Goal: Task Accomplishment & Management: Use online tool/utility

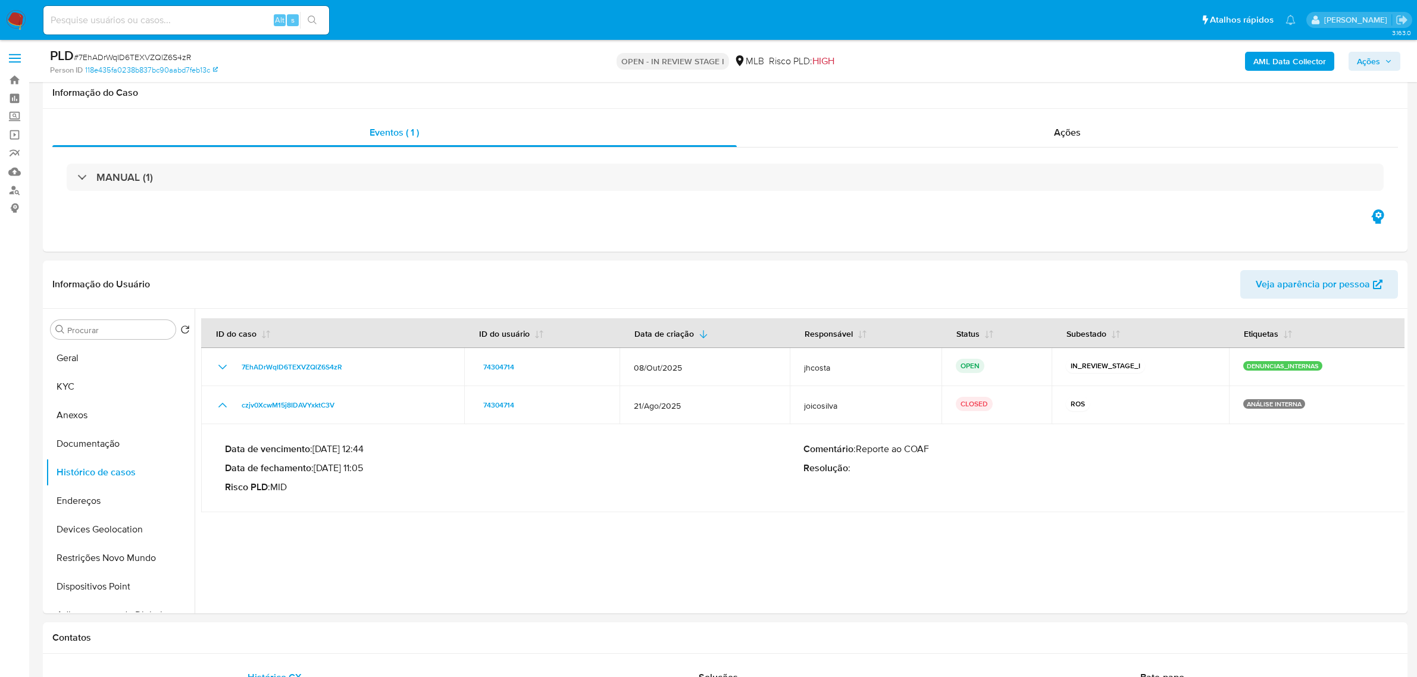
scroll to position [74, 0]
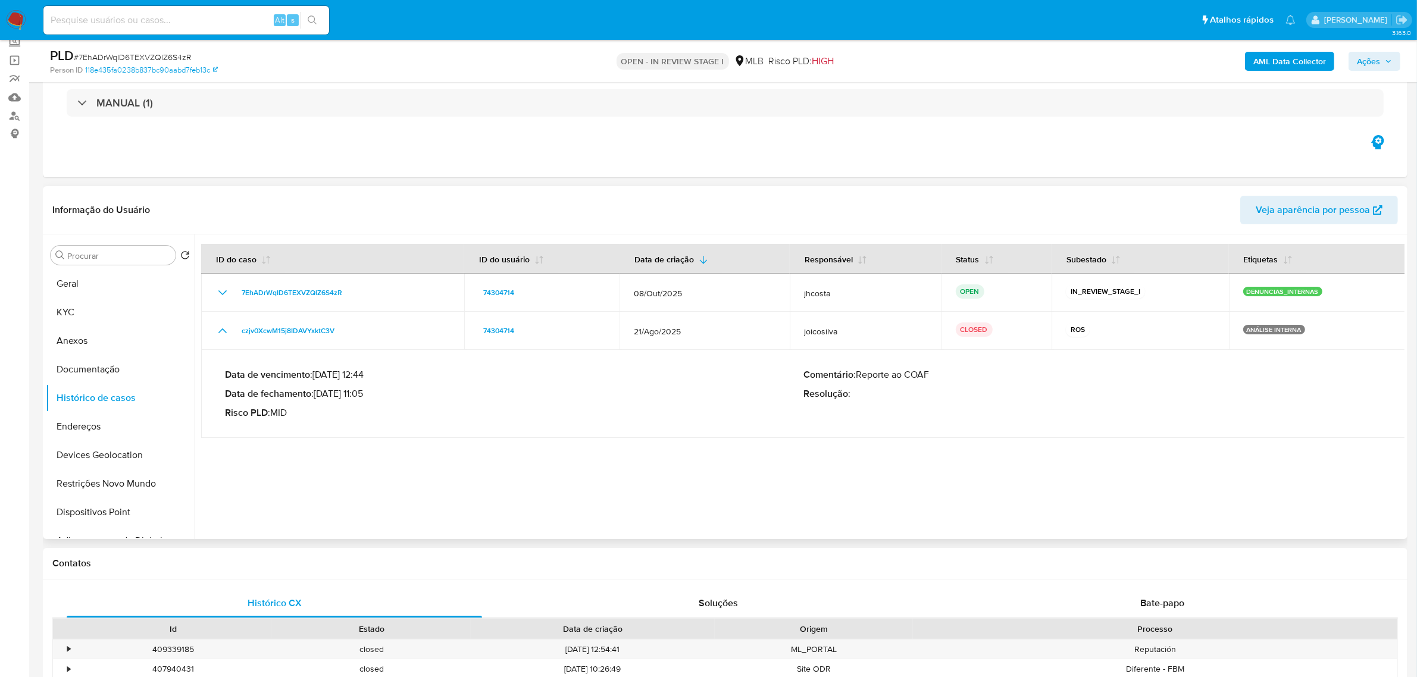
click at [593, 457] on div at bounding box center [799, 386] width 1209 height 305
drag, startPoint x: 320, startPoint y: 396, endPoint x: 367, endPoint y: 391, distance: 47.3
click at [367, 391] on p "Data de fechamento : 03/09/2025 11:05" at bounding box center [514, 394] width 578 height 12
click at [1381, 64] on span "Ações" at bounding box center [1373, 61] width 35 height 17
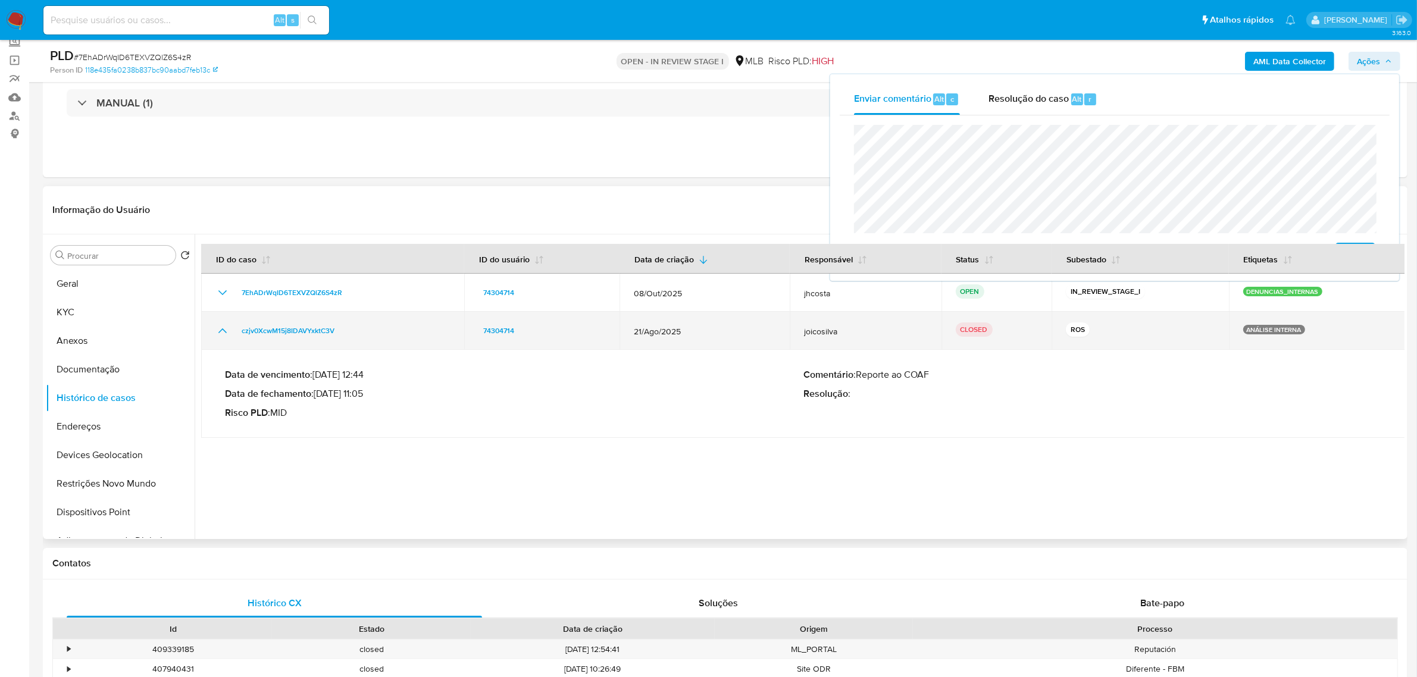
click at [393, 331] on div "czjv0XcwM15j8IDAVYxktC3V" at bounding box center [332, 331] width 234 height 14
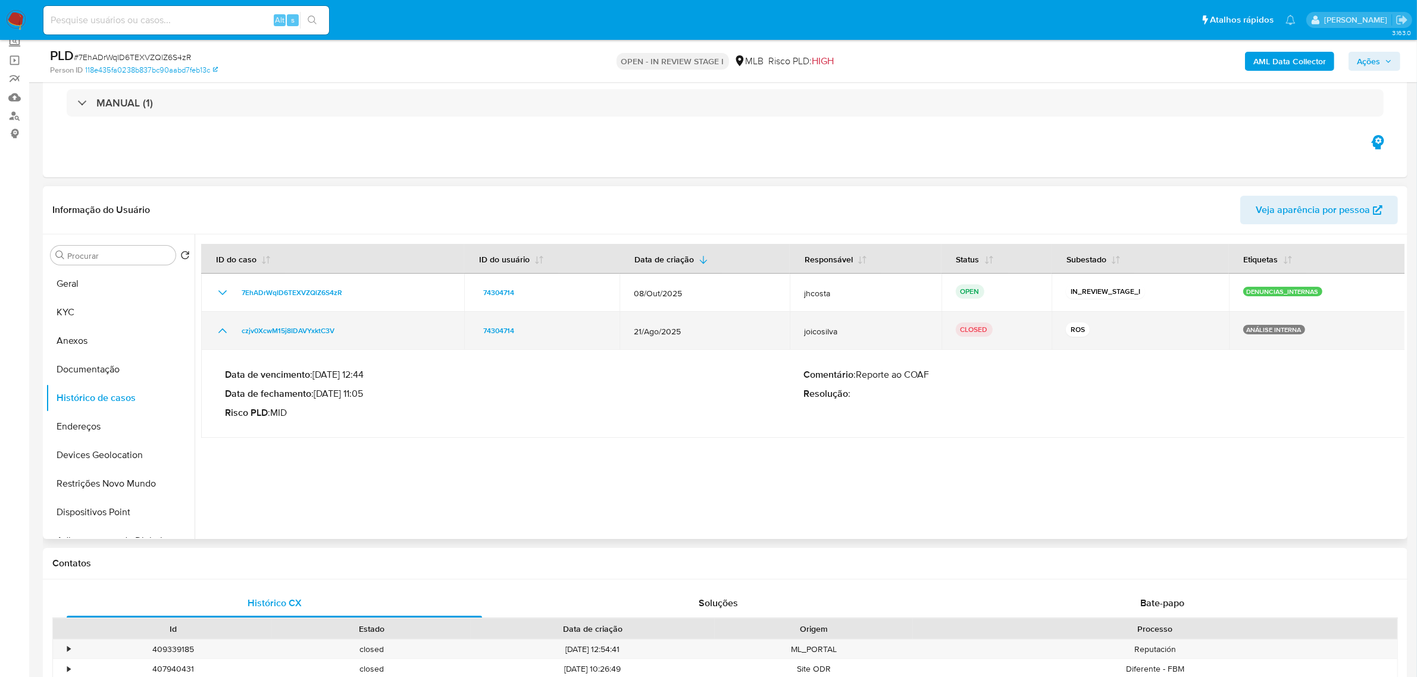
click at [393, 331] on div "czjv0XcwM15j8IDAVYxktC3V" at bounding box center [332, 331] width 234 height 14
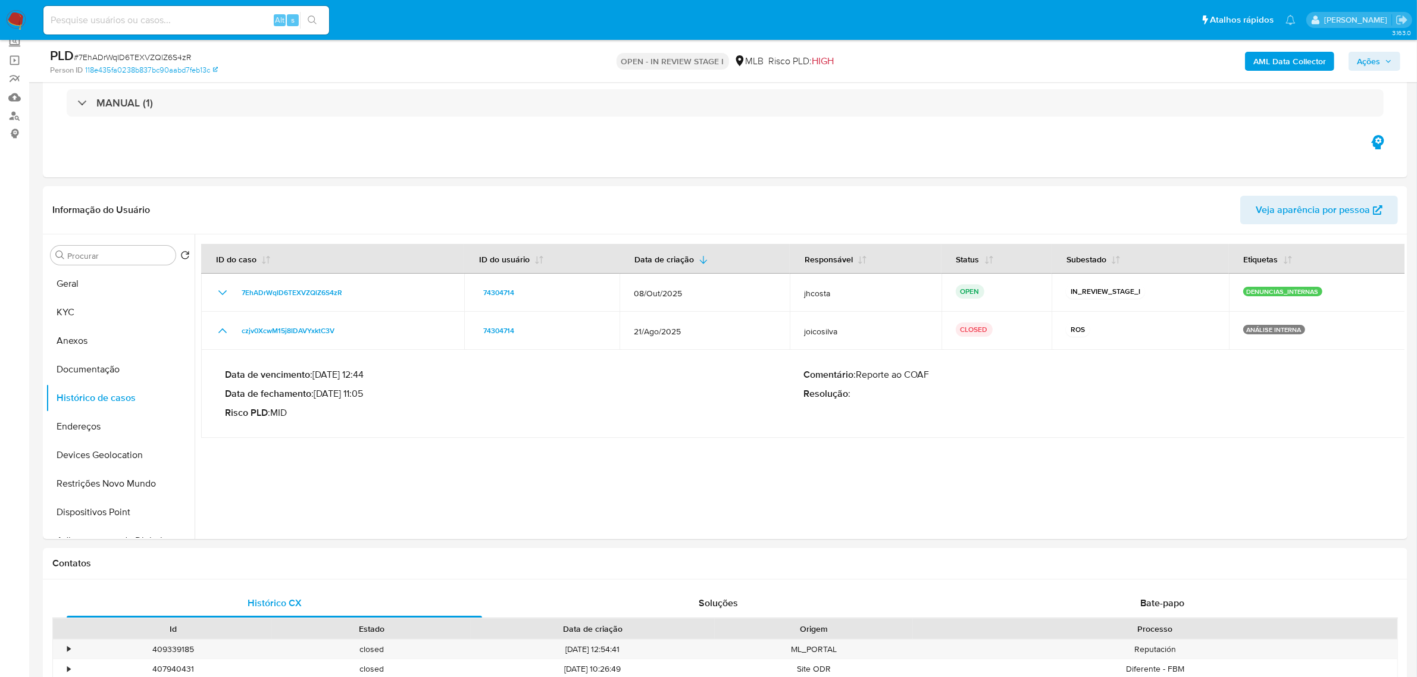
click at [1380, 68] on span "Ações" at bounding box center [1367, 61] width 23 height 19
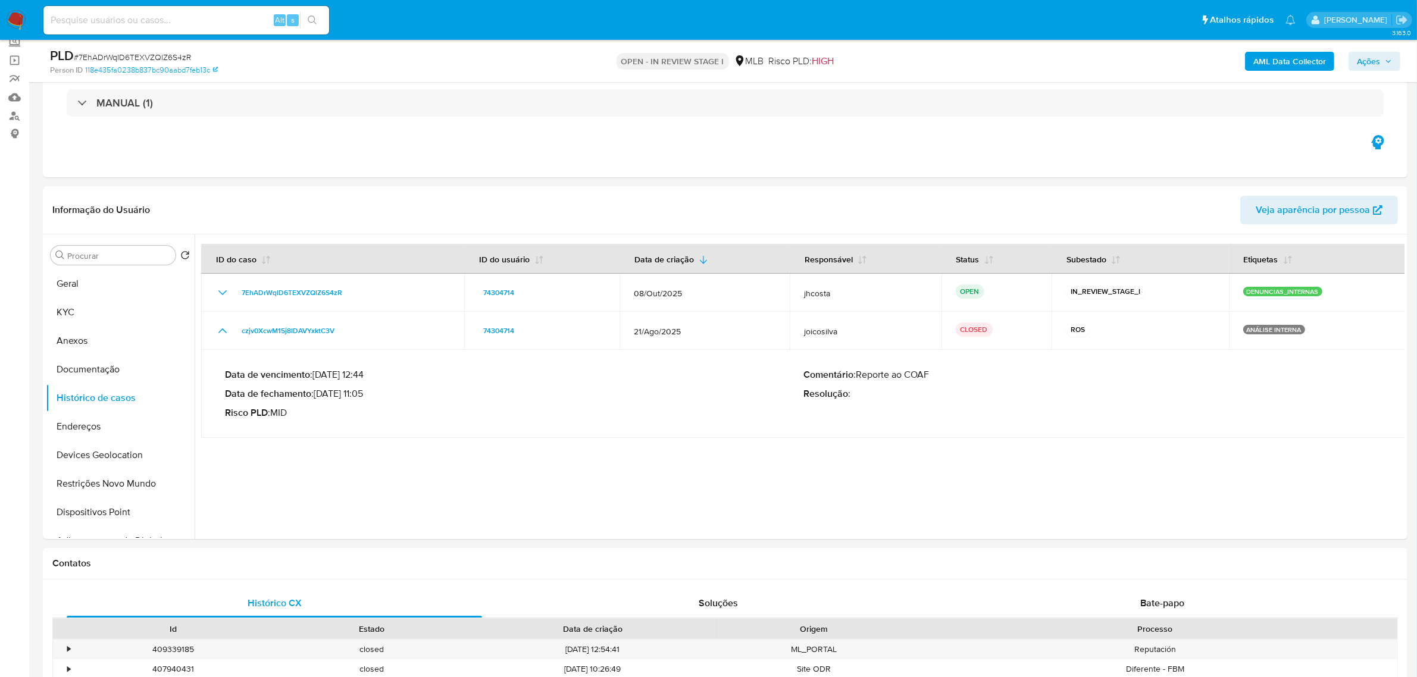
click at [1383, 62] on span "Ações" at bounding box center [1373, 61] width 35 height 17
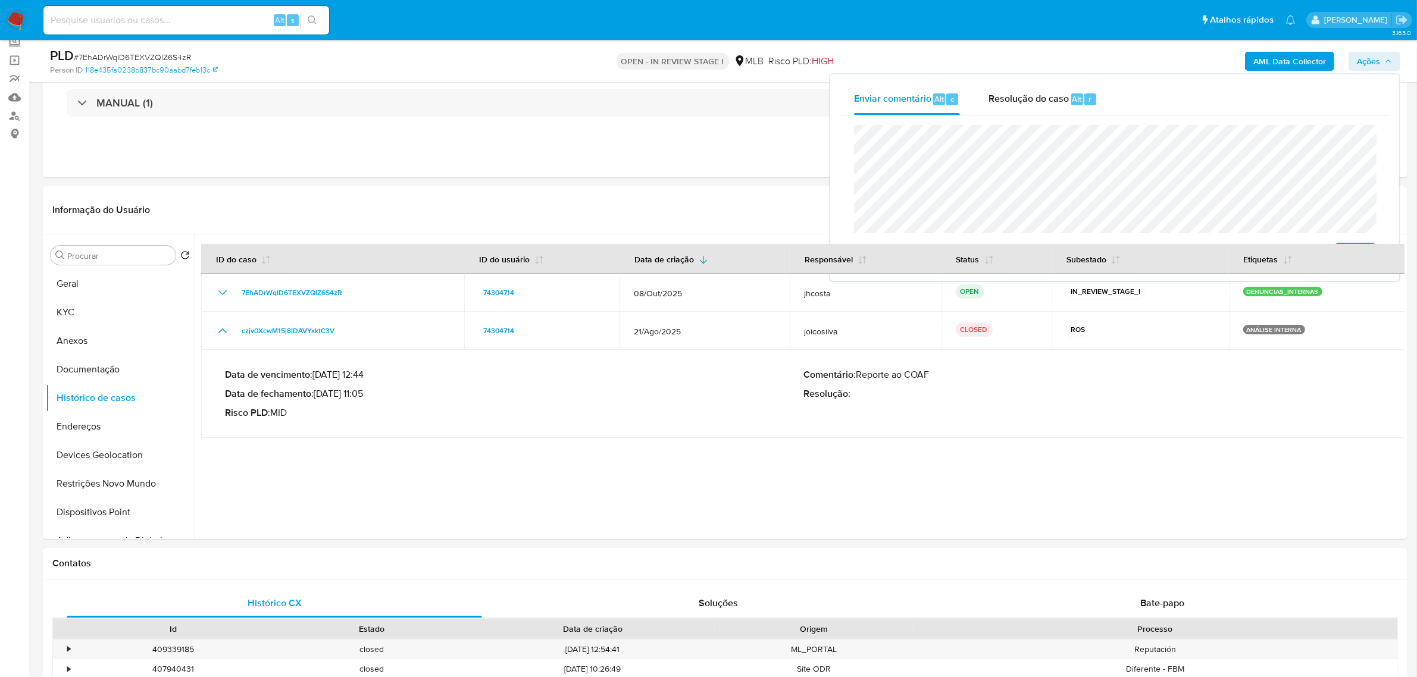
click at [0, 0] on lt-strong "ú" at bounding box center [0, 0] width 0 height 0
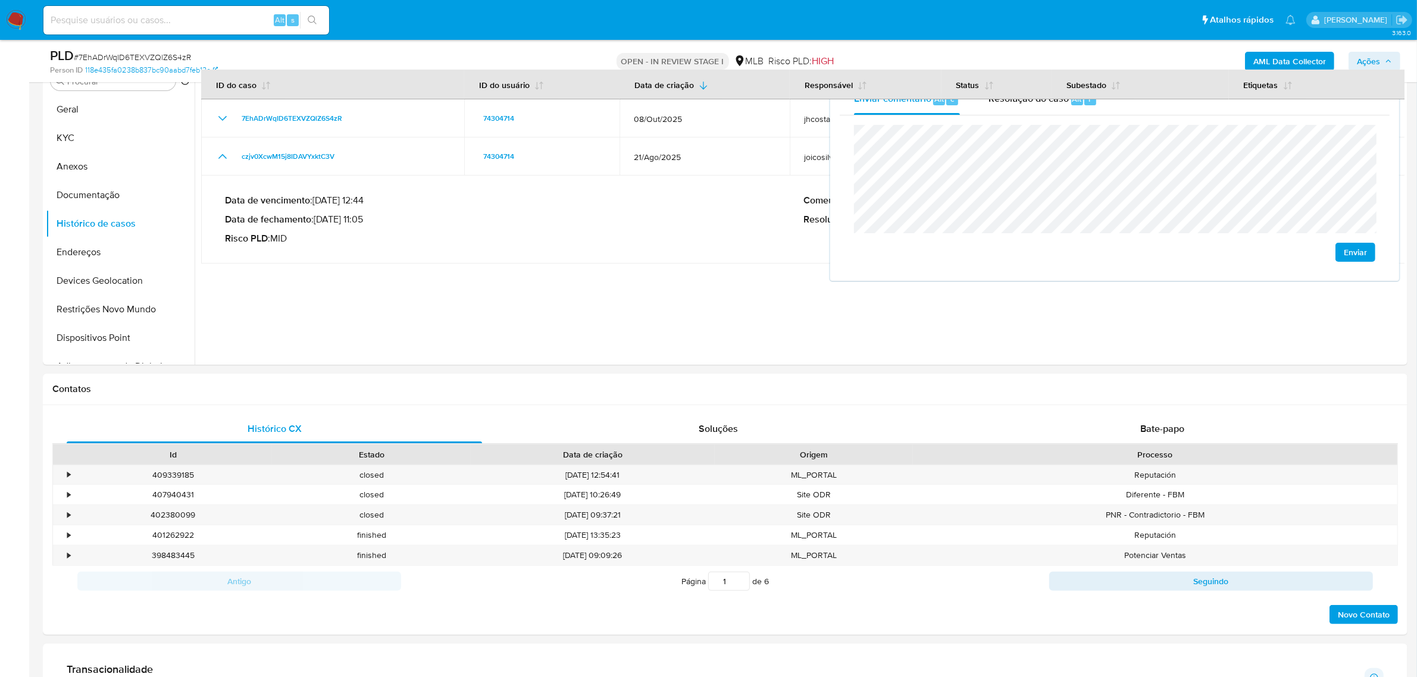
scroll to position [223, 0]
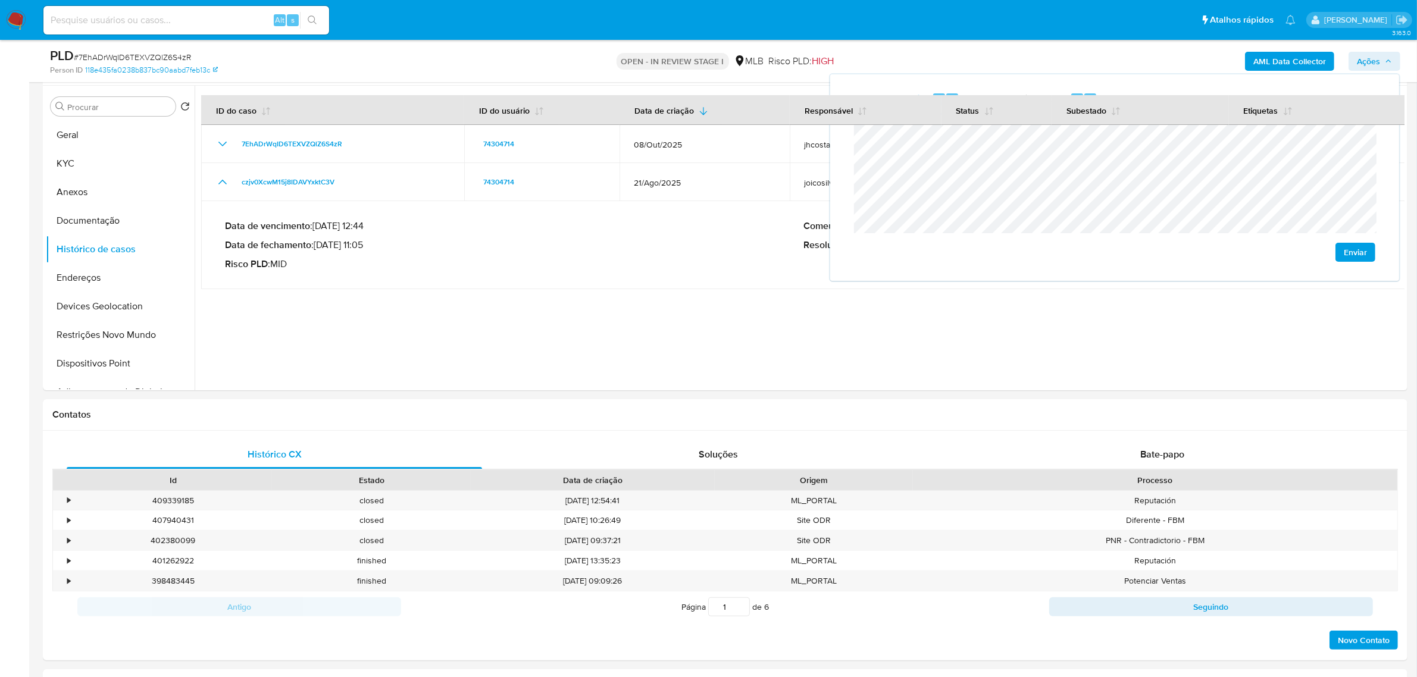
click at [0, 0] on lt-strong "à" at bounding box center [0, 0] width 0 height 0
click at [0, 0] on lt-span "den ú ncia" at bounding box center [0, 0] width 0 height 0
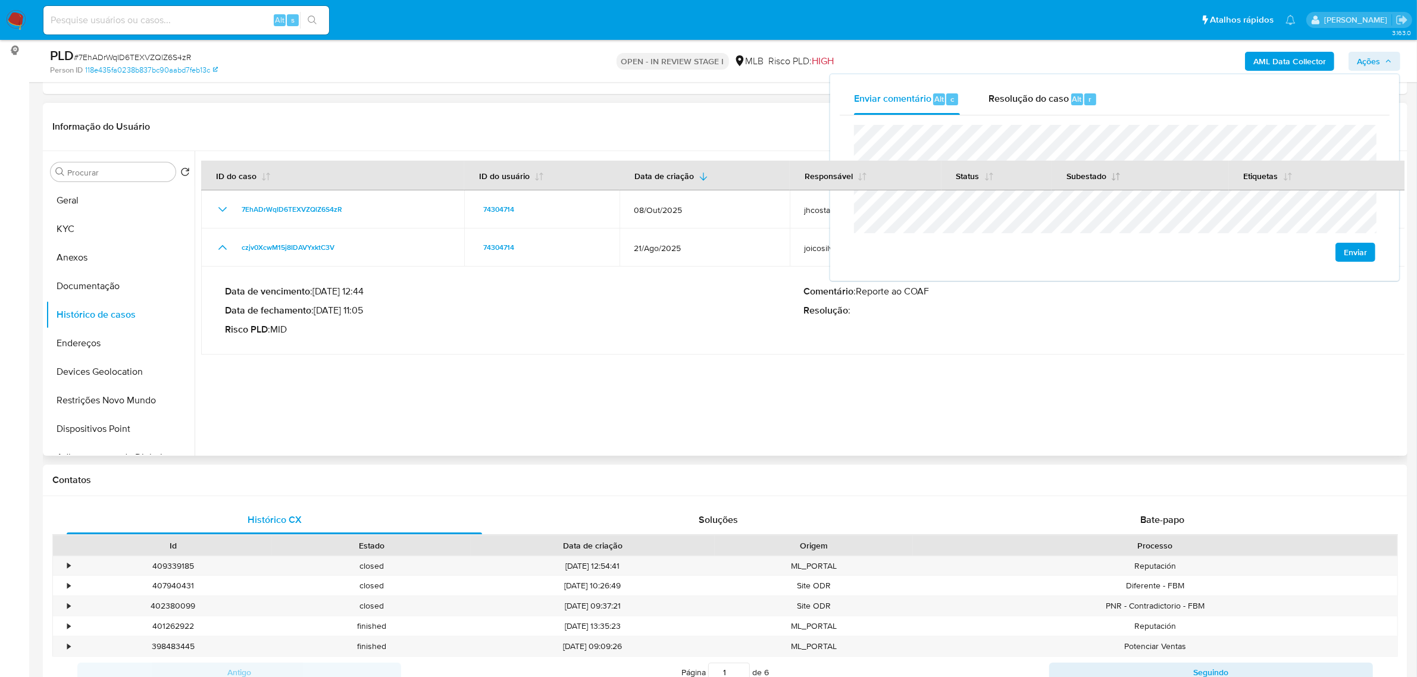
scroll to position [74, 0]
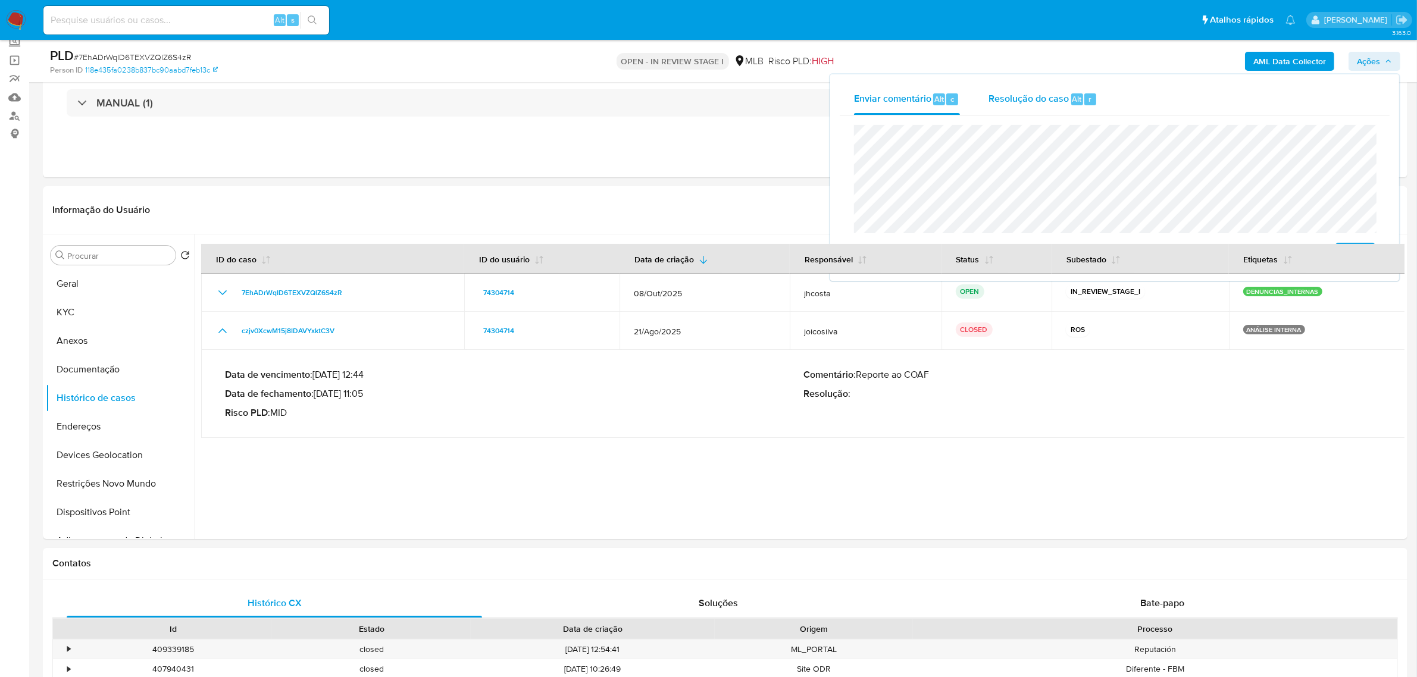
drag, startPoint x: 1056, startPoint y: 91, endPoint x: 1041, endPoint y: 111, distance: 25.1
click at [1055, 92] on span "Resolução do caso" at bounding box center [1028, 99] width 80 height 14
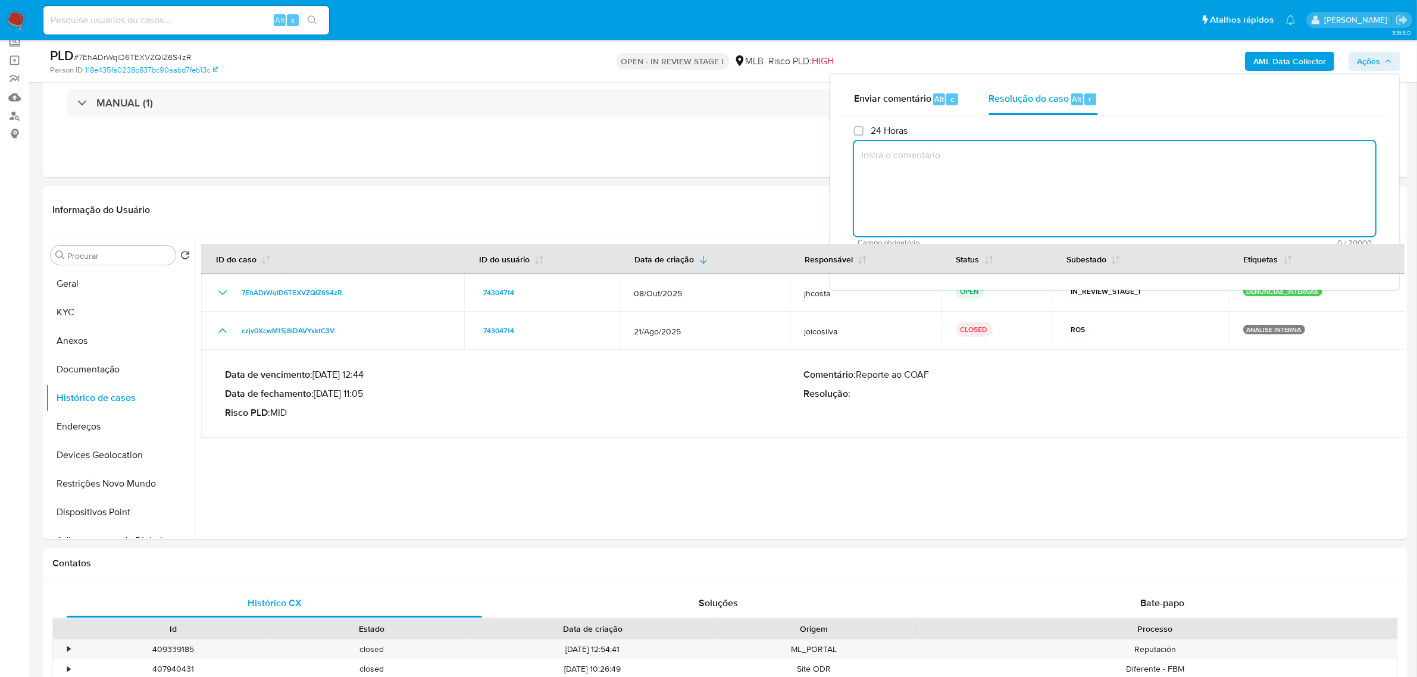
click at [986, 164] on textarea at bounding box center [1114, 188] width 521 height 95
paste textarea "Cliente já analisado, e encaminhado para comunicação, por meio de um caso de de…"
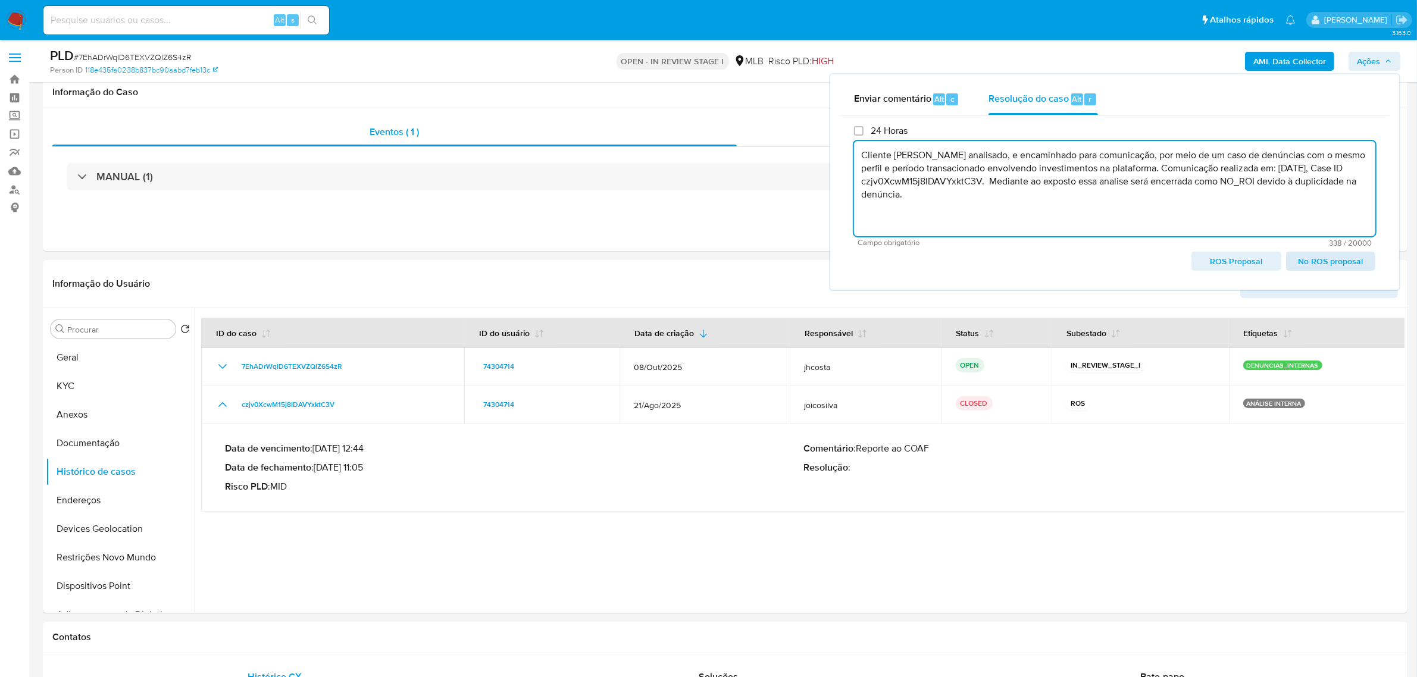
scroll to position [0, 0]
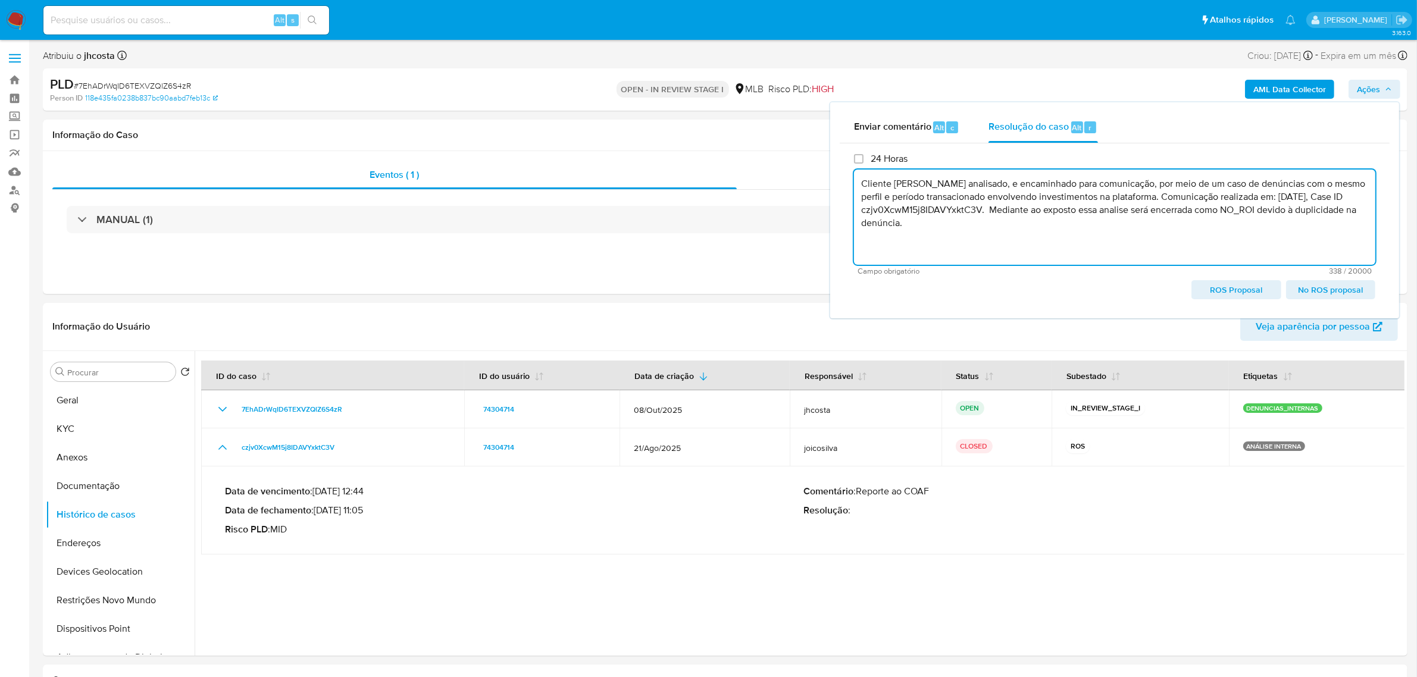
click at [949, 200] on textarea "Cliente já analisado, e encaminhado para comunicação, por meio de um caso de de…" at bounding box center [1114, 217] width 521 height 95
type textarea "Cliente já analisado, e encaminhado para comunicação, por meio de um caso de de…"
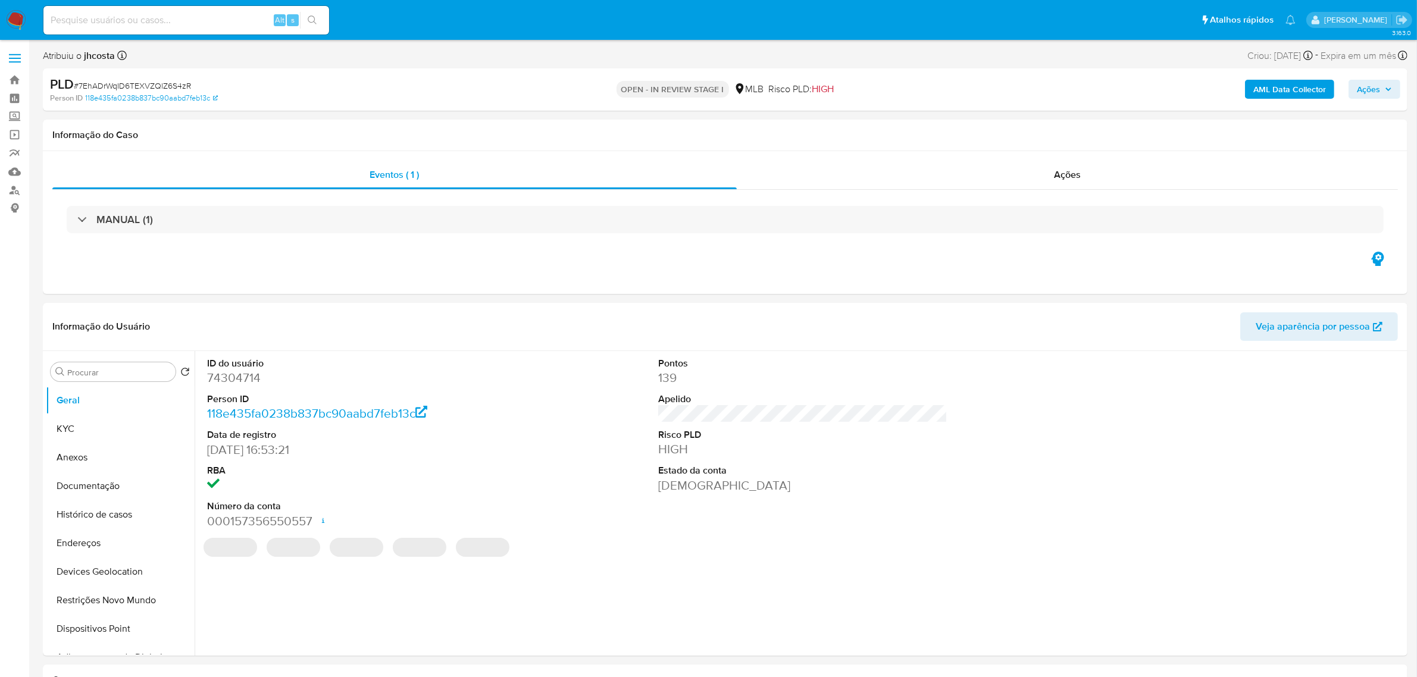
select select "10"
click at [1383, 90] on span "Ações" at bounding box center [1373, 89] width 35 height 17
click at [1083, 144] on div "Enviar" at bounding box center [1114, 222] width 550 height 158
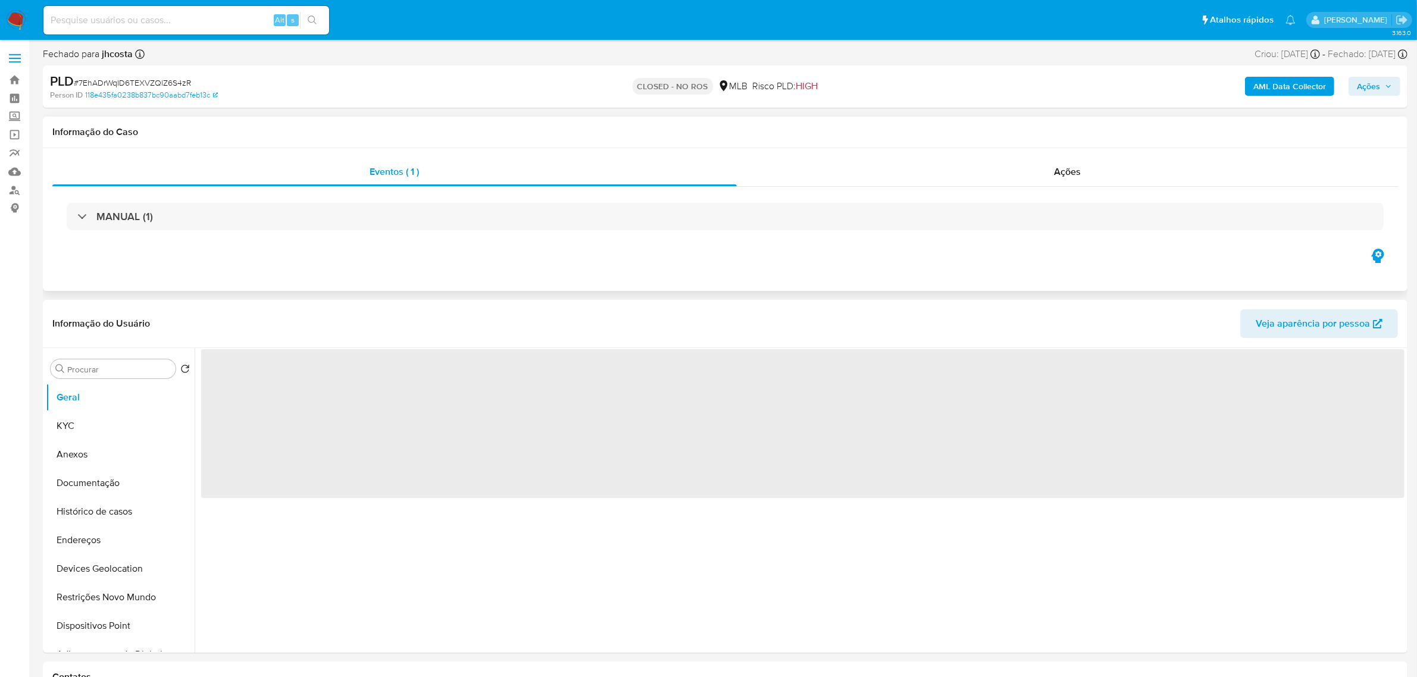
select select "10"
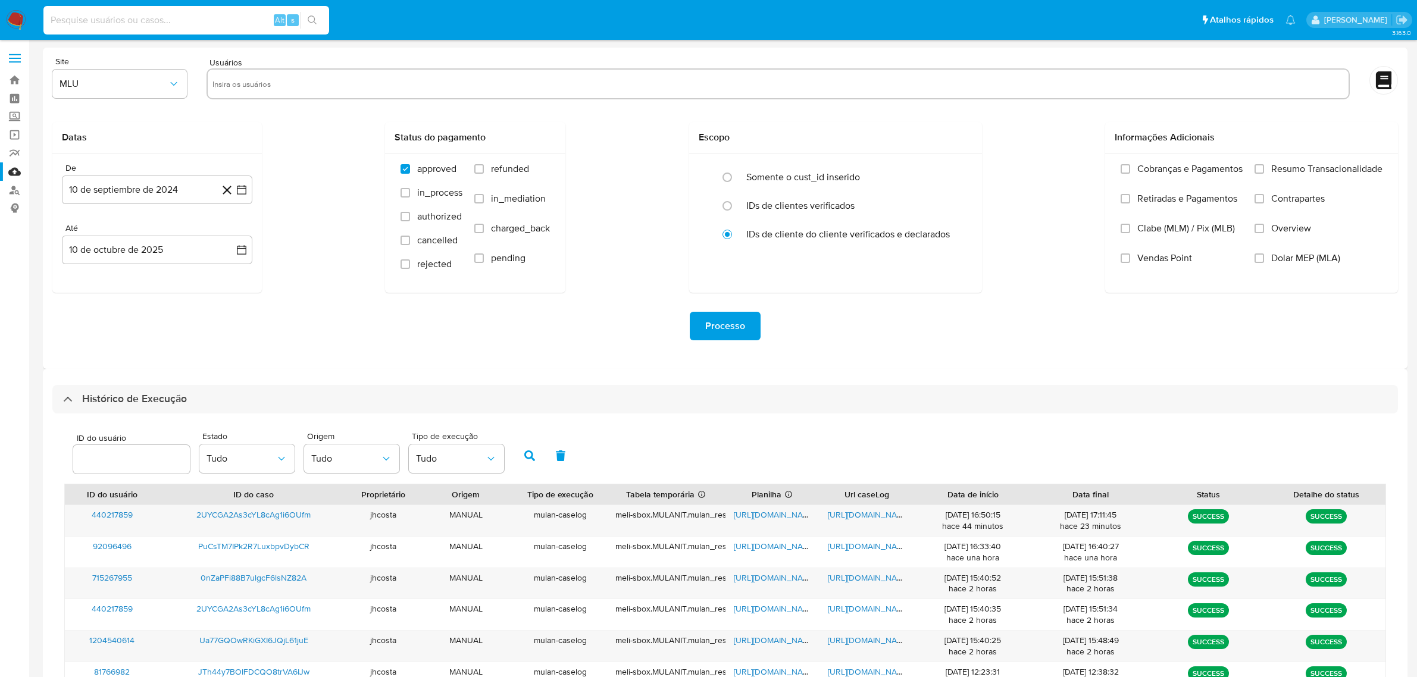
select select "10"
click at [184, 15] on input at bounding box center [186, 19] width 286 height 15
type input "3HLZmcw9yFUQxnBqhpDwi5dt"
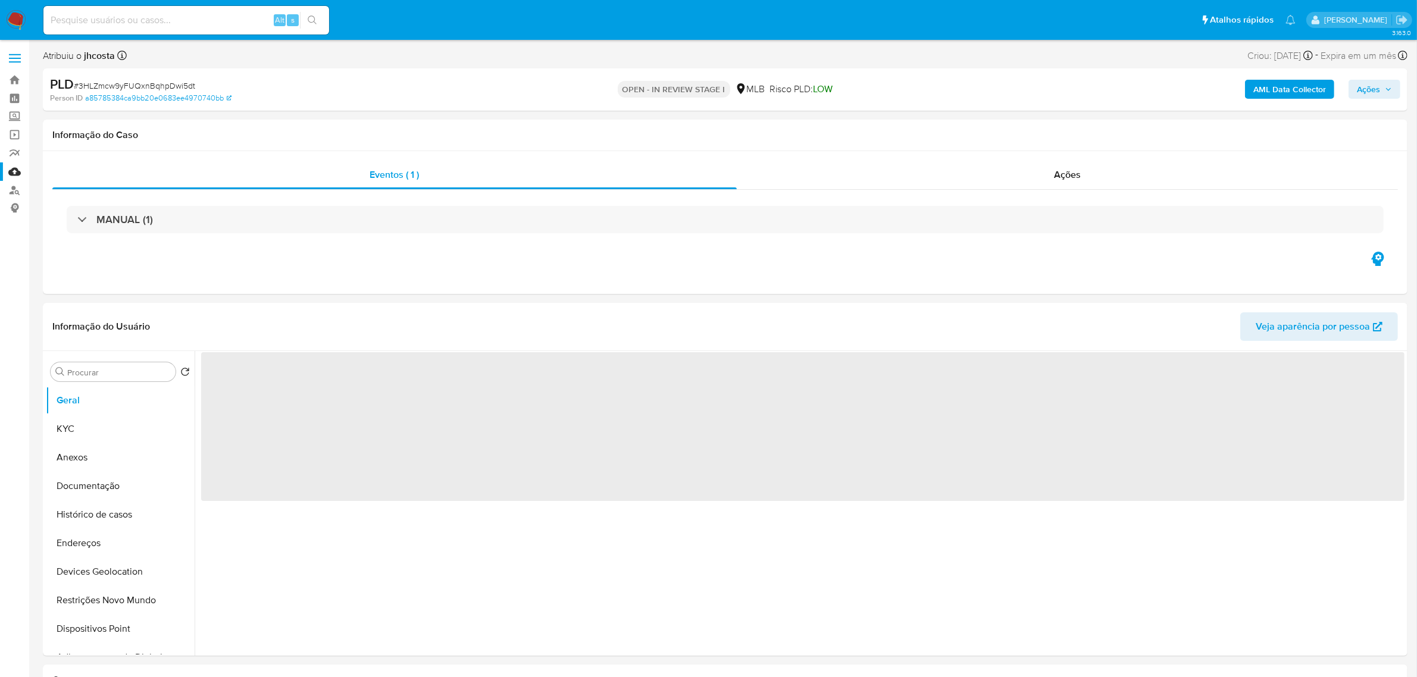
select select "10"
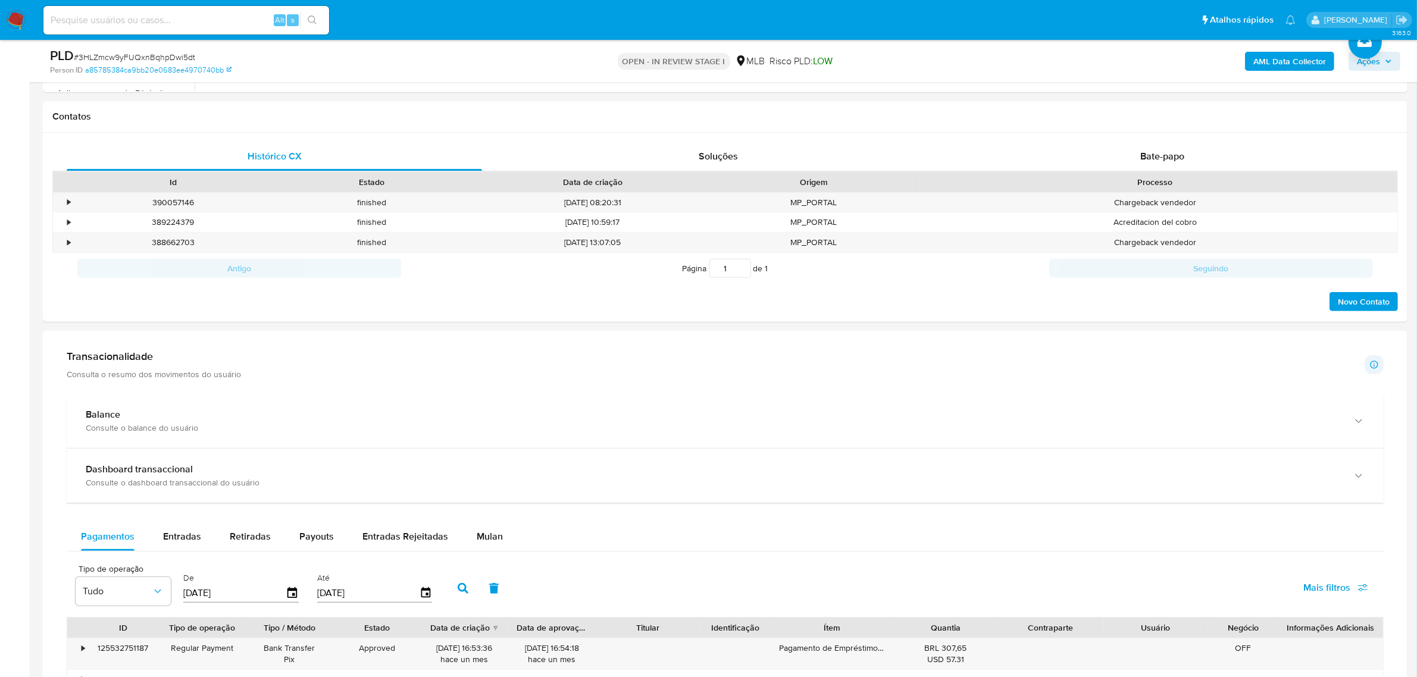
scroll to position [521, 0]
click at [1354, 68] on button "Ações" at bounding box center [1374, 61] width 52 height 19
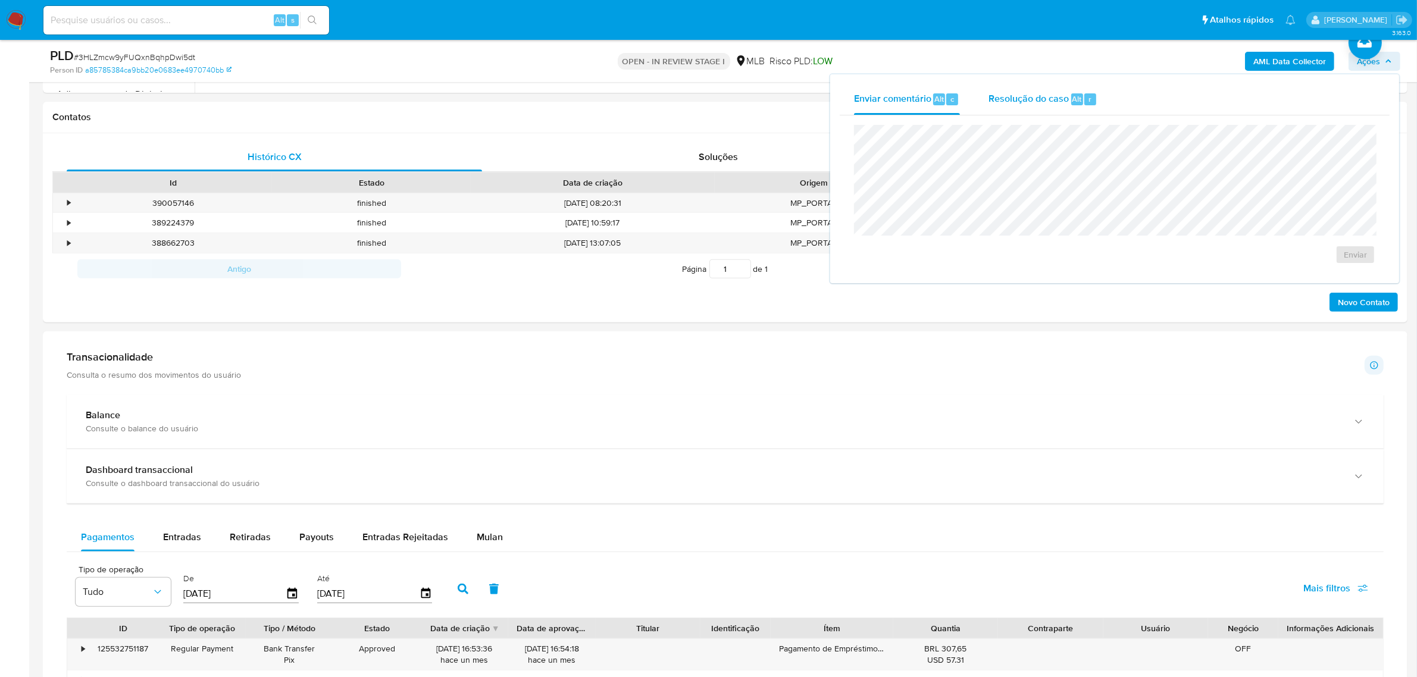
click at [1008, 103] on span "Resolução do caso" at bounding box center [1028, 99] width 80 height 14
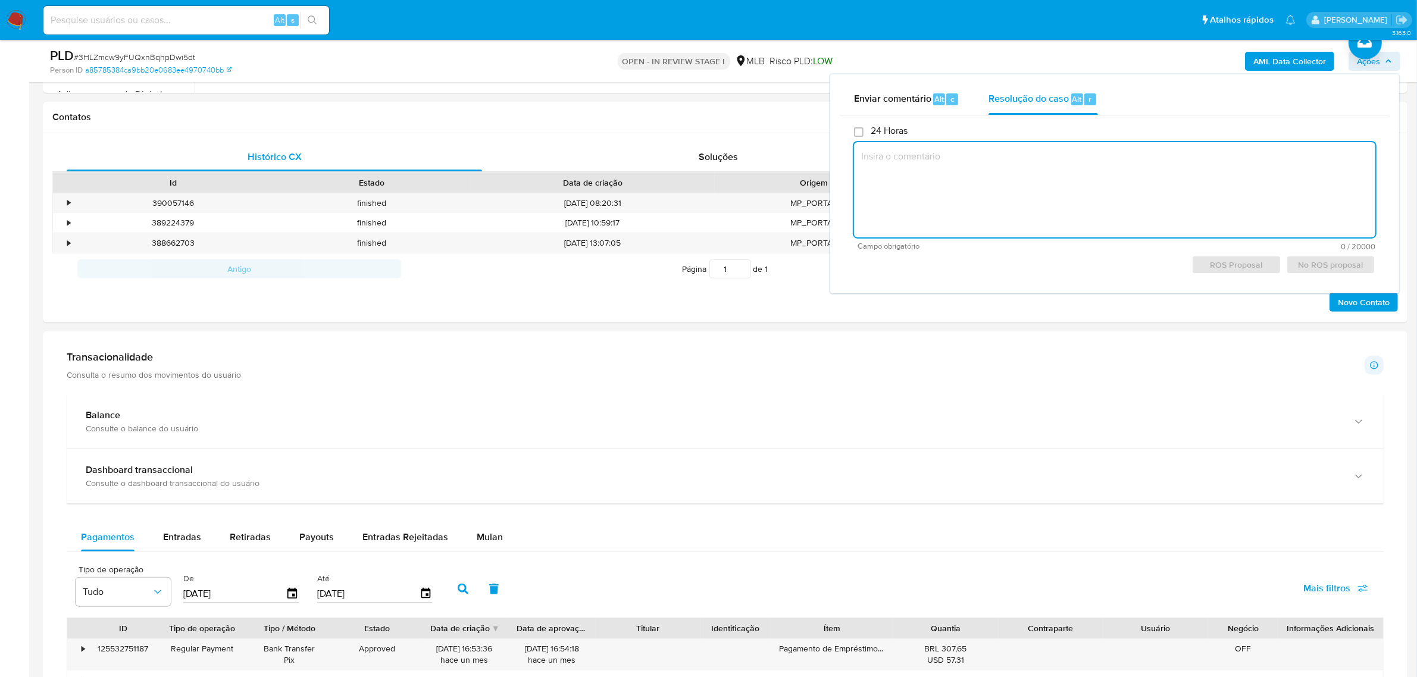
click at [957, 179] on textarea at bounding box center [1114, 189] width 521 height 95
paste textarea "Fatos relevantes concluídos pelo analista: Cliente apresenta movimentação finan…"
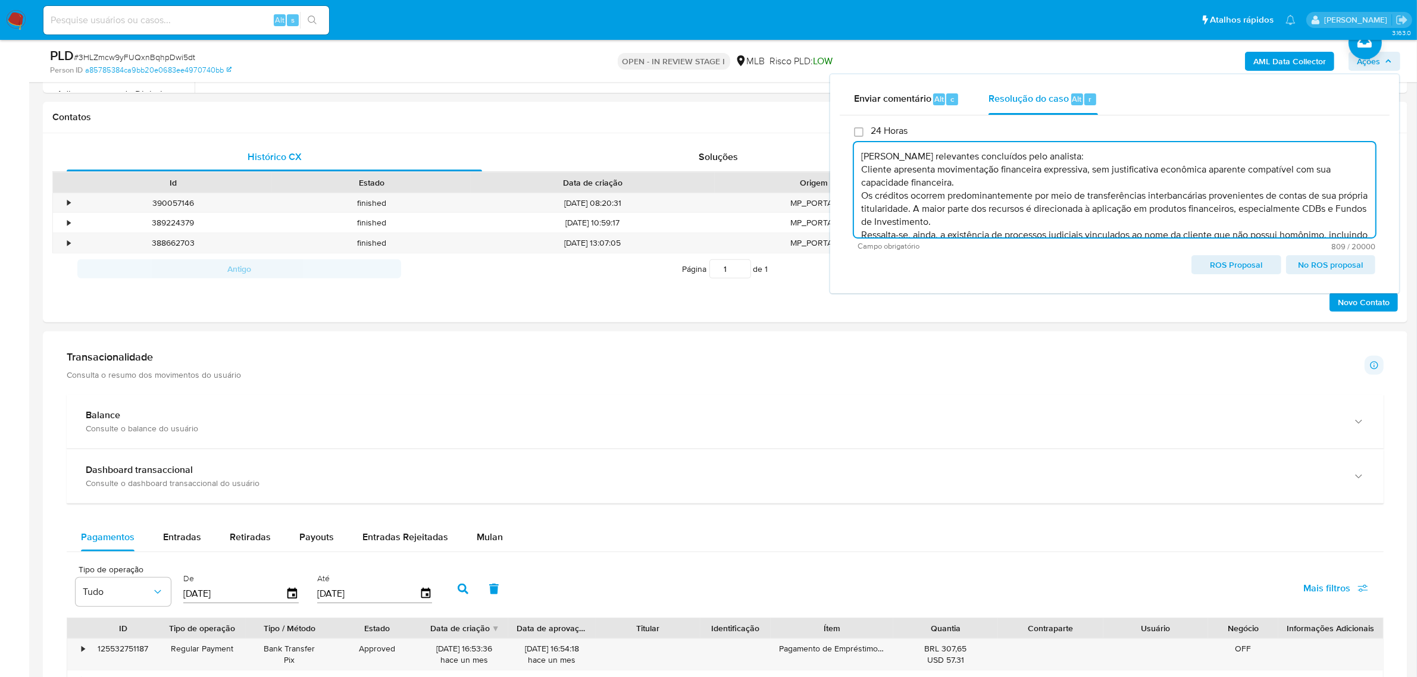
scroll to position [57, 0]
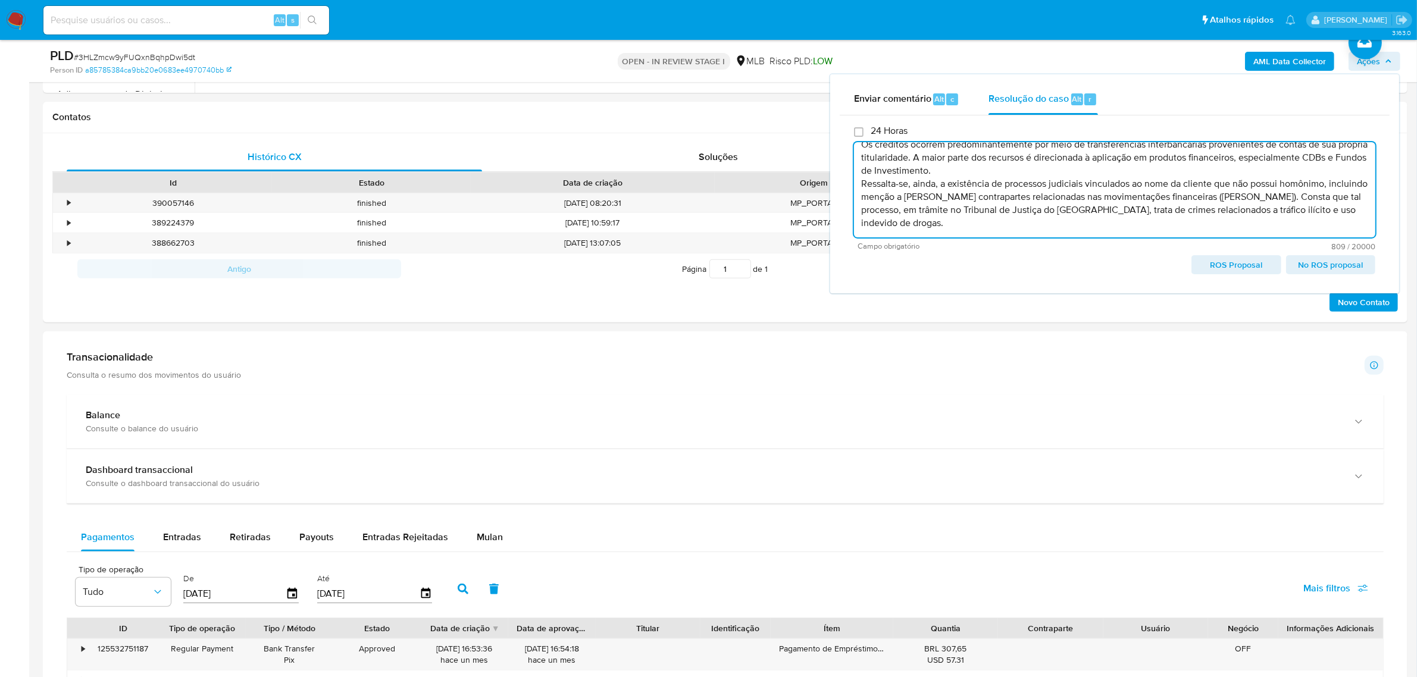
type textarea "Fatos relevantes concluídos pelo analista: Cliente apresenta movimentação finan…"
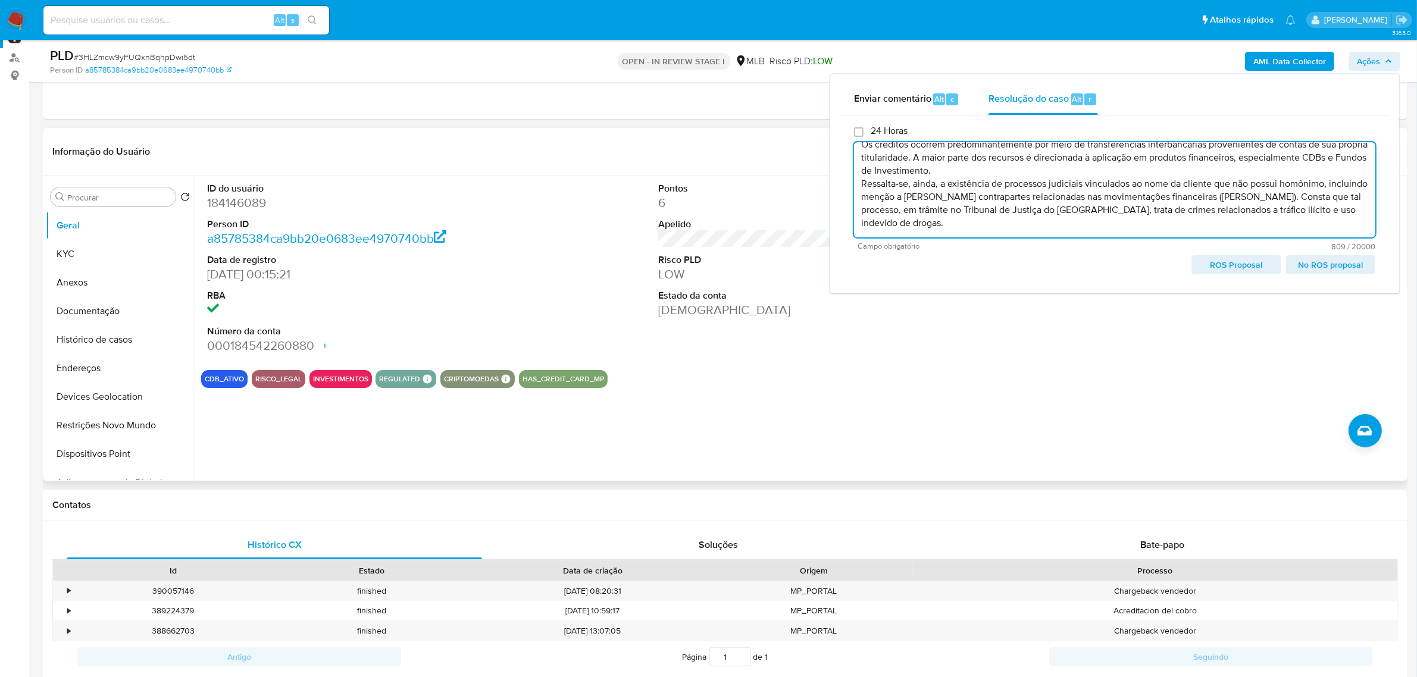
scroll to position [223, 0]
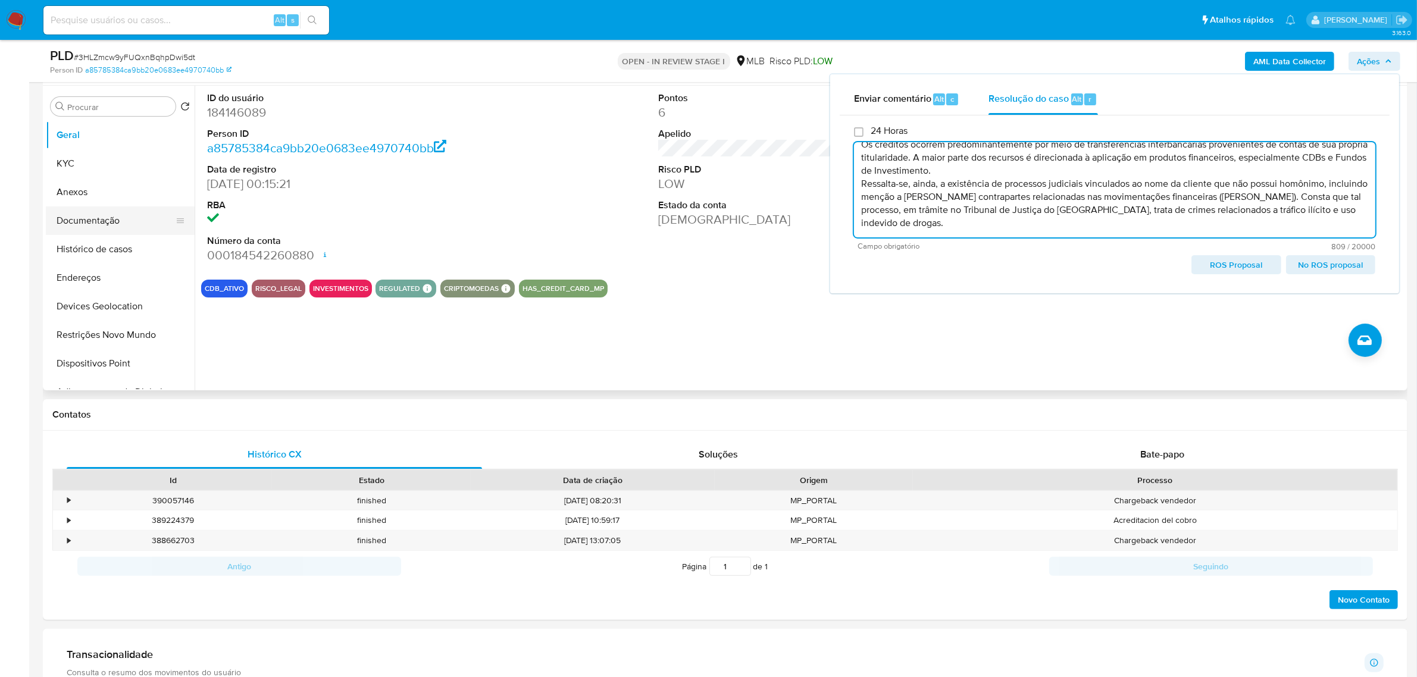
drag, startPoint x: 99, startPoint y: 198, endPoint x: 146, endPoint y: 206, distance: 48.3
click at [99, 198] on button "Anexos" at bounding box center [120, 192] width 149 height 29
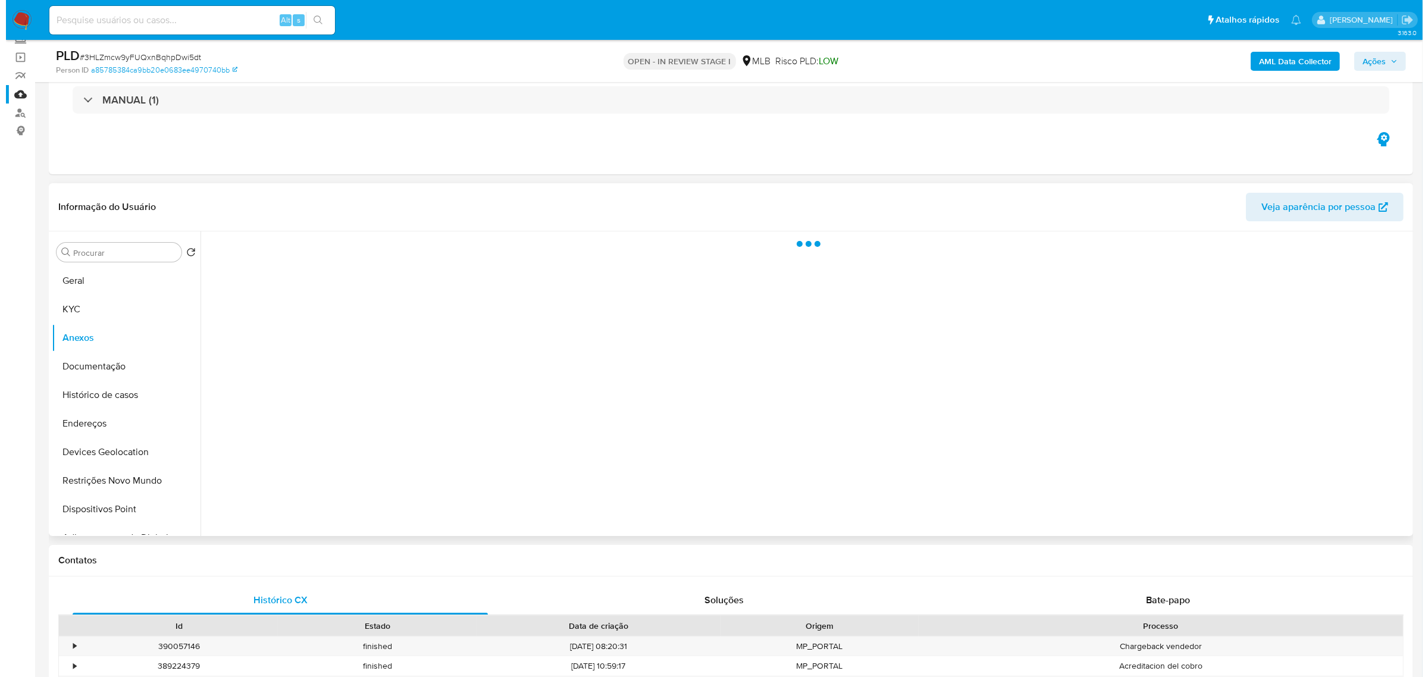
scroll to position [74, 0]
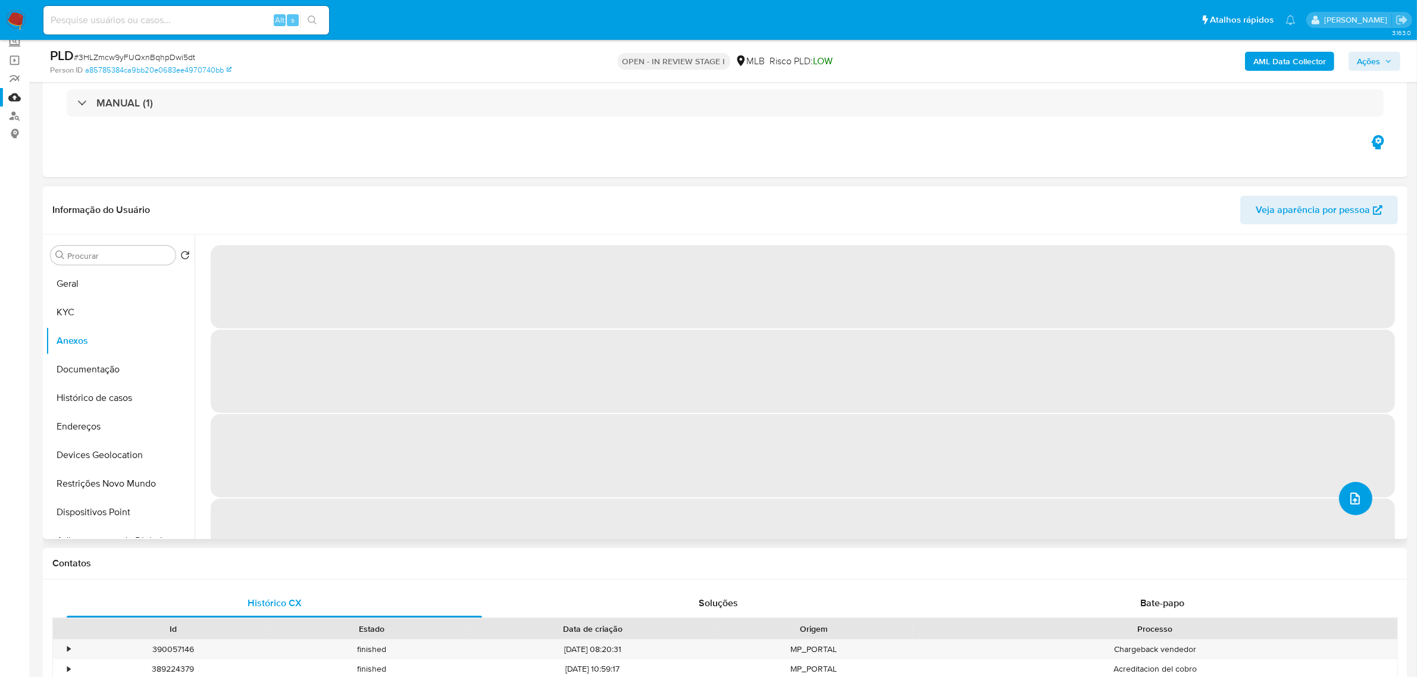
click at [1352, 500] on icon "upload-file" at bounding box center [1355, 498] width 14 height 14
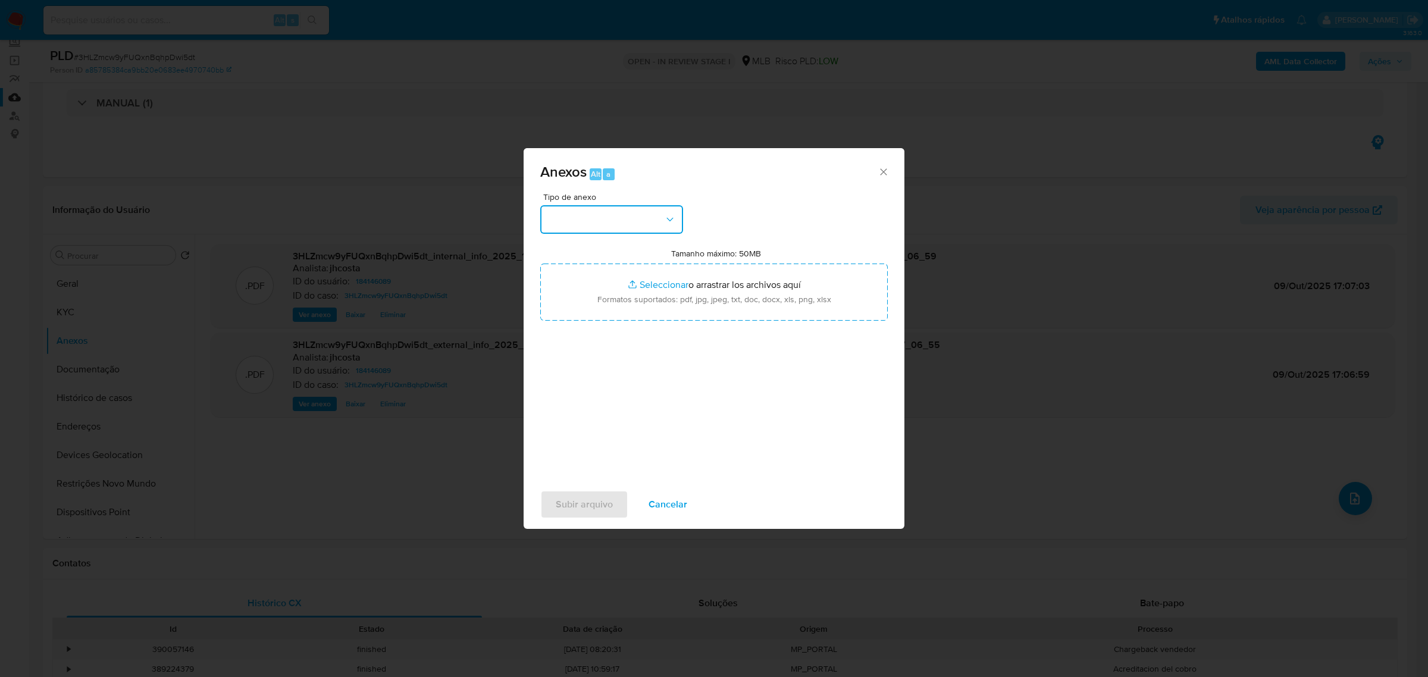
click at [620, 215] on button "button" at bounding box center [611, 219] width 143 height 29
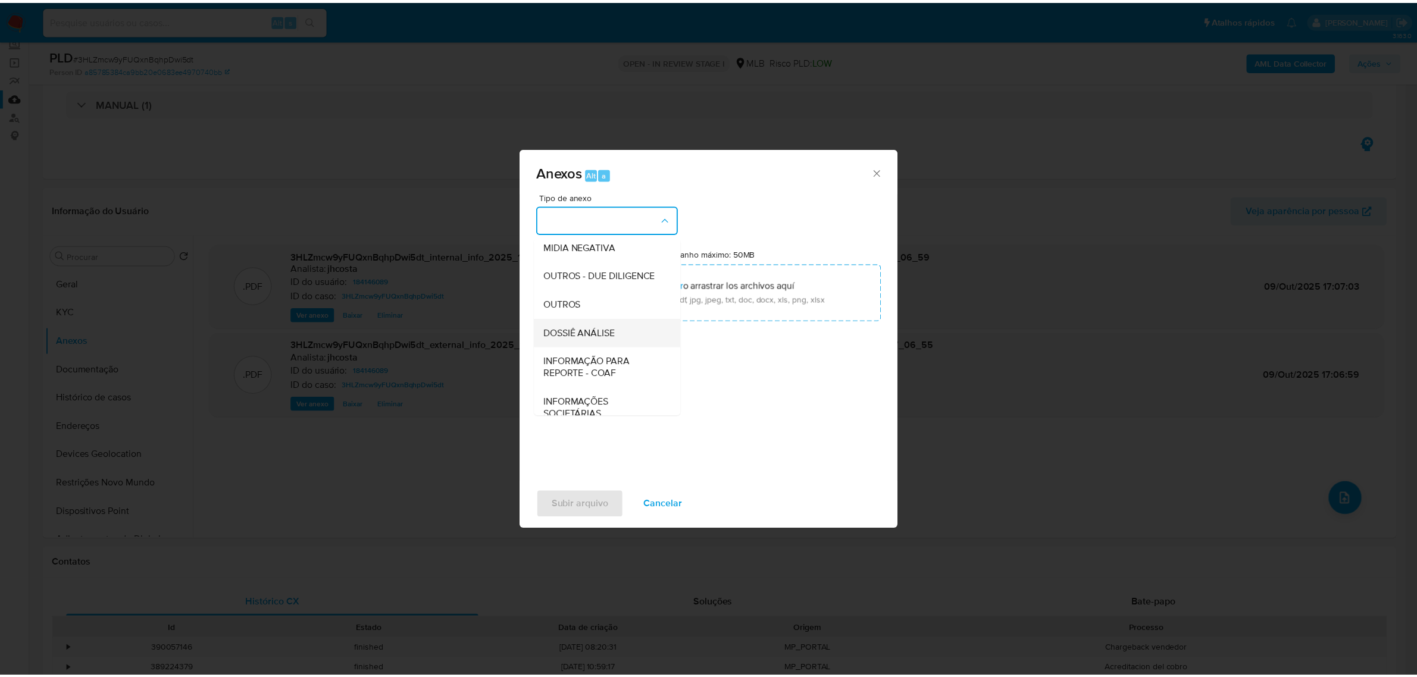
scroll to position [149, 0]
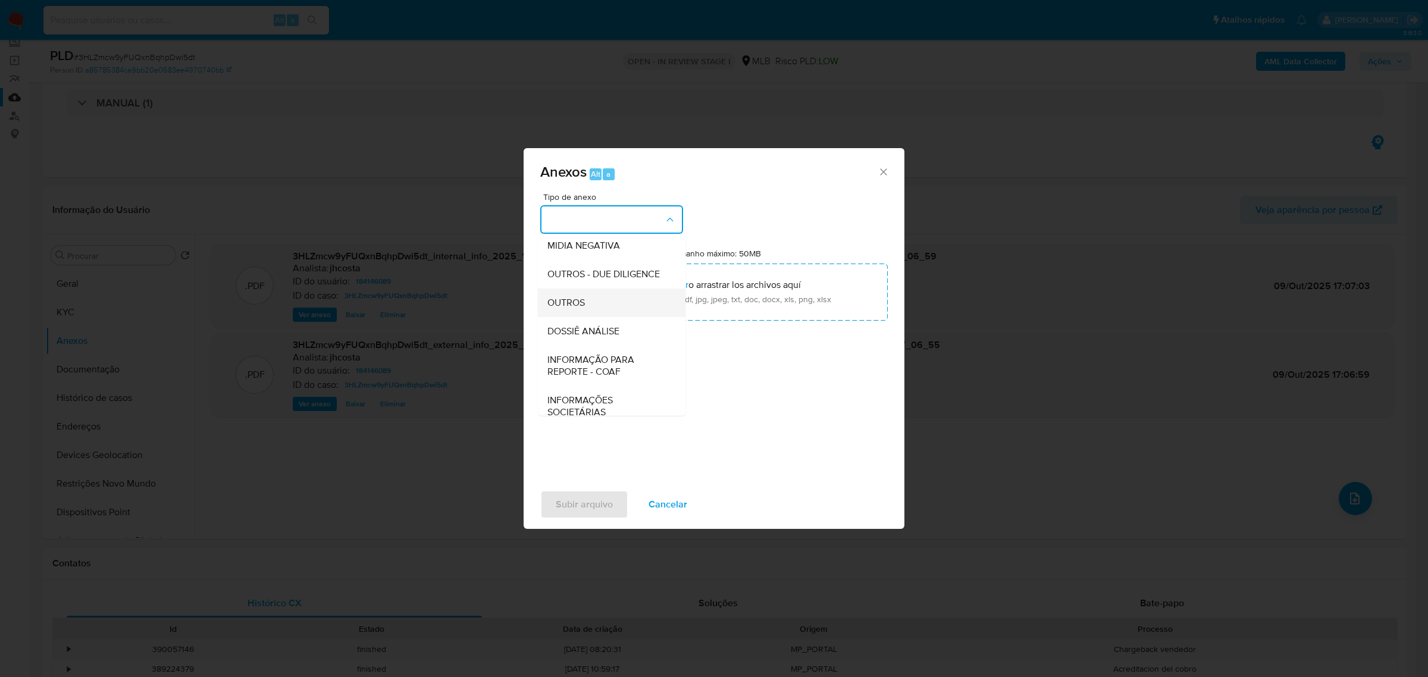
click at [580, 308] on span "OUTROS" at bounding box center [565, 302] width 37 height 12
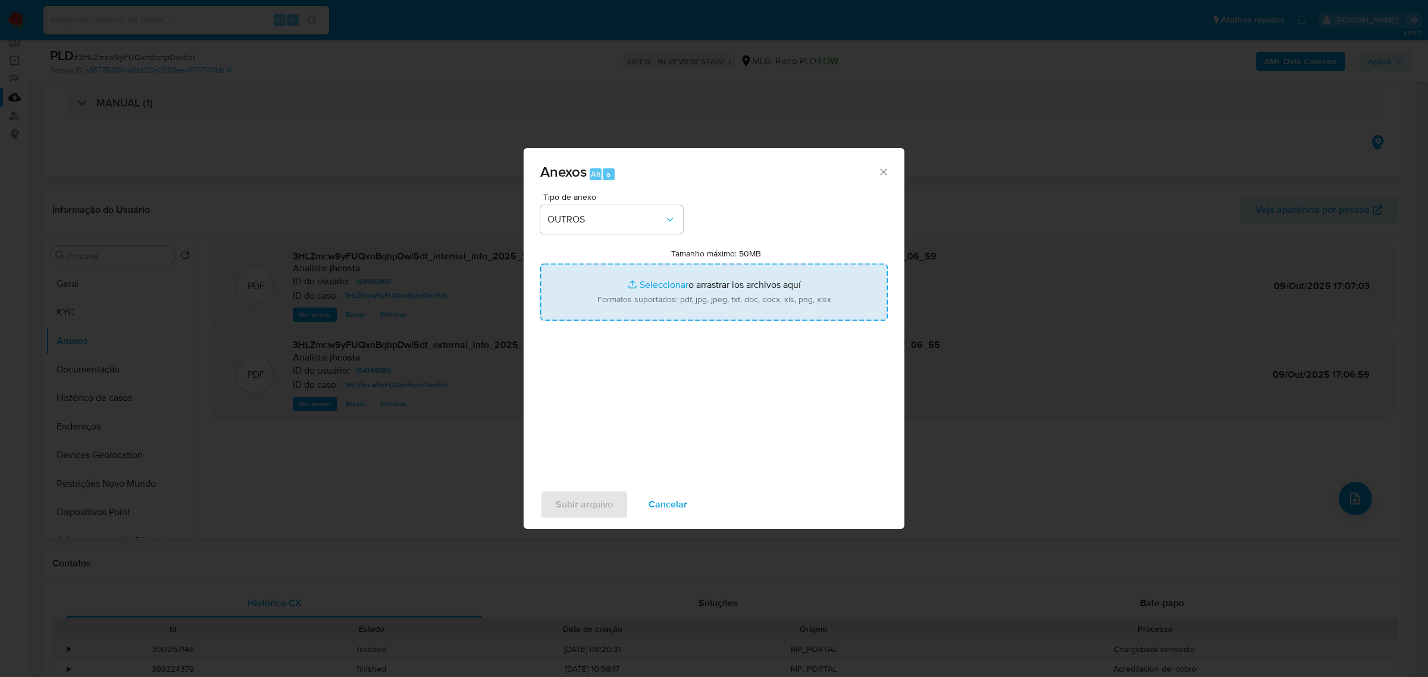
click at [729, 303] on input "Tamanho máximo: 50MB Seleccionar archivos" at bounding box center [713, 292] width 347 height 57
type input "C:\fakepath\Mulan 184146089_2025_10_09_11_23_03.xlsx"
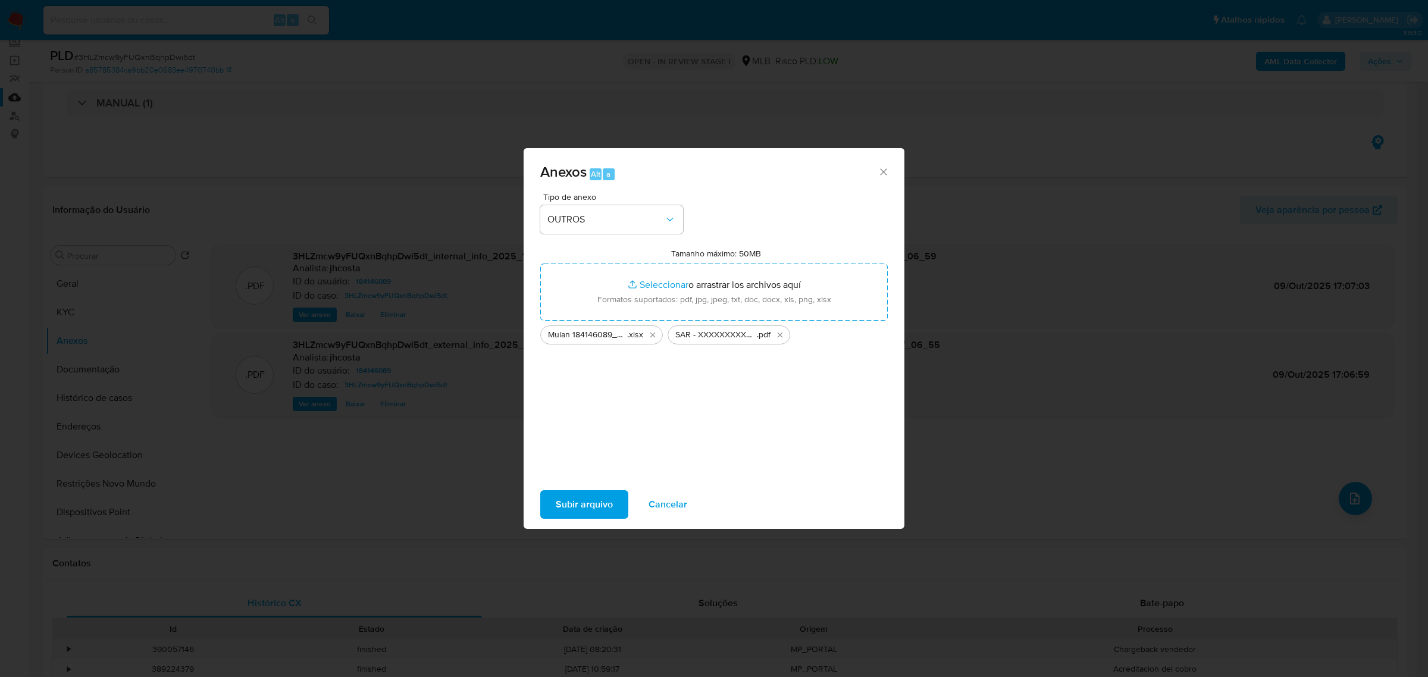
click at [588, 506] on span "Subir arquivo" at bounding box center [584, 504] width 57 height 26
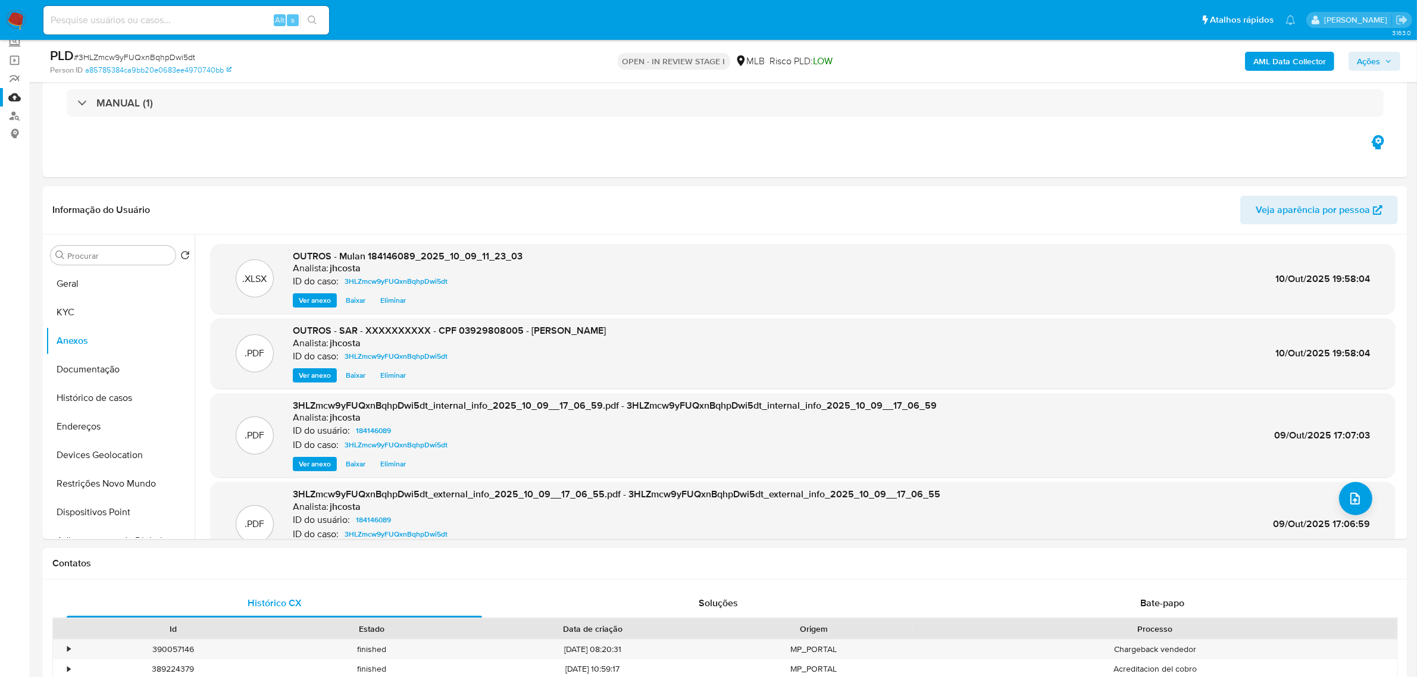
click at [1387, 67] on span "Ações" at bounding box center [1373, 61] width 35 height 17
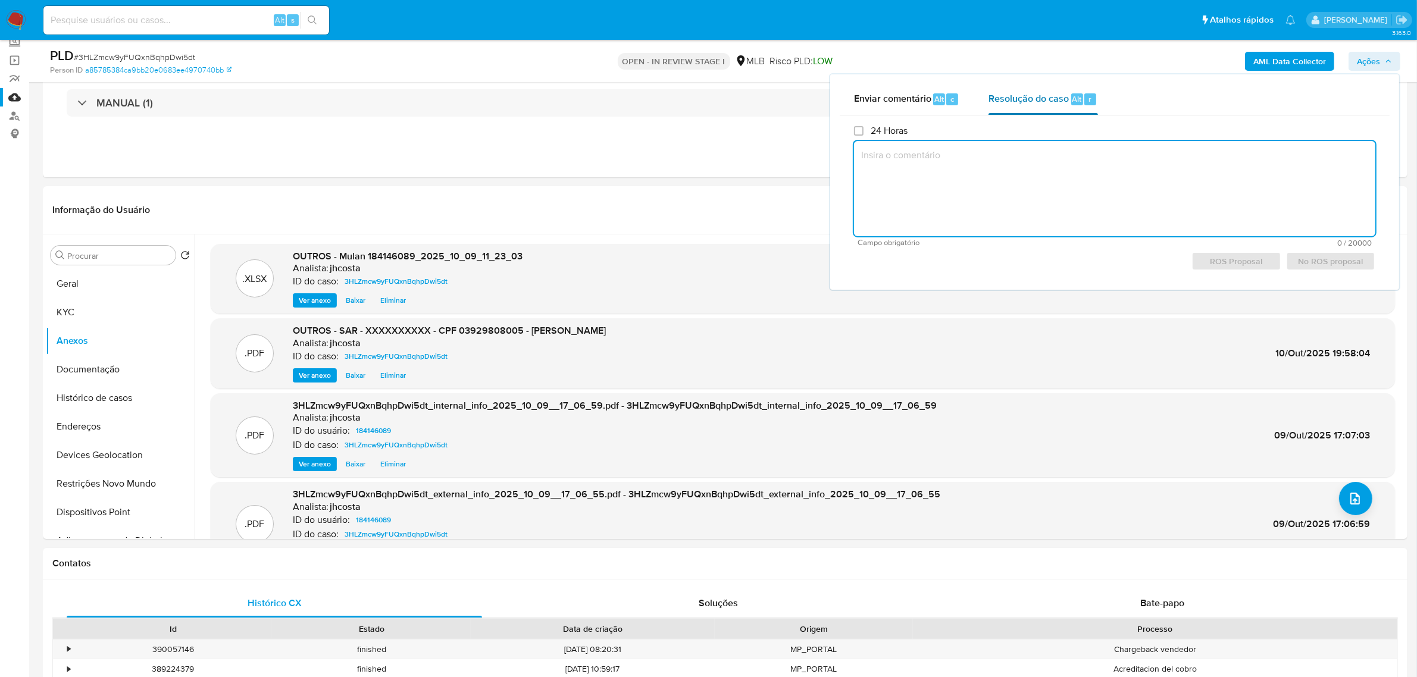
click at [1036, 96] on span "Resolução do caso" at bounding box center [1028, 99] width 80 height 14
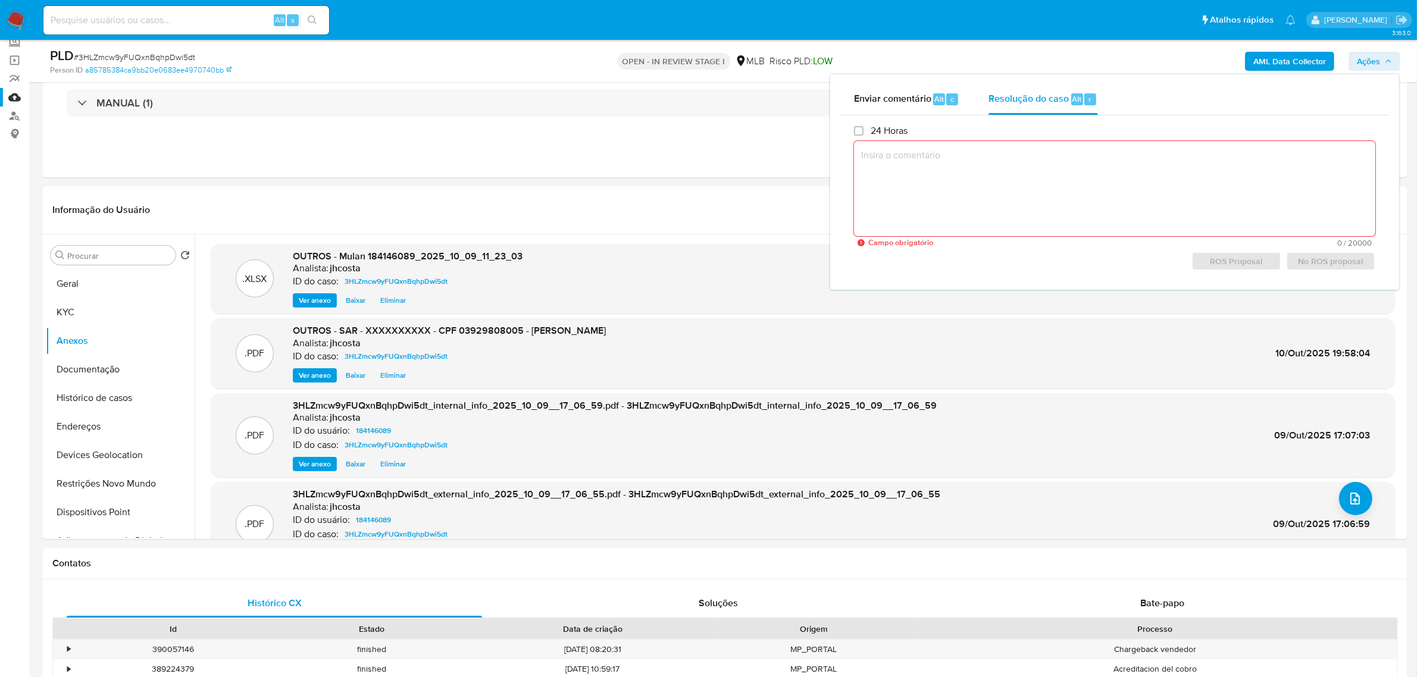
click at [952, 186] on textarea at bounding box center [1114, 188] width 521 height 95
click at [1002, 174] on textarea at bounding box center [1114, 188] width 521 height 95
paste textarea "E-mail de denuncia:"
type textarea "E-mail de denuncia:"
click at [971, 189] on textarea at bounding box center [1114, 188] width 521 height 95
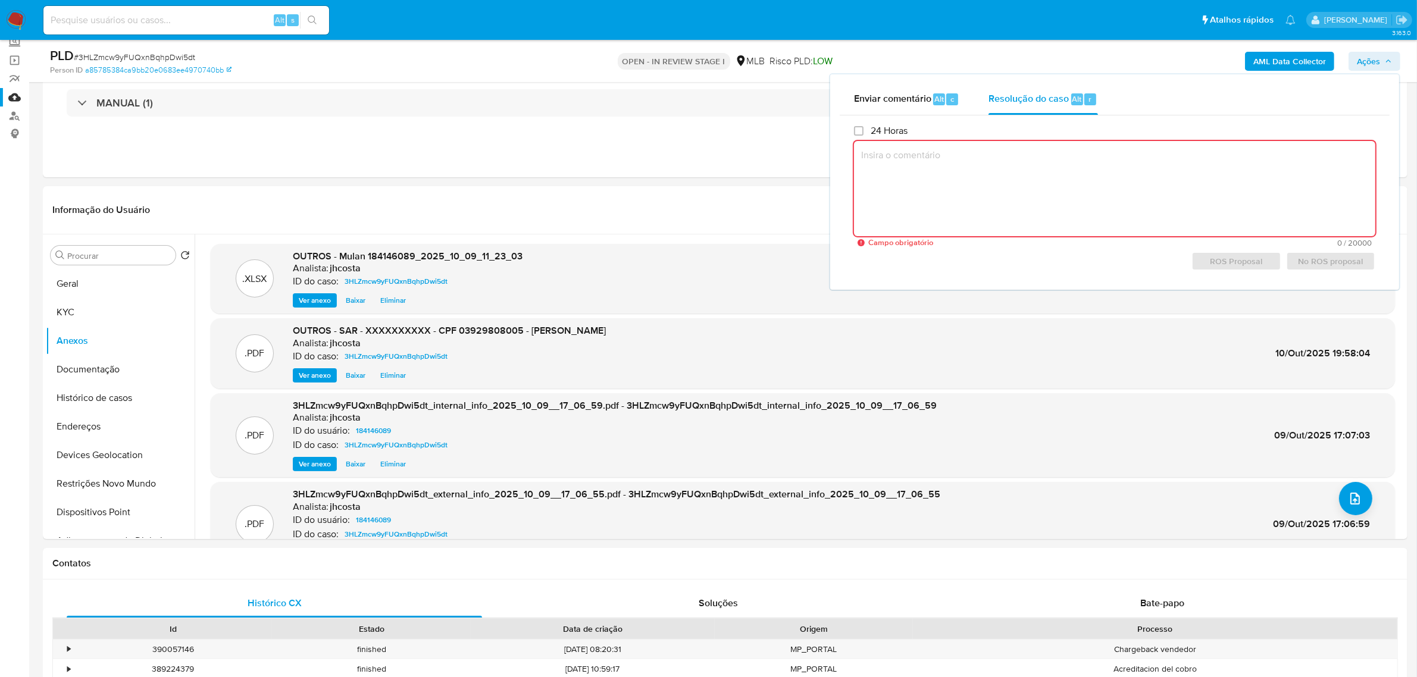
paste textarea "Fatos relevantes concluídos pelo analista: Cliente apresenta movimentação finan…"
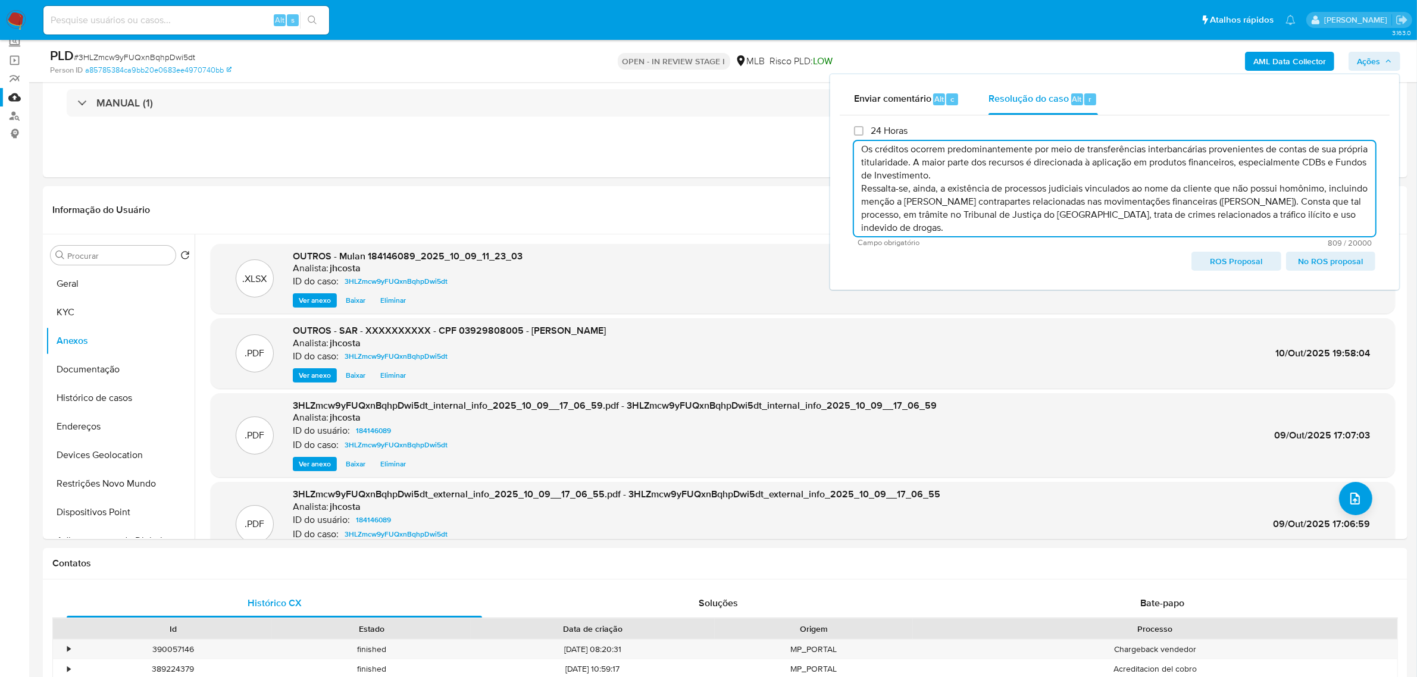
scroll to position [64, 0]
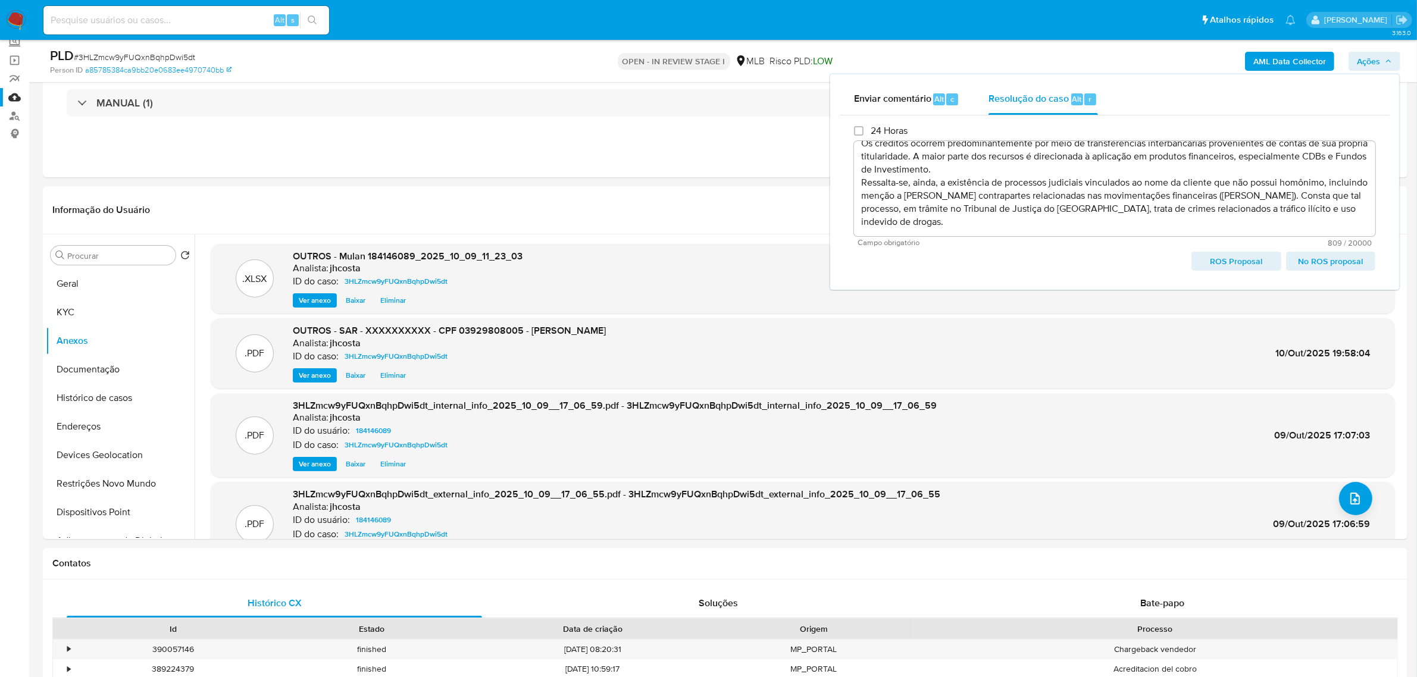
click at [1240, 261] on span "ROS Proposal" at bounding box center [1235, 261] width 73 height 17
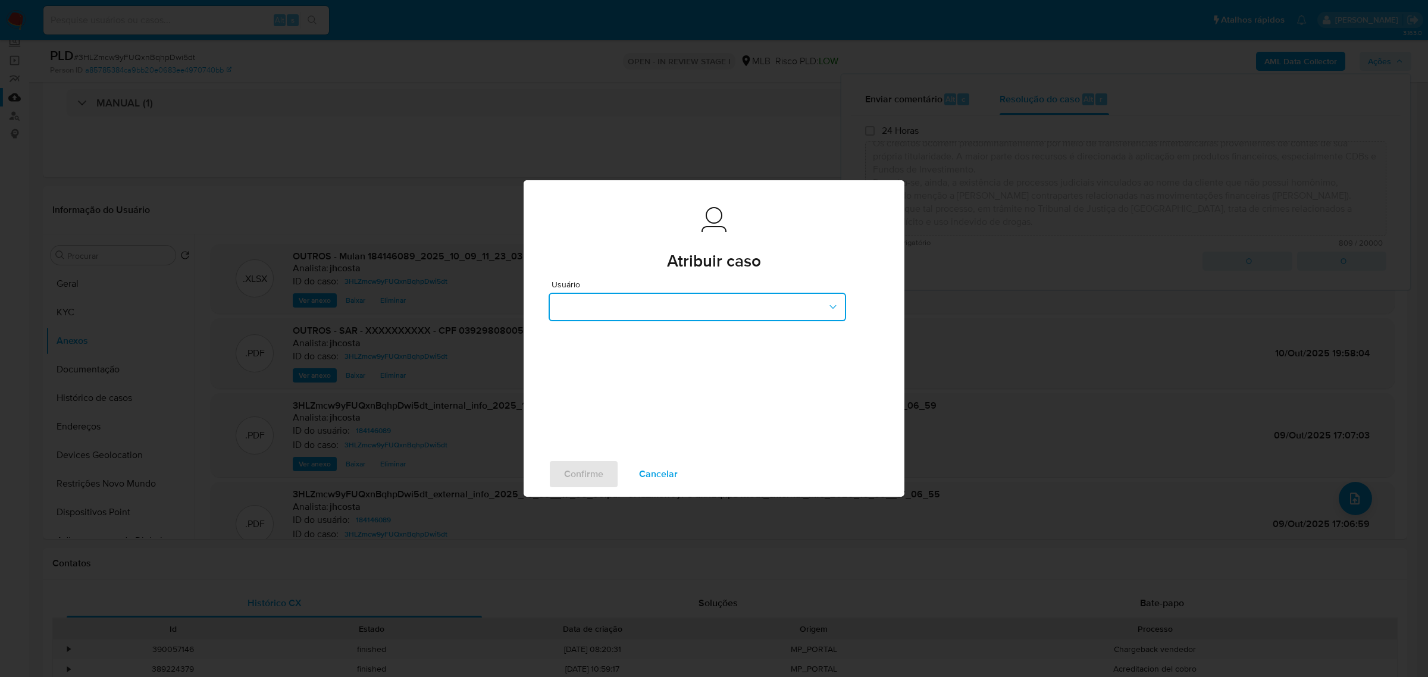
click at [827, 311] on icon "button" at bounding box center [833, 307] width 12 height 12
click at [857, 278] on div "Atribuir caso" at bounding box center [714, 230] width 381 height 100
click at [670, 475] on span "Cancelar" at bounding box center [658, 474] width 39 height 26
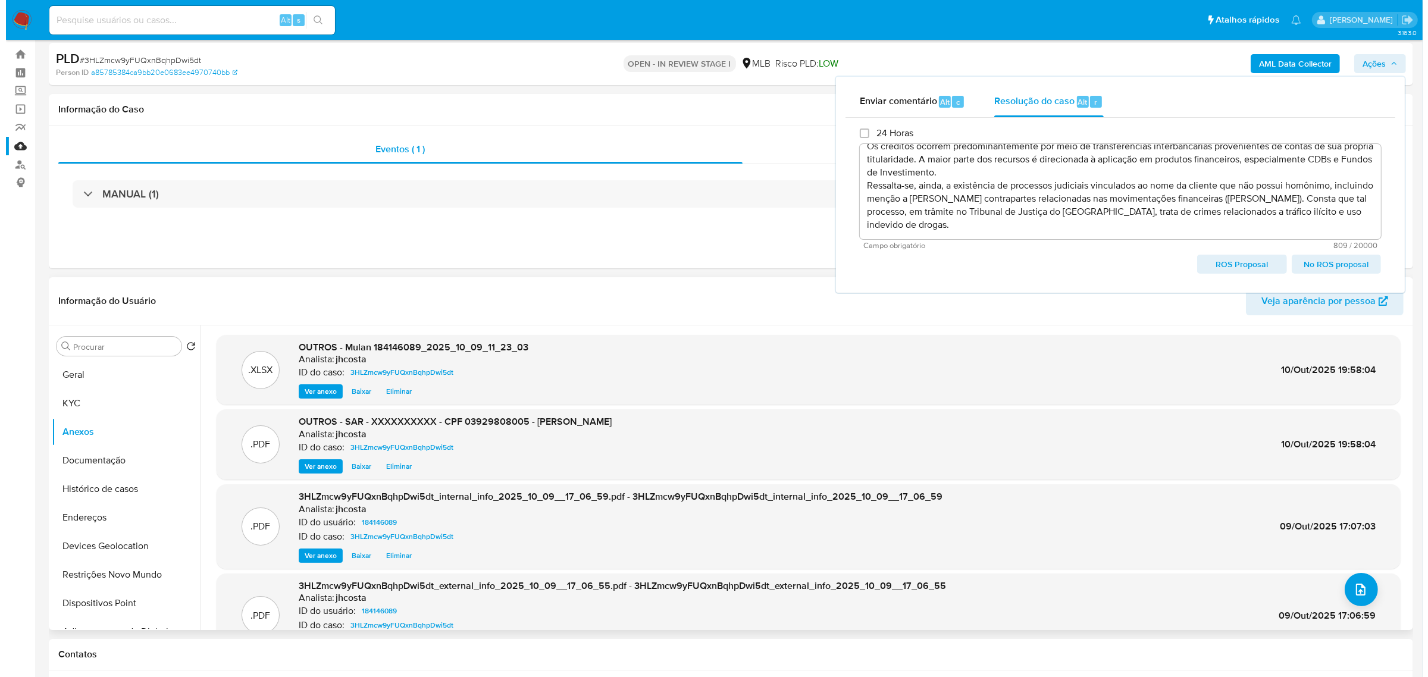
scroll to position [0, 0]
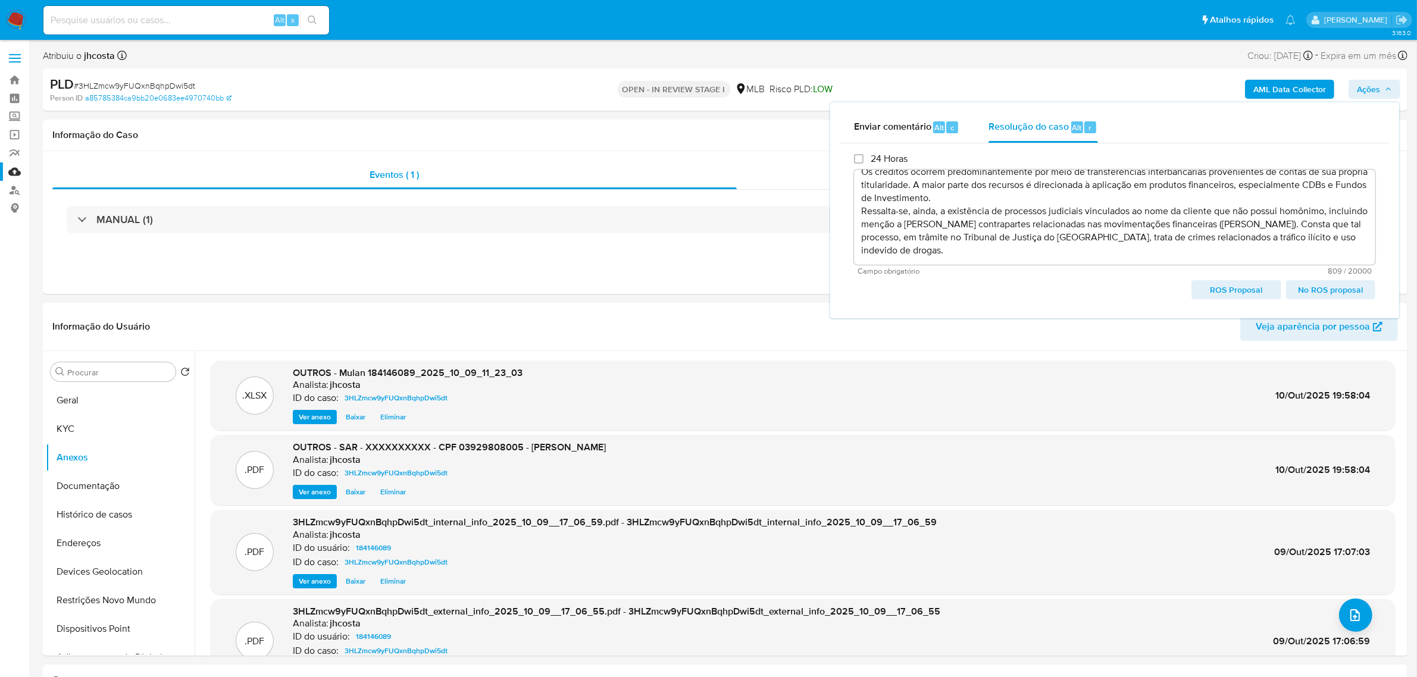
click at [1234, 292] on span "ROS Proposal" at bounding box center [1235, 289] width 73 height 17
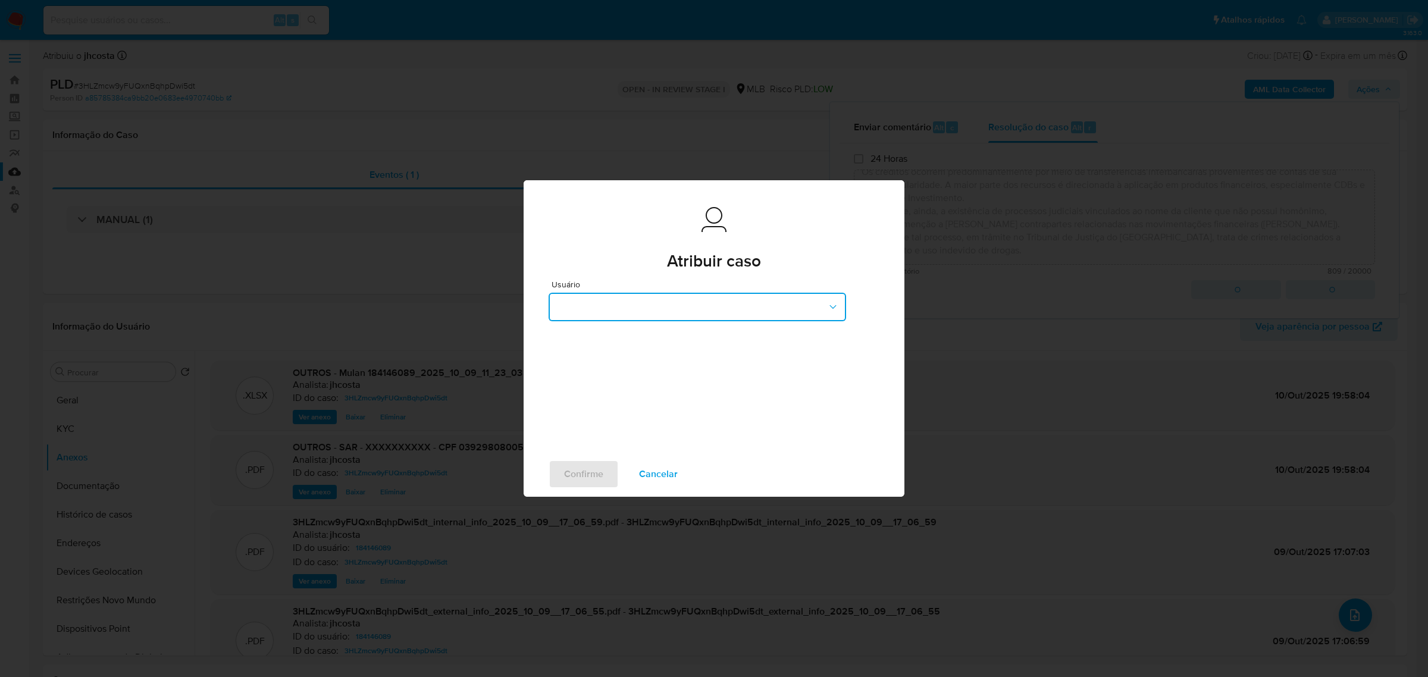
click at [706, 308] on button "button" at bounding box center [697, 307] width 297 height 29
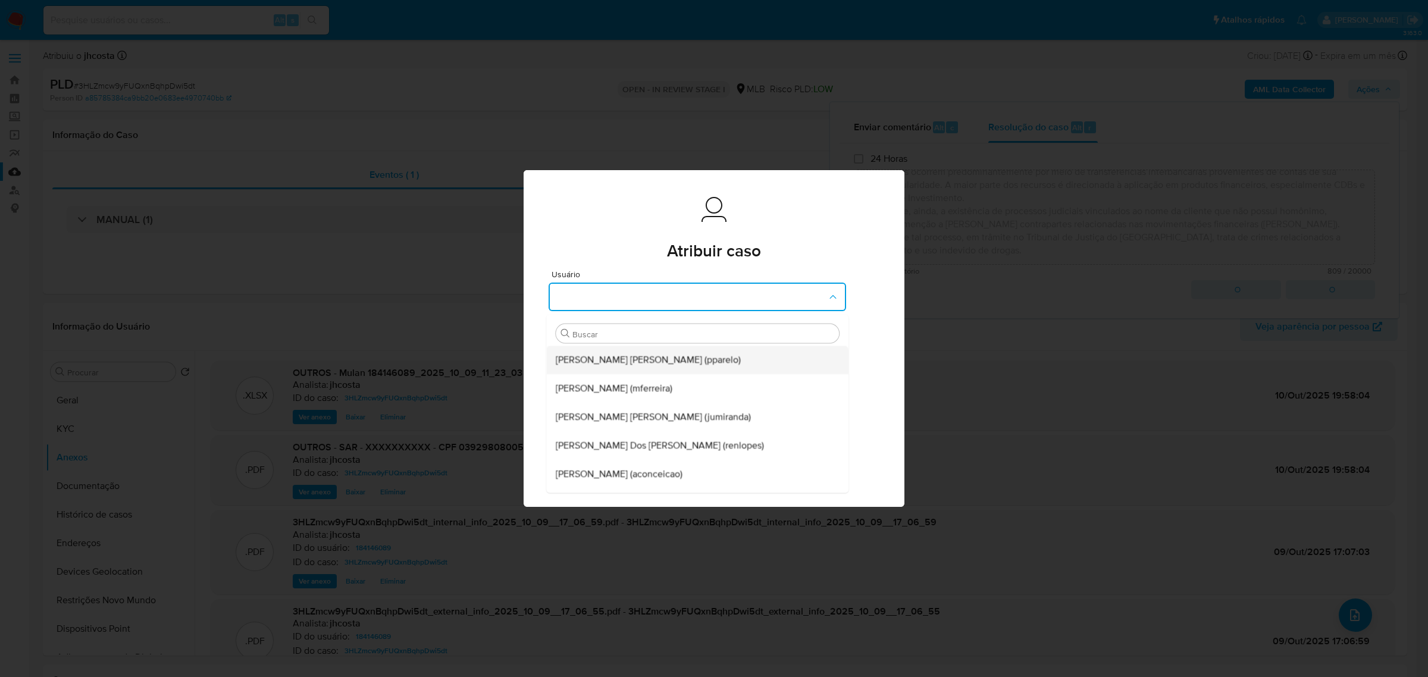
click at [664, 360] on span "Patricia Aparecida Da Paz Varelo (pparelo)" at bounding box center [648, 359] width 185 height 12
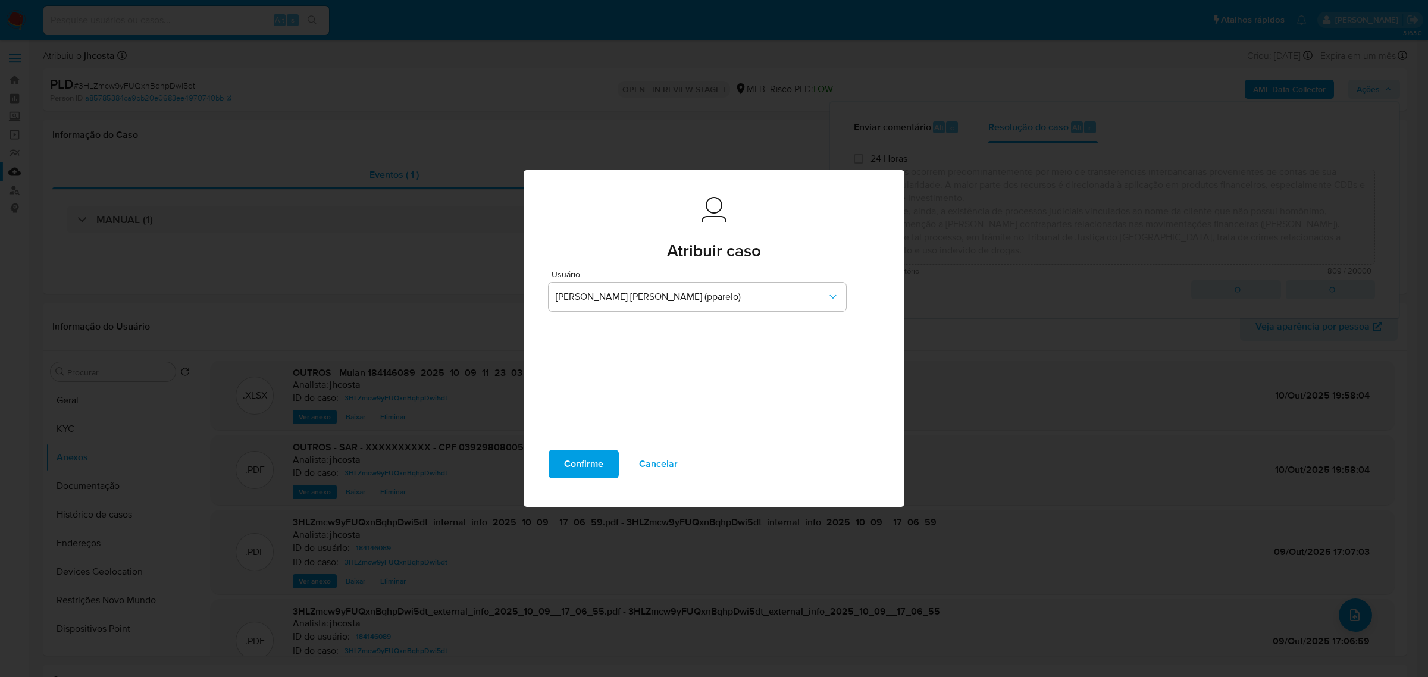
click at [584, 465] on span "Confirme" at bounding box center [583, 464] width 39 height 26
type textarea "Fatos relevantes concluídos pelo analista: Cliente apresenta movimentação finan…"
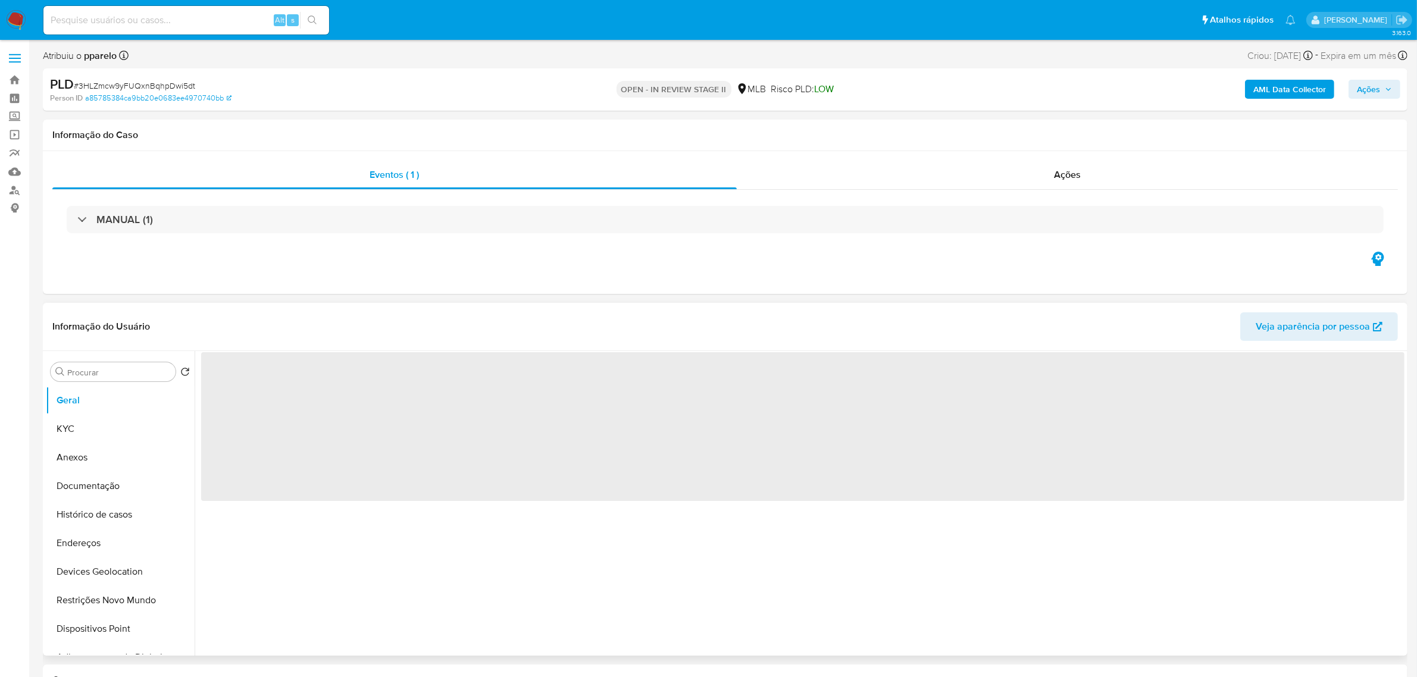
select select "10"
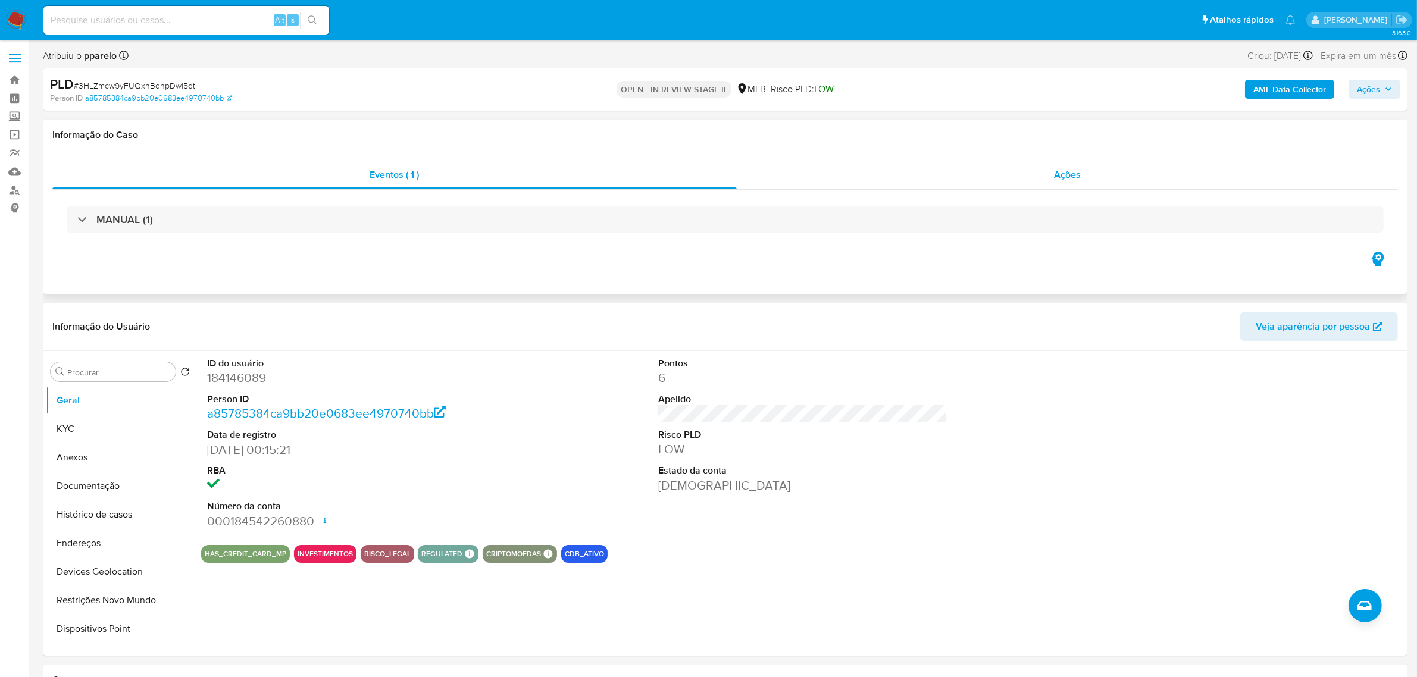
click at [1089, 173] on div "Ações" at bounding box center [1068, 175] width 662 height 29
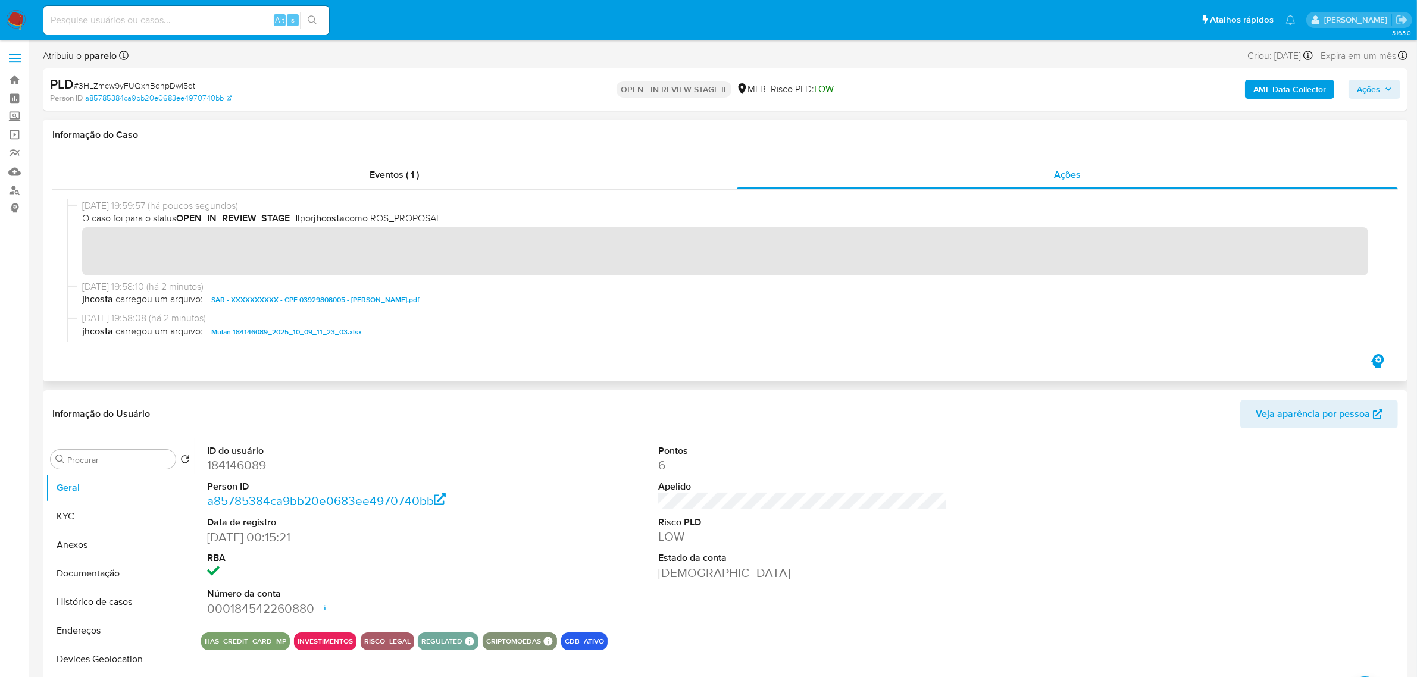
click at [717, 284] on div "10/10/2025 19:59:57 (há poucos segundos) O caso foi para o status OPEN_IN_REVIE…" at bounding box center [725, 270] width 1317 height 143
click at [201, 16] on input at bounding box center [186, 19] width 286 height 15
paste input "eAcSxfmn7ND66uGyBRoBP3Lt"
type input "eAcSxfmn7ND66uGyBRoBP3Lt"
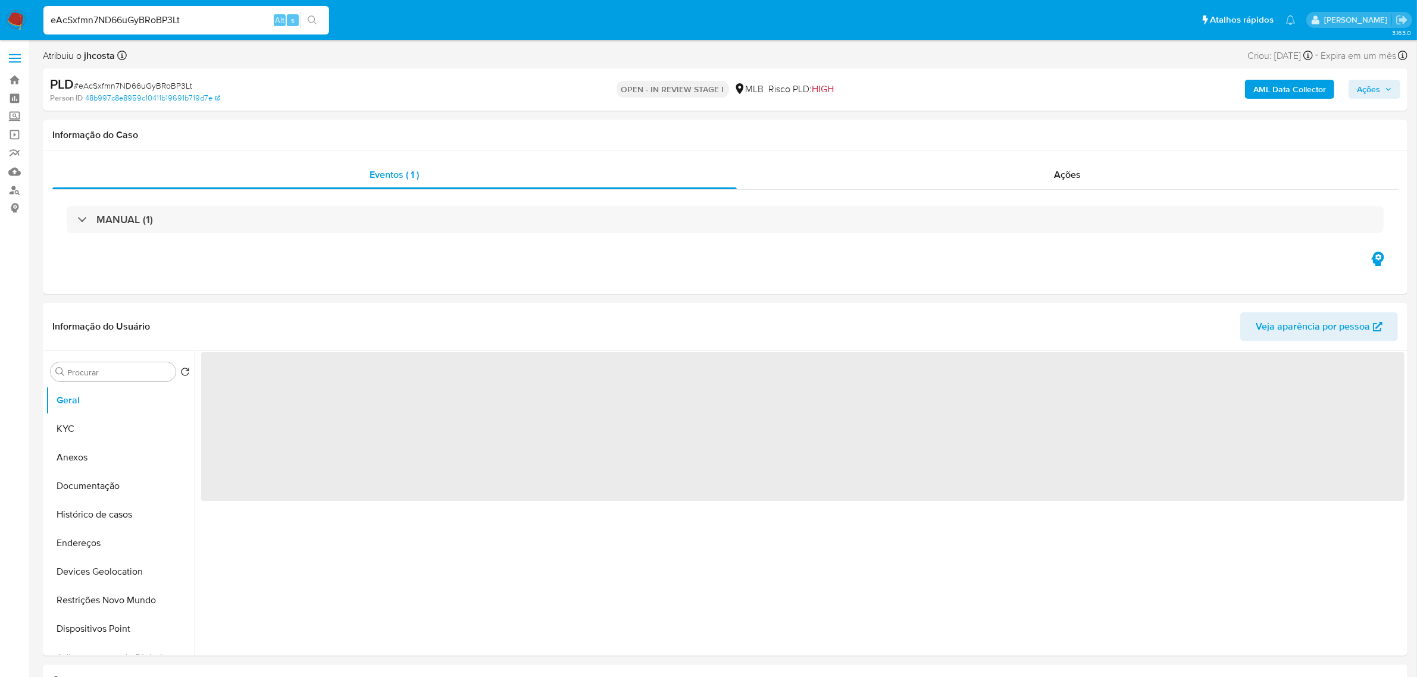
click at [1367, 95] on span "Ações" at bounding box center [1367, 89] width 23 height 19
select select "10"
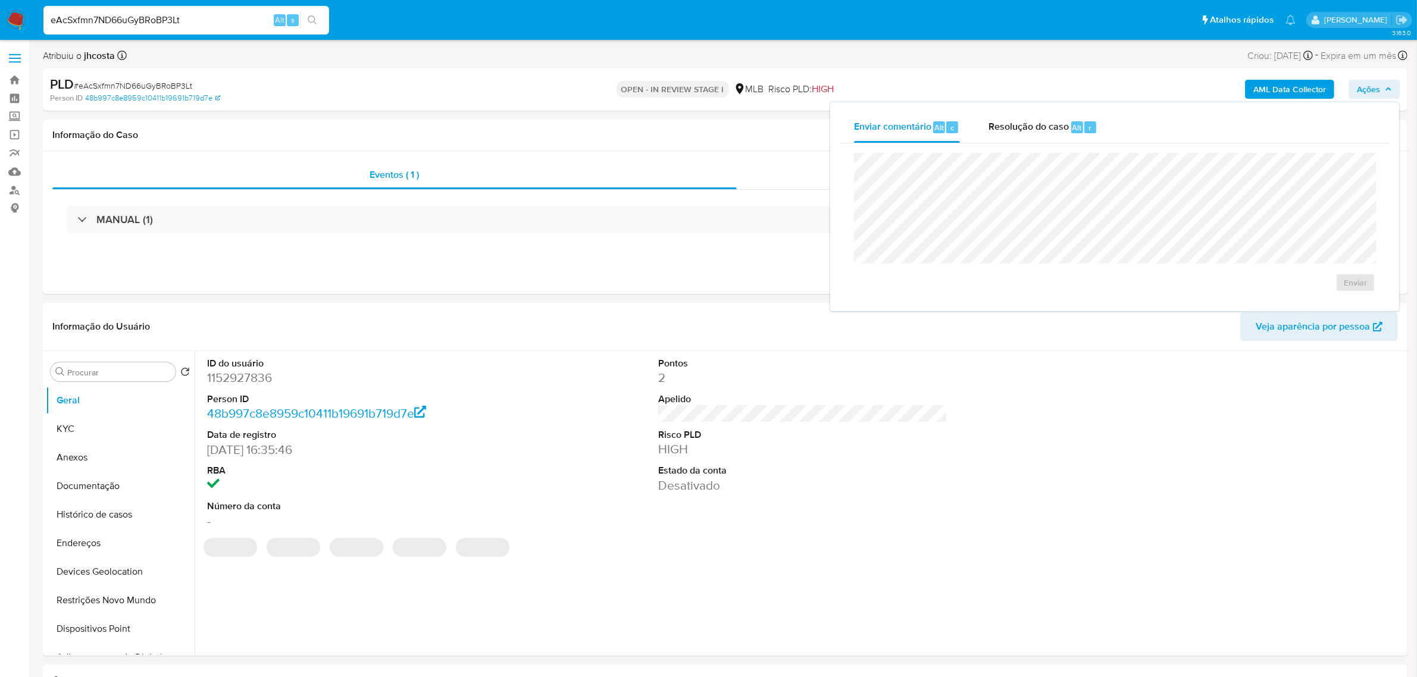
drag, startPoint x: 1020, startPoint y: 129, endPoint x: 1017, endPoint y: 146, distance: 17.5
click at [1020, 130] on span "Resolução do caso" at bounding box center [1028, 127] width 80 height 14
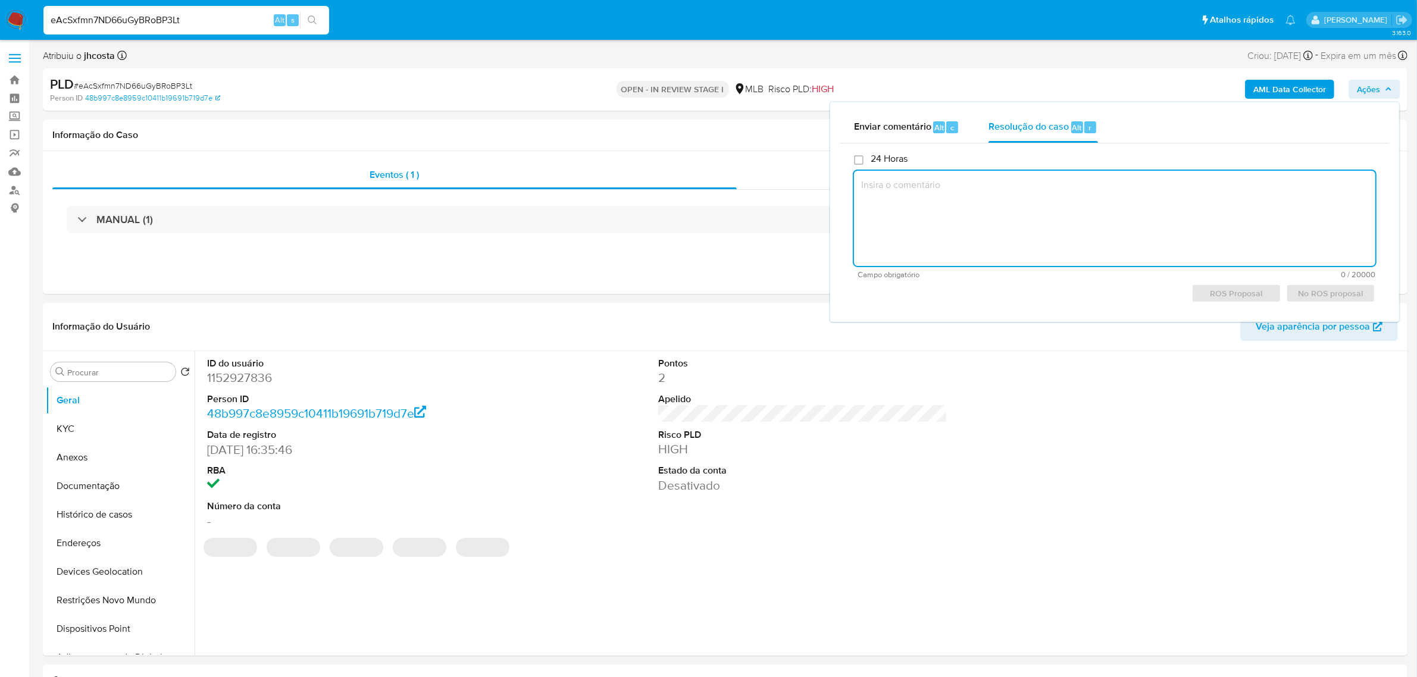
click at [992, 200] on textarea at bounding box center [1114, 218] width 521 height 95
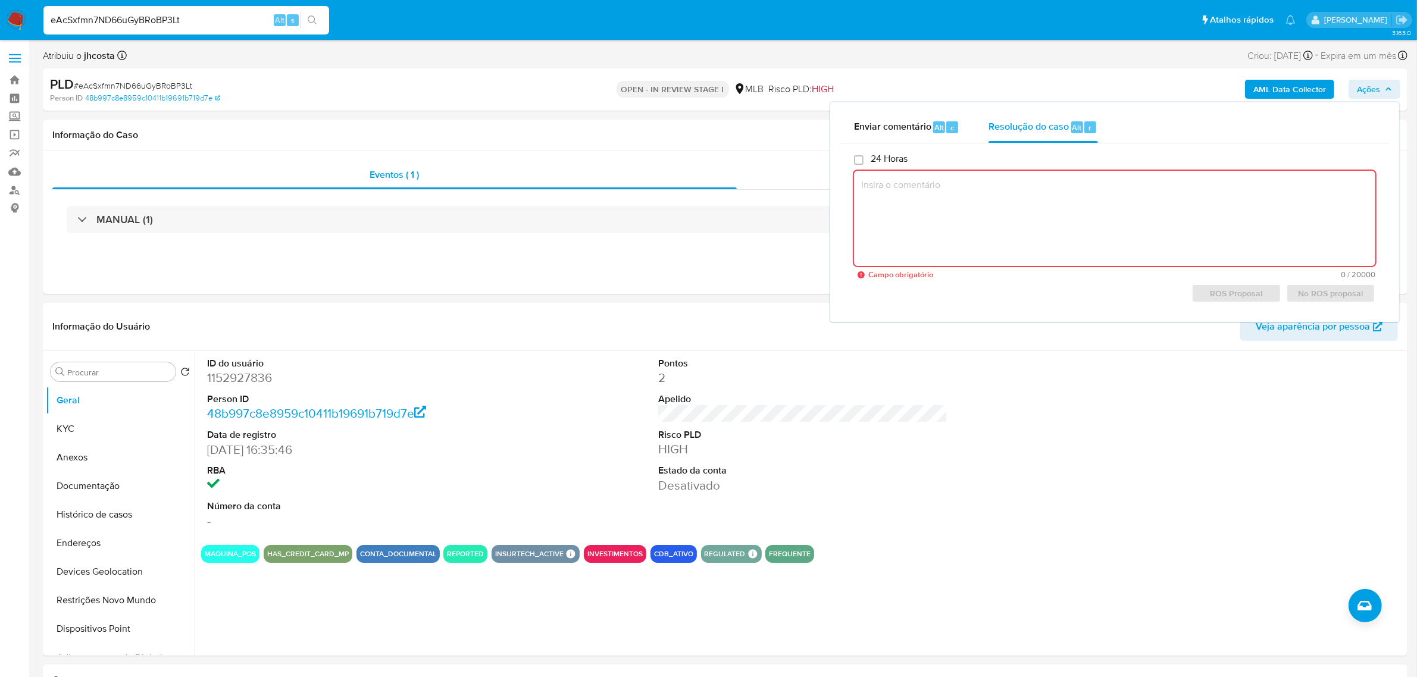
click at [917, 176] on textarea at bounding box center [1114, 218] width 521 height 95
click at [917, 186] on textarea at bounding box center [1114, 218] width 521 height 95
paste textarea "Fatos relevantes concluídos pelo analista: Cliente já comunicado recentemente s…"
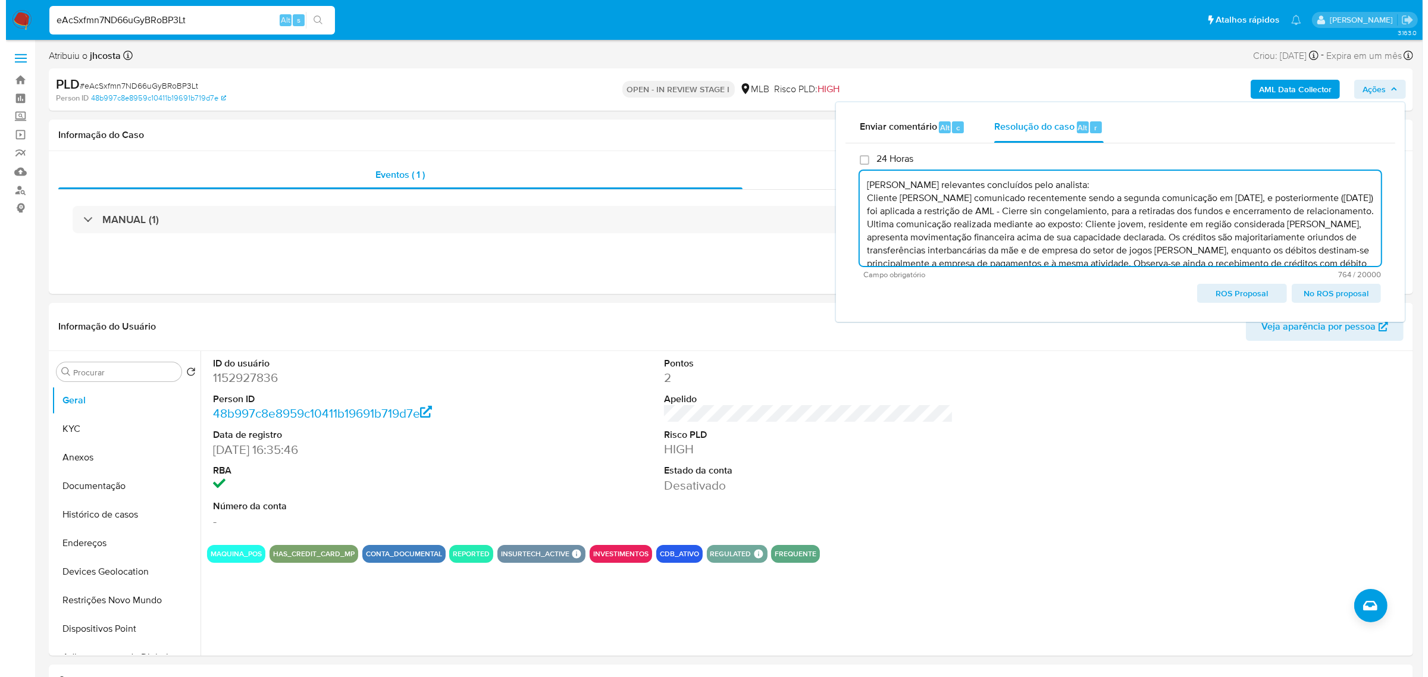
scroll to position [43, 0]
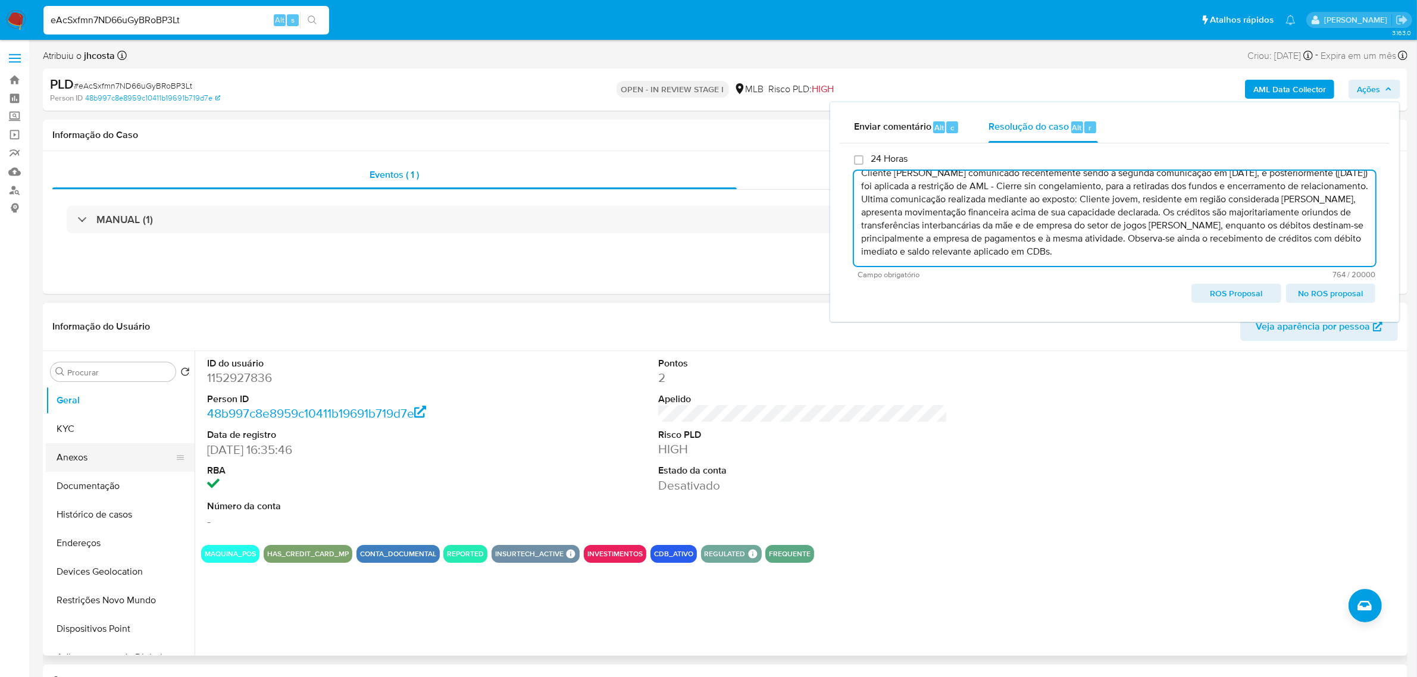
type textarea "Fatos relevantes concluídos pelo analista: Cliente já comunicado recentemente s…"
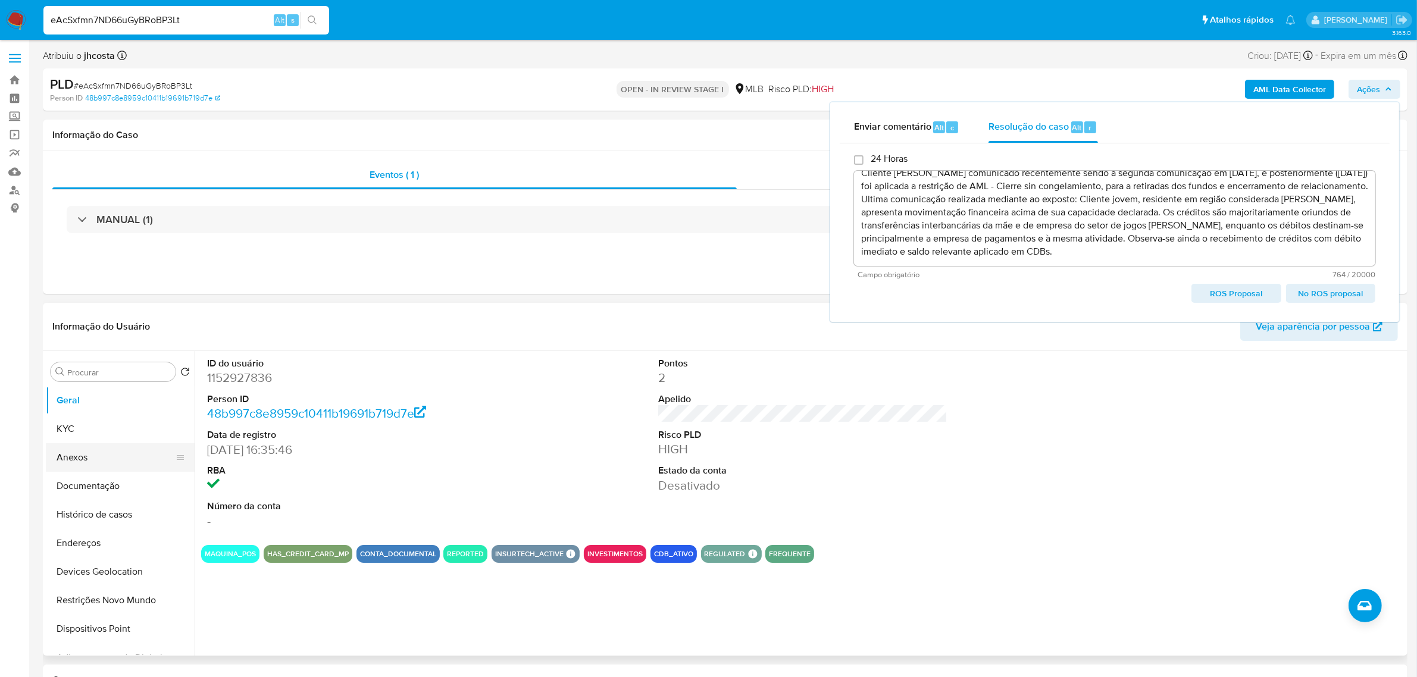
click at [91, 456] on button "Anexos" at bounding box center [115, 457] width 139 height 29
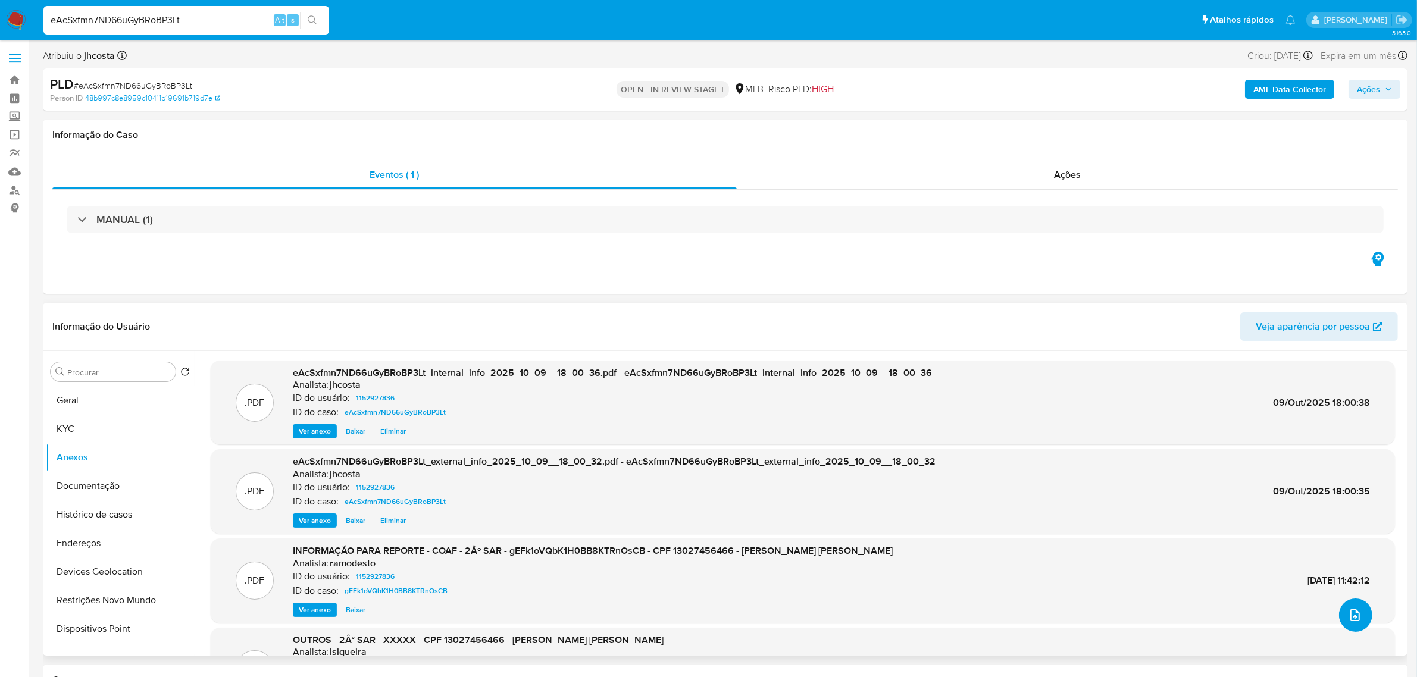
click at [1342, 610] on button "upload-file" at bounding box center [1355, 614] width 33 height 33
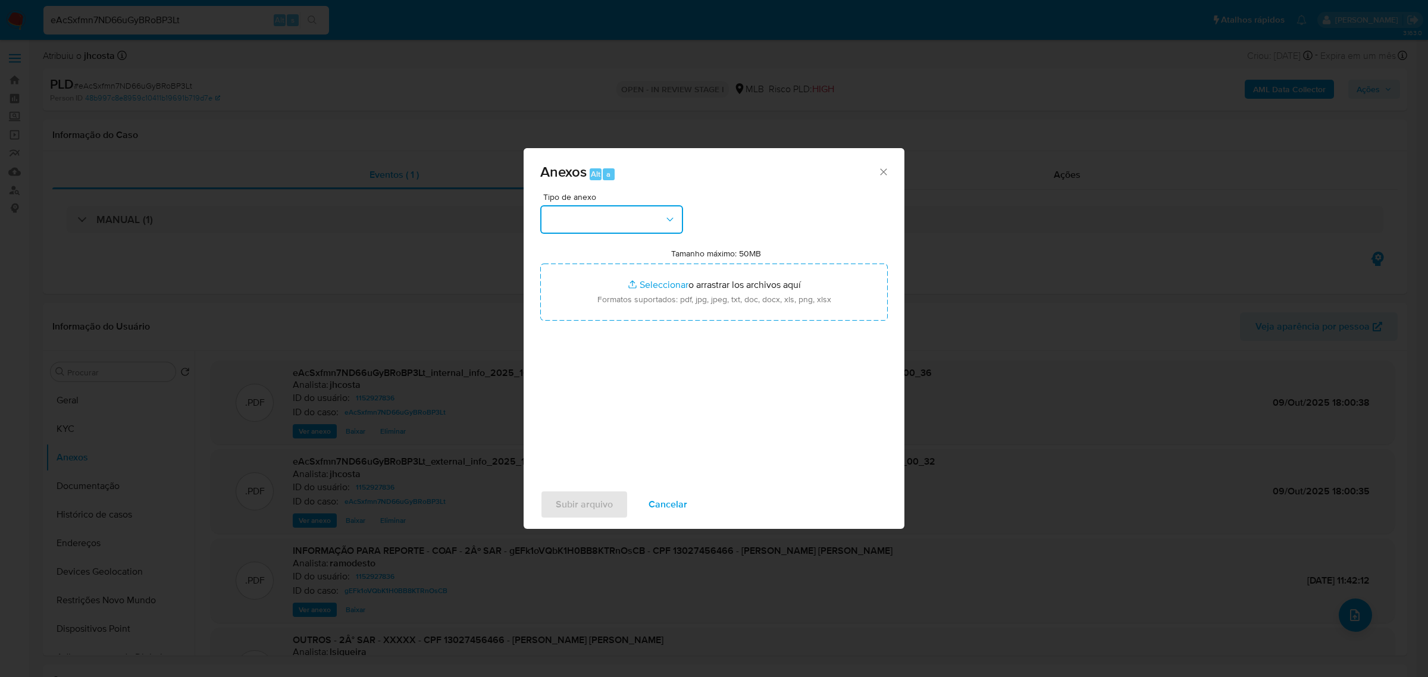
click at [634, 227] on button "button" at bounding box center [611, 219] width 143 height 29
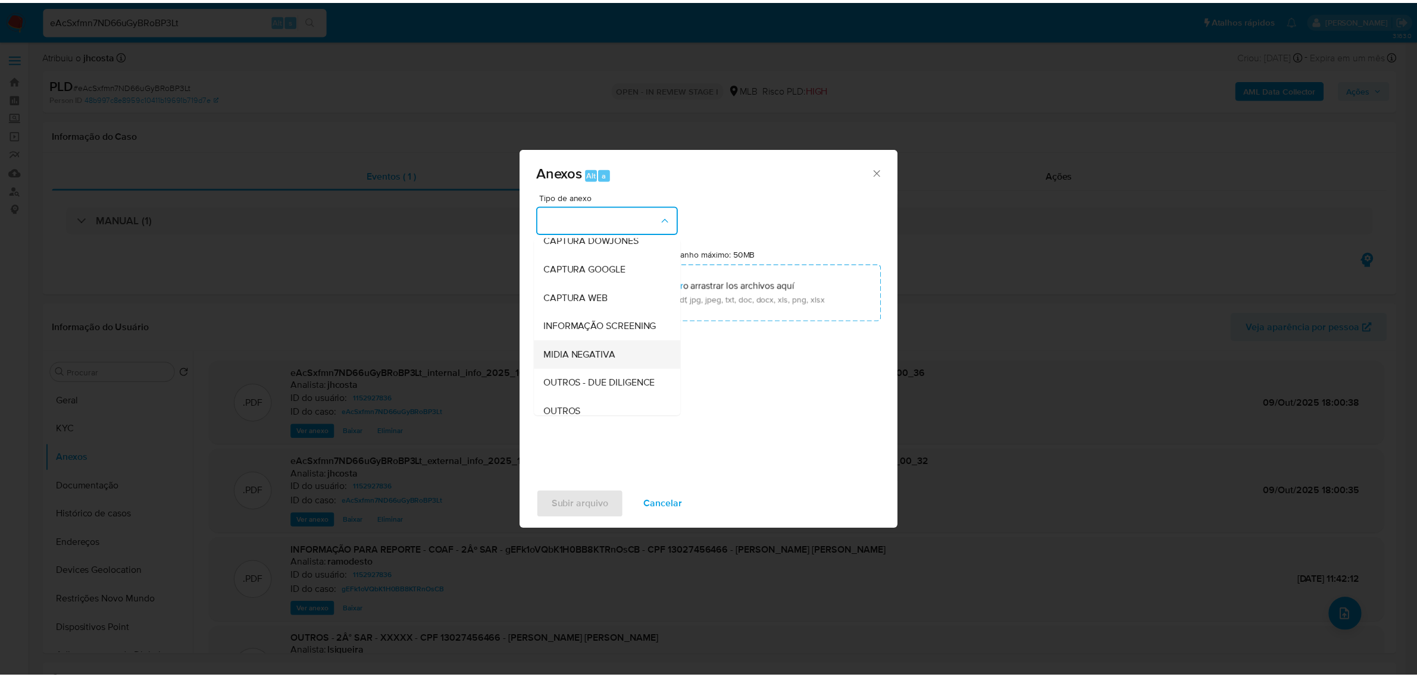
scroll to position [74, 0]
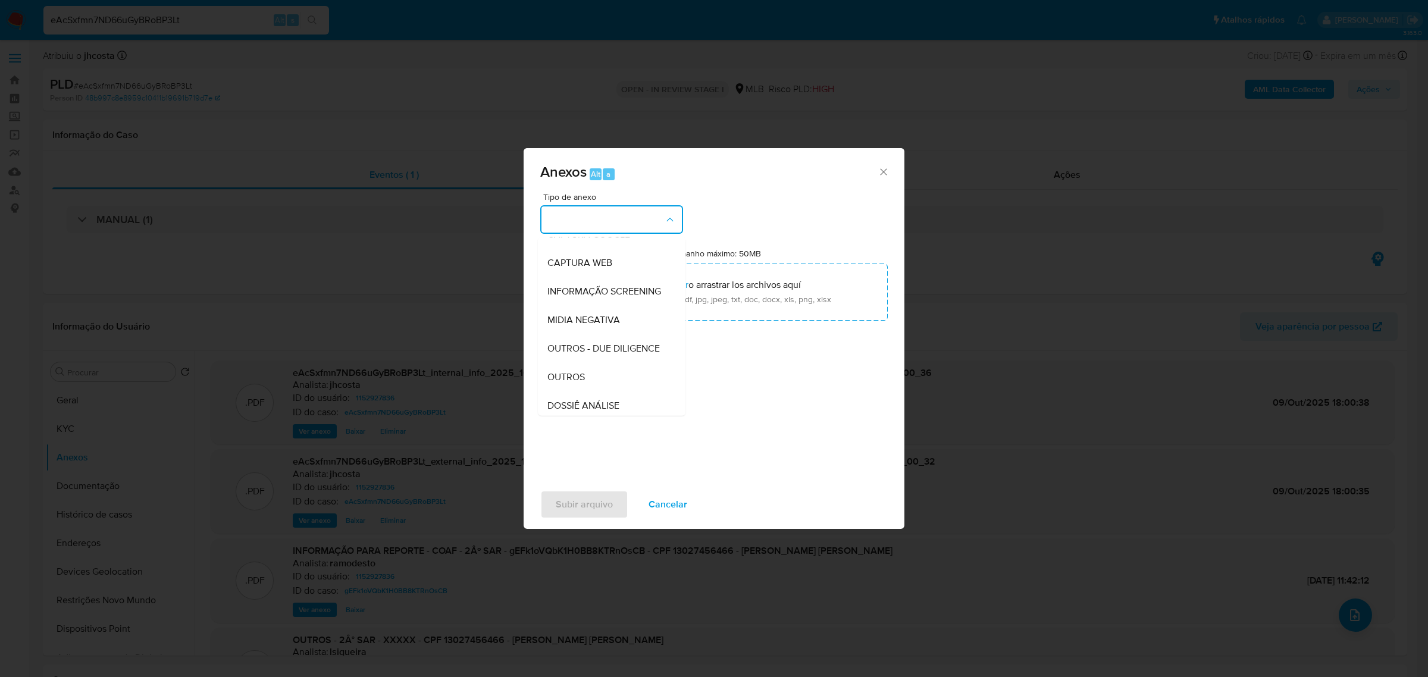
click at [613, 391] on div "OUTROS" at bounding box center [607, 376] width 121 height 29
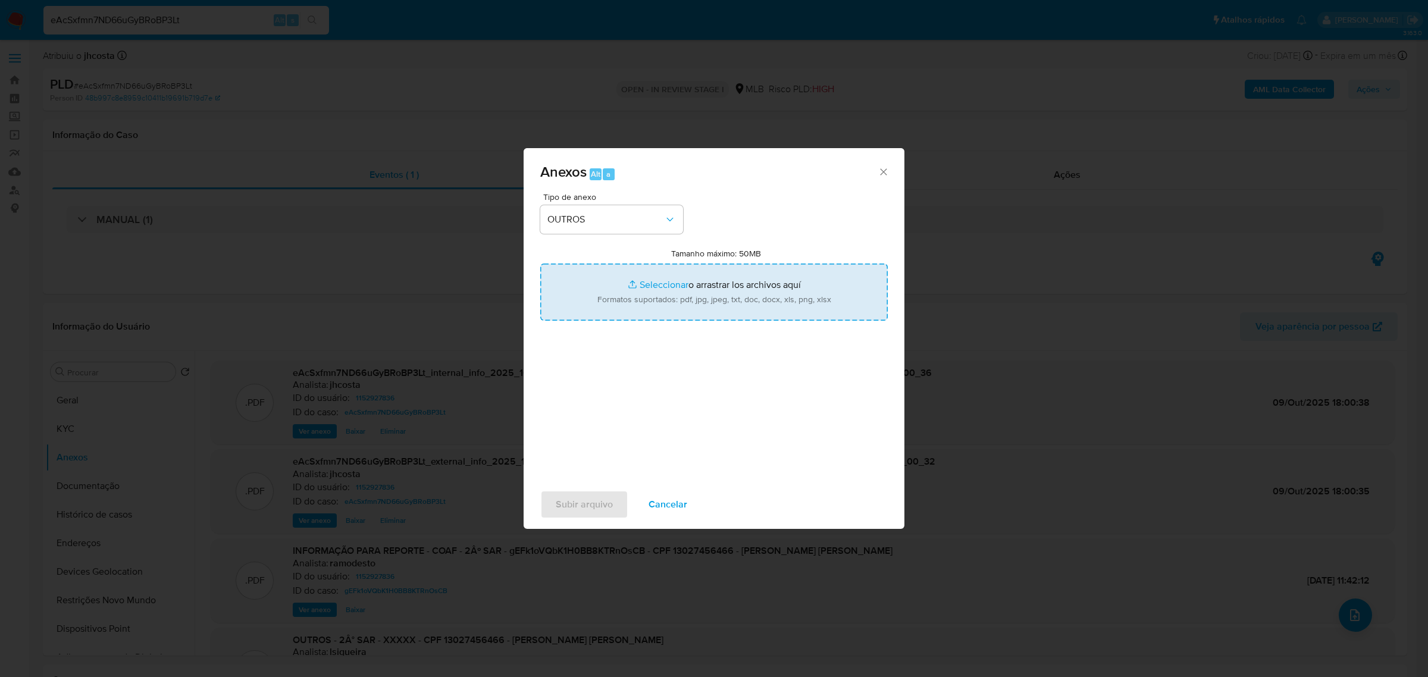
click at [723, 314] on input "Tamanho máximo: 50MB Seleccionar archivos" at bounding box center [713, 292] width 347 height 57
type input "C:\fakepath\Mulan 1152927836_2025_10_09_11_22_37.xlsx"
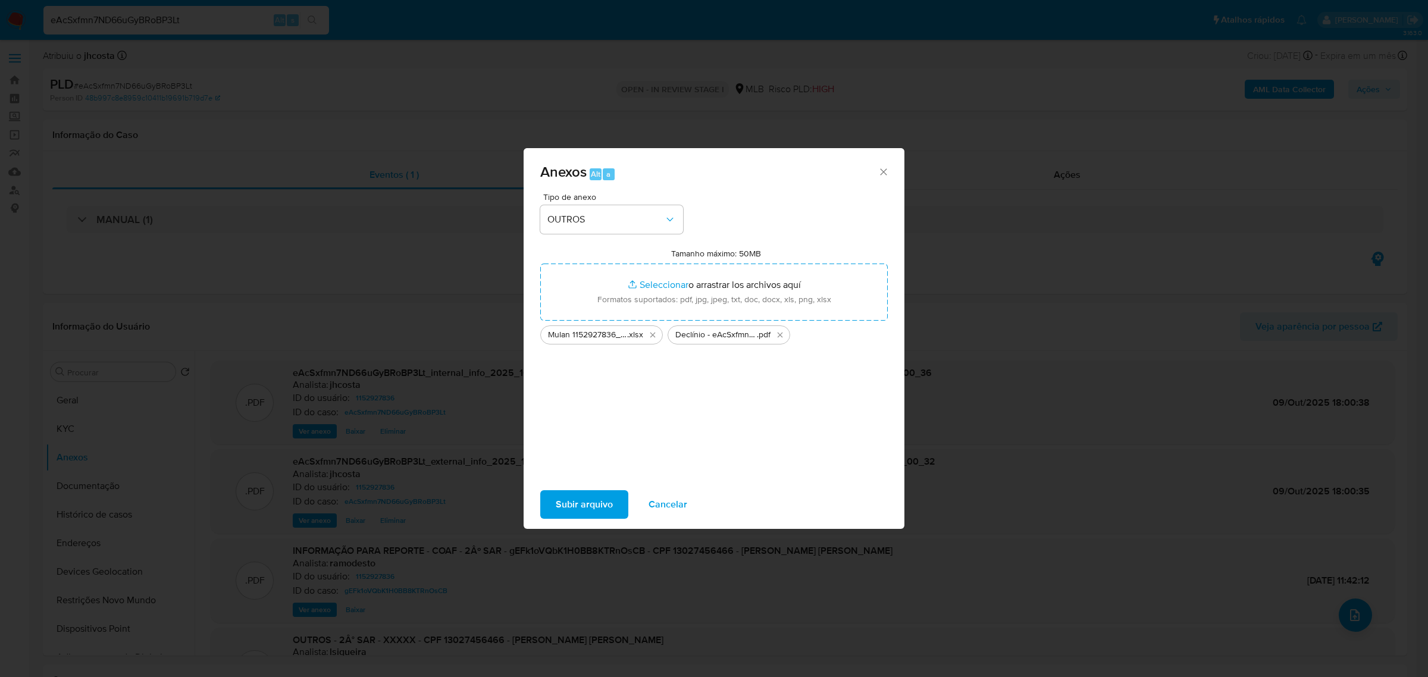
click at [574, 496] on span "Subir arquivo" at bounding box center [584, 504] width 57 height 26
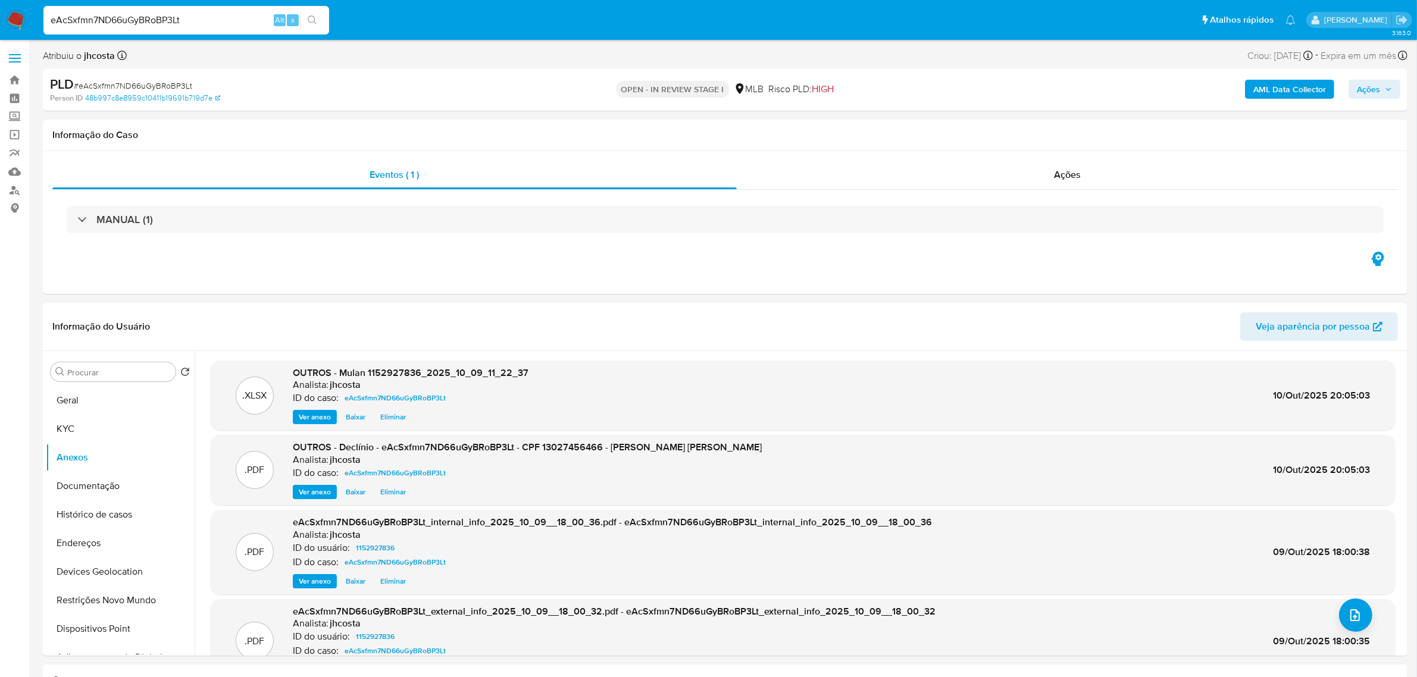
drag, startPoint x: 1367, startPoint y: 86, endPoint x: 1360, endPoint y: 87, distance: 7.2
click at [1367, 86] on span "Ações" at bounding box center [1367, 89] width 23 height 19
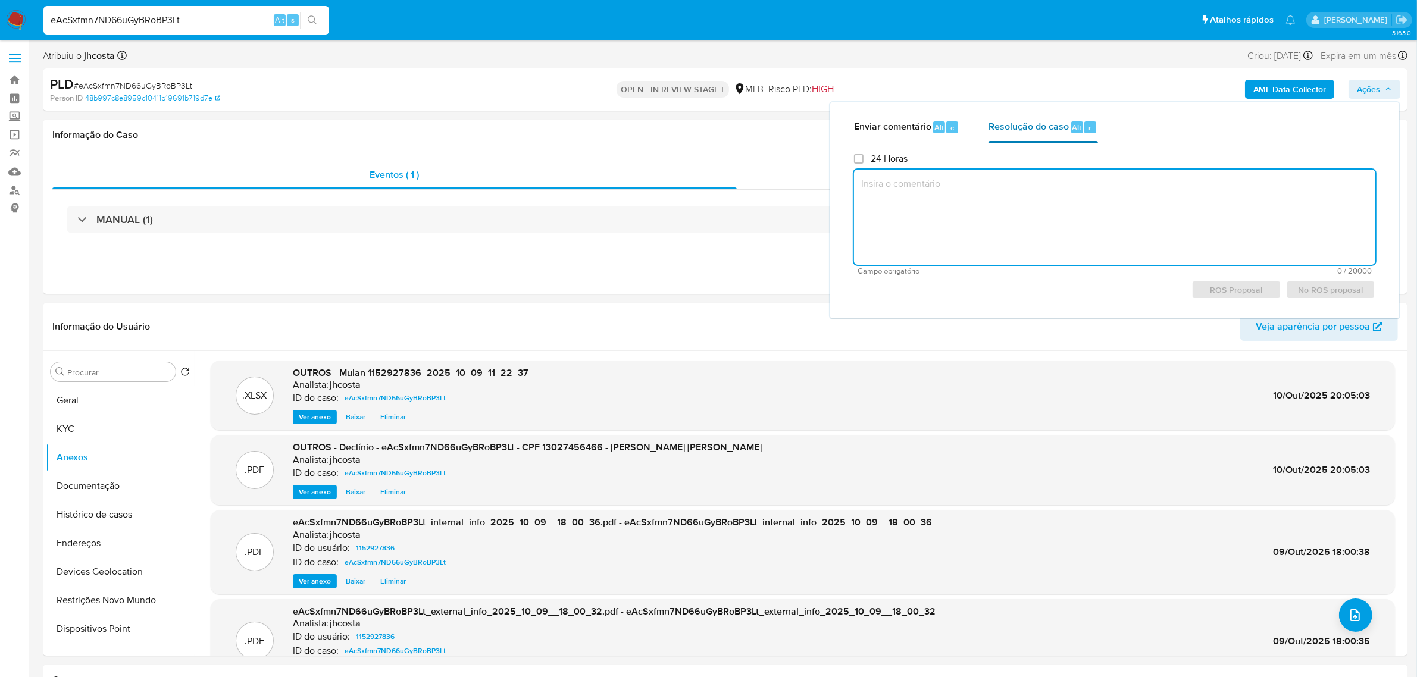
click at [1032, 120] on span "Resolução do caso" at bounding box center [1028, 127] width 80 height 14
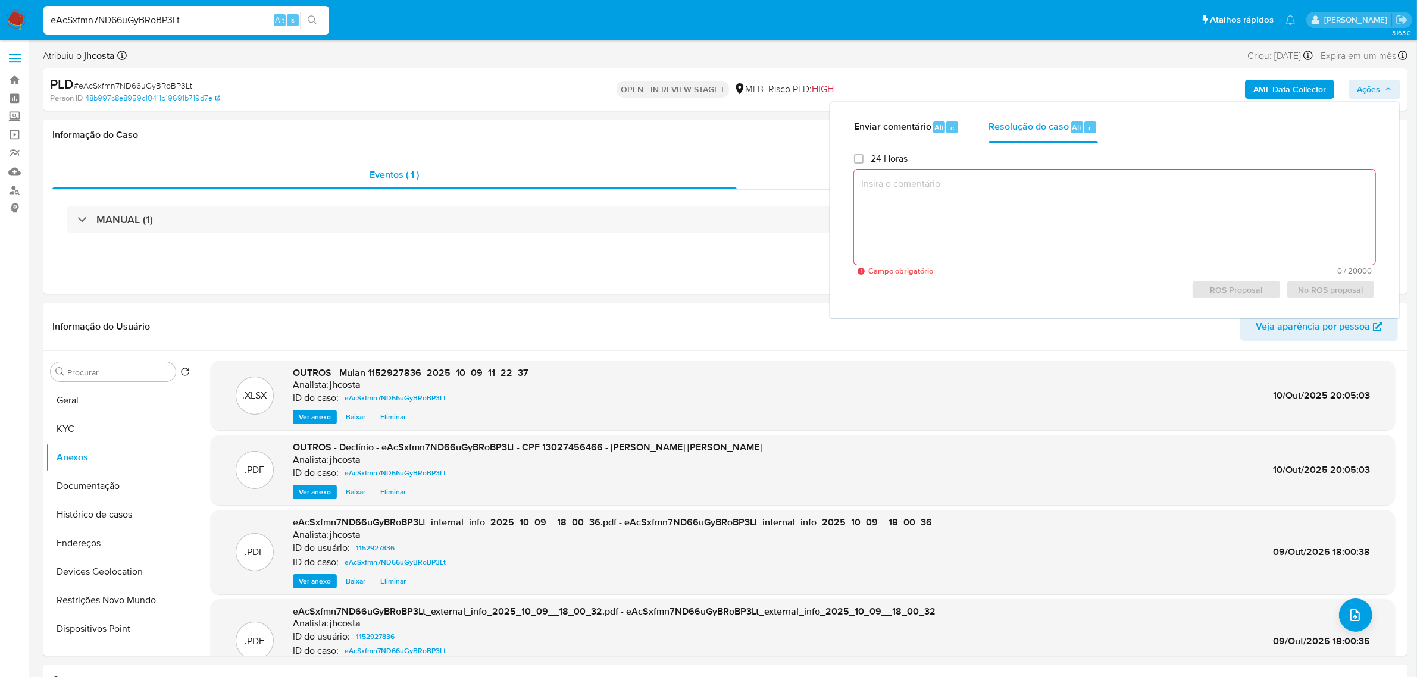
click at [1010, 215] on textarea at bounding box center [1114, 217] width 521 height 95
paste textarea "Fatos relevantes concluídos pelo analista: Cliente já comunicado recentemente s…"
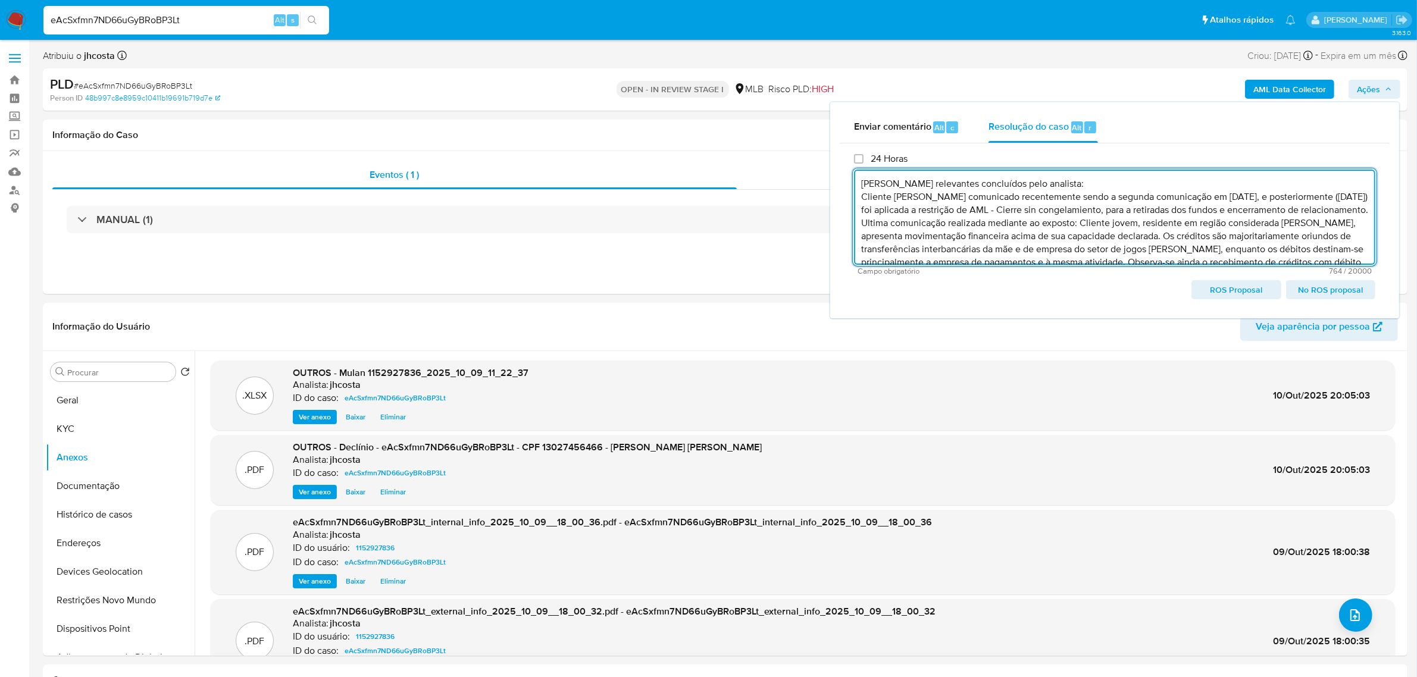
scroll to position [45, 0]
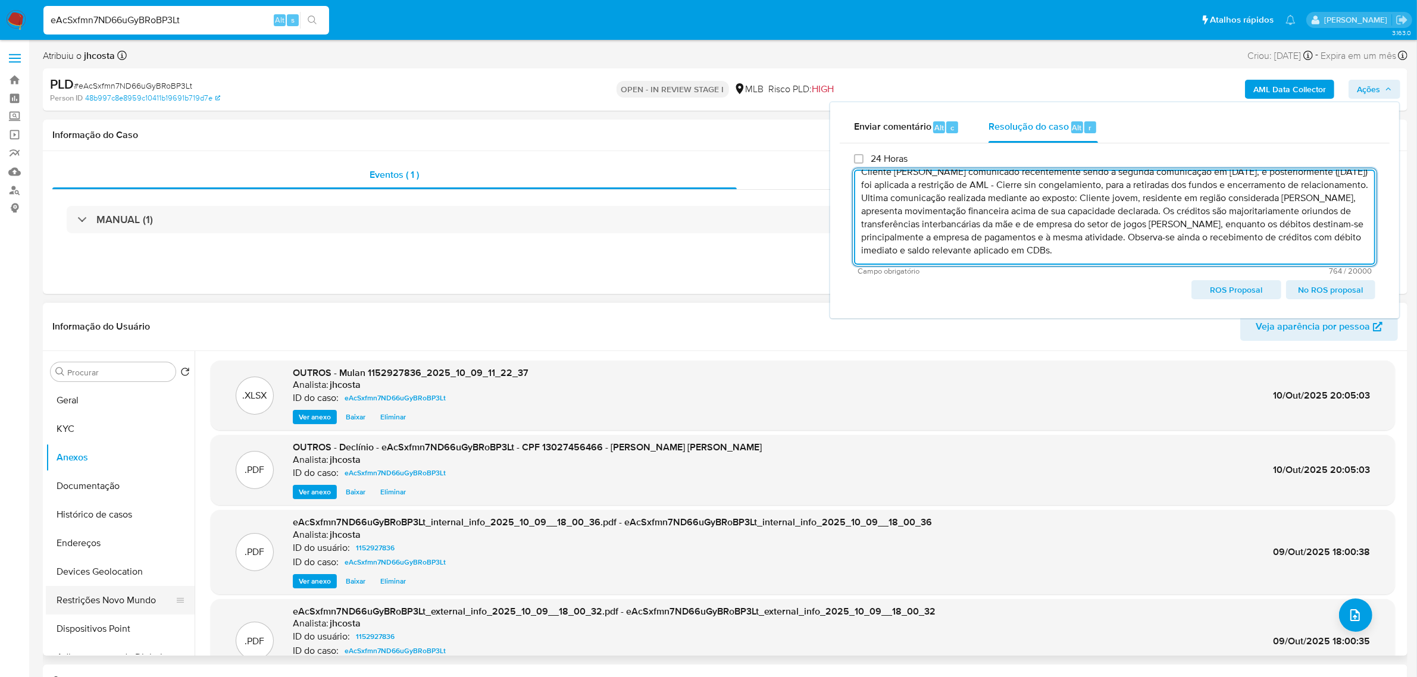
type textarea "Fatos relevantes concluídos pelo analista: Cliente já comunicado recentemente s…"
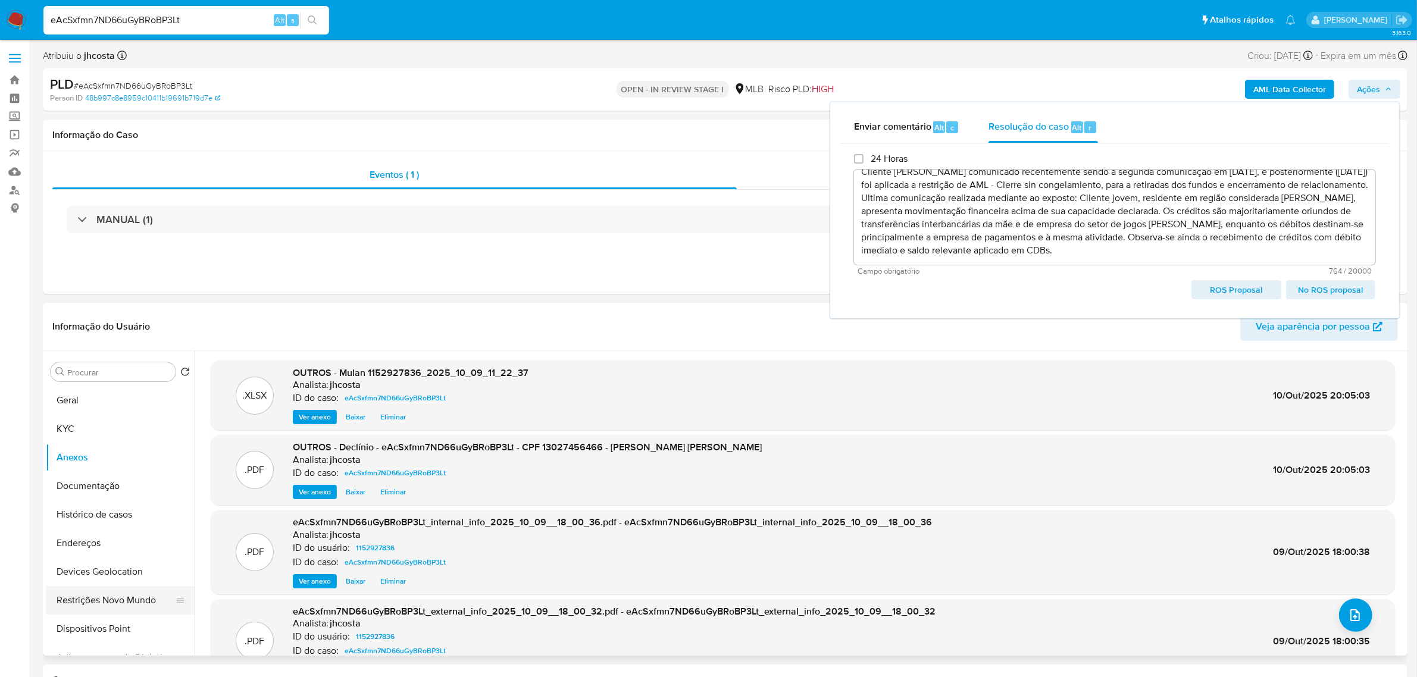
click at [109, 600] on button "Restrições Novo Mundo" at bounding box center [115, 600] width 139 height 29
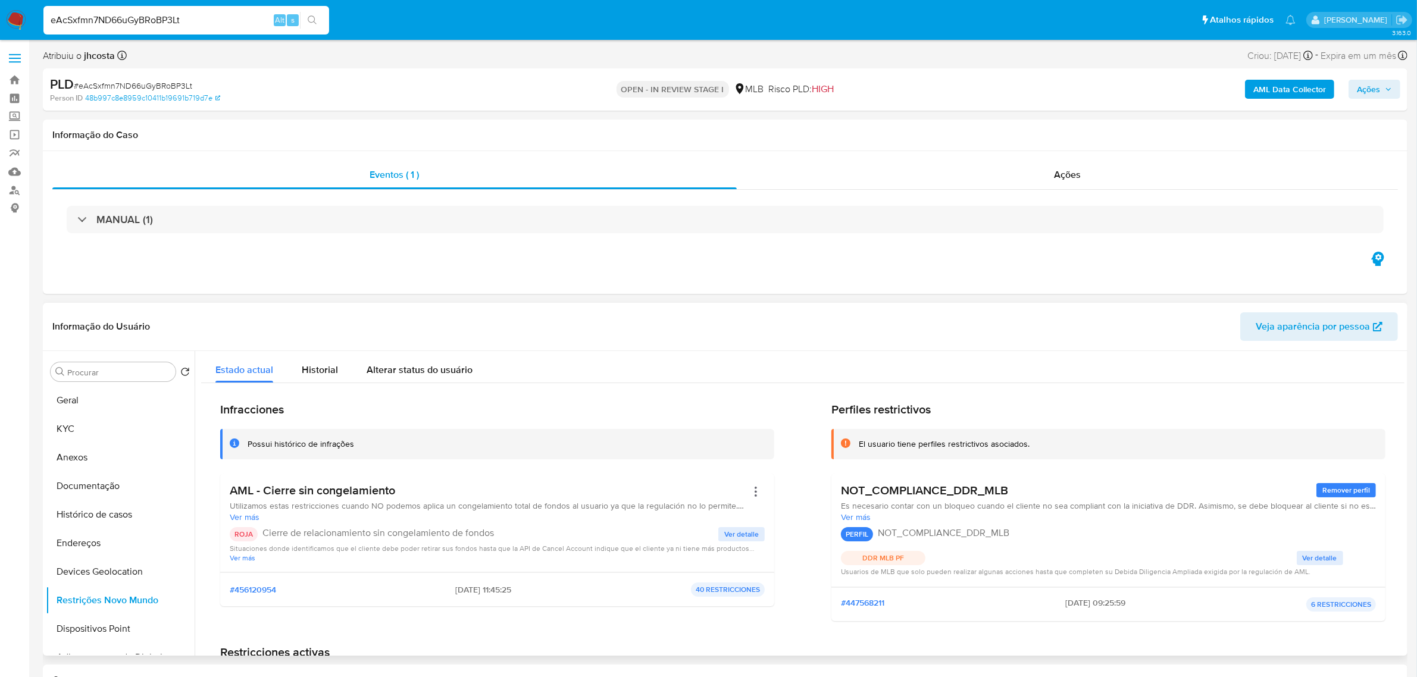
scroll to position [149, 0]
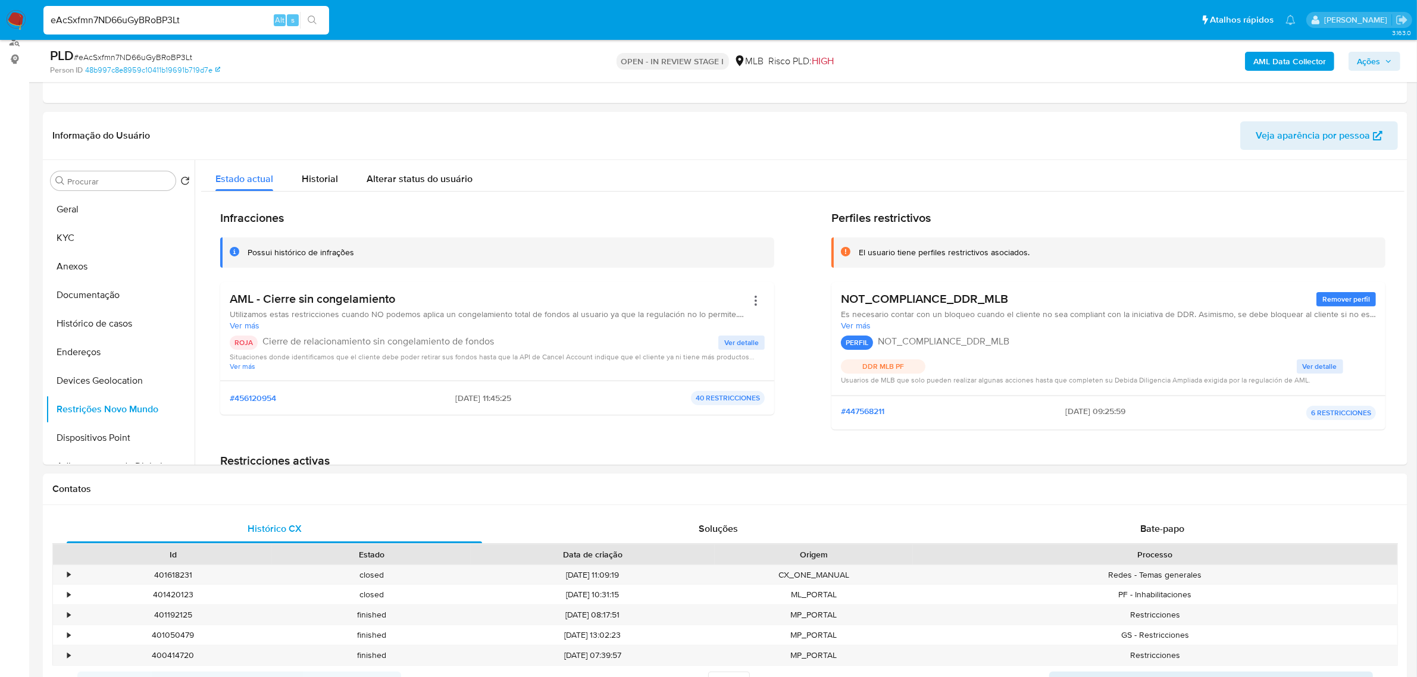
click at [1373, 62] on span "Ações" at bounding box center [1367, 61] width 23 height 19
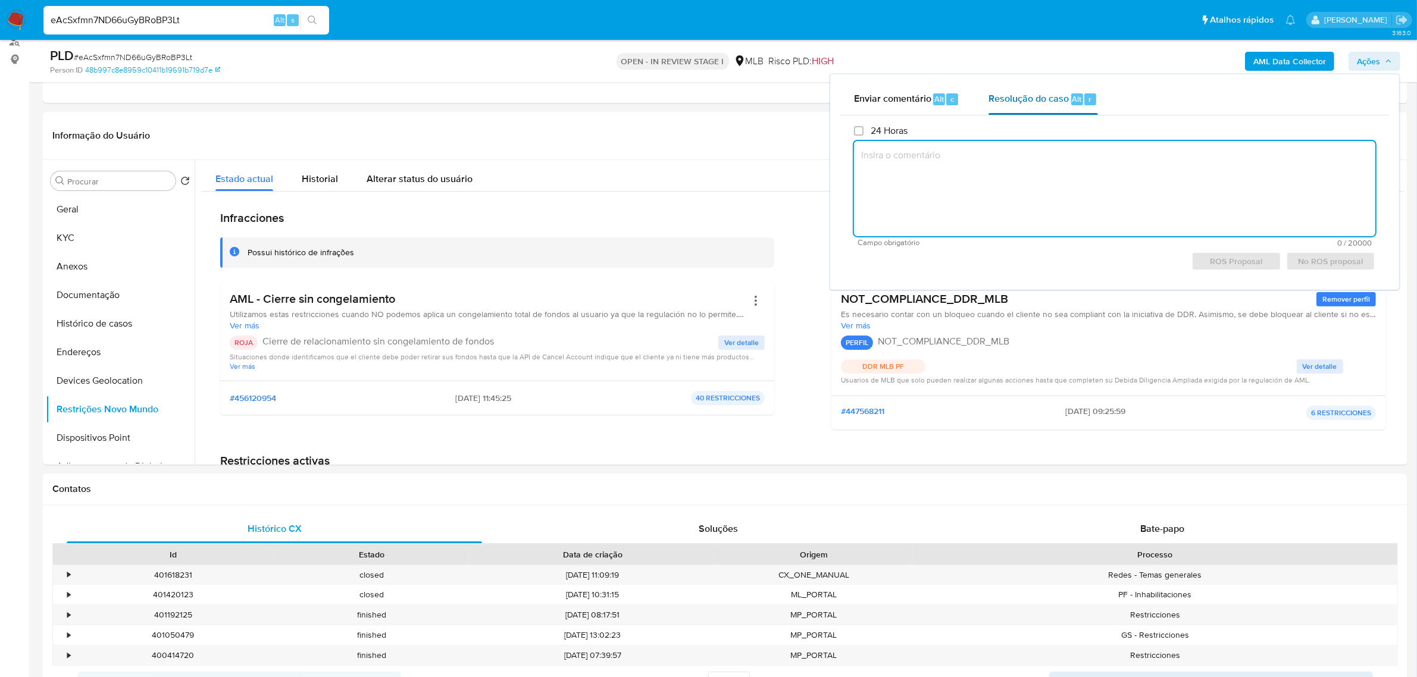
click at [1030, 99] on span "Resolução do caso" at bounding box center [1028, 99] width 80 height 14
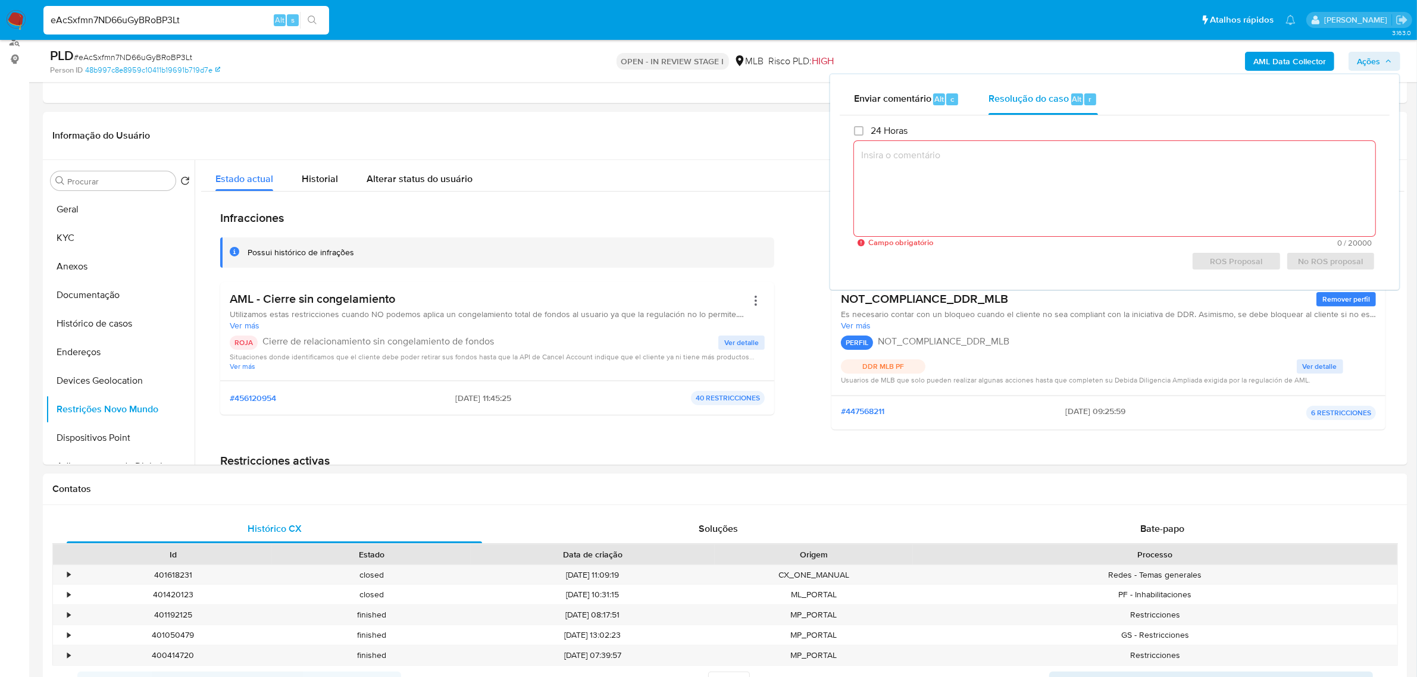
click at [1013, 200] on textarea at bounding box center [1114, 188] width 521 height 95
paste textarea "Fatos relevantes concluídos pelo analista: Cliente já comunicado recentemente s…"
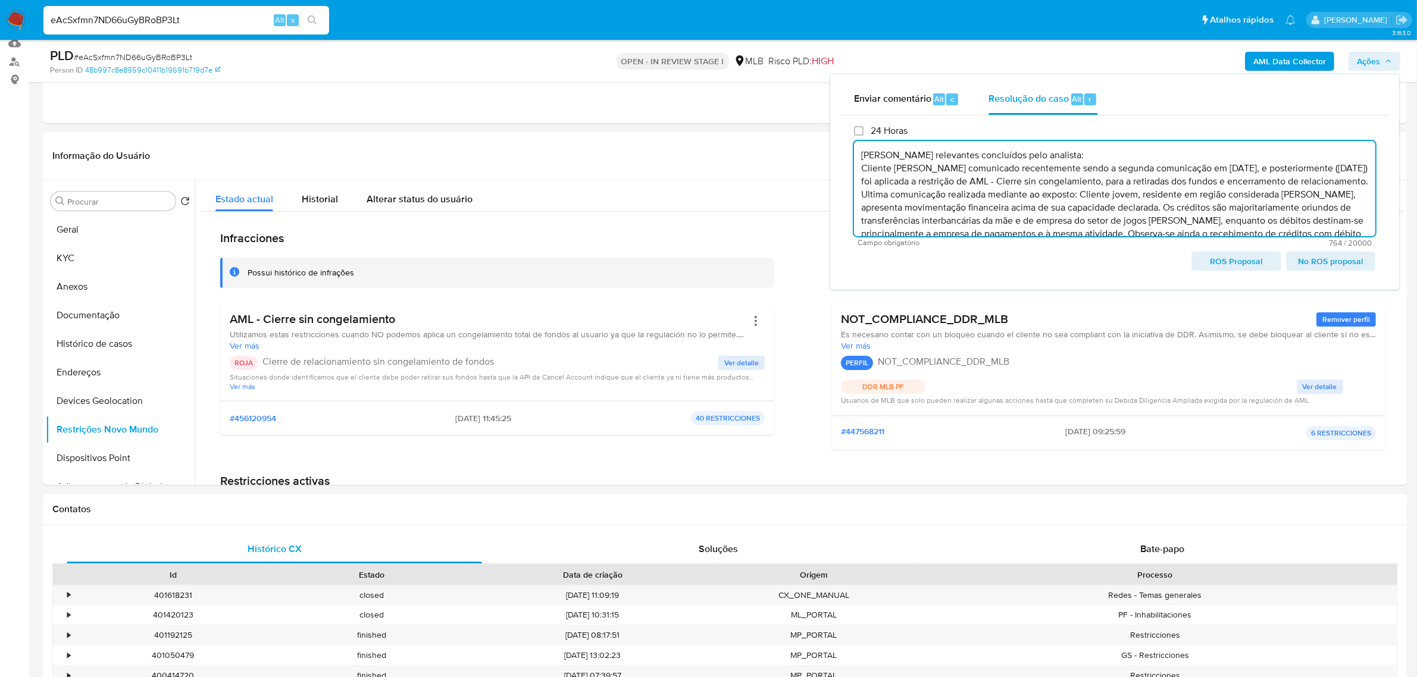
scroll to position [0, 0]
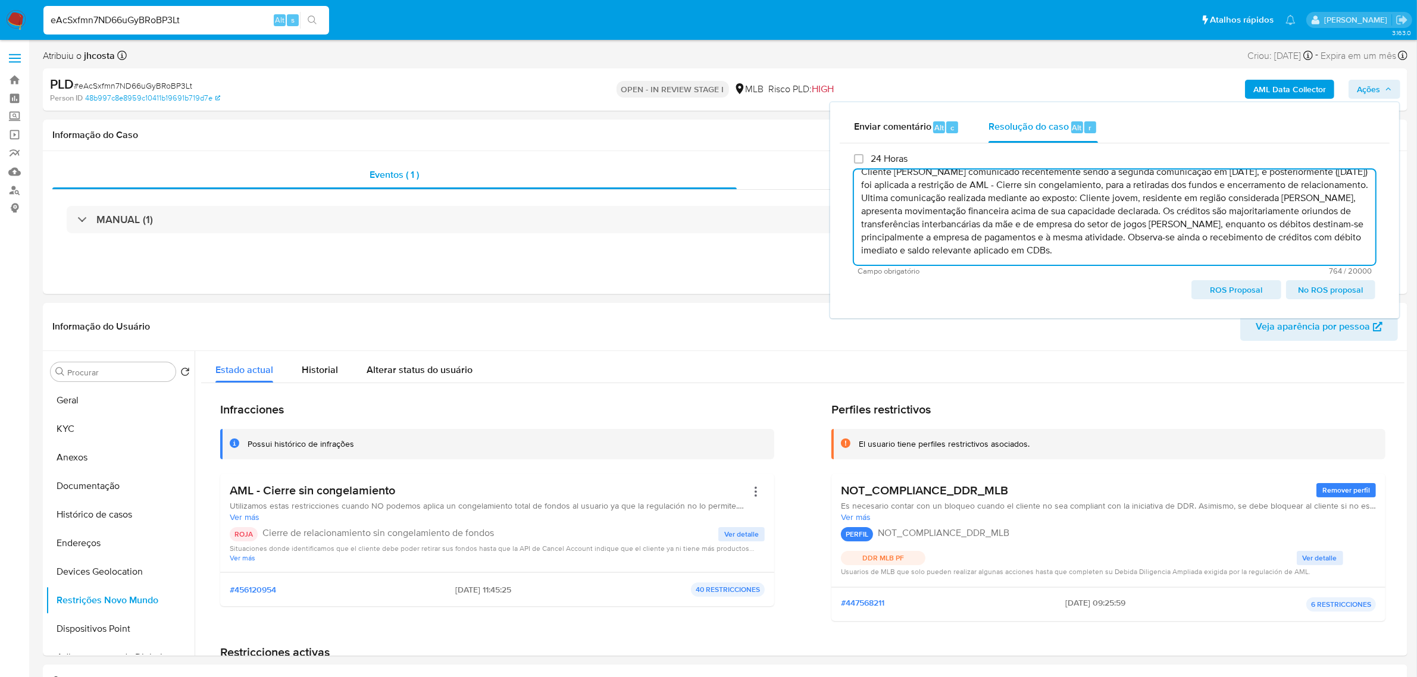
drag, startPoint x: 858, startPoint y: 183, endPoint x: 1120, endPoint y: 251, distance: 270.4
click at [1110, 255] on textarea "Fatos relevantes concluídos pelo analista: Cliente já comunicado recentemente s…" at bounding box center [1114, 217] width 521 height 95
click at [1334, 286] on span "No ROS proposal" at bounding box center [1330, 289] width 73 height 17
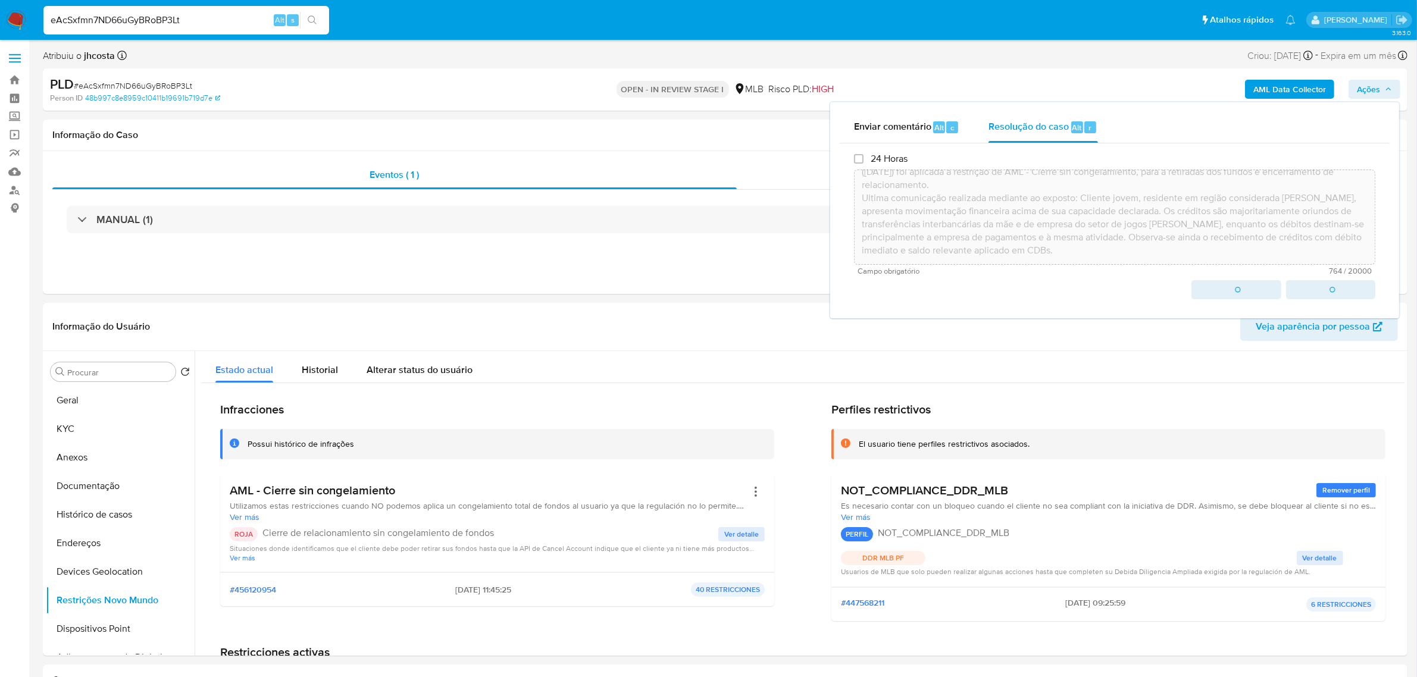
type textarea "Fatos relevantes concluídos pelo analista: Cliente já comunicado recentemente s…"
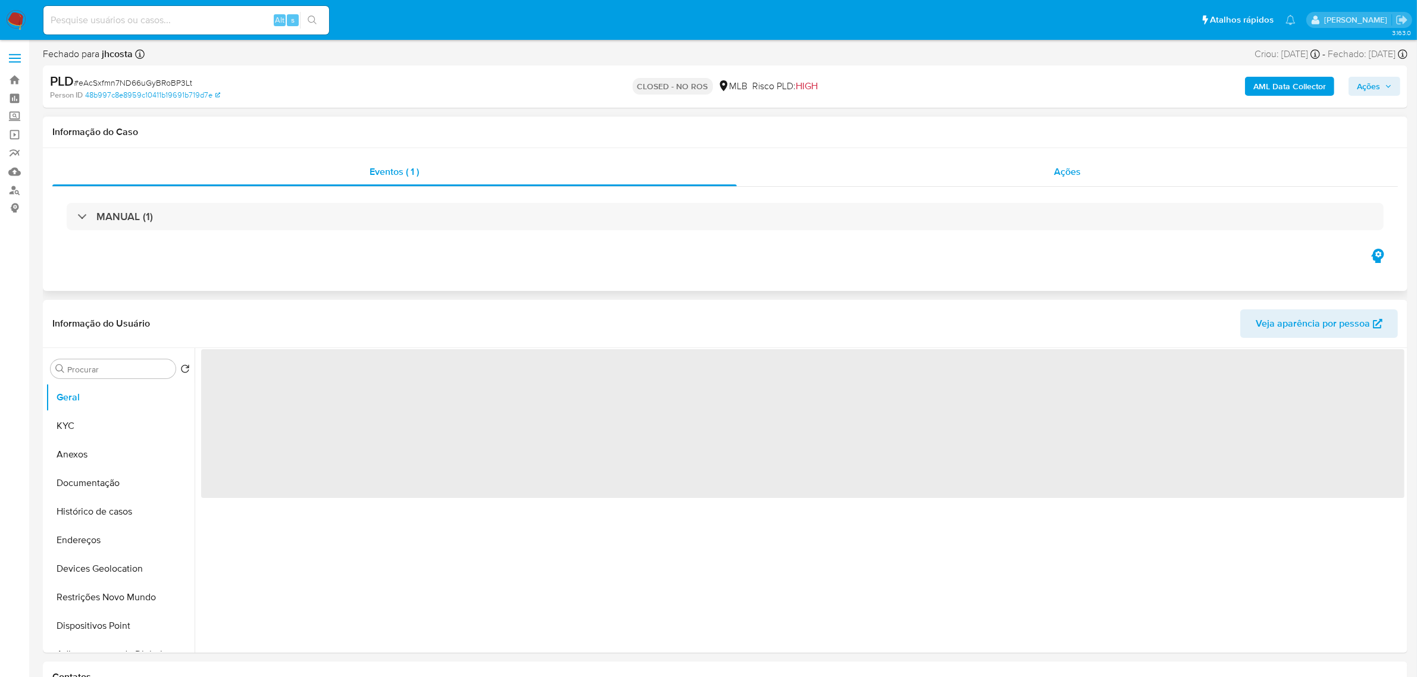
click at [1064, 171] on span "Ações" at bounding box center [1067, 172] width 27 height 14
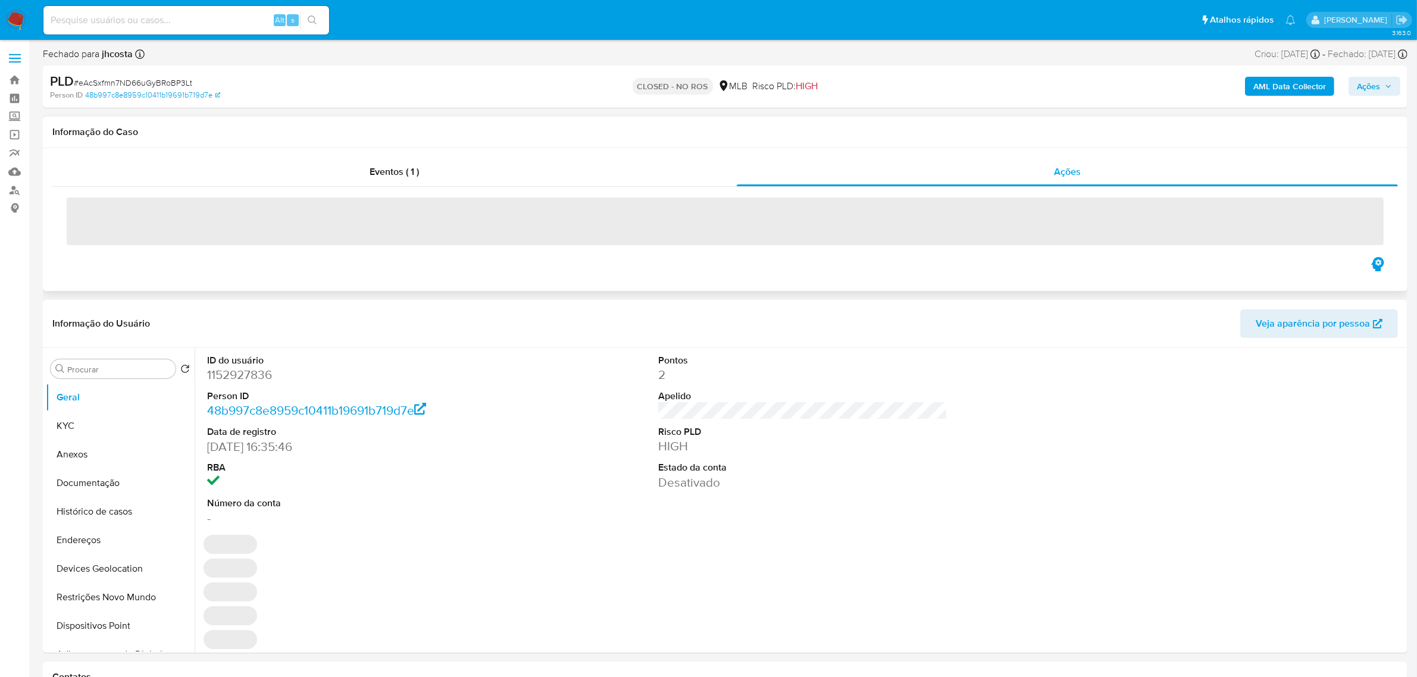
select select "10"
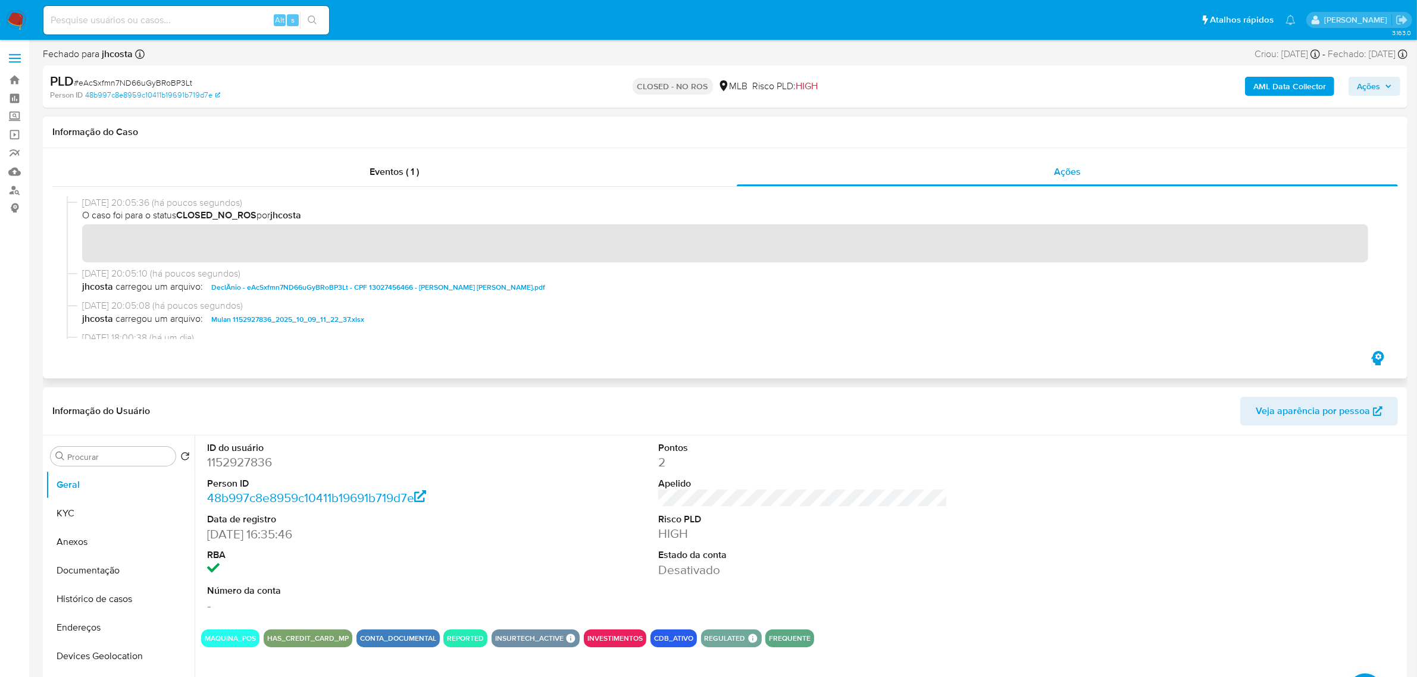
drag, startPoint x: 221, startPoint y: 218, endPoint x: 369, endPoint y: 215, distance: 148.2
click at [369, 215] on span "O caso foi para o status CLOSED_NO_ROS por jhcosta" at bounding box center [730, 215] width 1296 height 13
click at [1374, 87] on span "Ações" at bounding box center [1367, 86] width 23 height 19
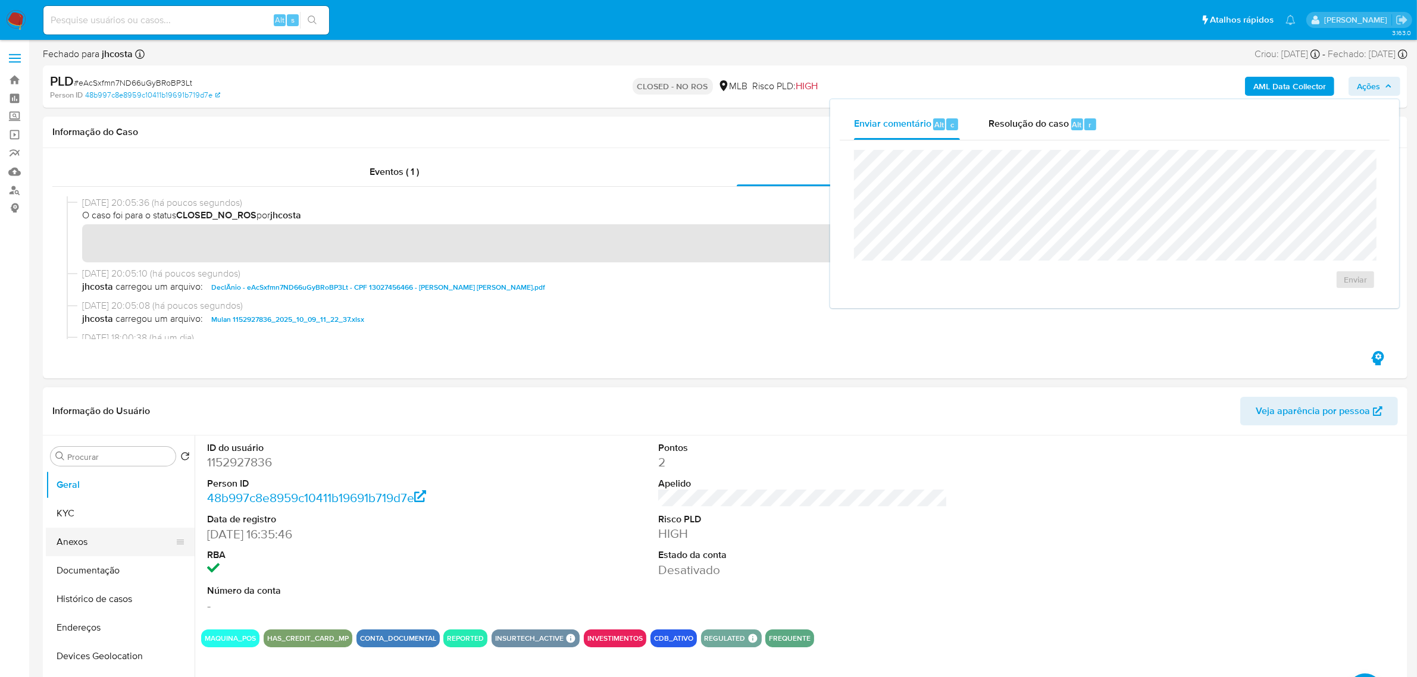
click at [97, 551] on button "Anexos" at bounding box center [115, 542] width 139 height 29
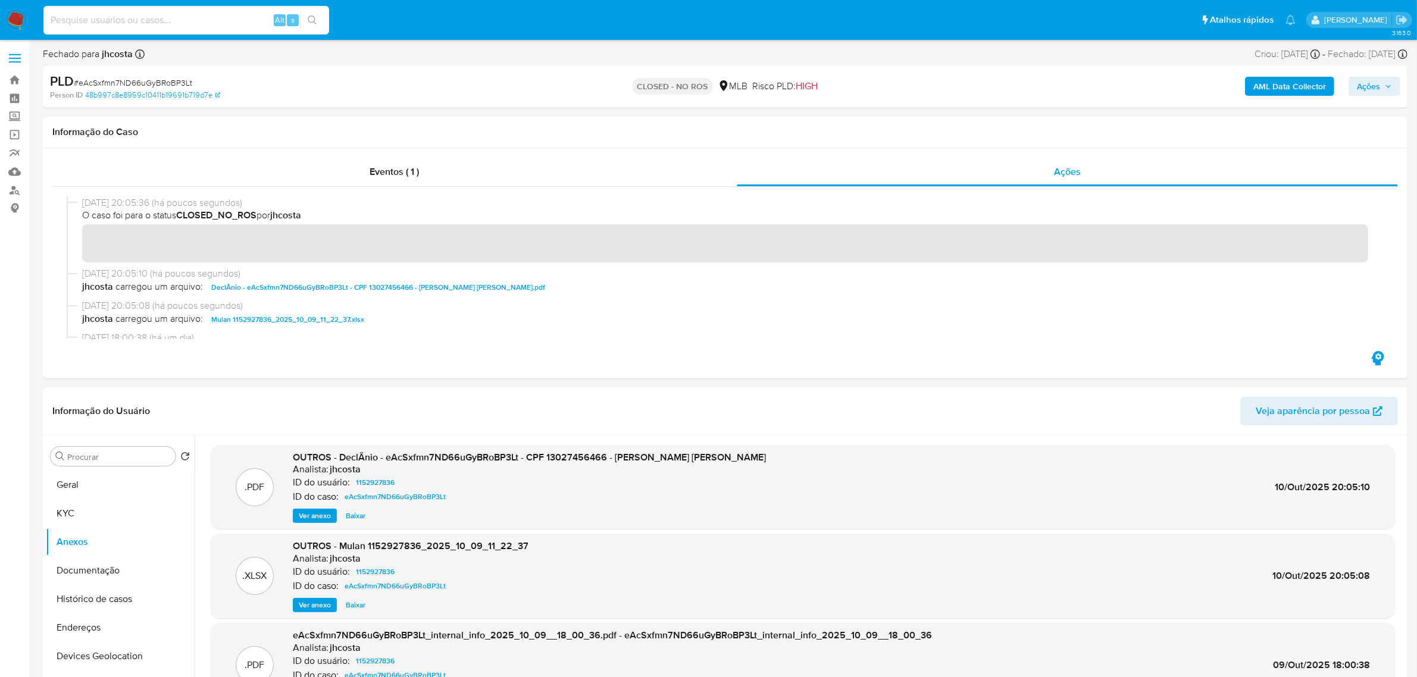
click at [178, 18] on input at bounding box center [186, 19] width 286 height 15
paste input "PmD1DWfnEYQdj7wjYcfbfa04"
type input "PmD1DWfnEYQdj7wjYcfbfa04"
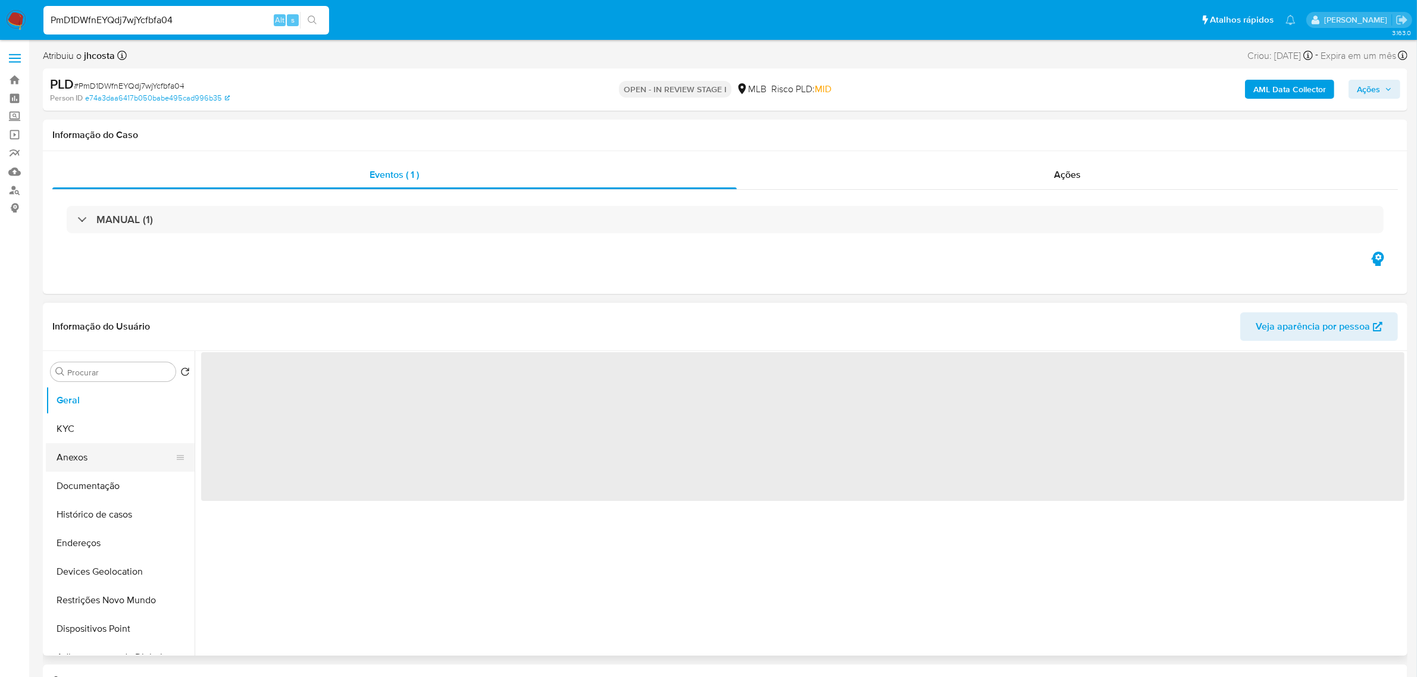
select select "10"
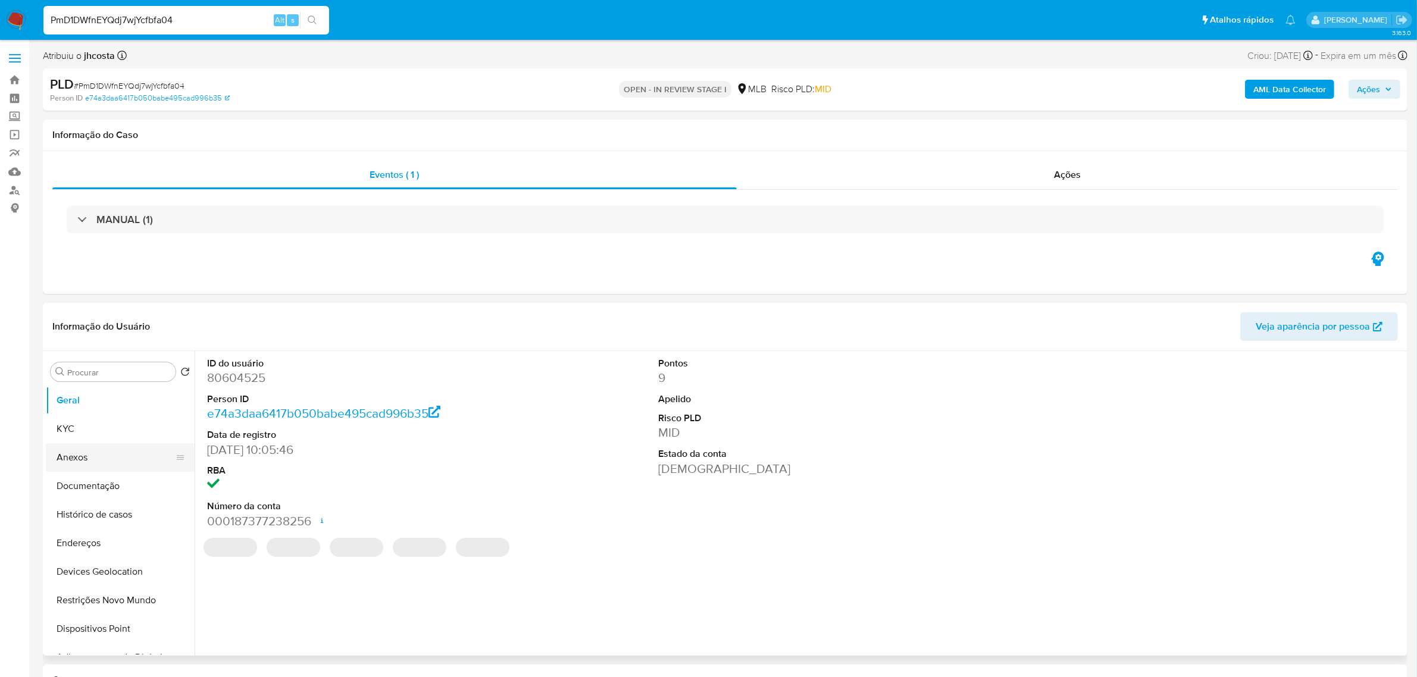
click at [80, 459] on button "Anexos" at bounding box center [115, 457] width 139 height 29
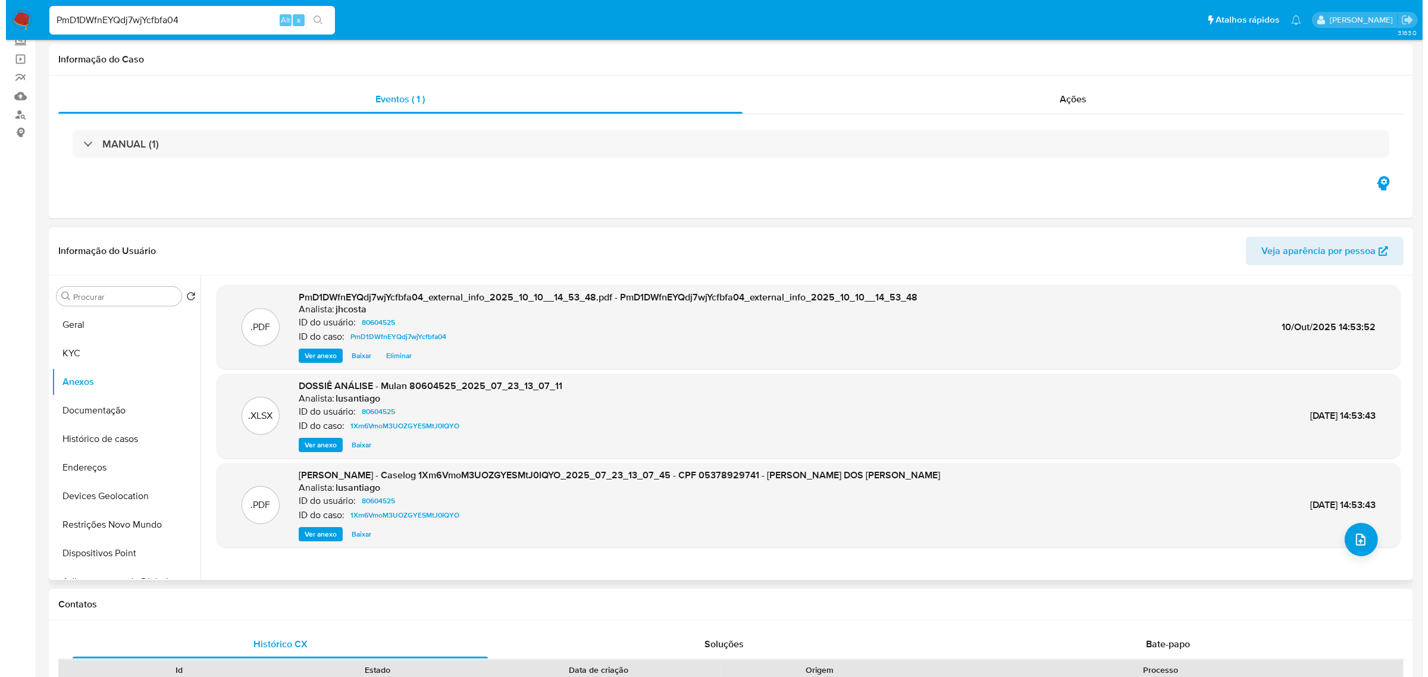
scroll to position [149, 0]
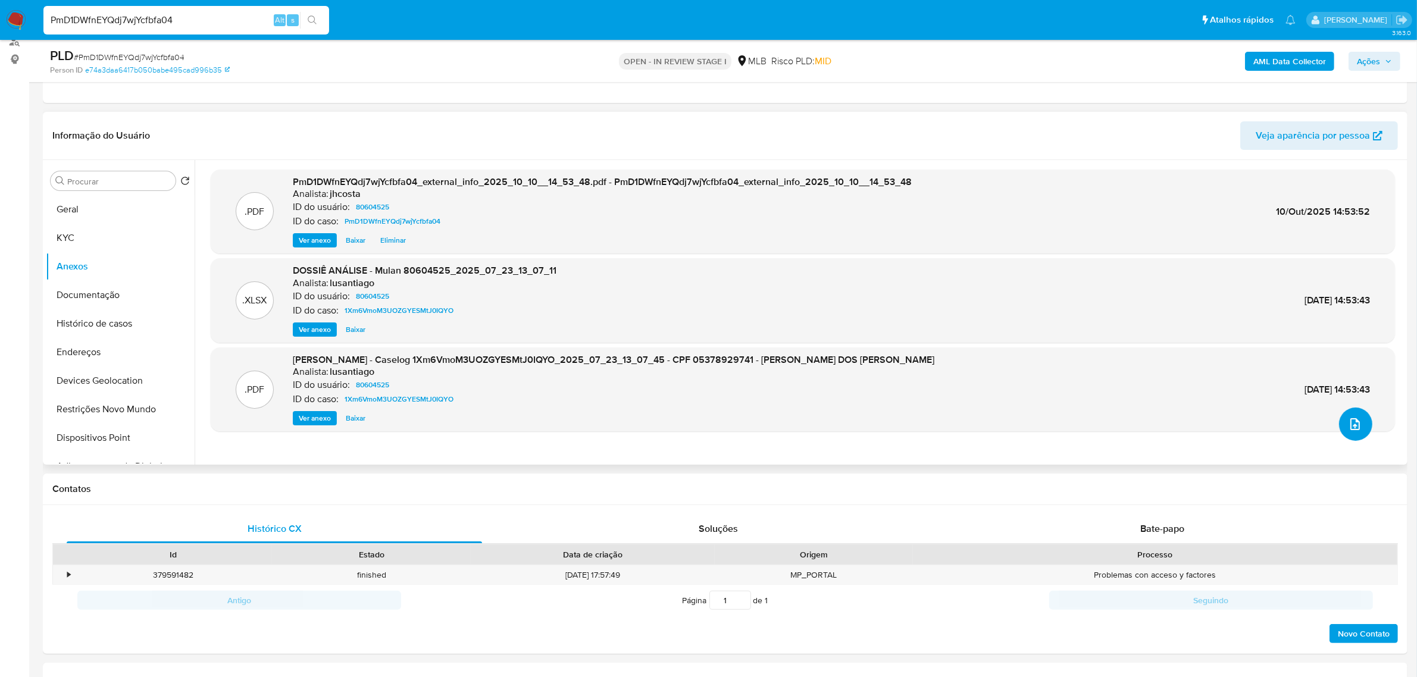
click at [1352, 430] on icon "upload-file" at bounding box center [1355, 424] width 14 height 14
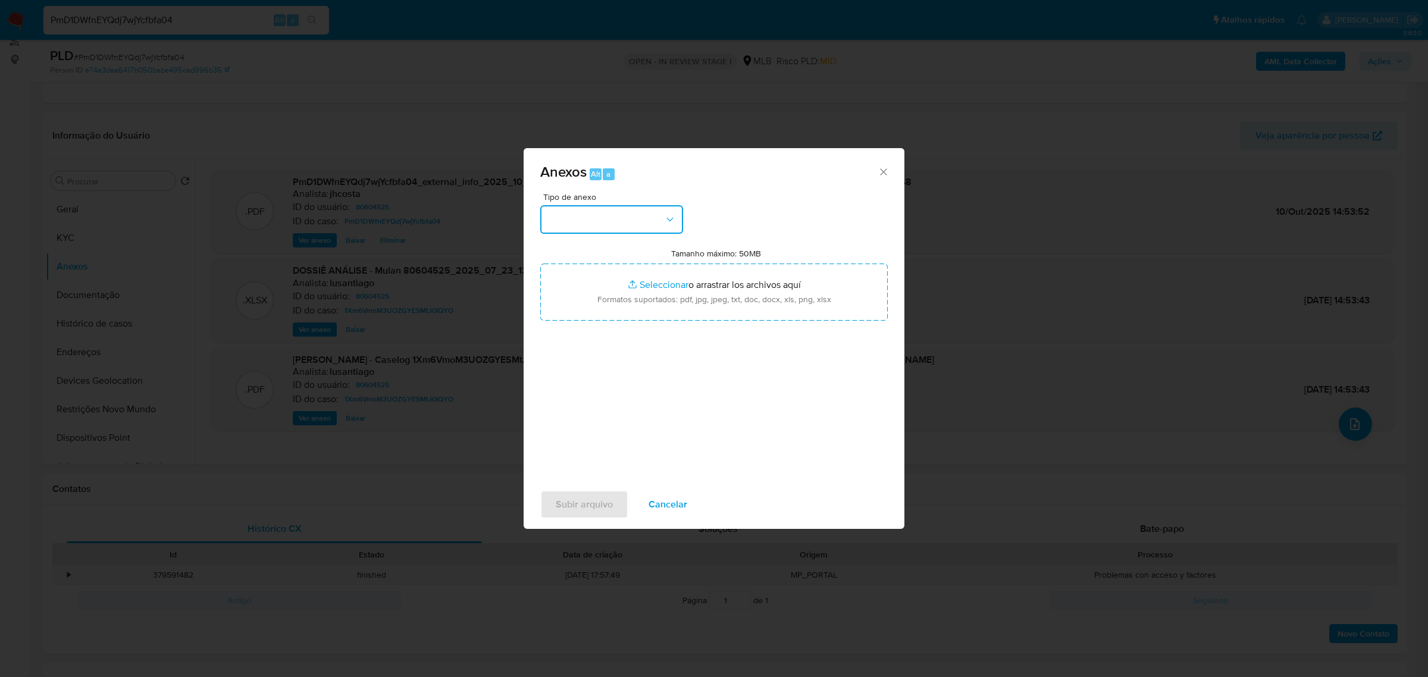
click at [622, 221] on button "button" at bounding box center [611, 219] width 143 height 29
click at [580, 308] on span "OUTROS" at bounding box center [565, 302] width 37 height 12
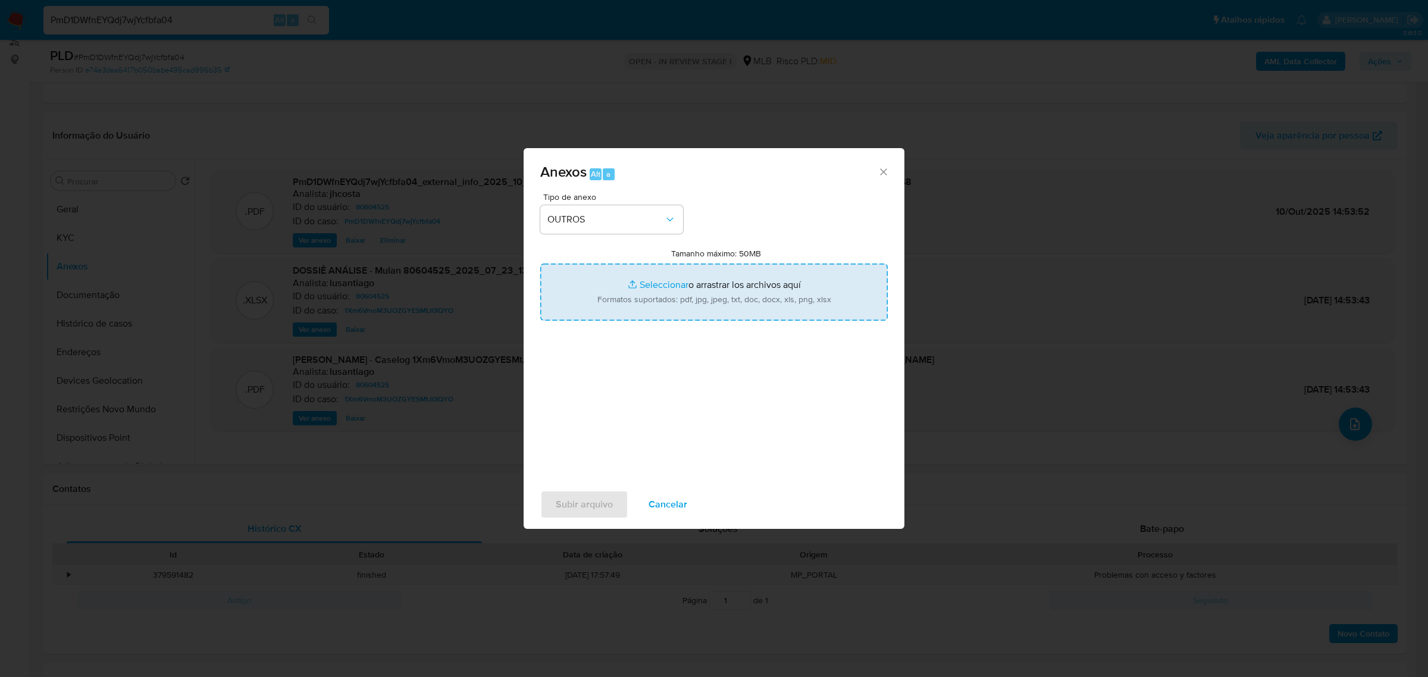
click at [685, 311] on input "Tamanho máximo: 50MB Seleccionar archivos" at bounding box center [713, 292] width 347 height 57
type input "C:\fakepath\Mulan 80604525_2025_10_09_11_25_02.xlsx"
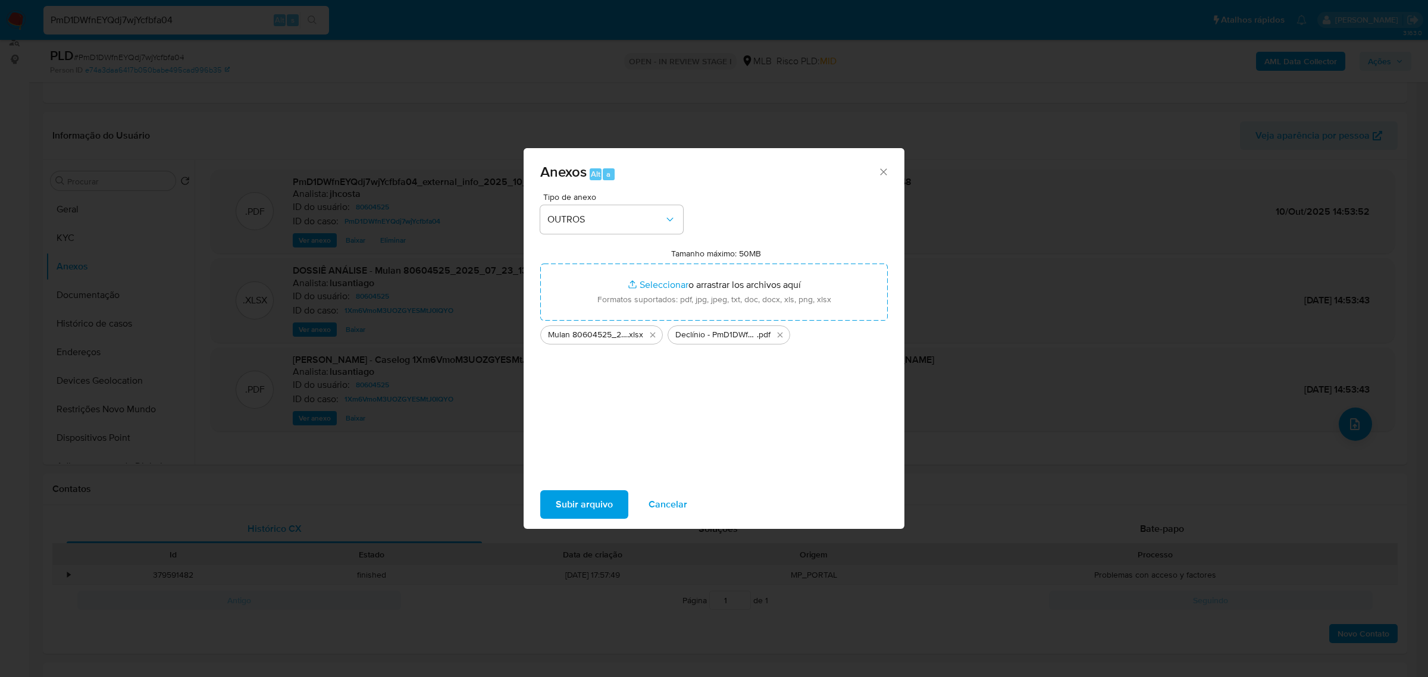
click at [591, 499] on span "Subir arquivo" at bounding box center [584, 504] width 57 height 26
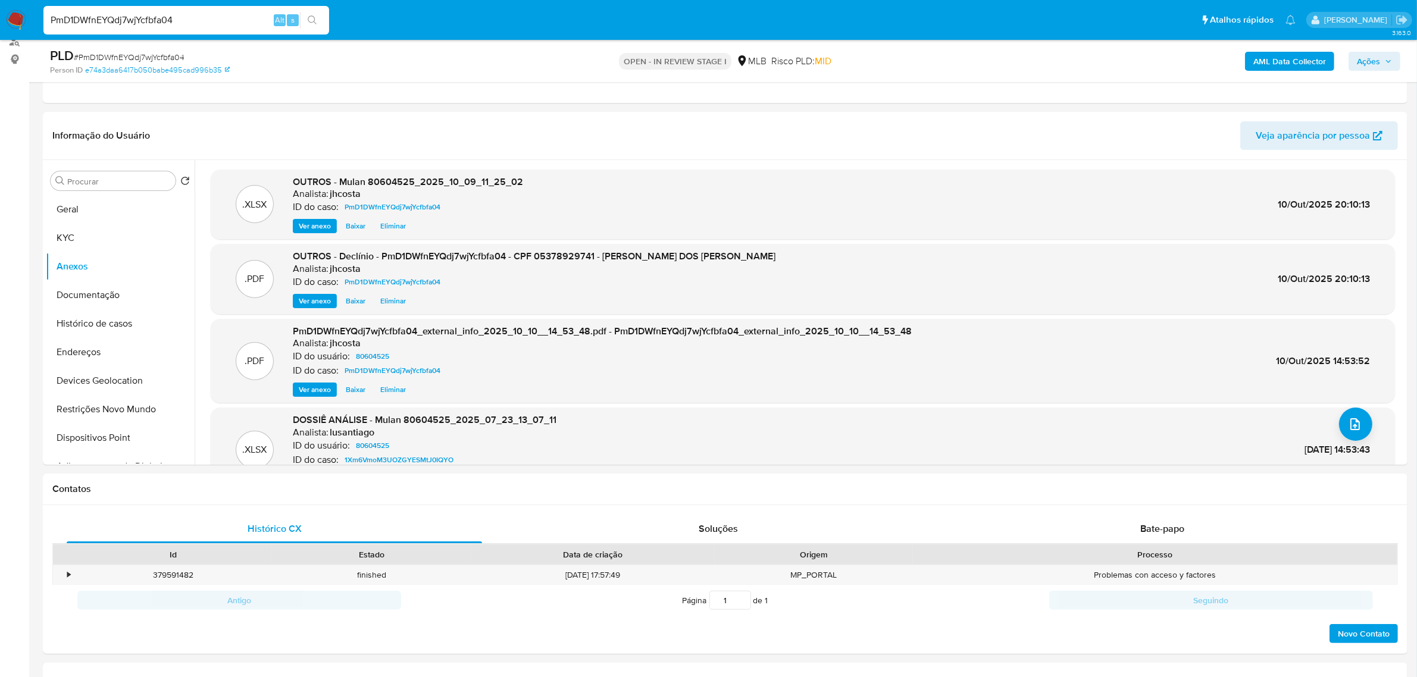
click at [1356, 63] on span "Ações" at bounding box center [1367, 61] width 23 height 19
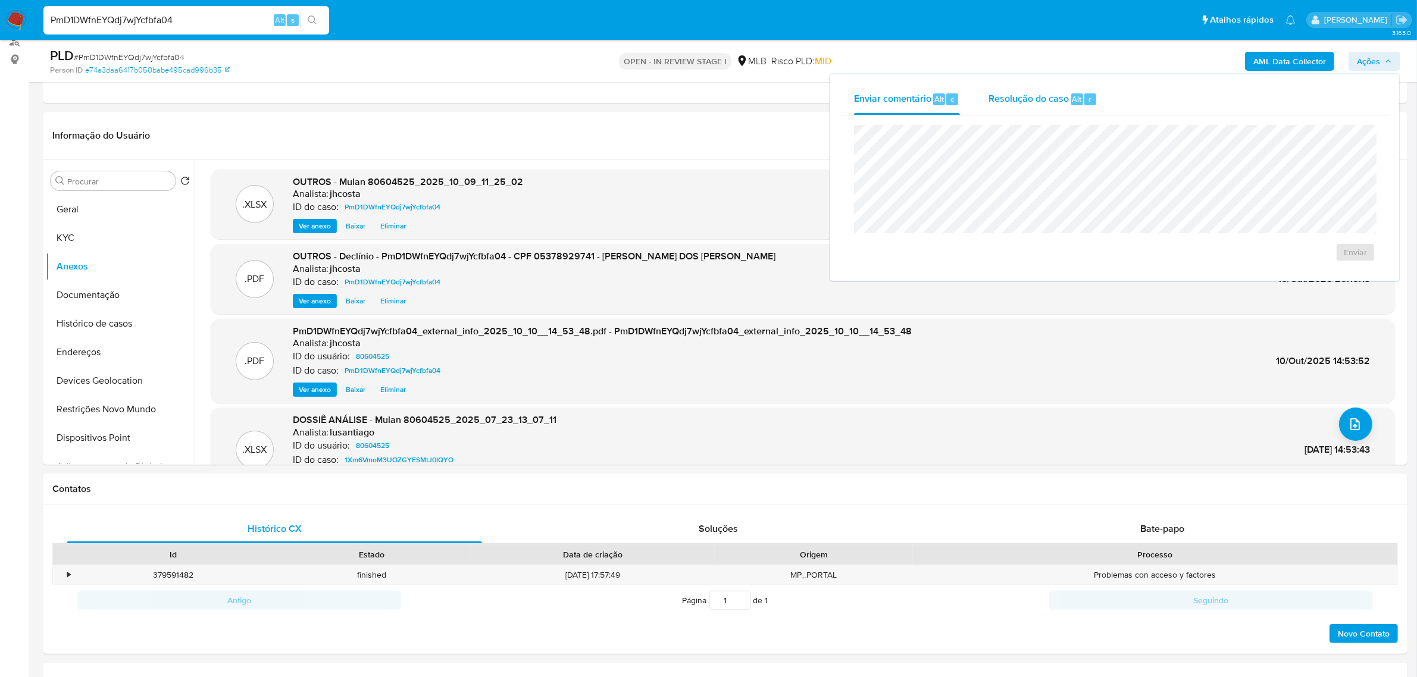
drag, startPoint x: 1006, startPoint y: 83, endPoint x: 1011, endPoint y: 107, distance: 24.4
click at [1007, 82] on div "Enviar comentário Alt c Resolução do caso Alt r Enviar" at bounding box center [1114, 177] width 569 height 206
click at [1016, 100] on span "Resolução do caso" at bounding box center [1028, 99] width 80 height 14
click at [994, 198] on textarea at bounding box center [1114, 188] width 520 height 95
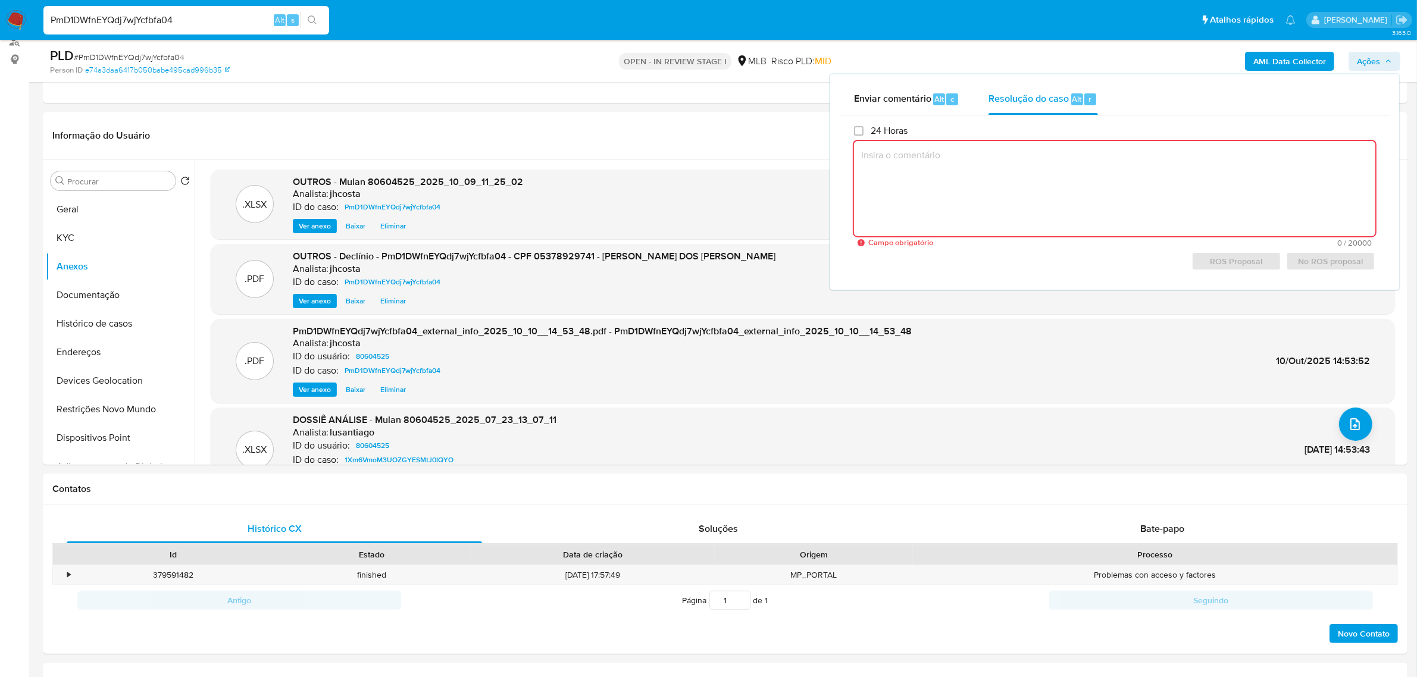
click at [902, 186] on textarea at bounding box center [1114, 188] width 521 height 95
paste textarea "Lorem ipsumdolor sitametcon adip elitsedd: E tempori utl etdoloremagna aliquaen…"
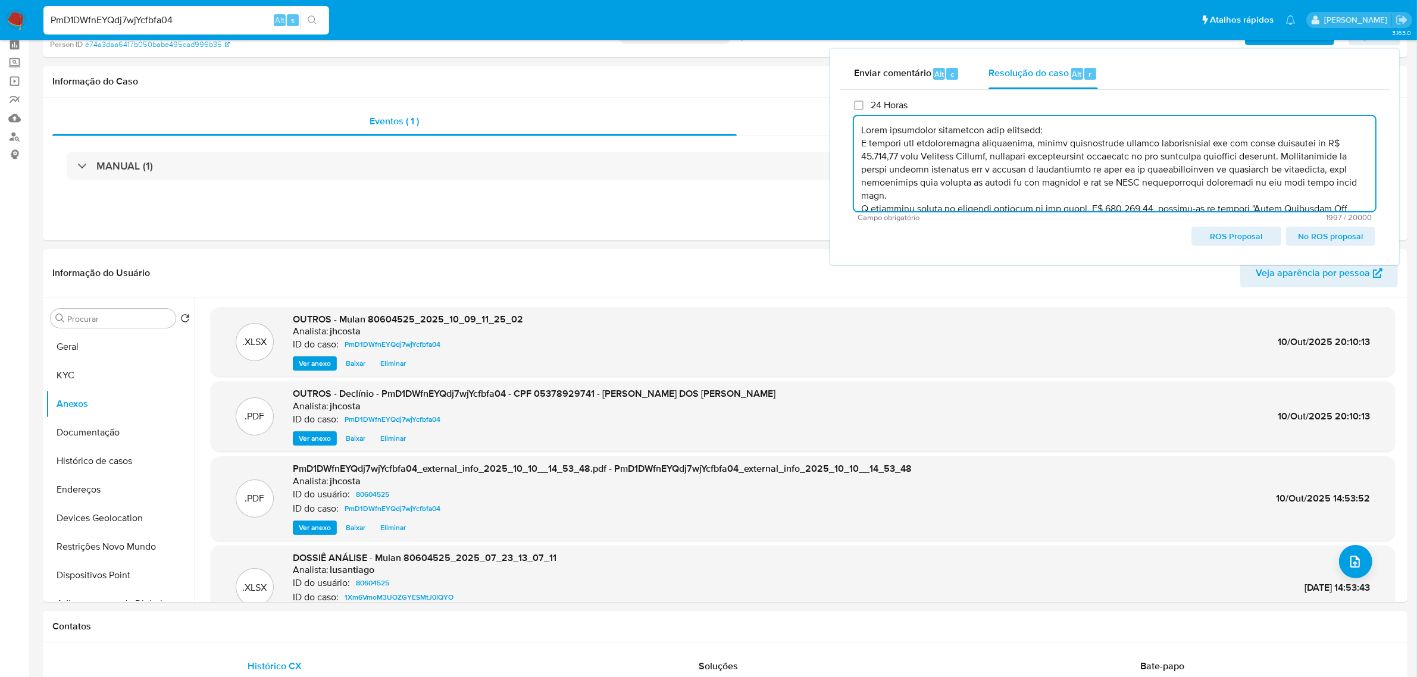
scroll to position [0, 0]
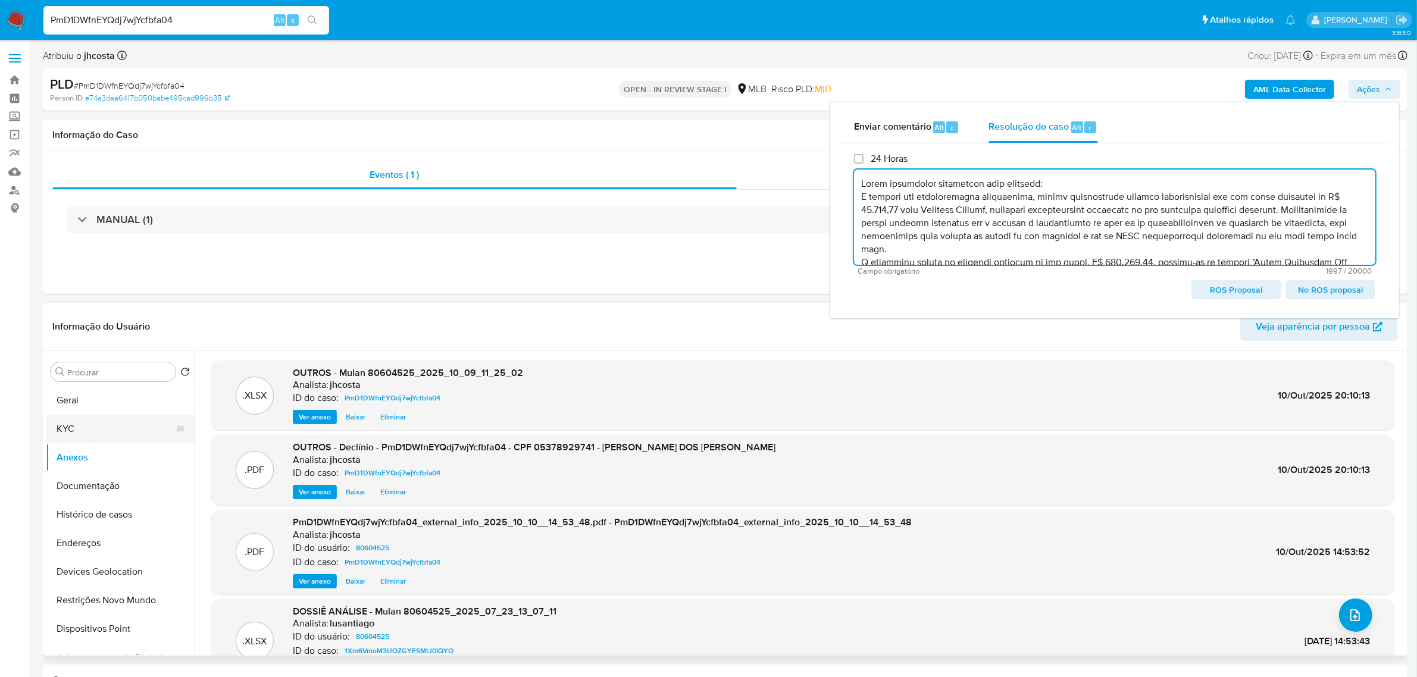
type textarea "Fatos relevantes concluídos pelo analista: A análise das movimentações financei…"
click at [113, 439] on button "KYC" at bounding box center [115, 429] width 139 height 29
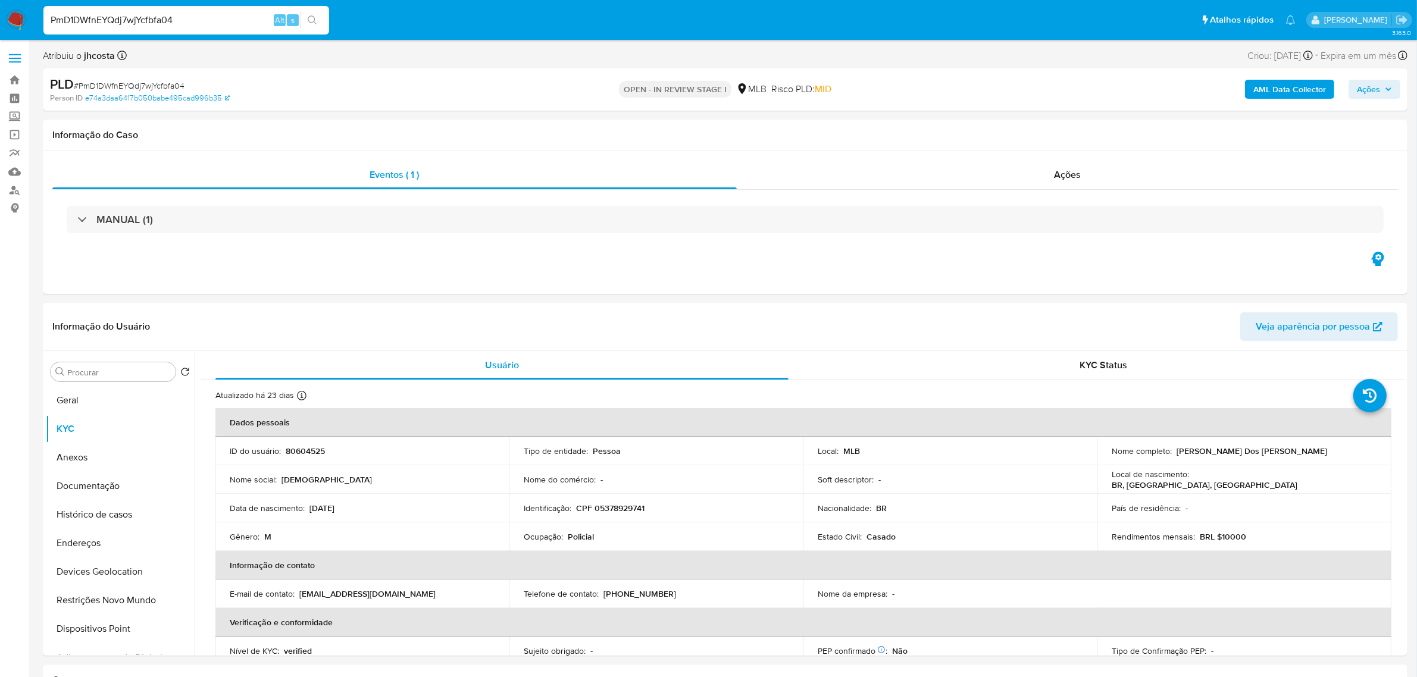
click at [1383, 87] on span "Ações" at bounding box center [1373, 89] width 35 height 17
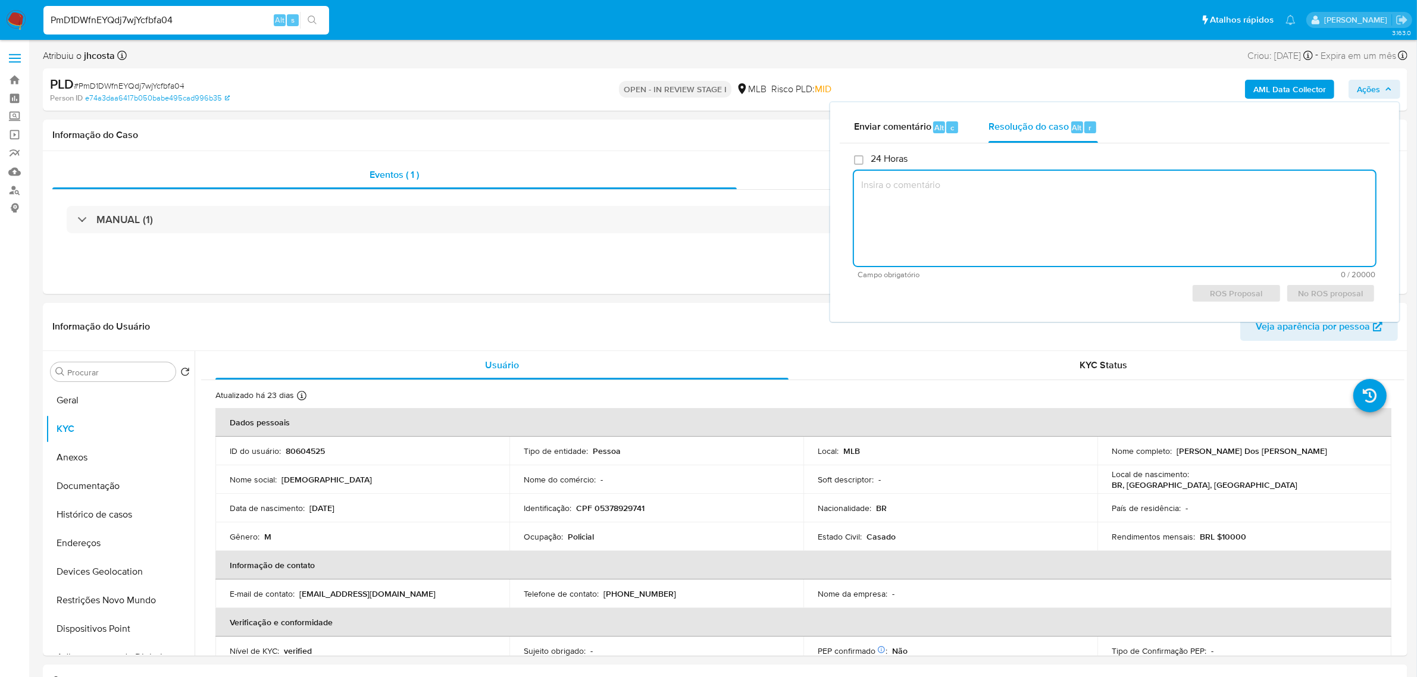
drag, startPoint x: 1013, startPoint y: 143, endPoint x: 1013, endPoint y: 191, distance: 48.2
click at [1014, 142] on div "Resolução do caso Alt r" at bounding box center [1042, 127] width 109 height 31
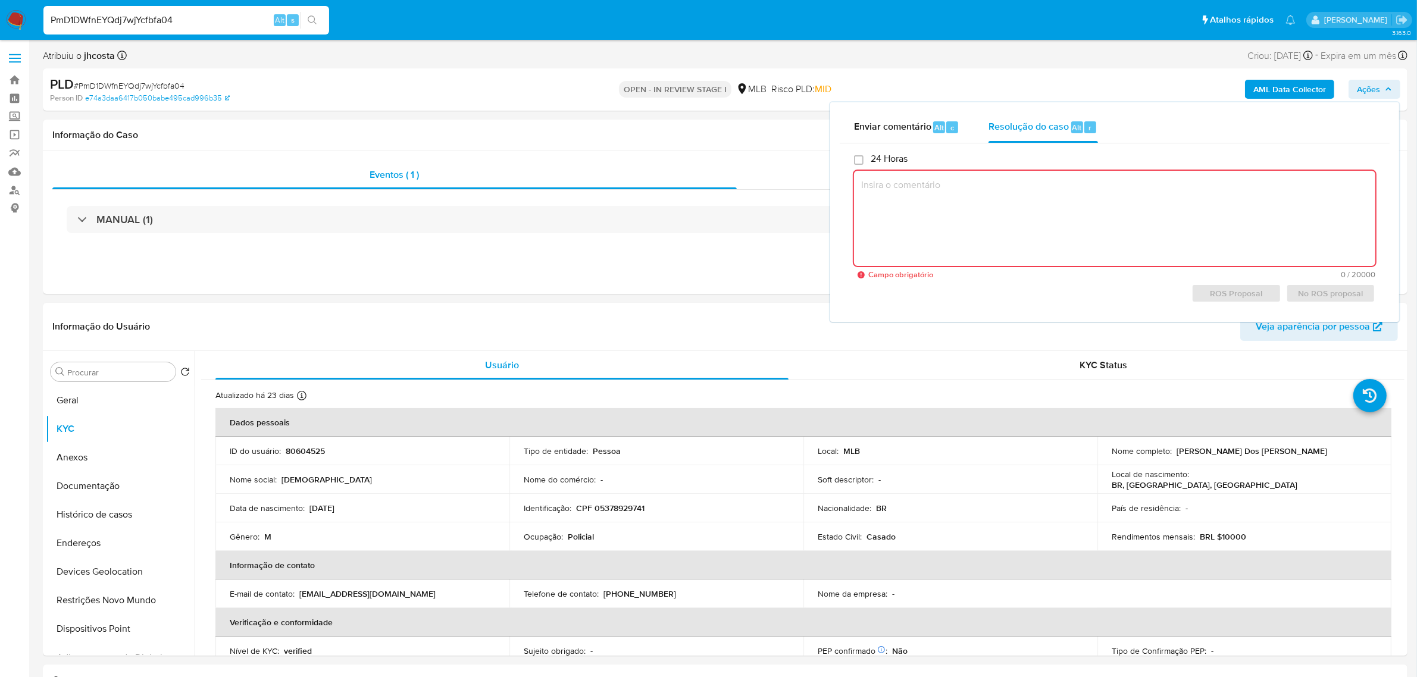
click at [1009, 222] on textarea at bounding box center [1114, 218] width 521 height 95
paste textarea "Fatos relevantes concluídos pelo analista: A análise das movimentações financei…"
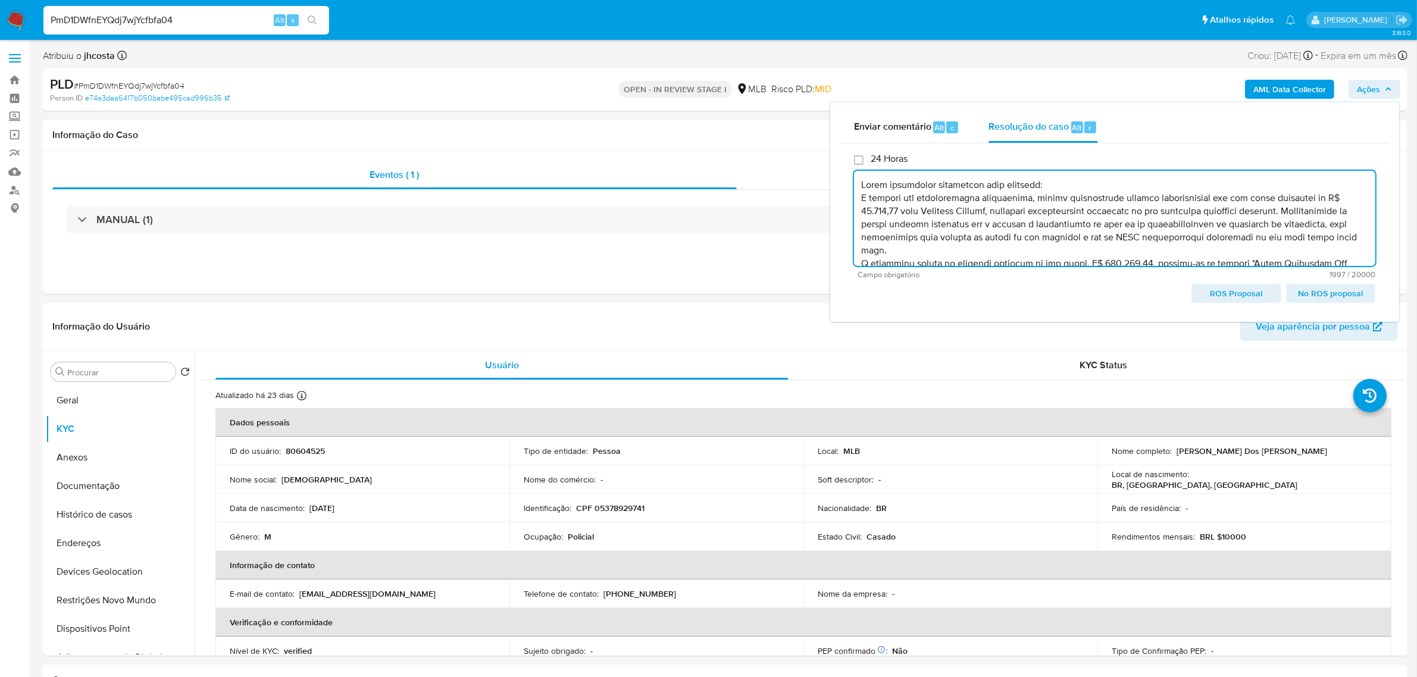
scroll to position [200, 0]
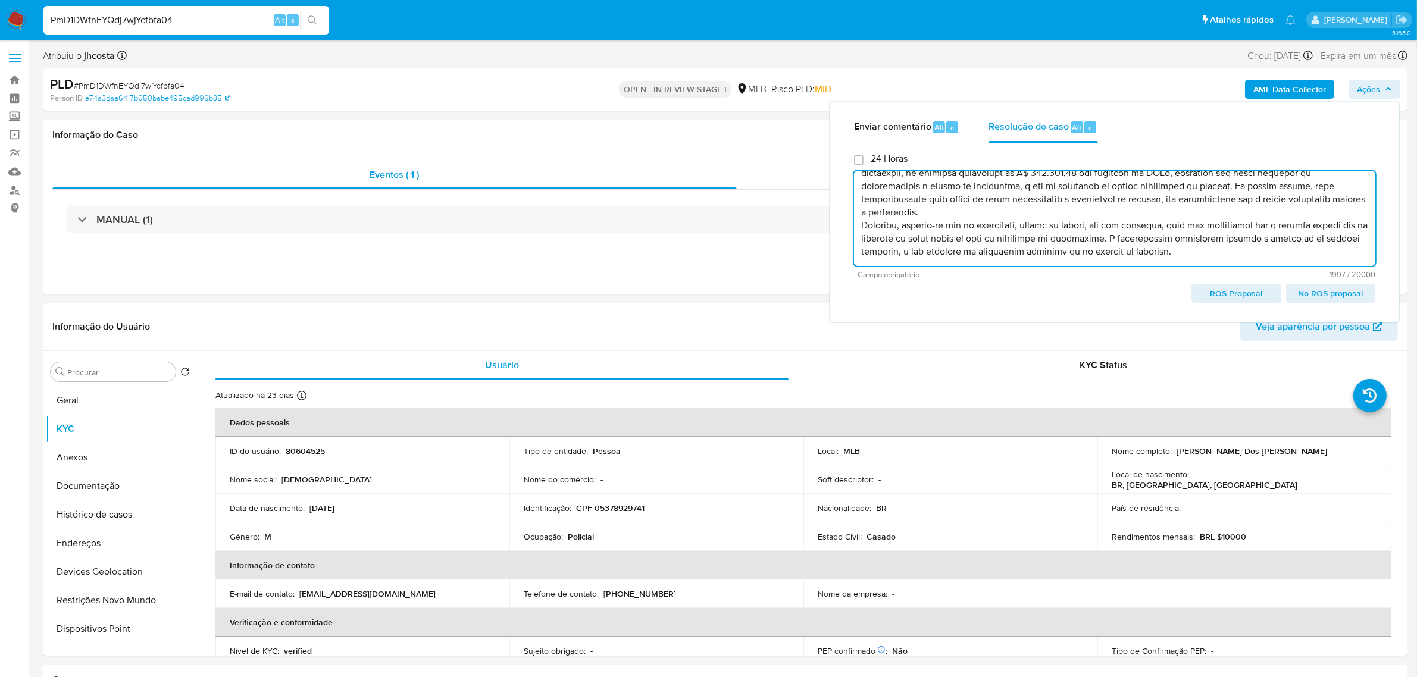
click at [1325, 290] on span "No ROS proposal" at bounding box center [1330, 293] width 73 height 17
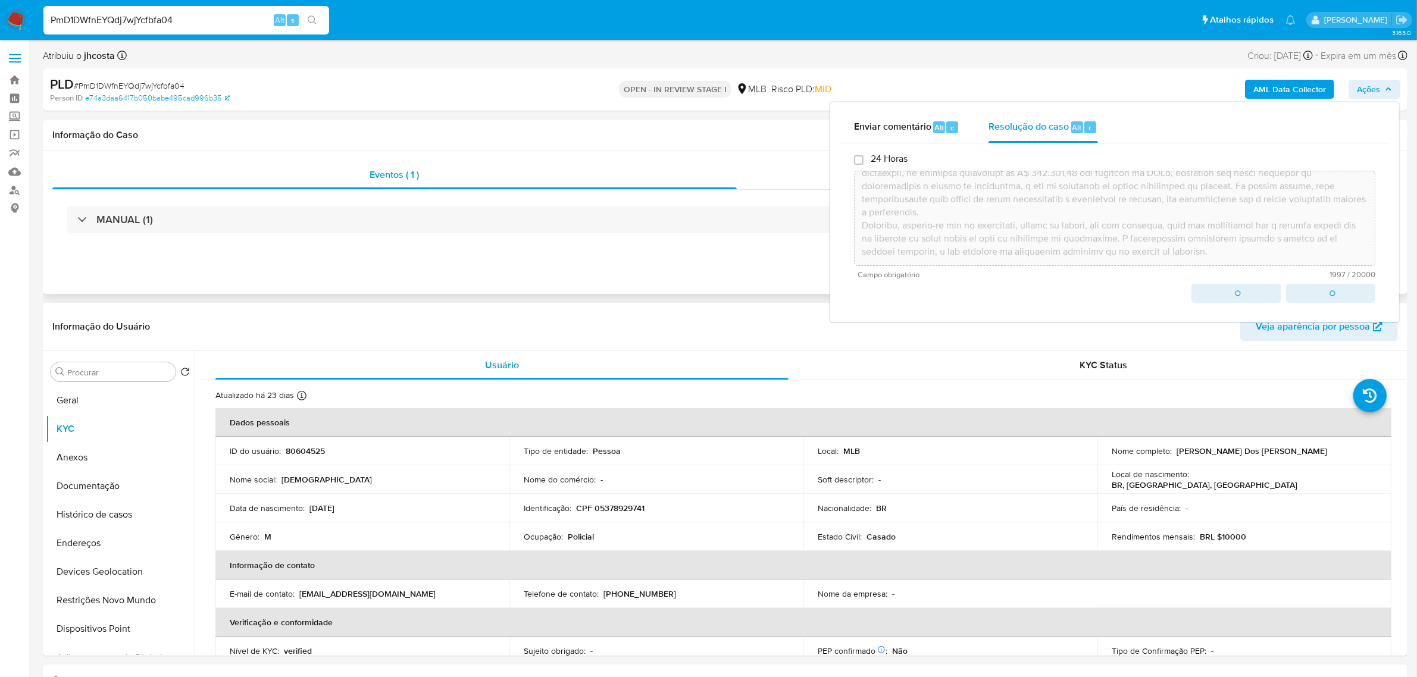
type textarea "Fatos relevantes concluídos pelo analista: A análise das movimentações financei…"
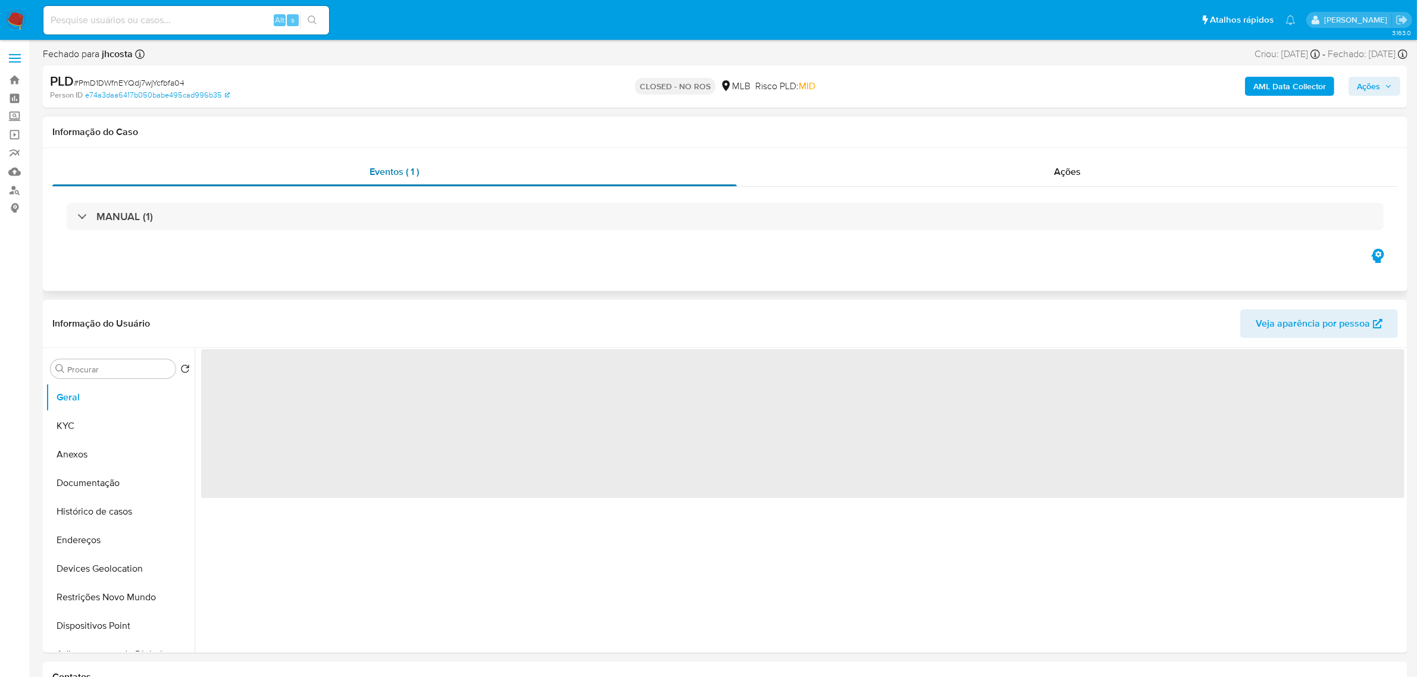
select select "10"
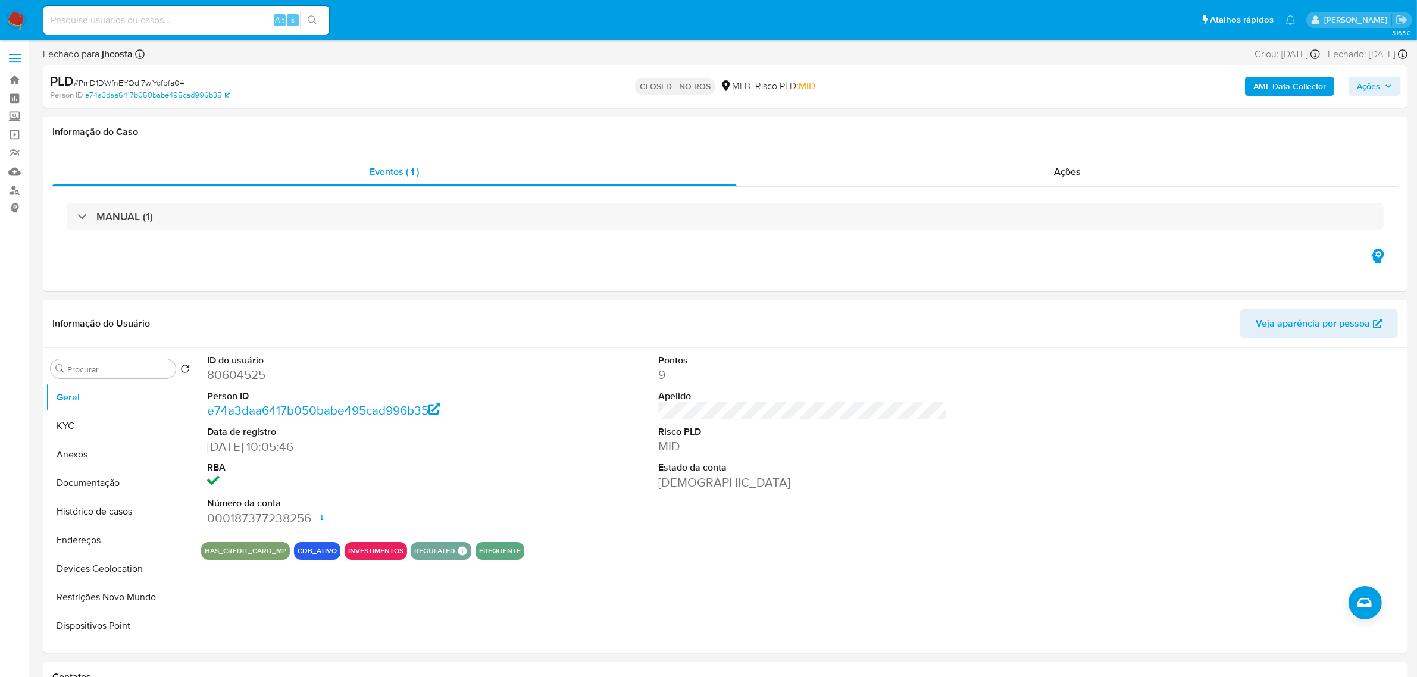
click at [184, 24] on input at bounding box center [186, 19] width 286 height 15
paste input "JTh44y7BOIFDCQO8trVA6IJw"
type input "JTh44y7BOIFDCQO8trVA6IJw"
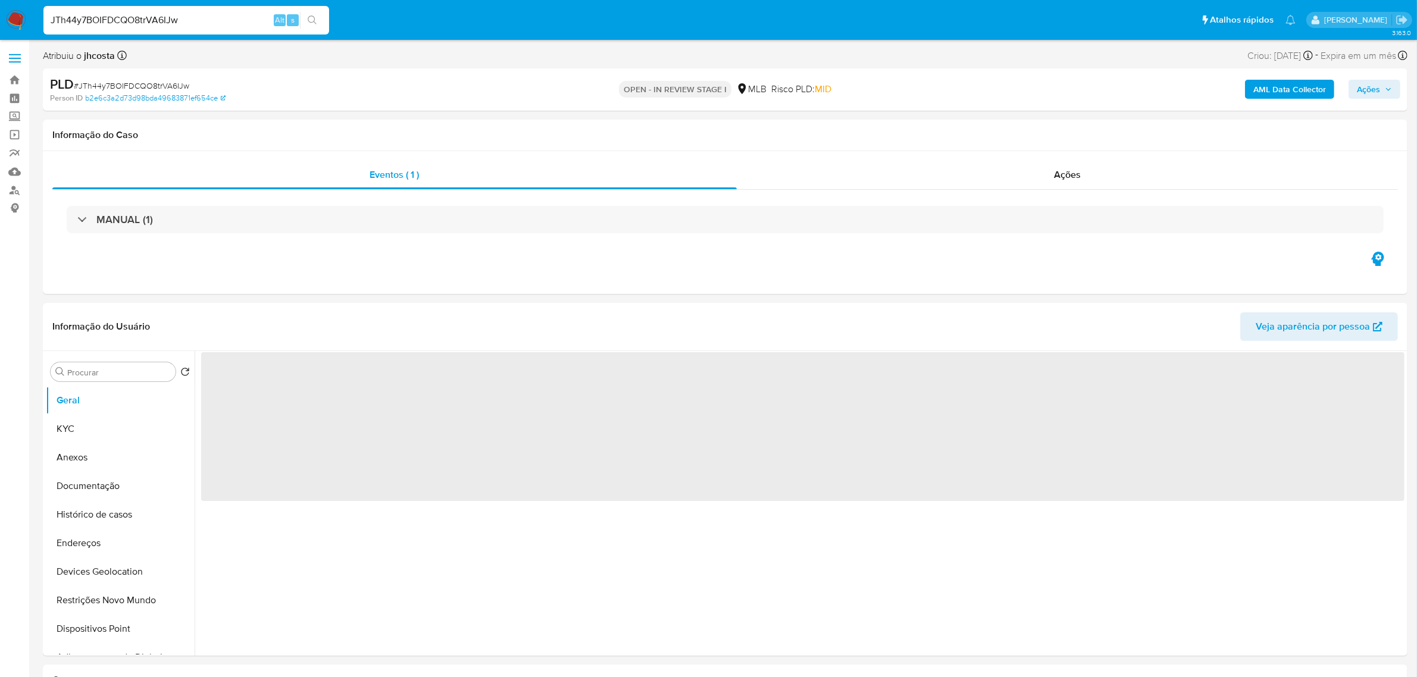
select select "10"
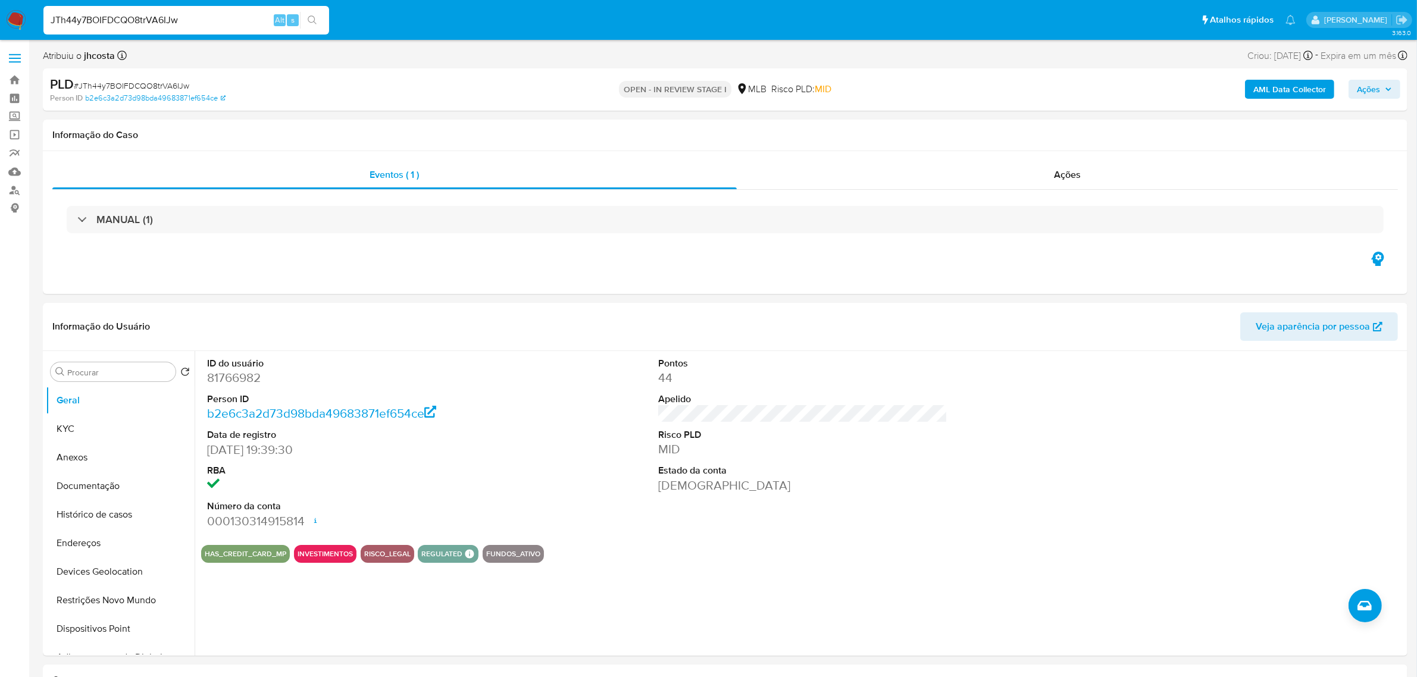
click at [1380, 88] on span "Ações" at bounding box center [1367, 89] width 23 height 19
click at [1012, 137] on div "Resolução do caso Alt r" at bounding box center [1042, 127] width 109 height 31
paste textarea "Fatos relevantes concluídos pelo analista: A análise do caso de Mario Henrique …"
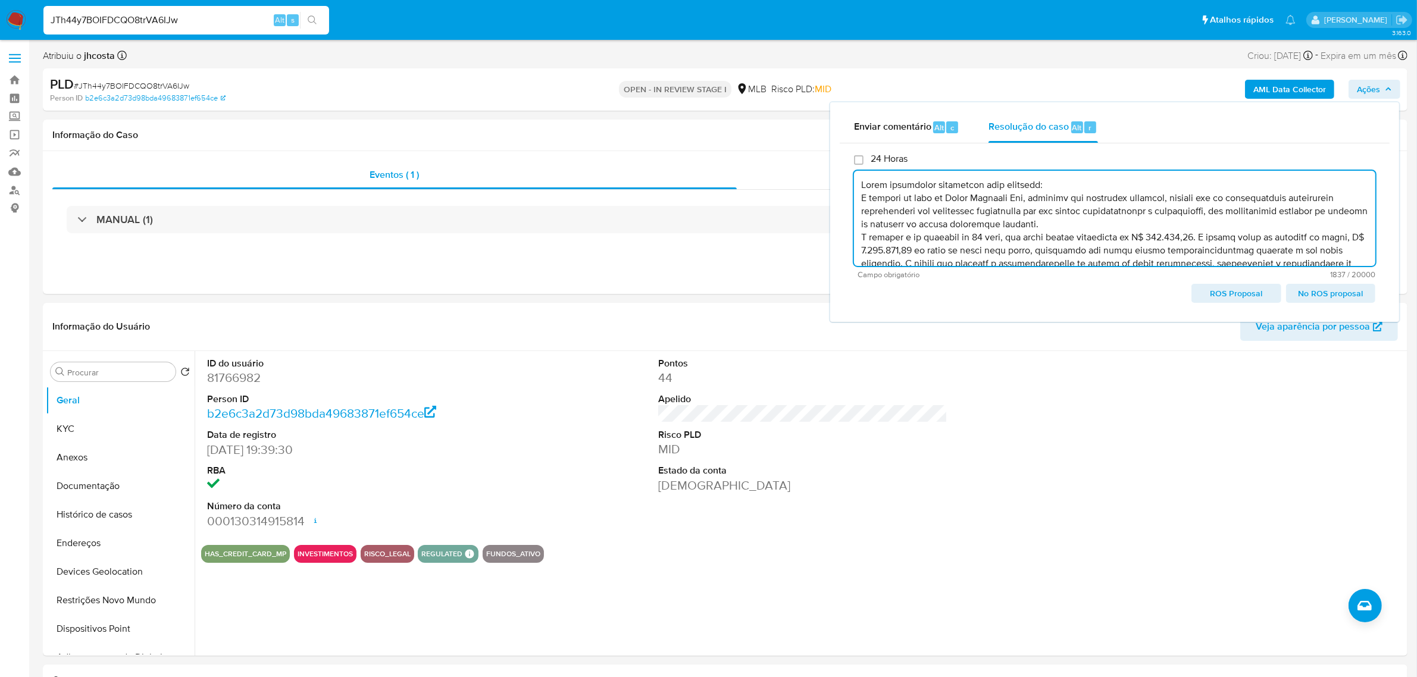
scroll to position [174, 0]
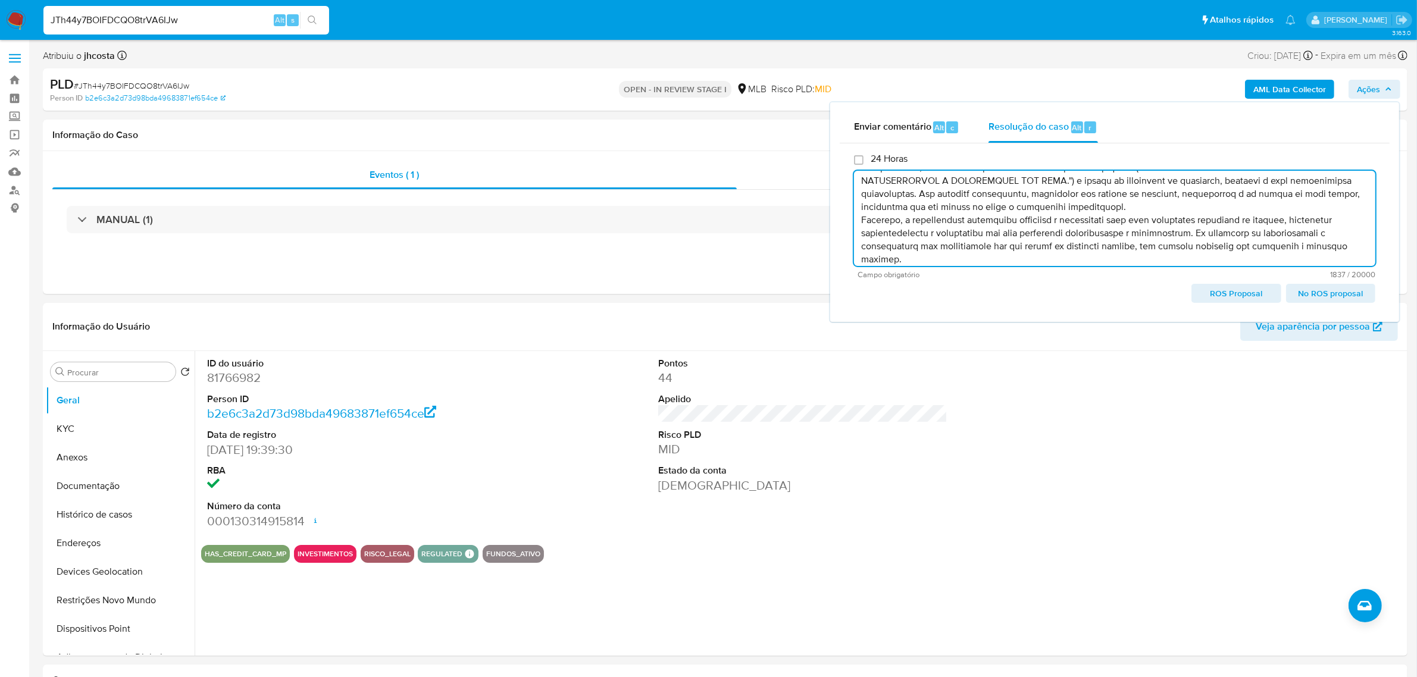
type textarea "Fatos relevantes concluídos pelo analista: A análise do caso de Mario Henrique …"
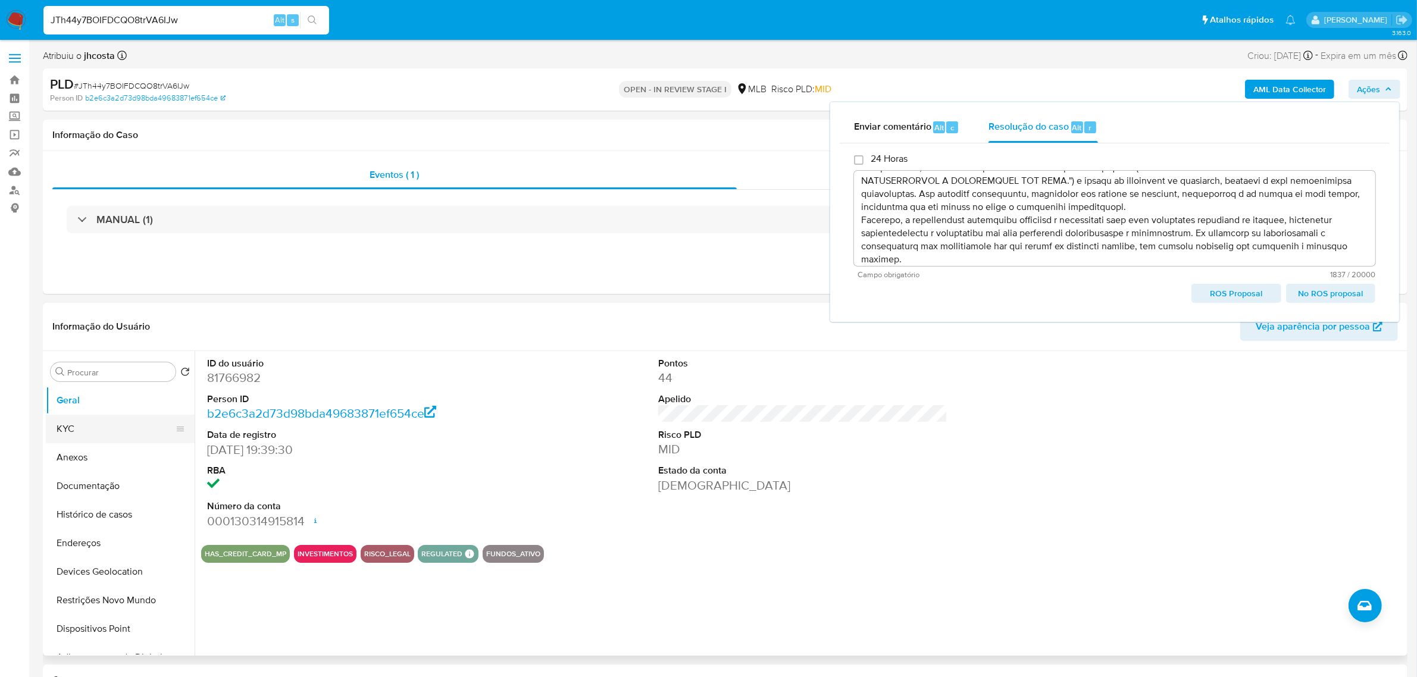
click at [82, 422] on button "KYC" at bounding box center [115, 429] width 139 height 29
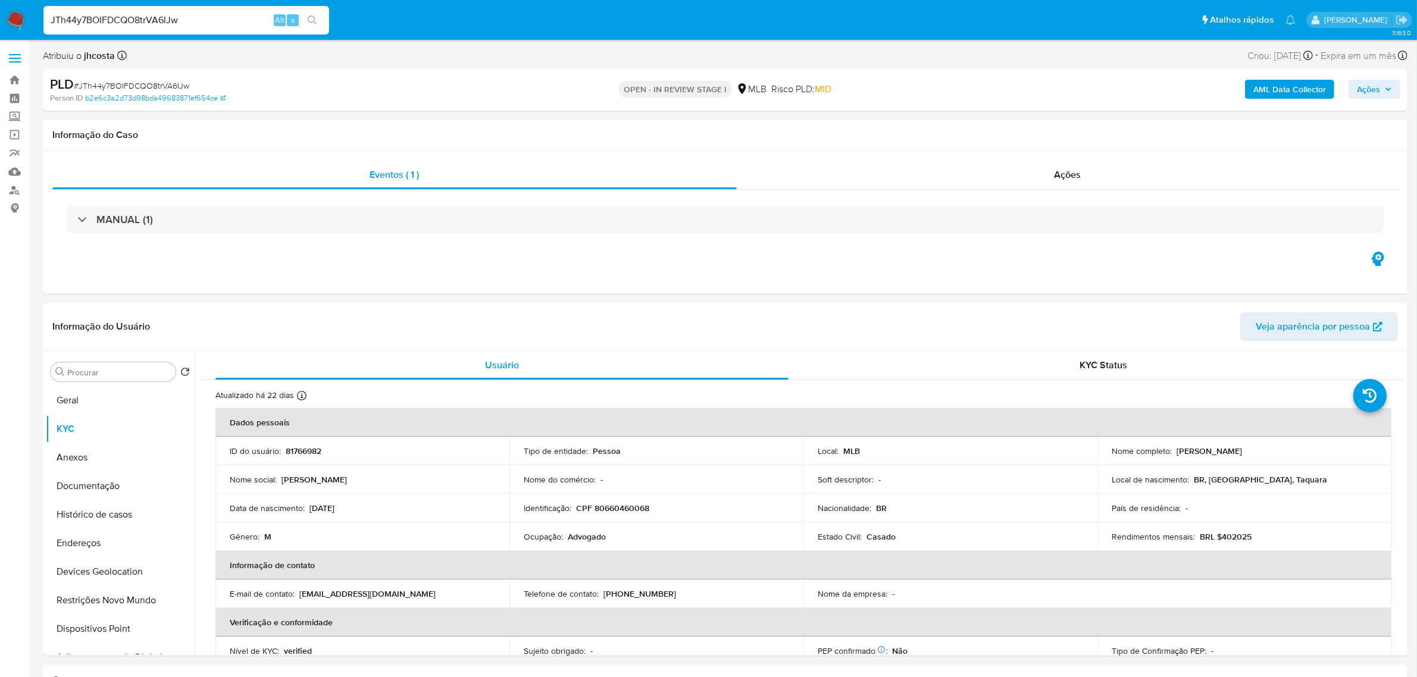
drag, startPoint x: 1387, startPoint y: 84, endPoint x: 1379, endPoint y: 94, distance: 12.3
click at [1387, 84] on span "Ações" at bounding box center [1373, 89] width 35 height 17
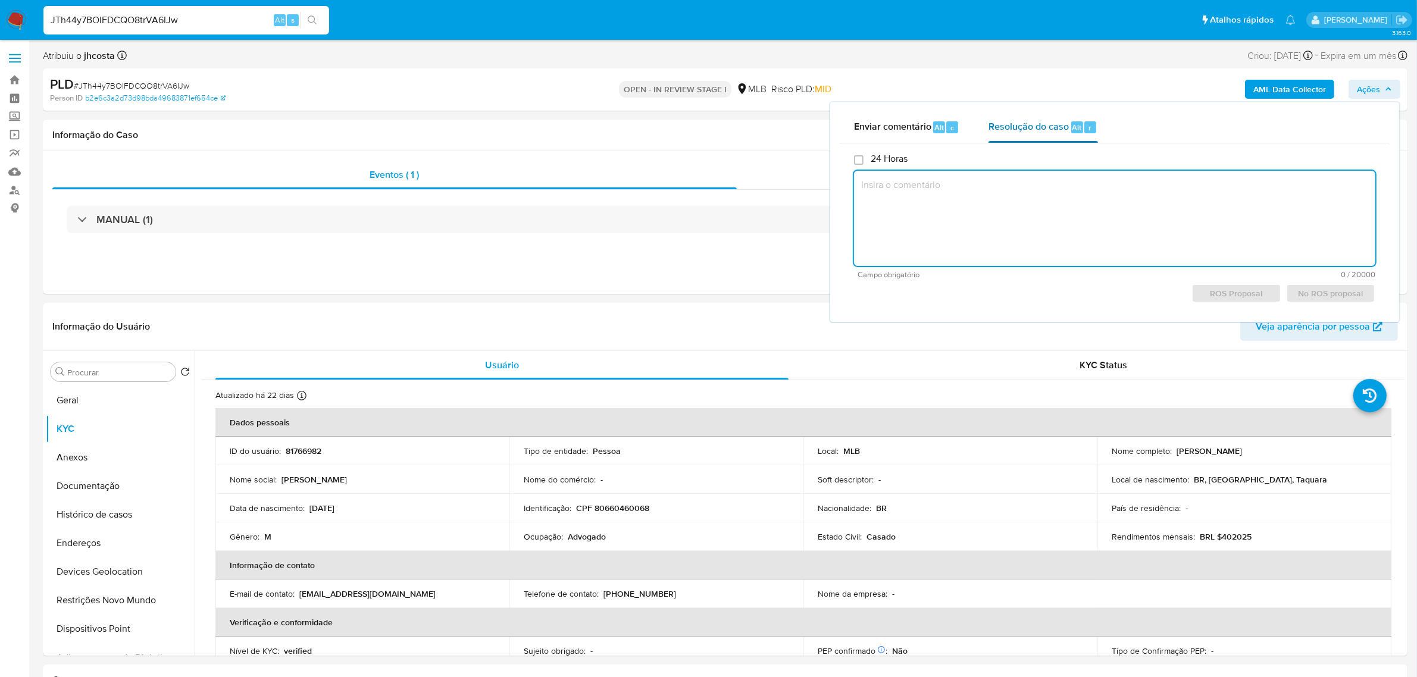
click at [1016, 125] on span "Resolução do caso" at bounding box center [1028, 127] width 80 height 14
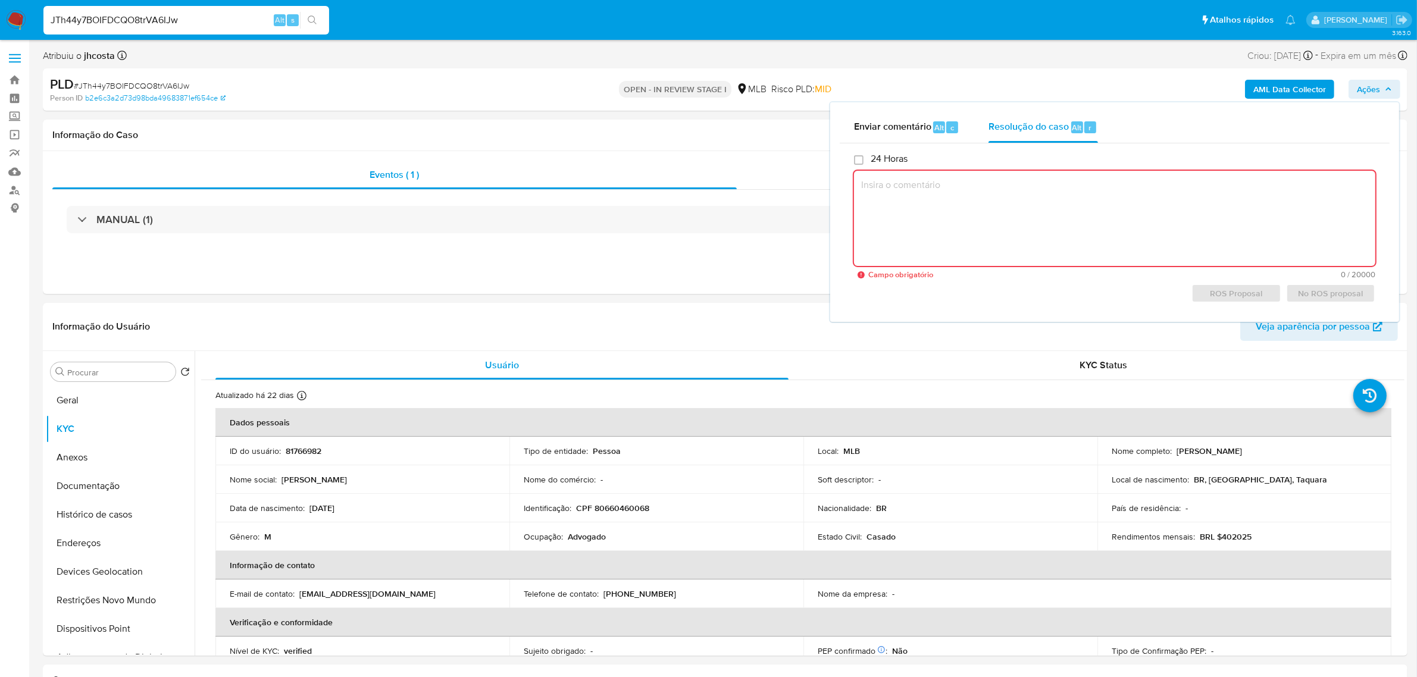
click at [982, 218] on textarea at bounding box center [1114, 218] width 521 height 95
click at [72, 455] on button "Anexos" at bounding box center [115, 457] width 139 height 29
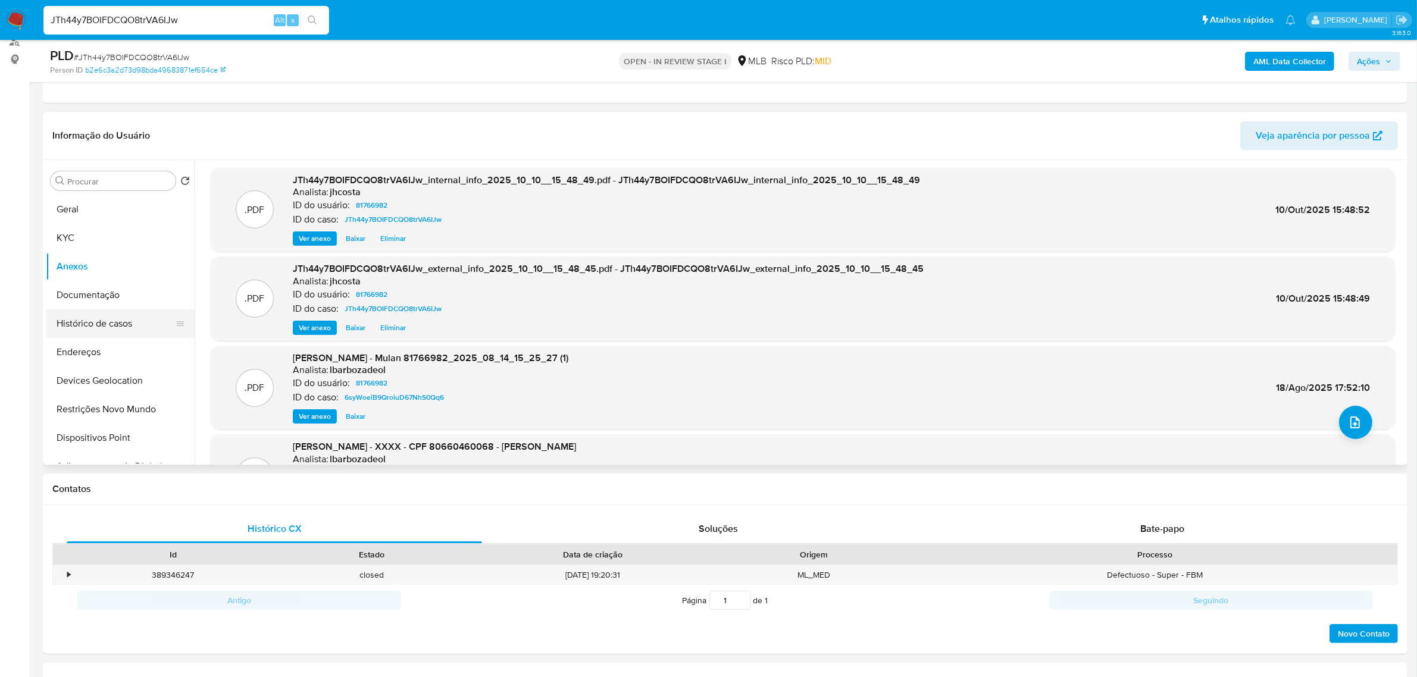
scroll to position [0, 0]
click at [104, 299] on button "Documentação" at bounding box center [115, 295] width 139 height 29
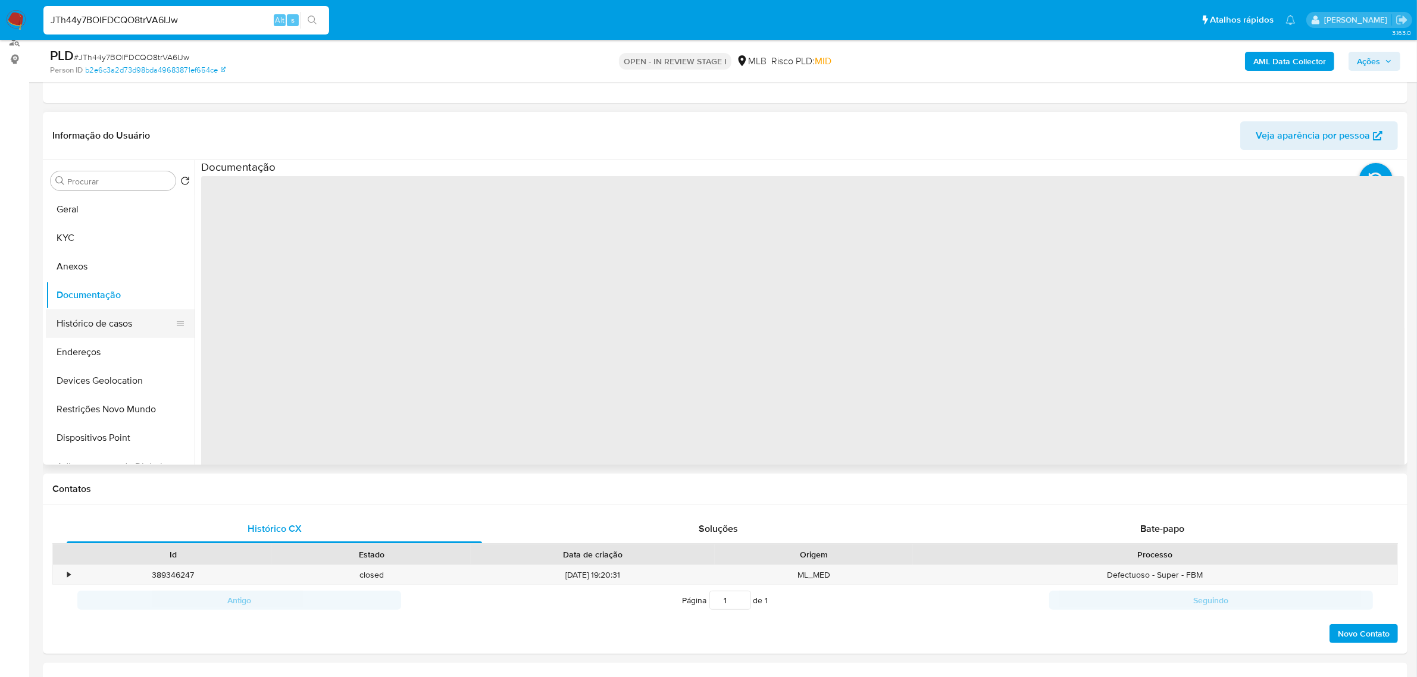
click at [110, 322] on button "Histórico de casos" at bounding box center [115, 323] width 139 height 29
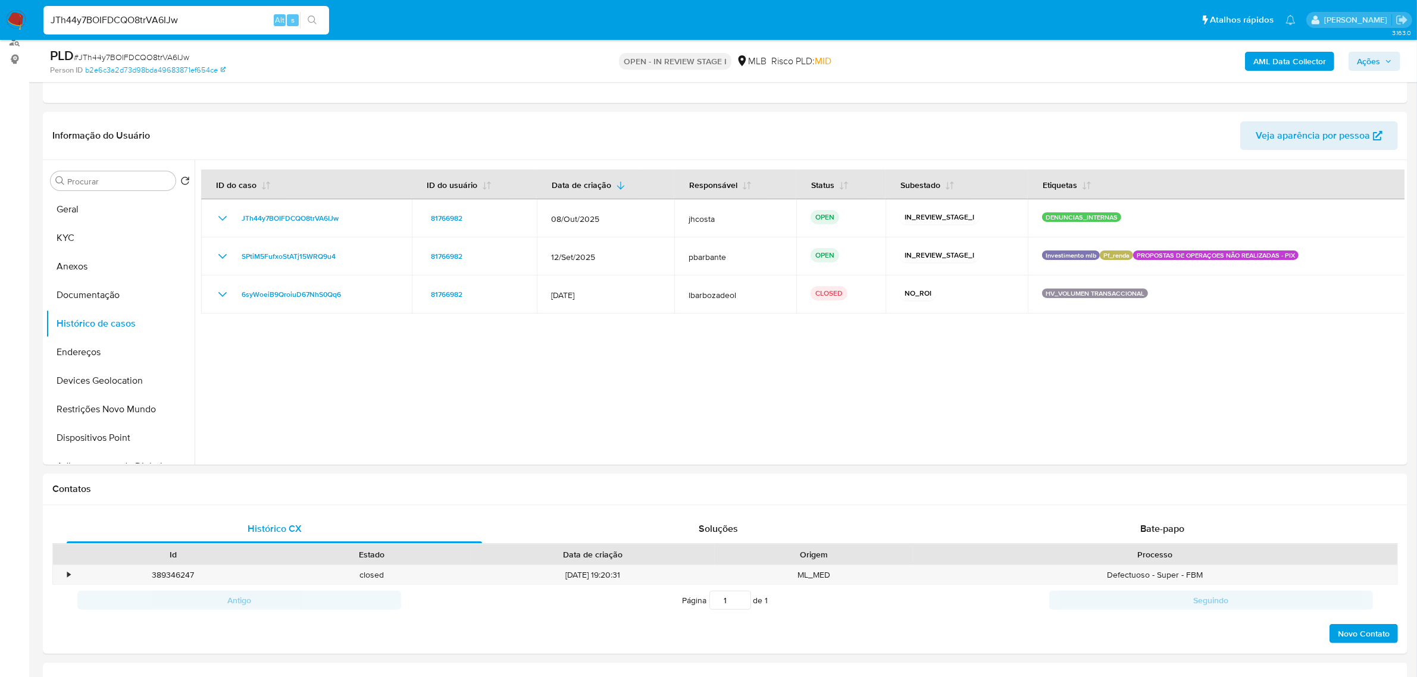
click at [1367, 64] on span "Ações" at bounding box center [1367, 61] width 23 height 19
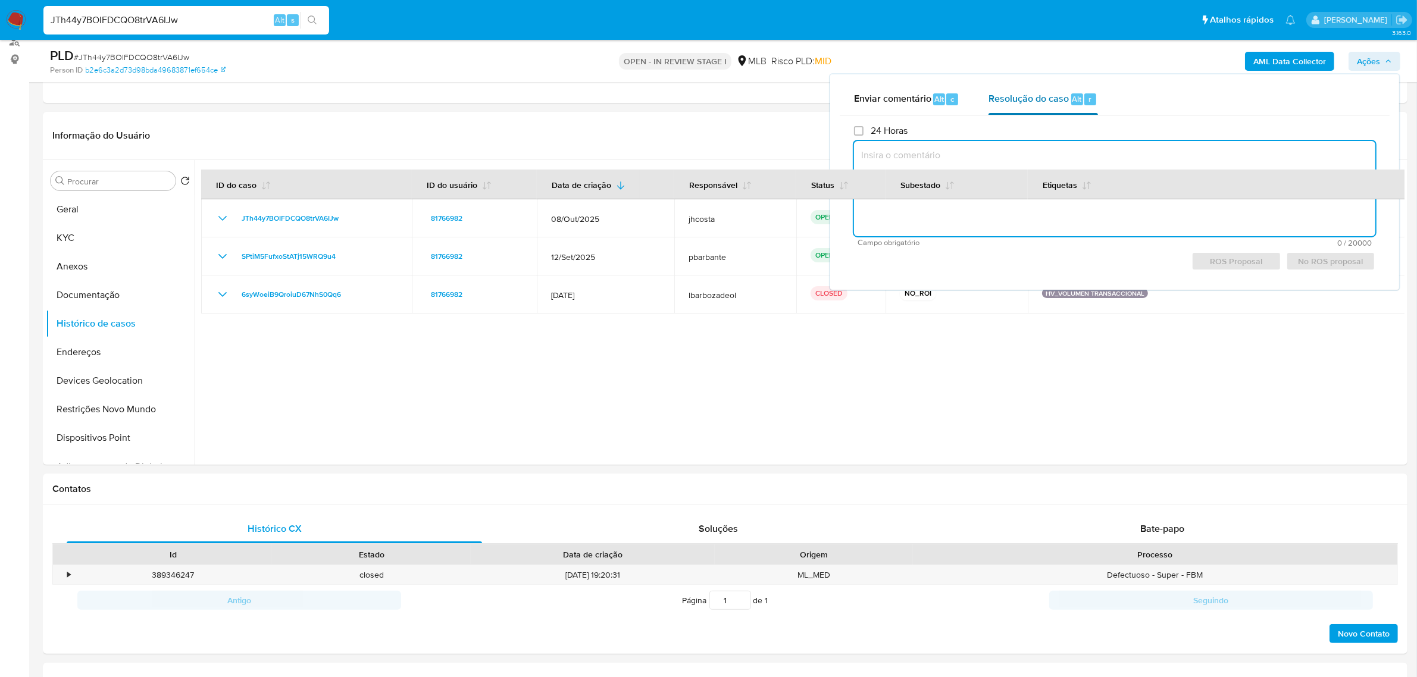
click at [1029, 99] on span "Resolução do caso" at bounding box center [1028, 99] width 80 height 14
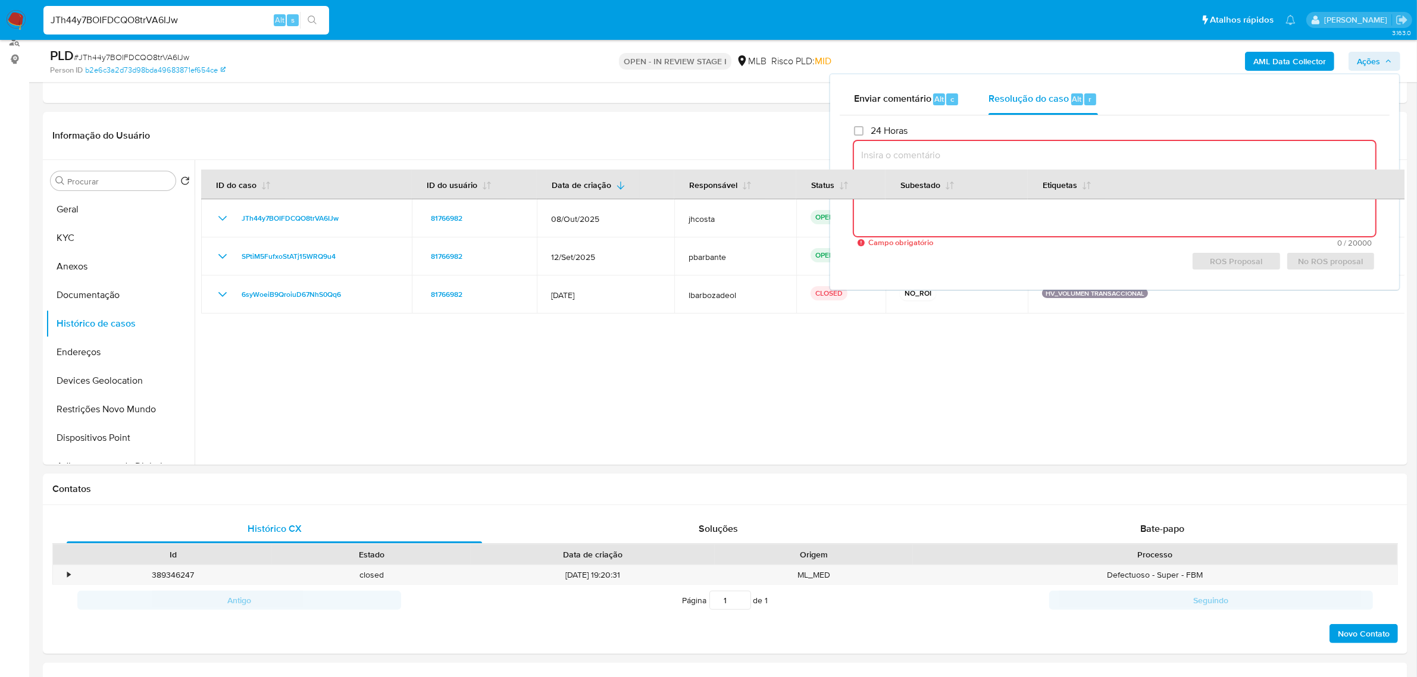
click at [985, 149] on textarea at bounding box center [1114, 188] width 521 height 95
paste textarea "Fatos relevantes concluídos pelo analista: A análise do caso de Mario Henrique …"
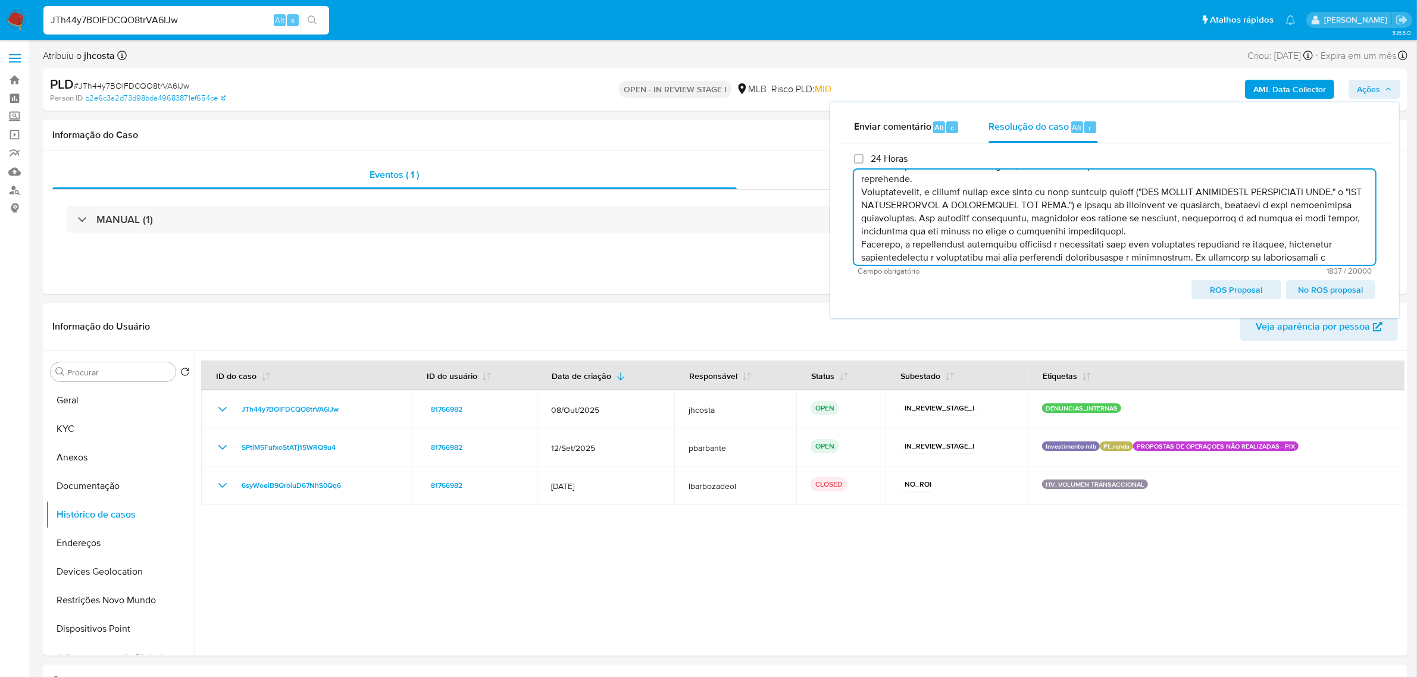
scroll to position [131, 0]
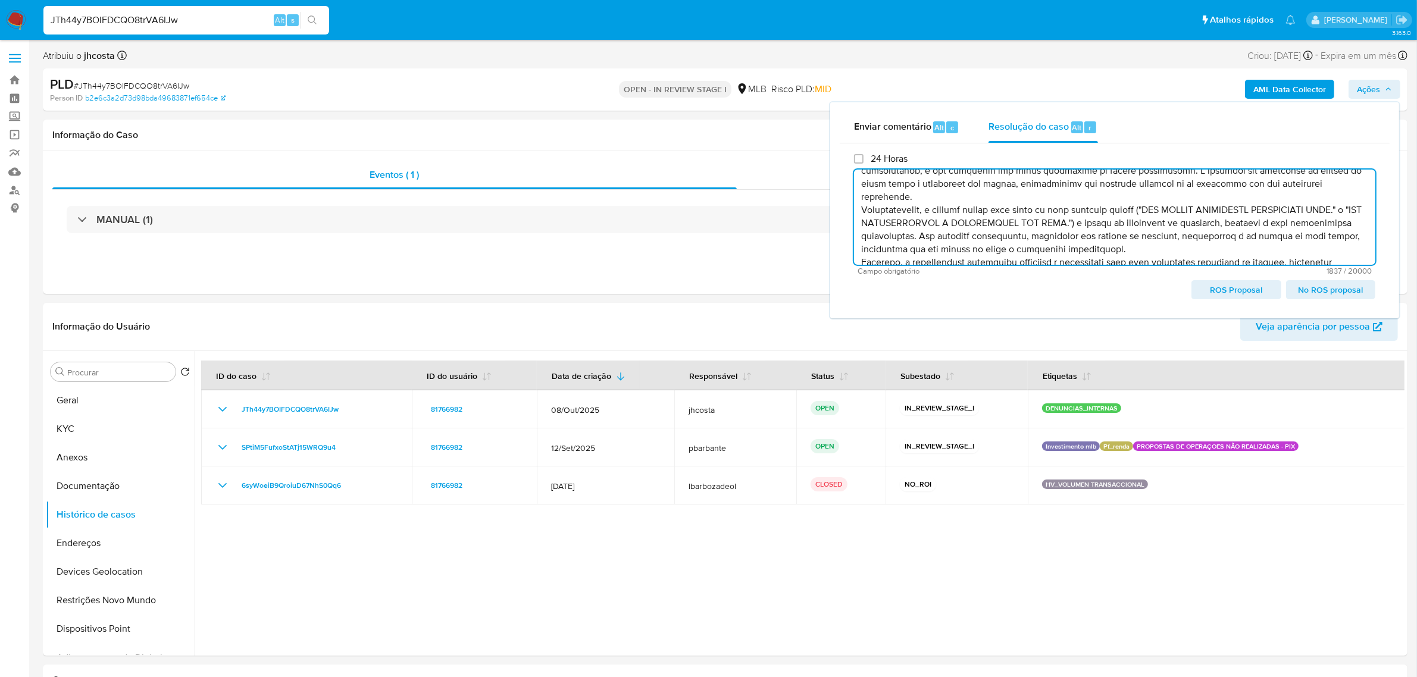
drag, startPoint x: 1167, startPoint y: 178, endPoint x: 1127, endPoint y: 211, distance: 51.1
click at [1127, 211] on textarea at bounding box center [1114, 217] width 521 height 95
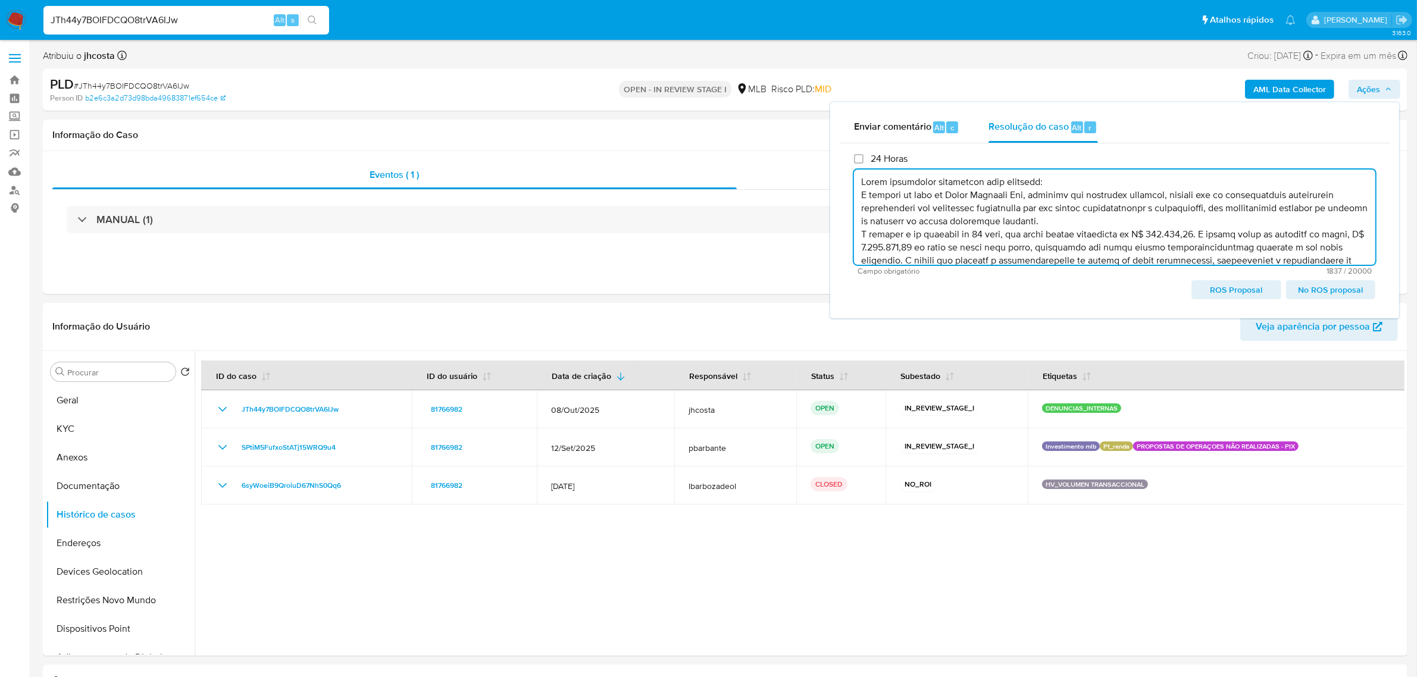
scroll to position [0, 0]
type textarea "Fatos relevantes concluídos pelo analista: A análise do caso de Mario Henrique …"
click at [96, 428] on button "KYC" at bounding box center [115, 429] width 139 height 29
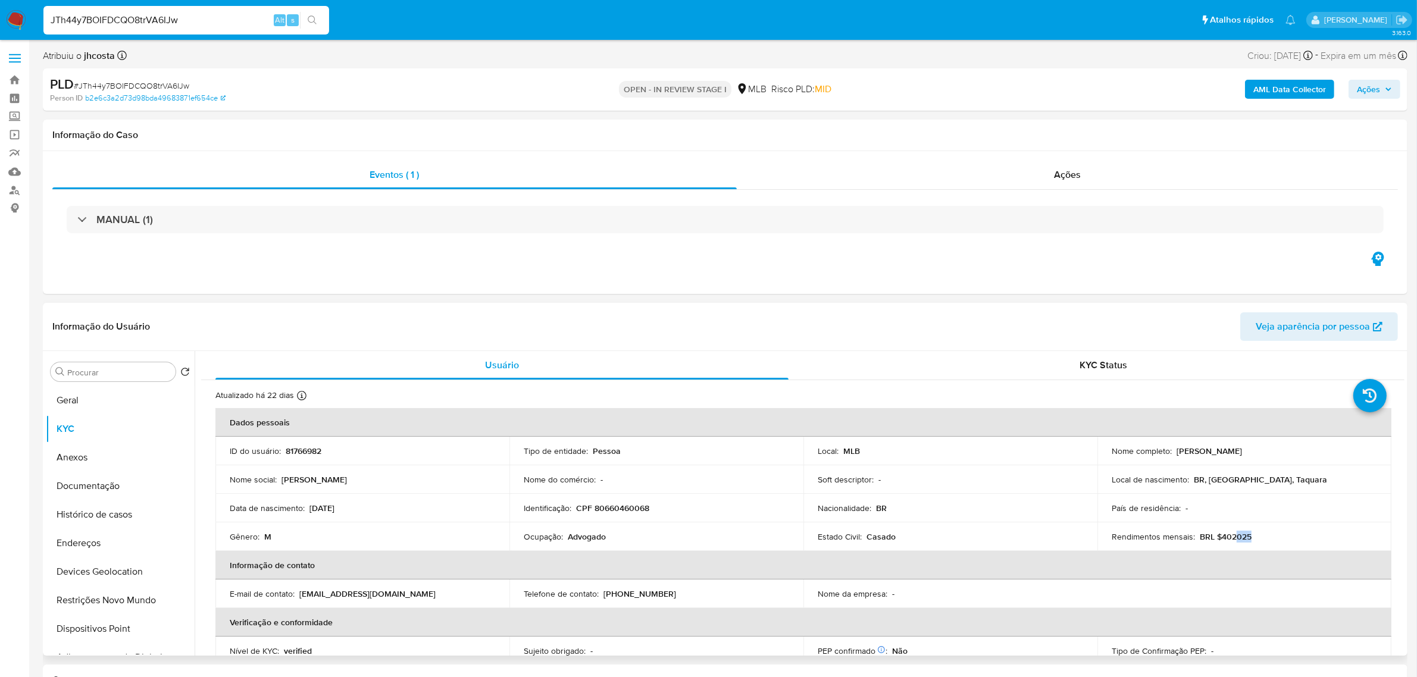
drag, startPoint x: 1232, startPoint y: 538, endPoint x: 1249, endPoint y: 537, distance: 17.9
click at [1249, 537] on div "Rendimentos mensais : BRL $402025" at bounding box center [1243, 536] width 265 height 11
drag, startPoint x: 1374, startPoint y: 93, endPoint x: 1369, endPoint y: 100, distance: 8.5
click at [1375, 93] on span "Ações" at bounding box center [1367, 89] width 23 height 19
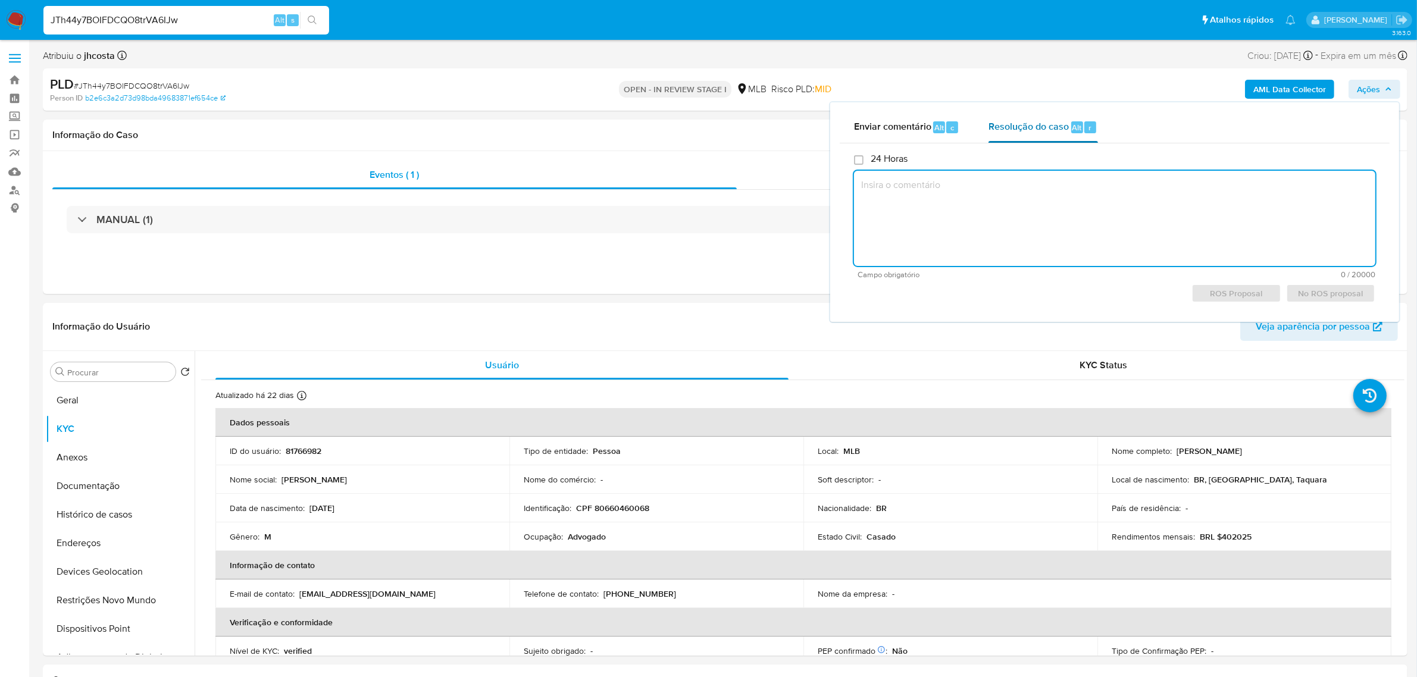
click at [1057, 131] on span "Resolução do caso" at bounding box center [1028, 127] width 80 height 14
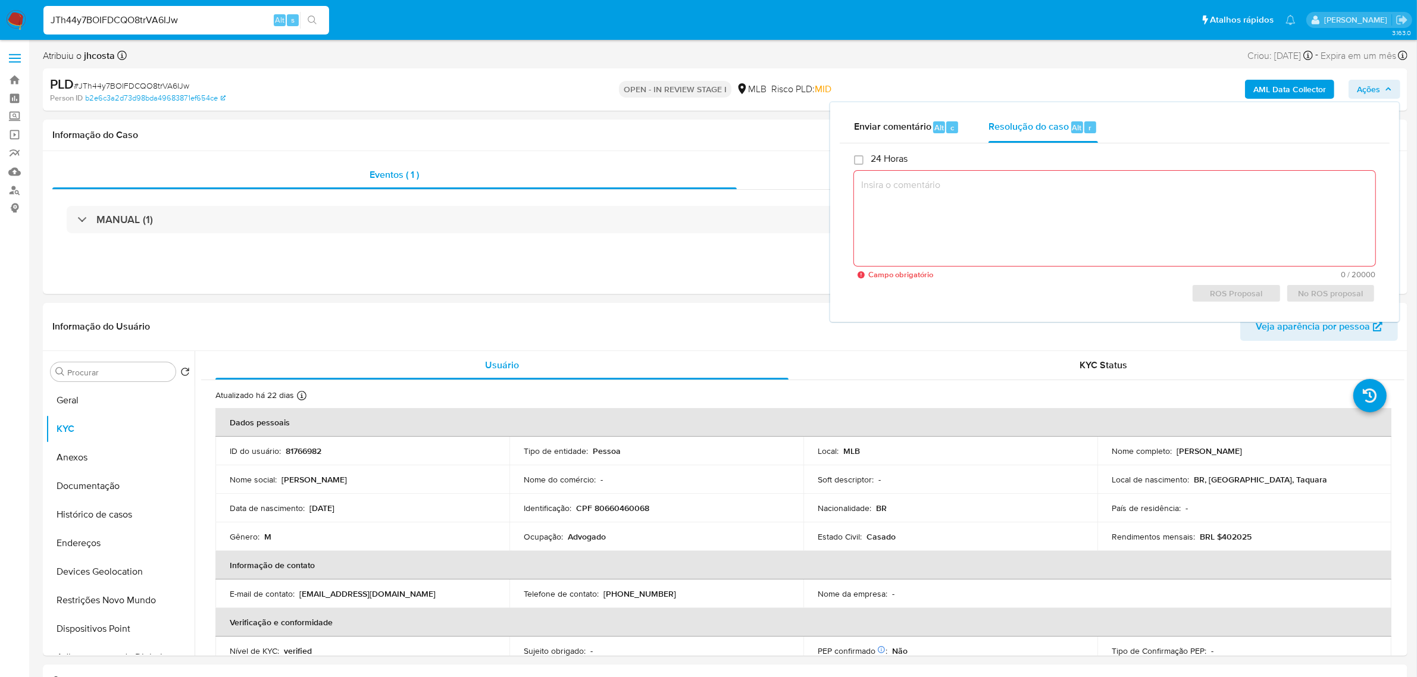
click at [1001, 227] on textarea at bounding box center [1114, 218] width 521 height 95
paste textarea "Fatos relevantes concluídos pelo analista: A análise do caso de Mario Henrique …"
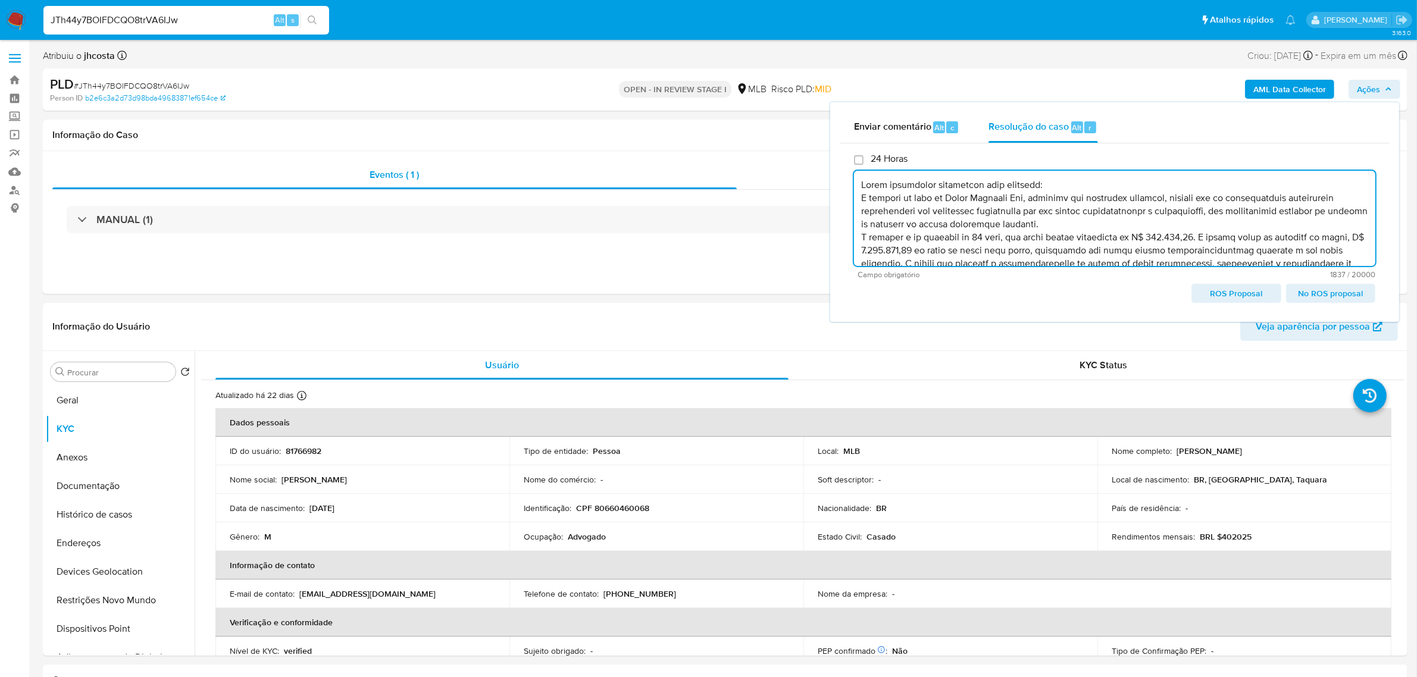
type textarea "Fatos relevantes concluídos pelo analista: A análise do caso de Mario Henrique …"
click at [93, 457] on button "Anexos" at bounding box center [115, 457] width 139 height 29
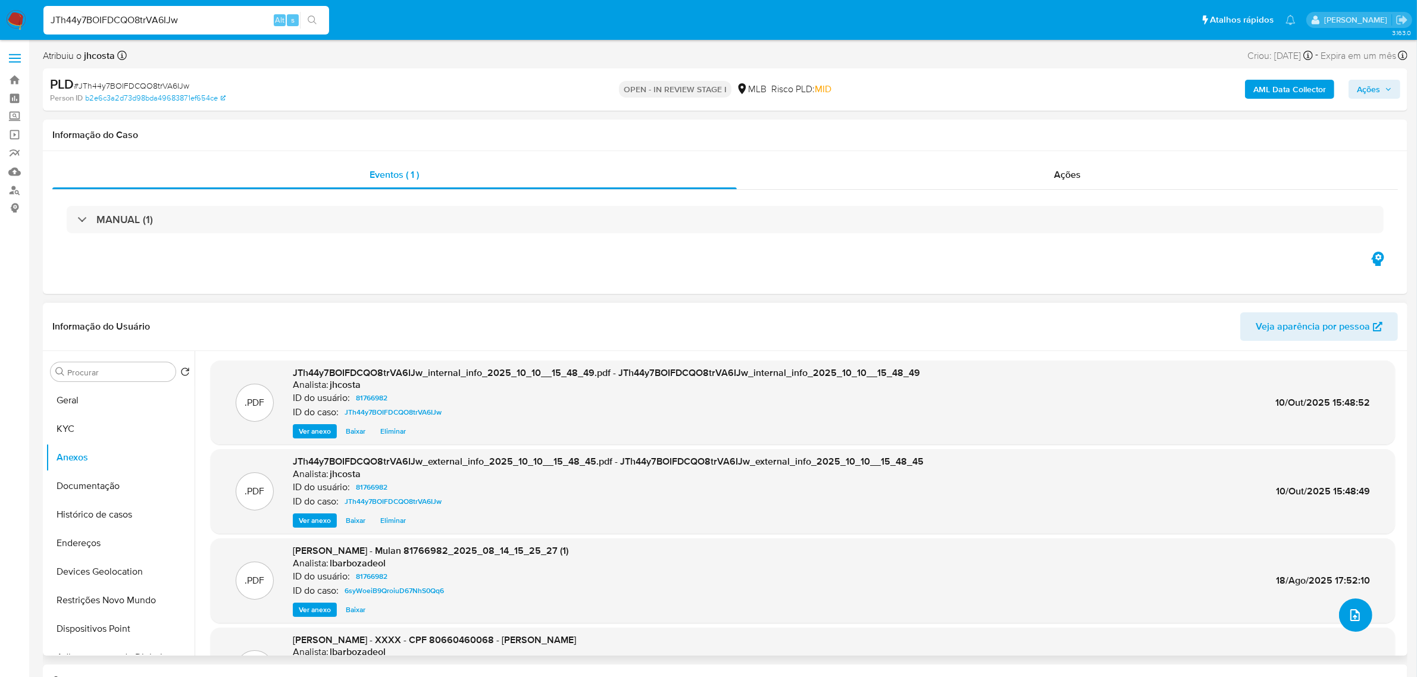
click at [1348, 619] on icon "upload-file" at bounding box center [1355, 615] width 14 height 14
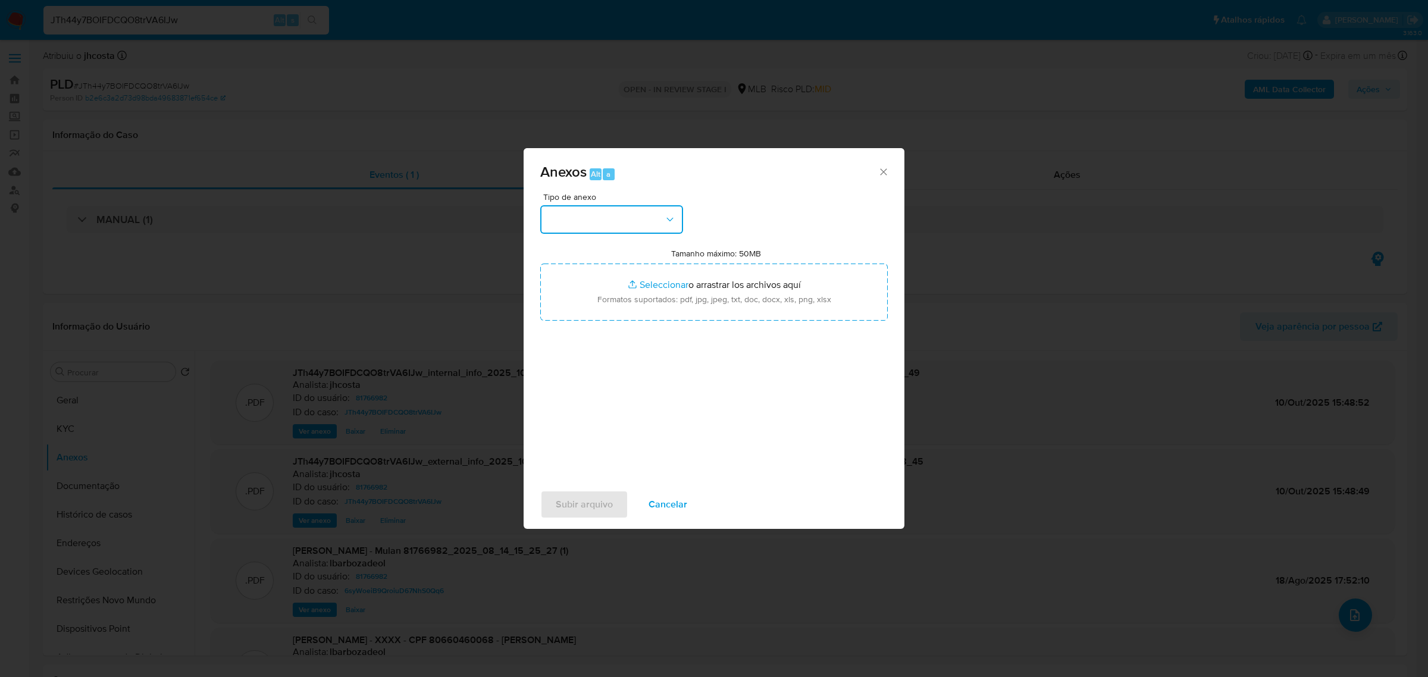
click at [653, 223] on button "button" at bounding box center [611, 219] width 143 height 29
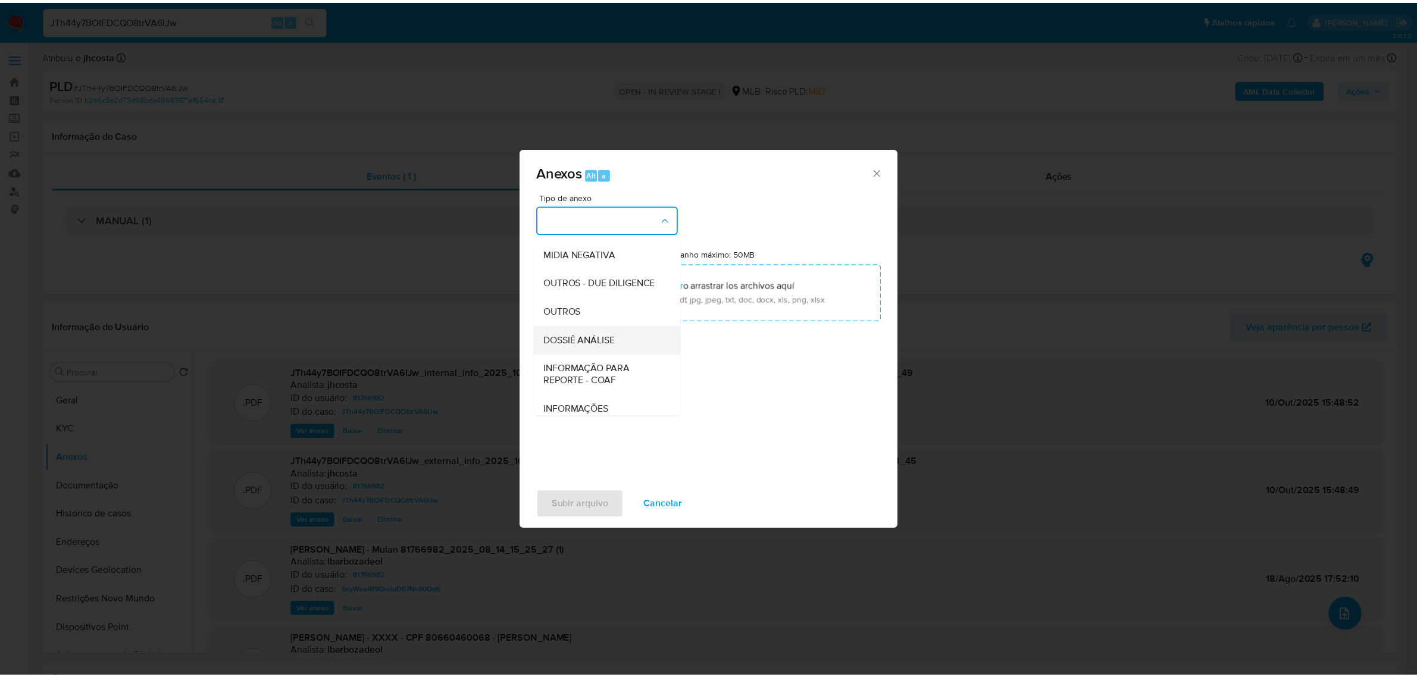
scroll to position [149, 0]
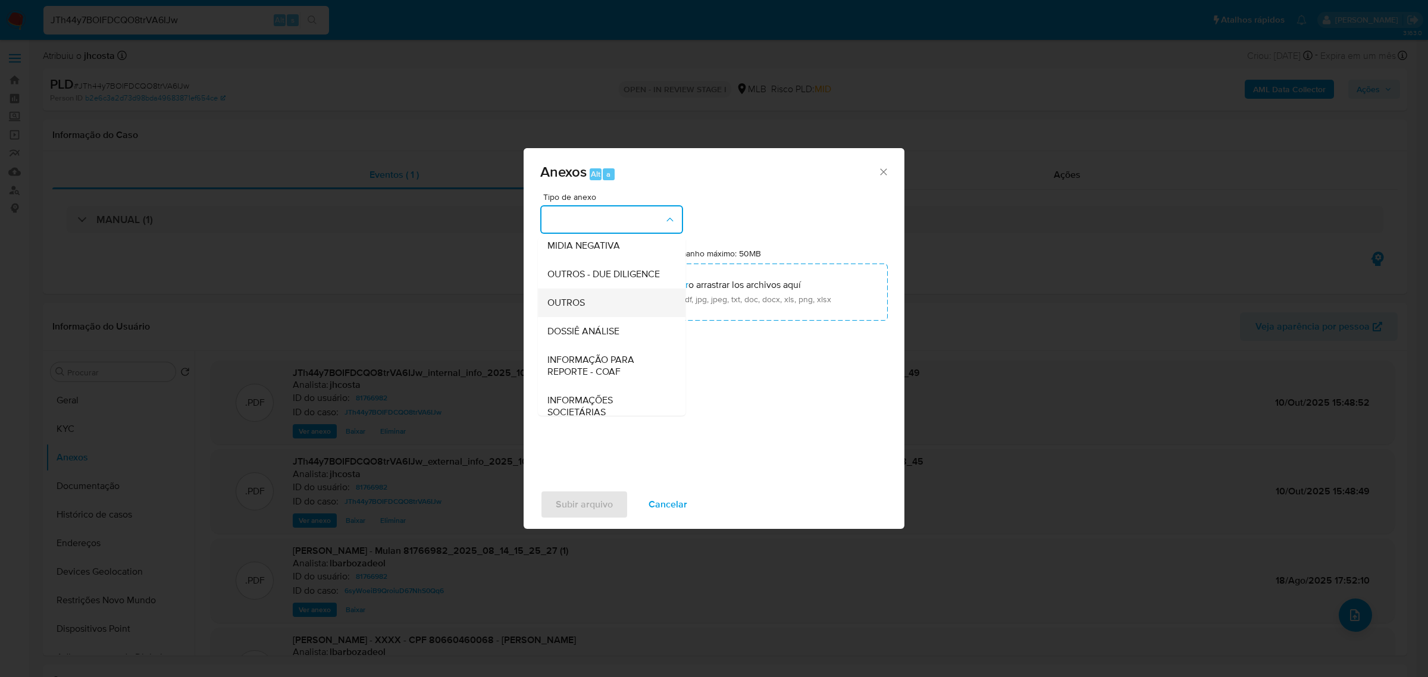
click at [577, 317] on div "OUTROS" at bounding box center [607, 302] width 121 height 29
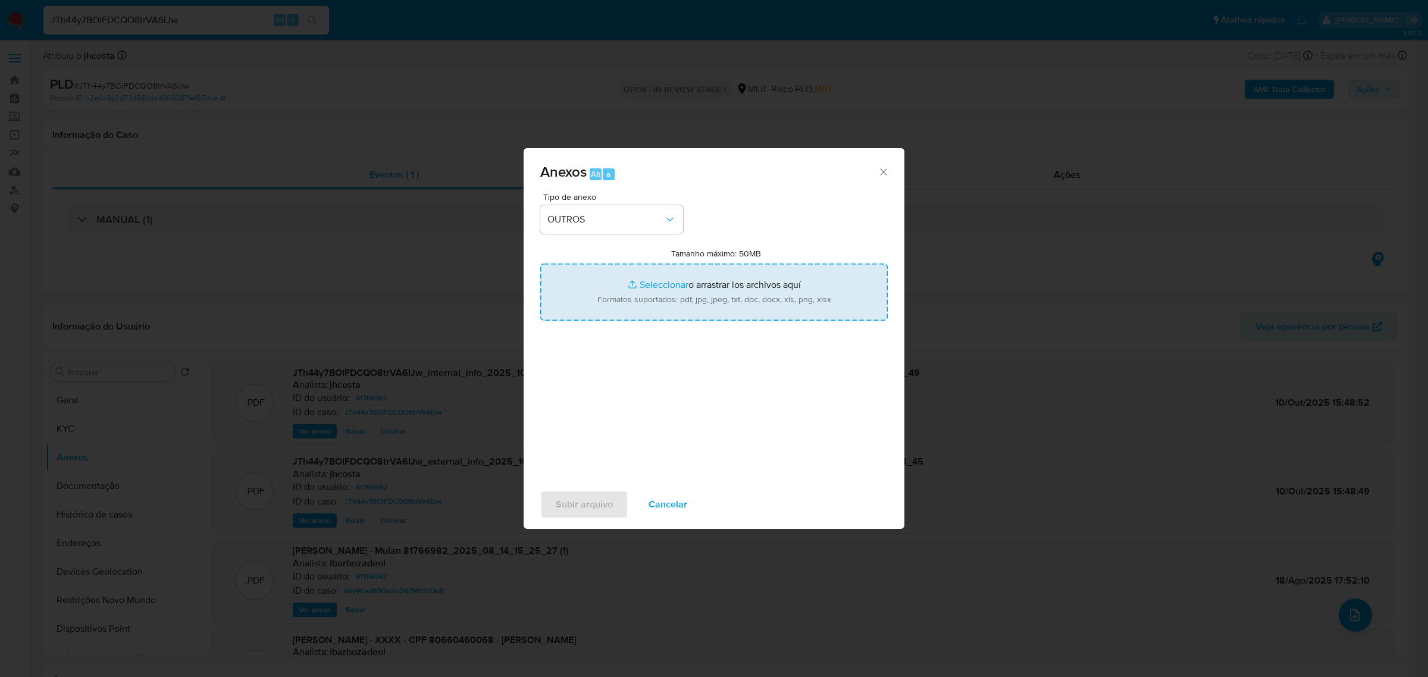
click at [759, 300] on input "Tamanho máximo: 50MB Seleccionar archivos" at bounding box center [713, 292] width 347 height 57
type input "C:\fakepath\Mulan 81766982_2025_10_09_11_35_42.xlsx"
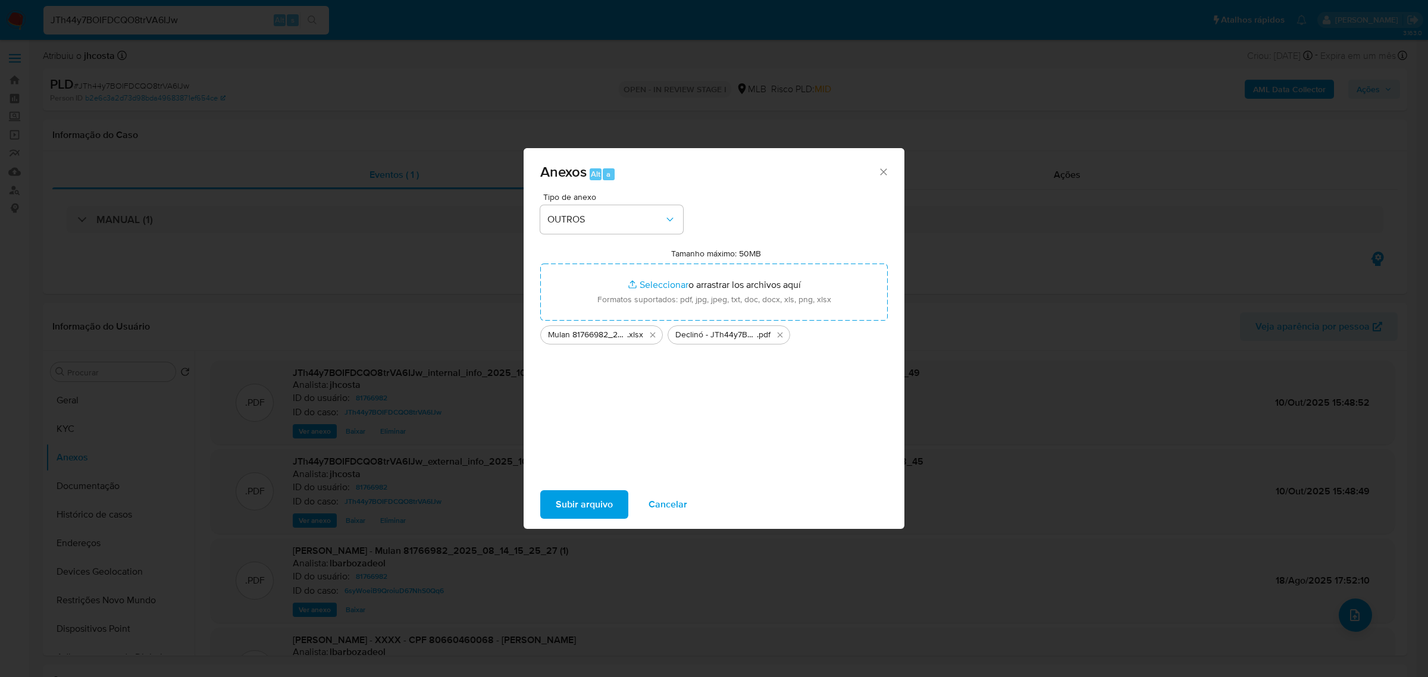
click at [583, 498] on span "Subir arquivo" at bounding box center [584, 504] width 57 height 26
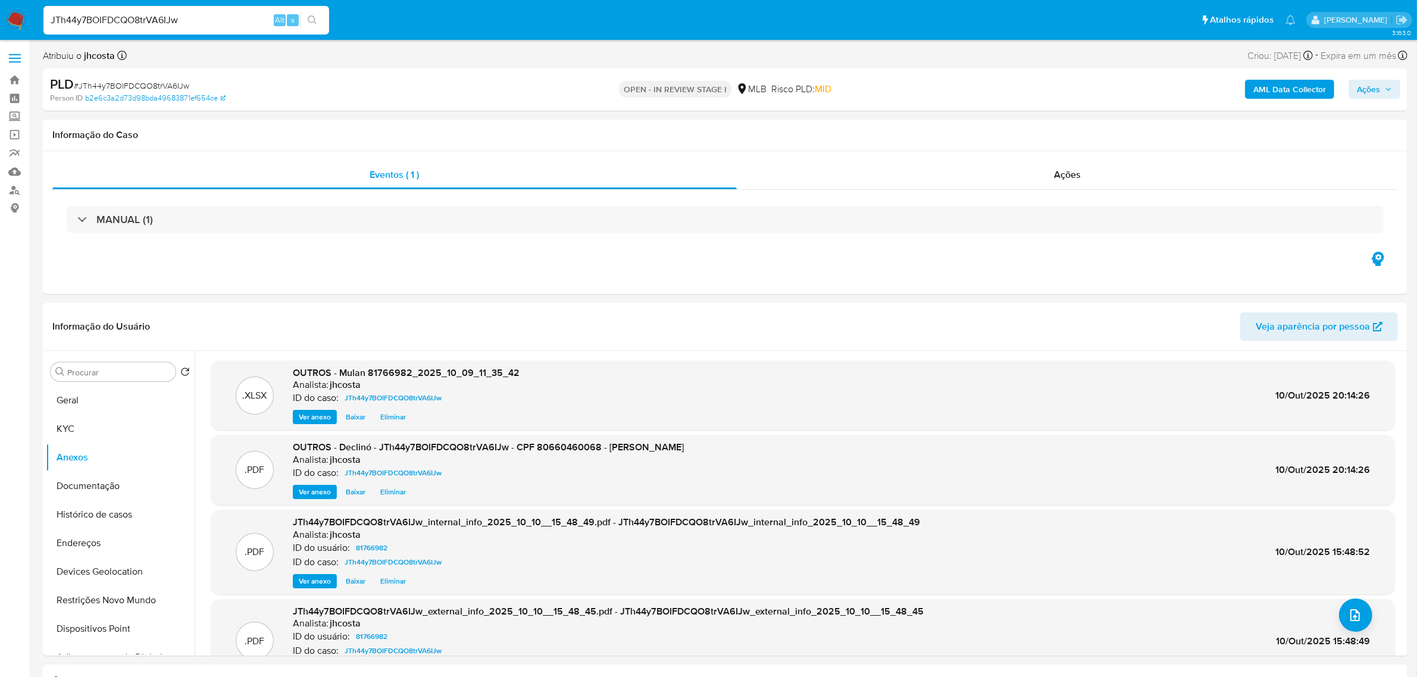
click at [1363, 93] on span "Ações" at bounding box center [1367, 89] width 23 height 19
click at [1020, 134] on div "Resolução do caso Alt r" at bounding box center [1042, 127] width 109 height 31
click at [994, 210] on textarea at bounding box center [1114, 217] width 521 height 95
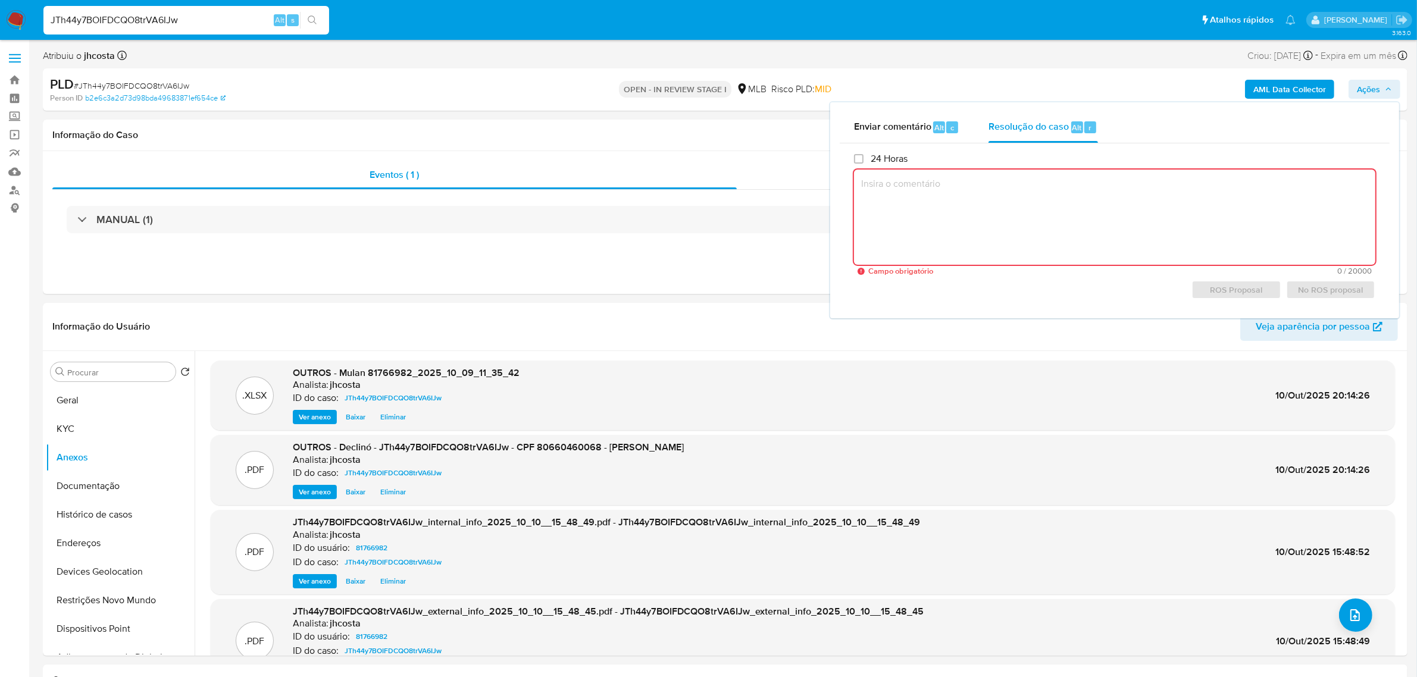
paste textarea "Fatos relevantes concluídos pelo analista: A análise do caso de Mario Henrique …"
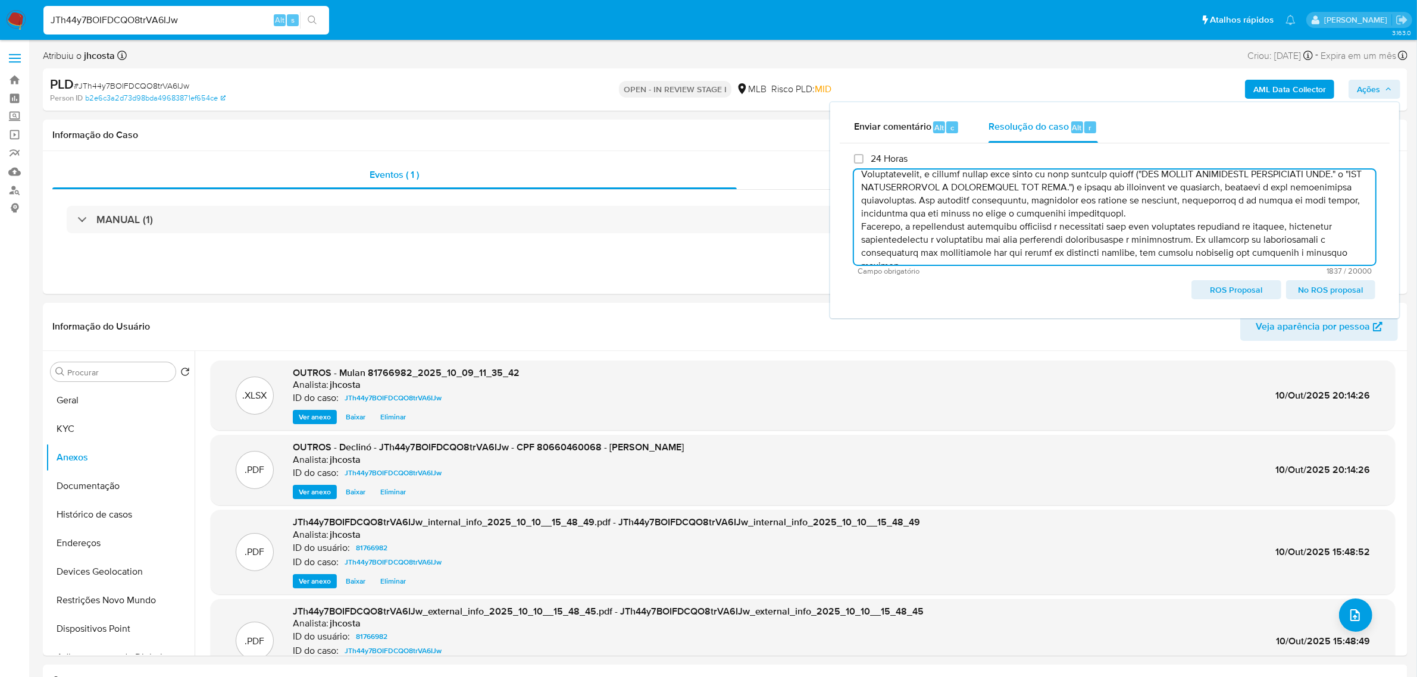
scroll to position [182, 0]
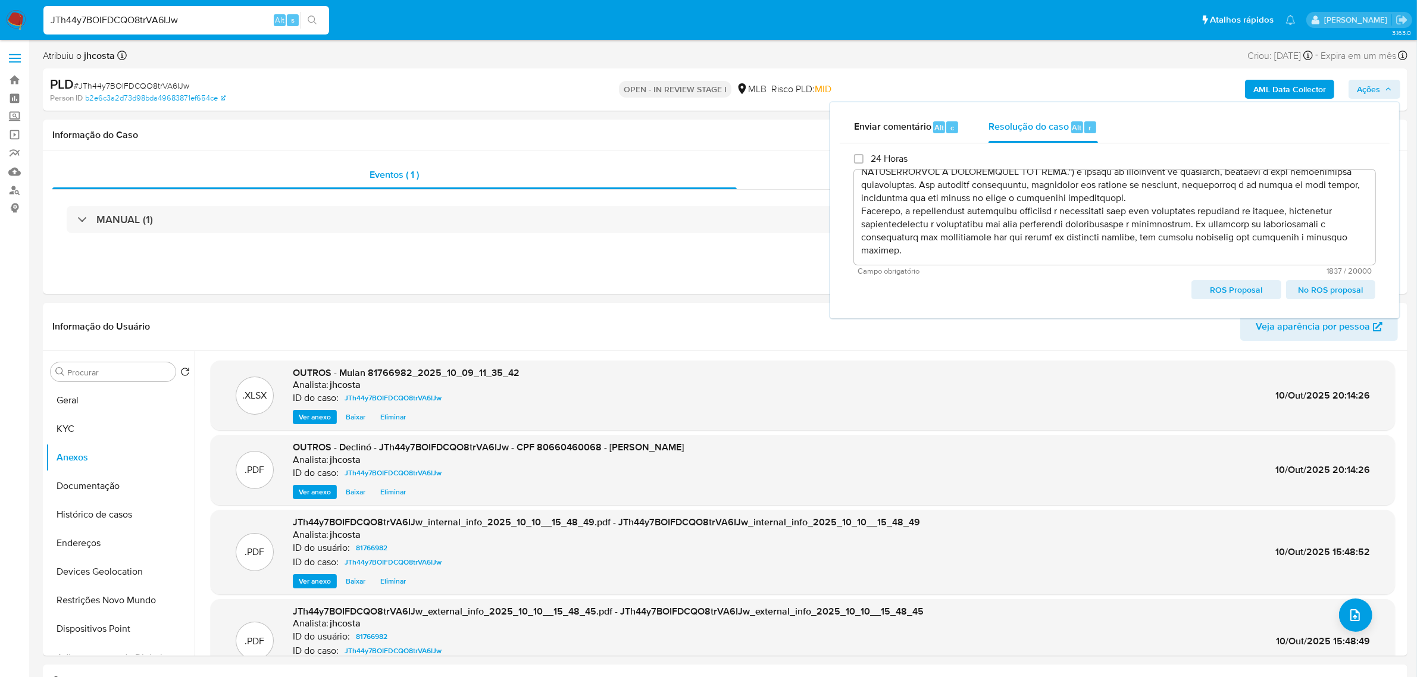
click at [1324, 290] on span "No ROS proposal" at bounding box center [1330, 289] width 73 height 17
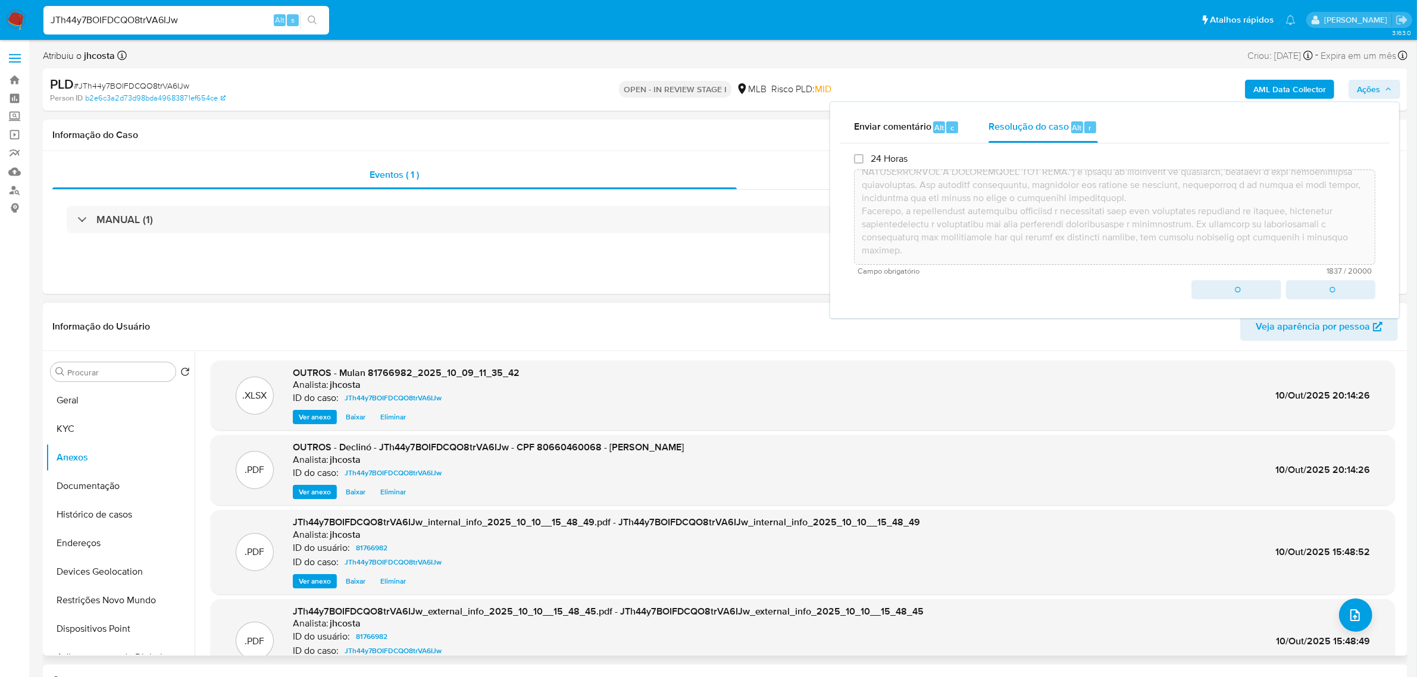
type textarea "Fatos relevantes concluídos pelo analista: A análise do caso de Mario Henrique …"
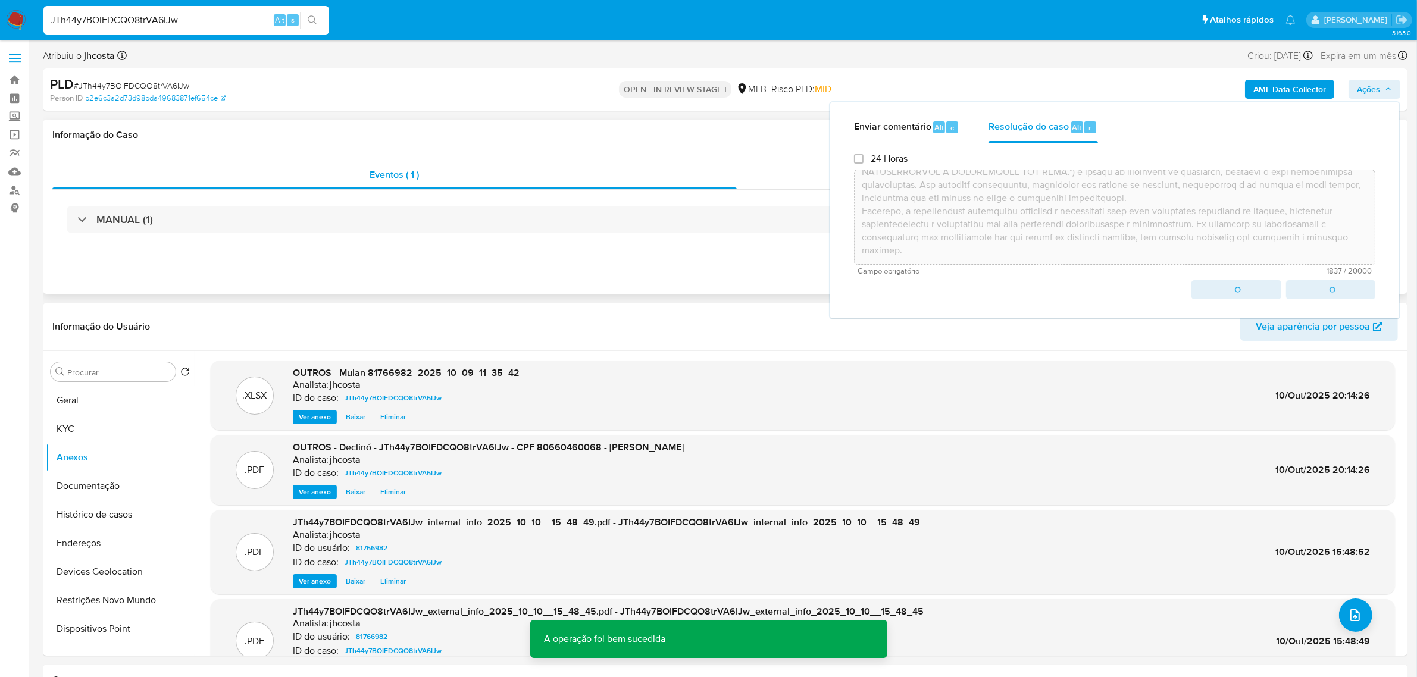
click at [317, 275] on div "Eventos ( 1 ) Ações MANUAL (1)" at bounding box center [725, 222] width 1364 height 143
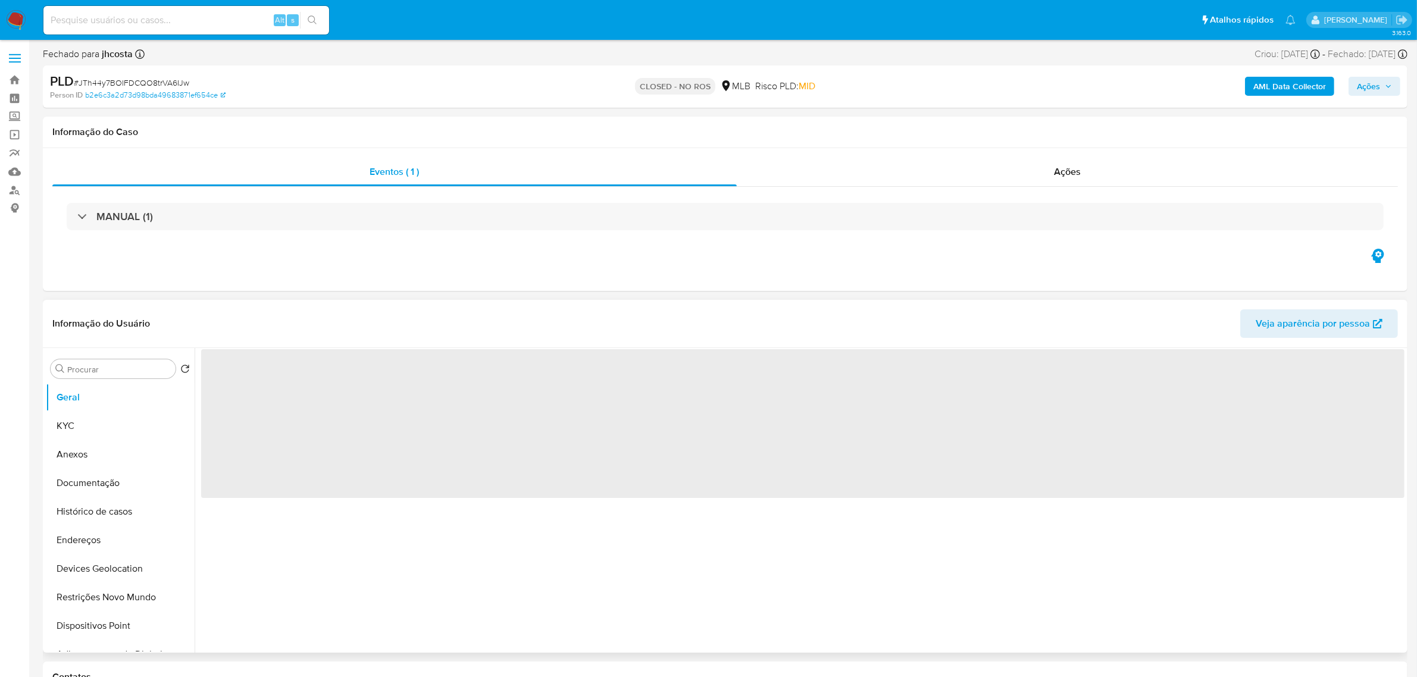
select select "10"
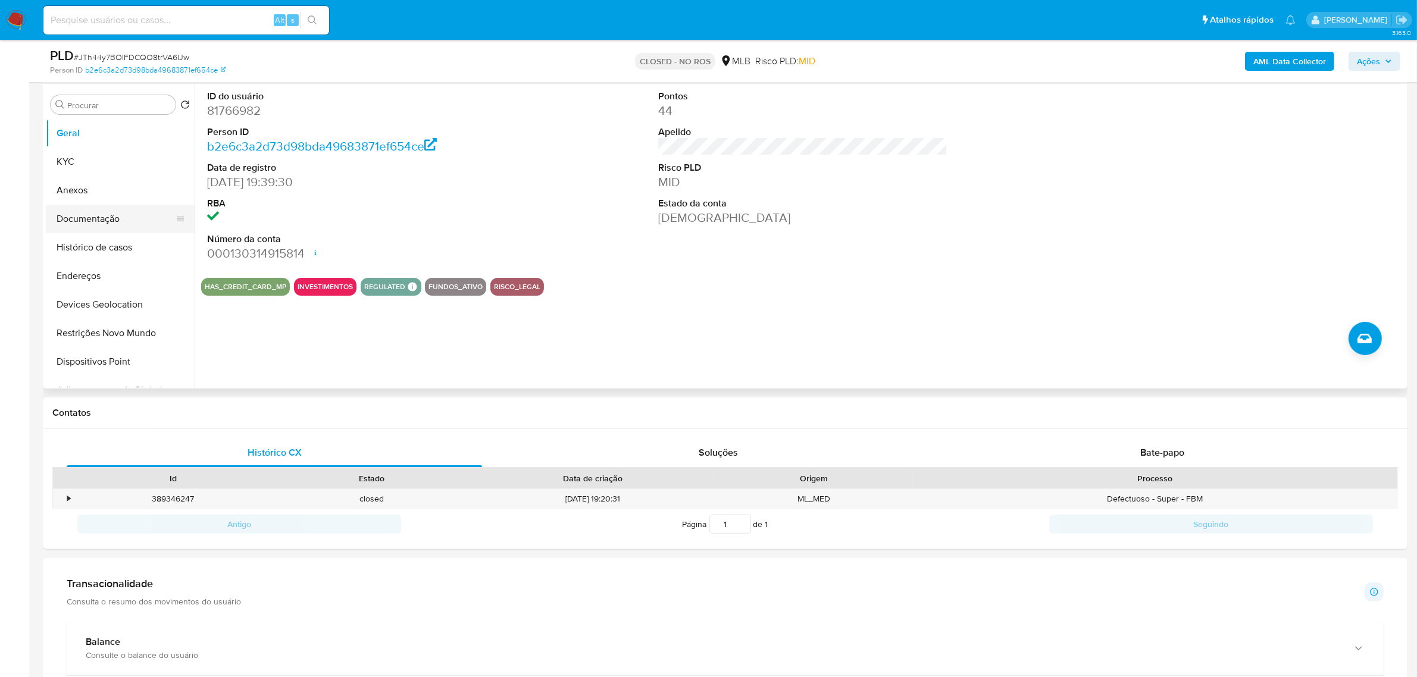
scroll to position [223, 0]
click at [106, 243] on button "Histórico de casos" at bounding box center [115, 246] width 139 height 29
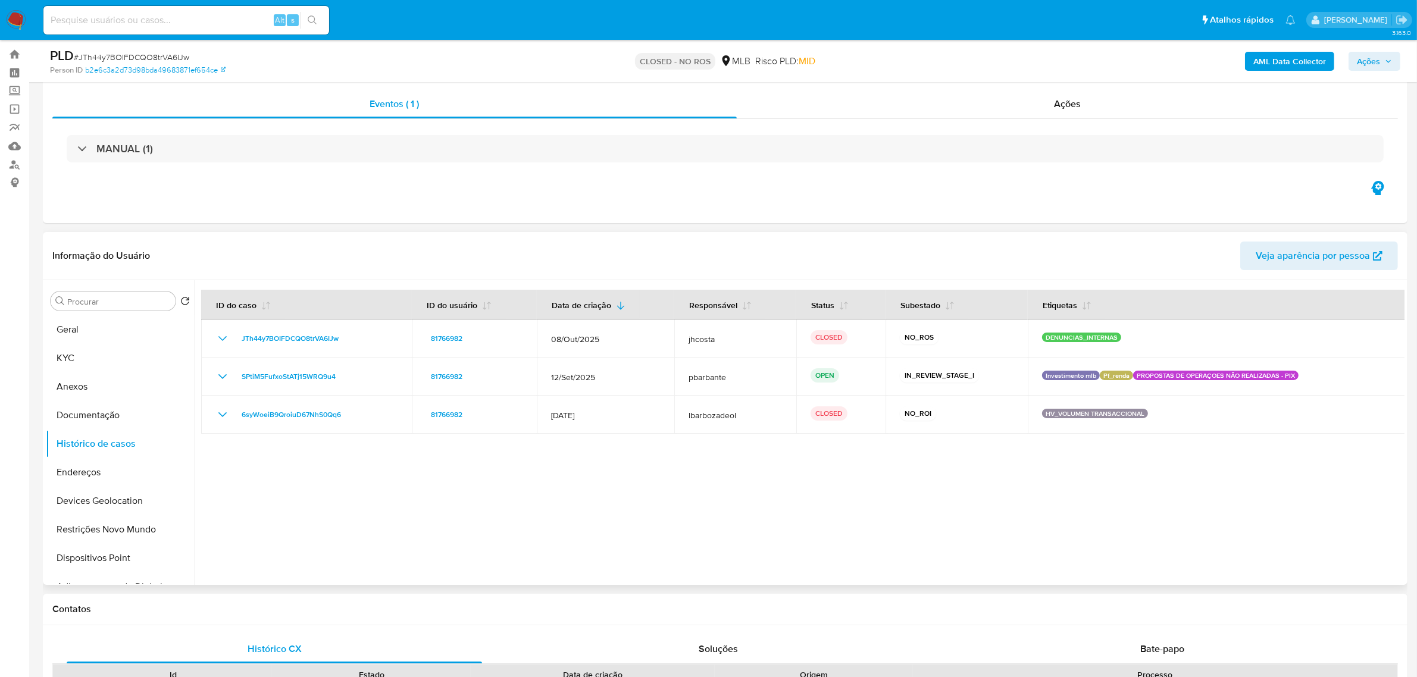
scroll to position [0, 0]
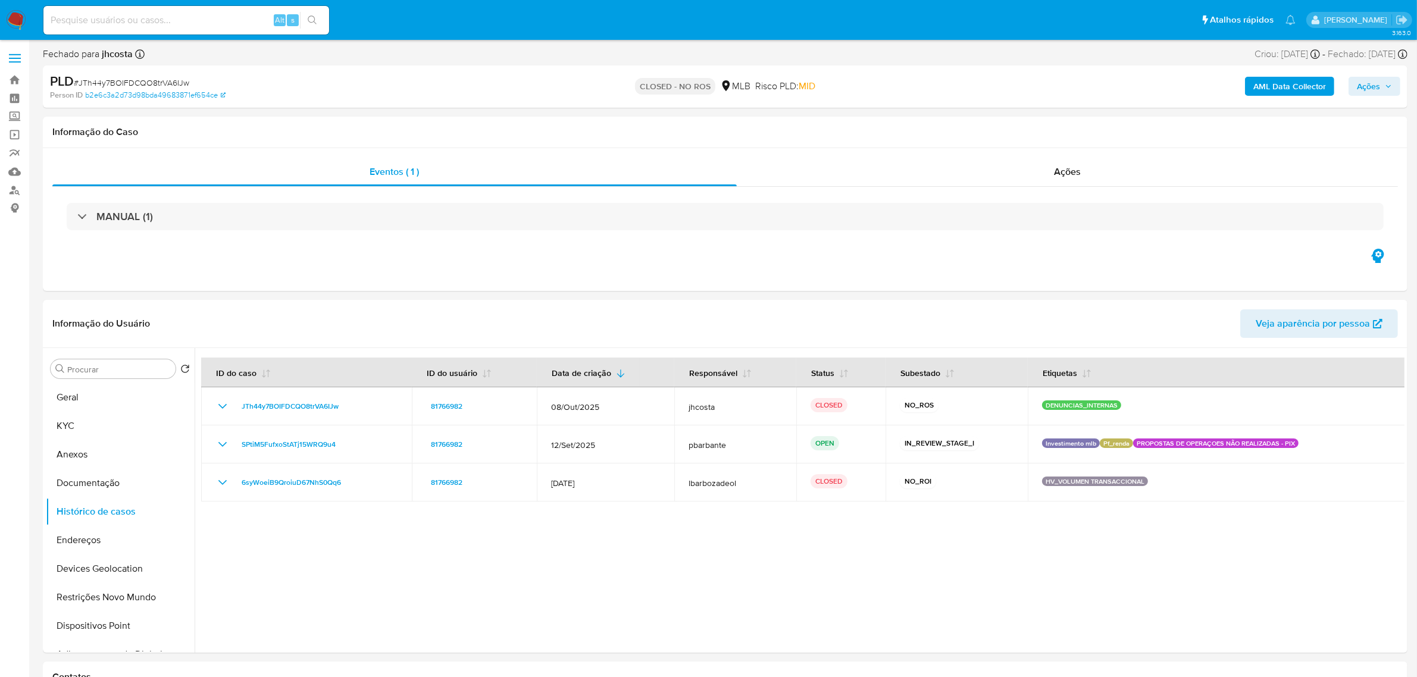
click at [17, 13] on img at bounding box center [16, 20] width 20 height 20
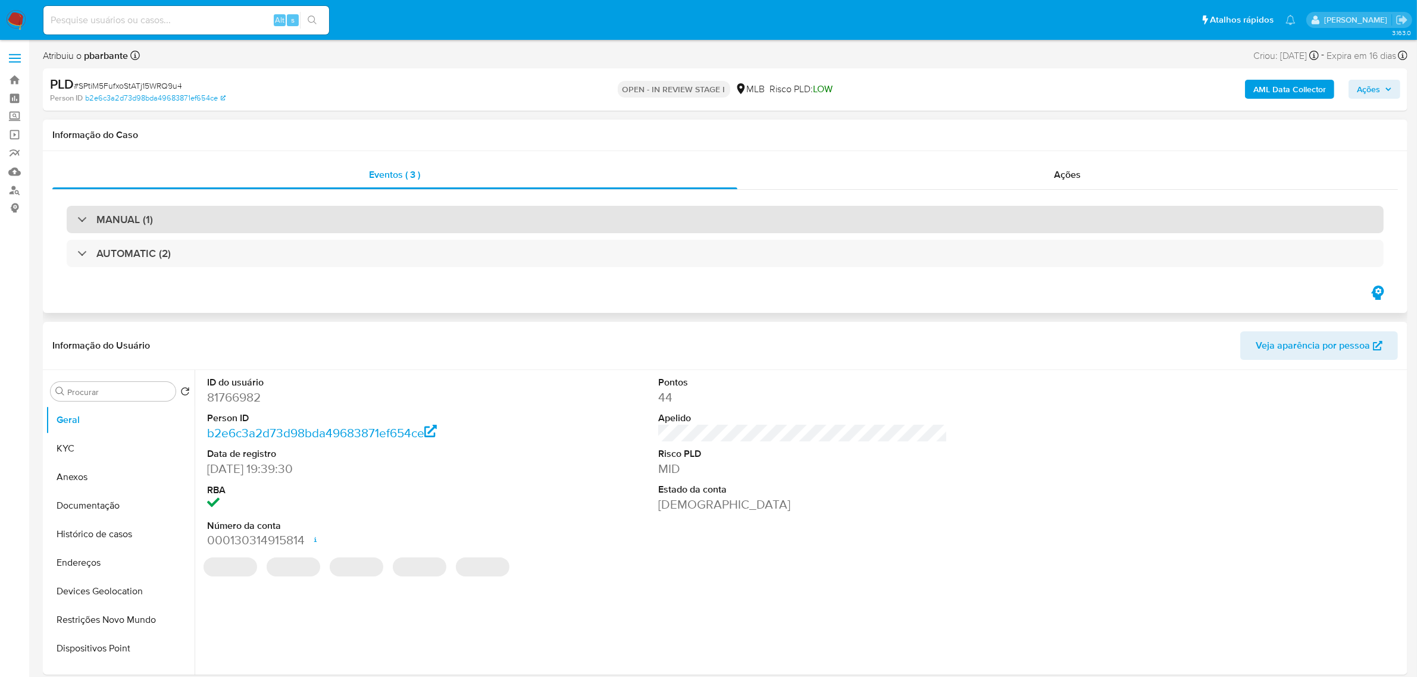
select select "10"
click at [123, 216] on h3 "MANUAL (1)" at bounding box center [124, 219] width 57 height 13
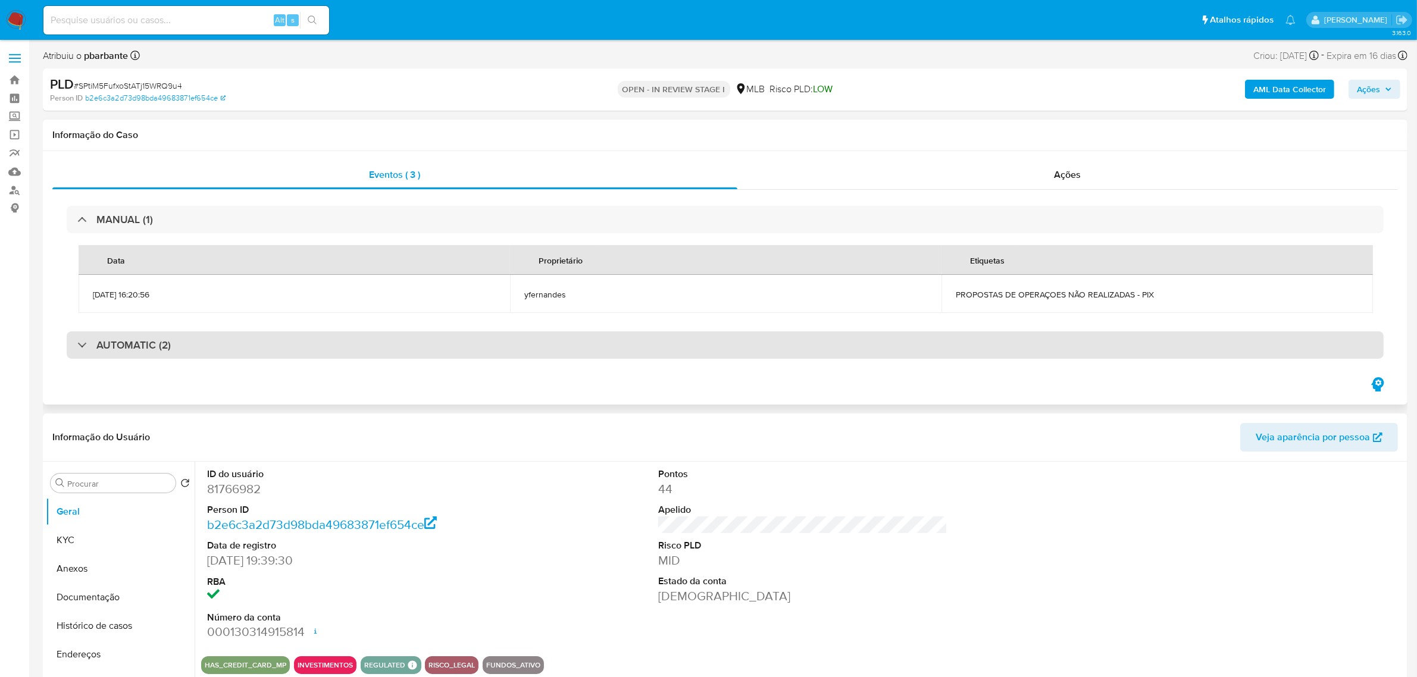
click at [108, 354] on div "AUTOMATIC (2)" at bounding box center [725, 344] width 1317 height 27
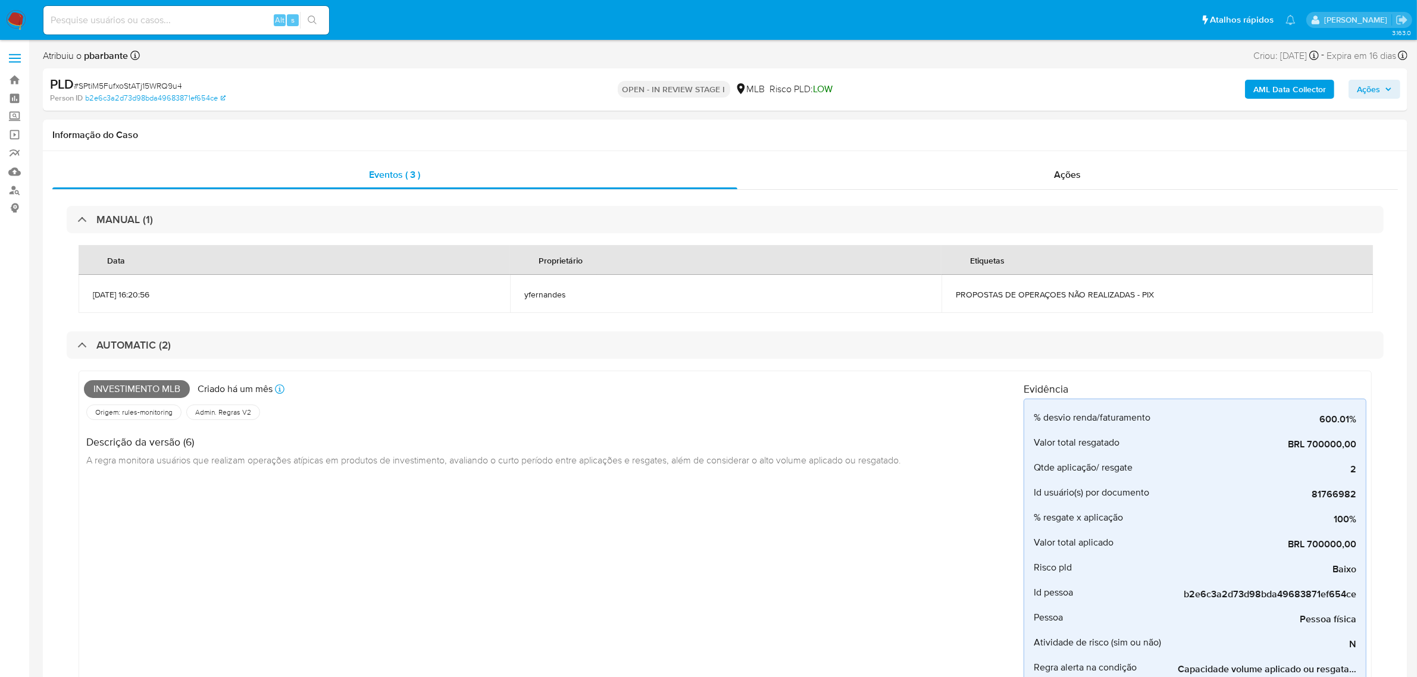
click at [153, 86] on span "# SPtiM5FufxoStATj15WRQ9u4" at bounding box center [128, 86] width 108 height 12
copy span "SPtiM5FufxoStATj15WRQ9u4"
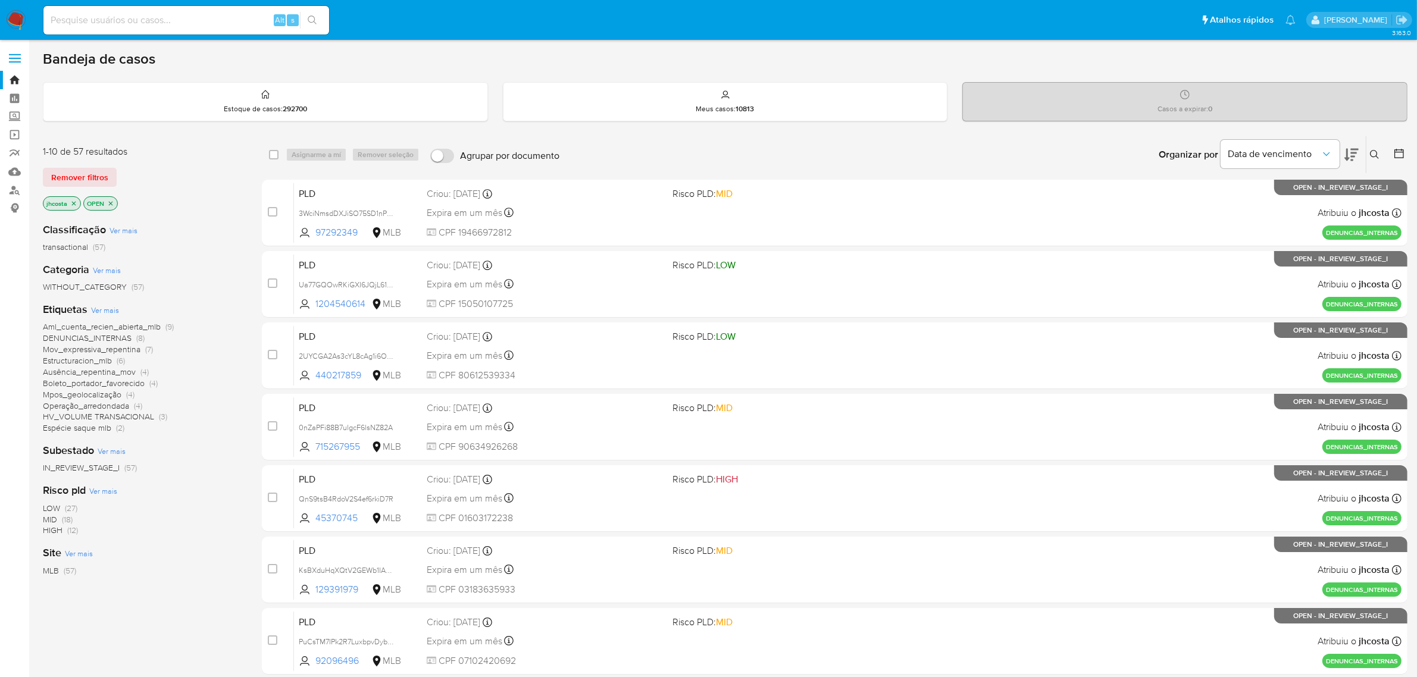
click at [1370, 153] on icon at bounding box center [1375, 155] width 10 height 10
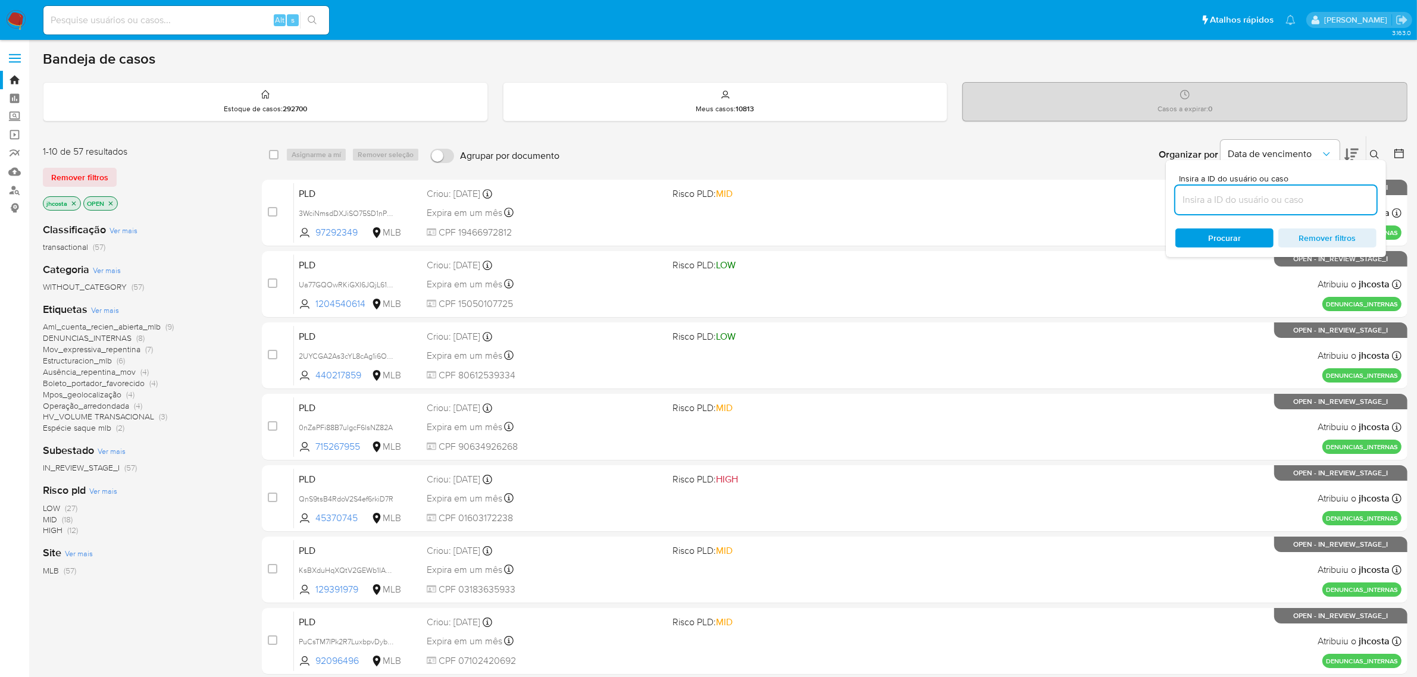
click at [1217, 198] on input at bounding box center [1275, 199] width 201 height 15
type input "SPtiM5FufxoStATj15WRQ9u4"
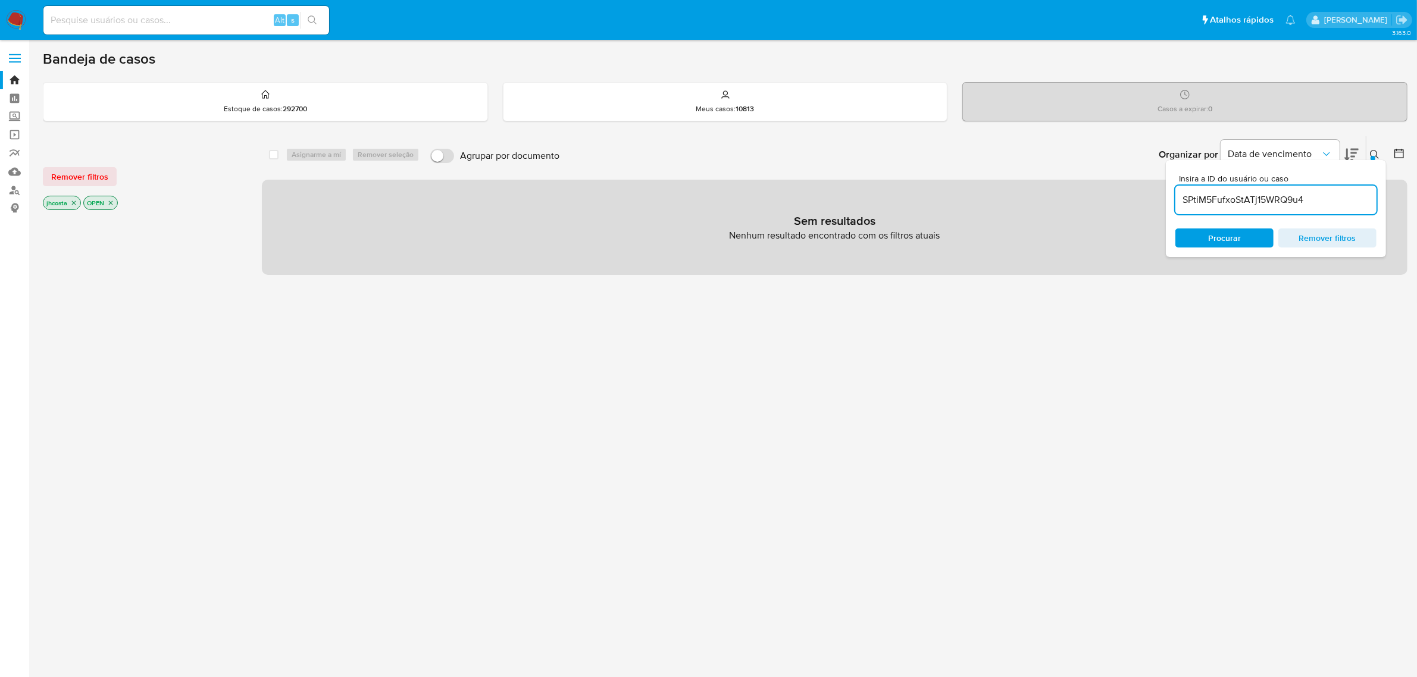
click at [72, 204] on icon "close-filter" at bounding box center [73, 202] width 7 height 7
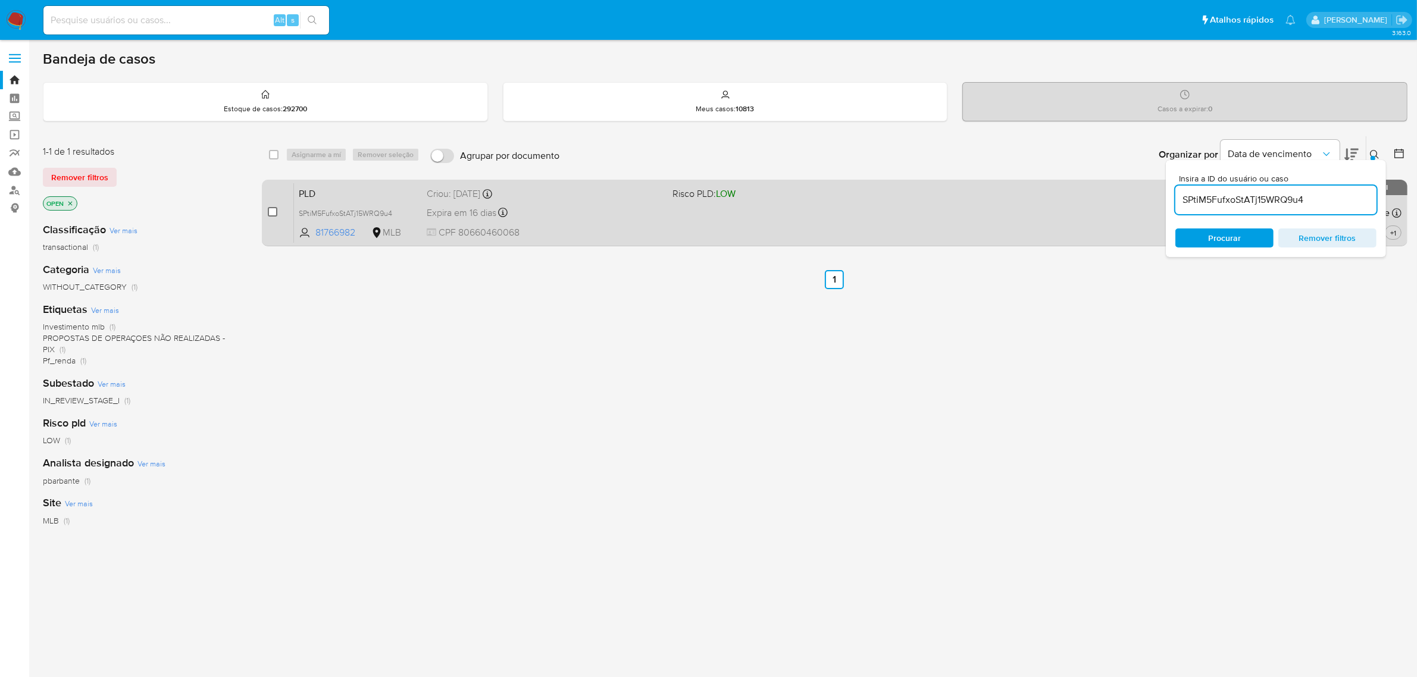
click at [269, 212] on input "checkbox" at bounding box center [273, 212] width 10 height 10
checkbox input "true"
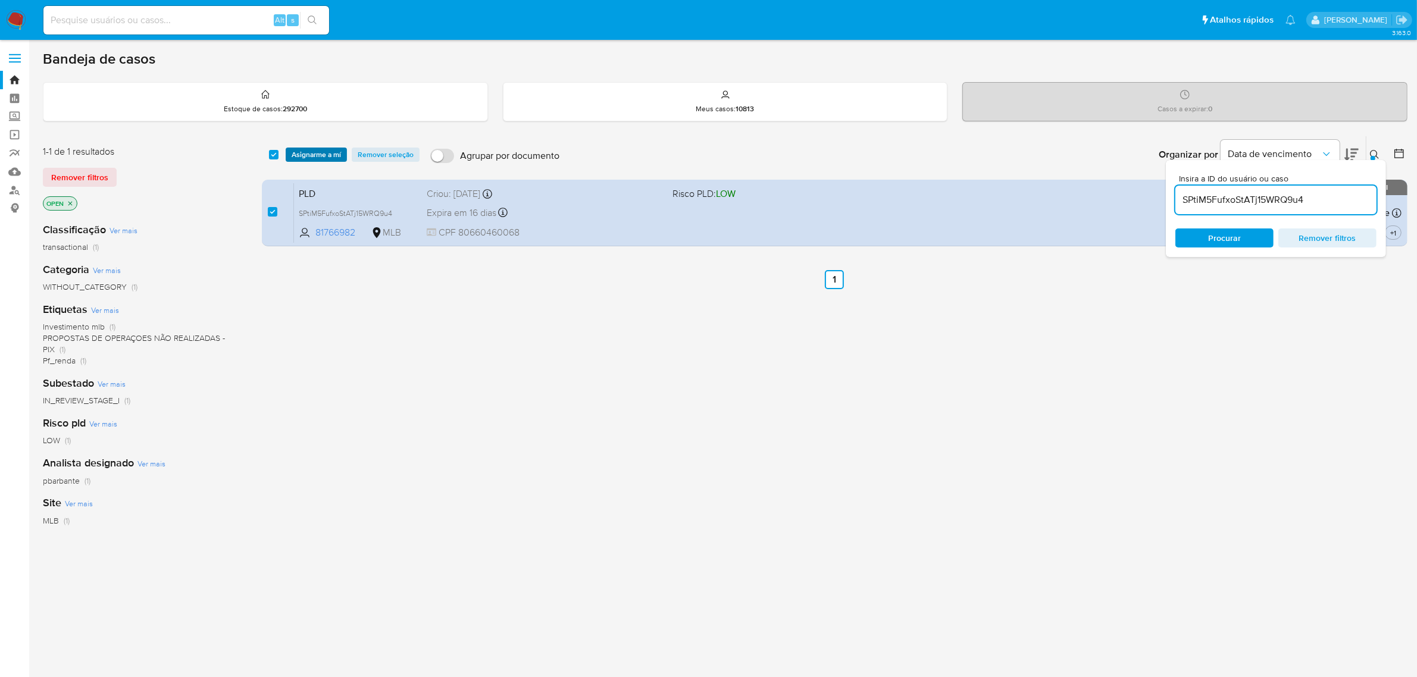
click at [328, 155] on span "Asignarme a mí" at bounding box center [316, 155] width 49 height 12
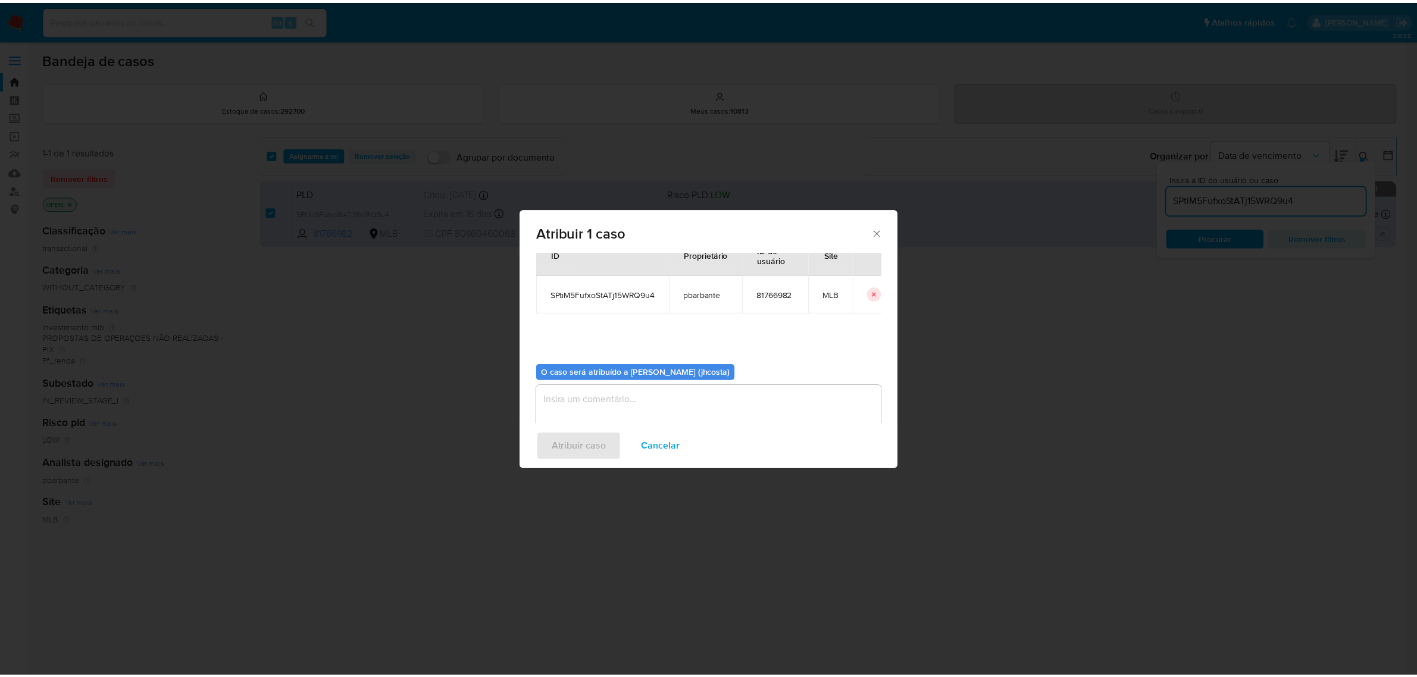
scroll to position [61, 0]
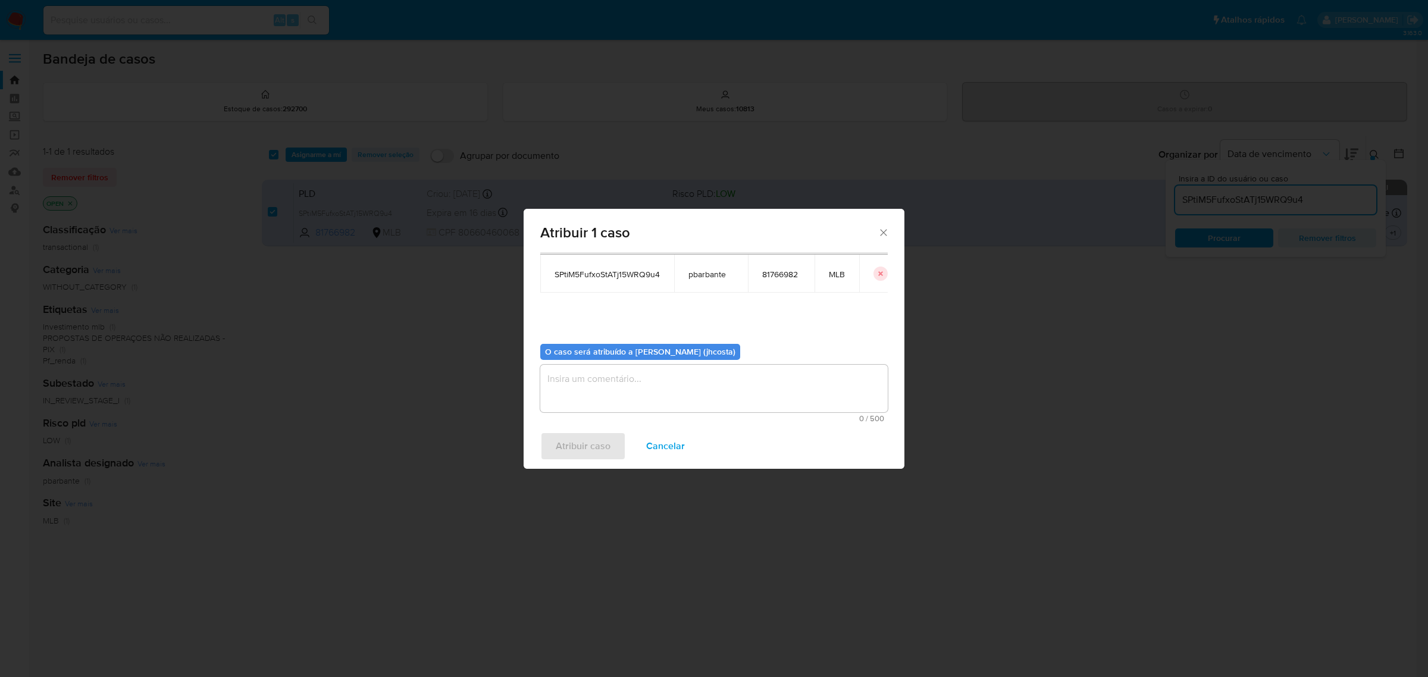
click at [609, 388] on textarea "assign-modal" at bounding box center [713, 389] width 347 height 48
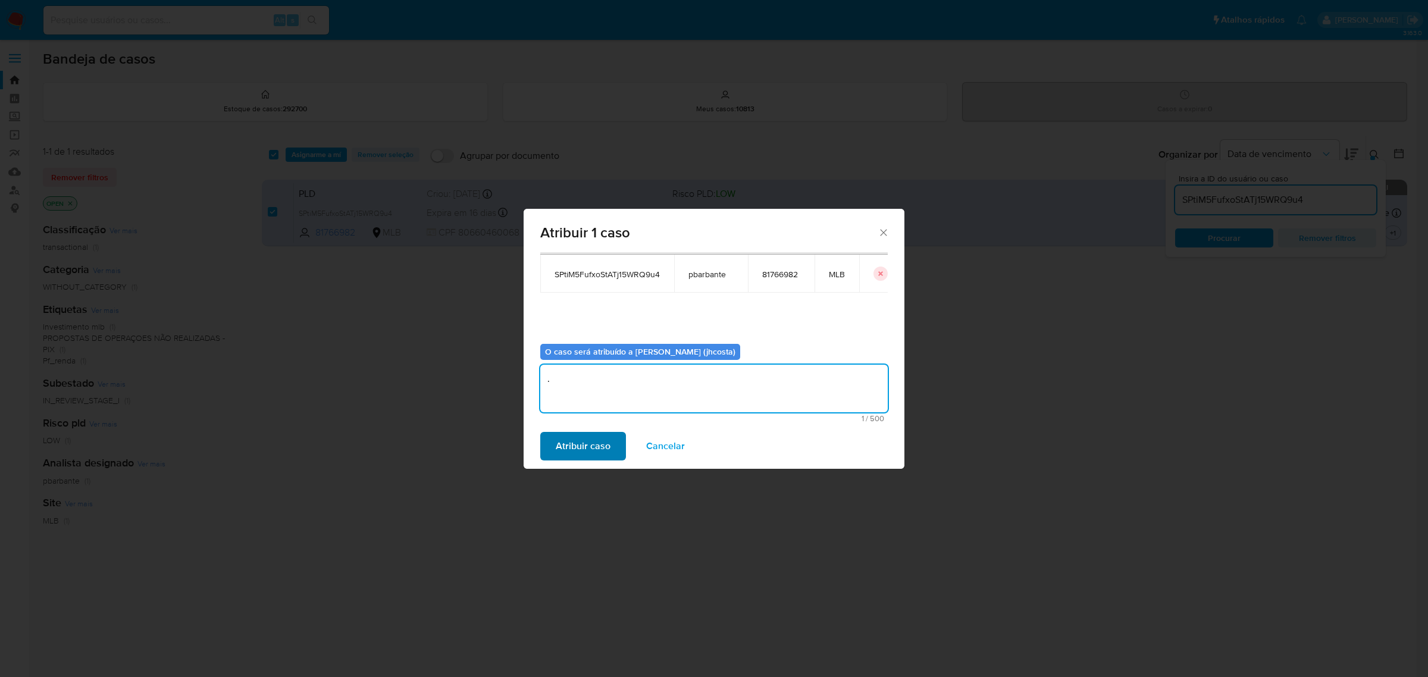
type textarea "."
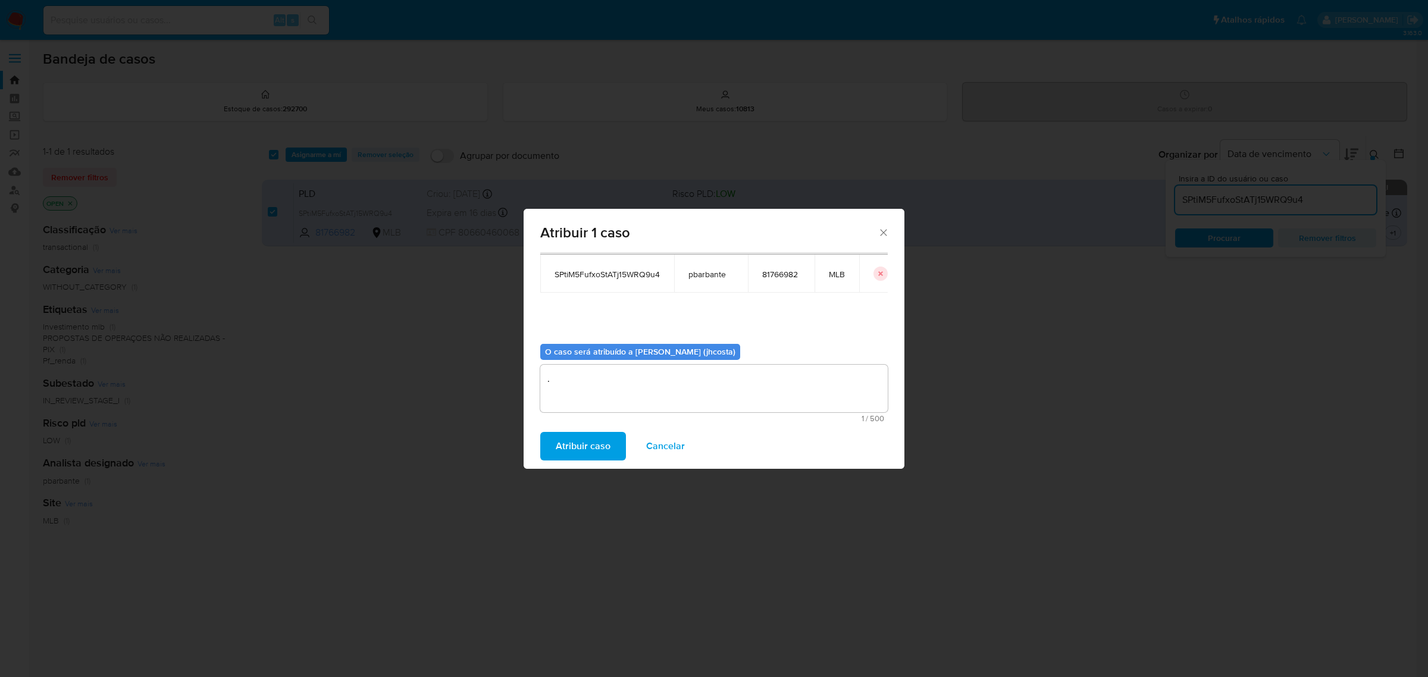
click at [565, 440] on span "Atribuir caso" at bounding box center [583, 446] width 55 height 26
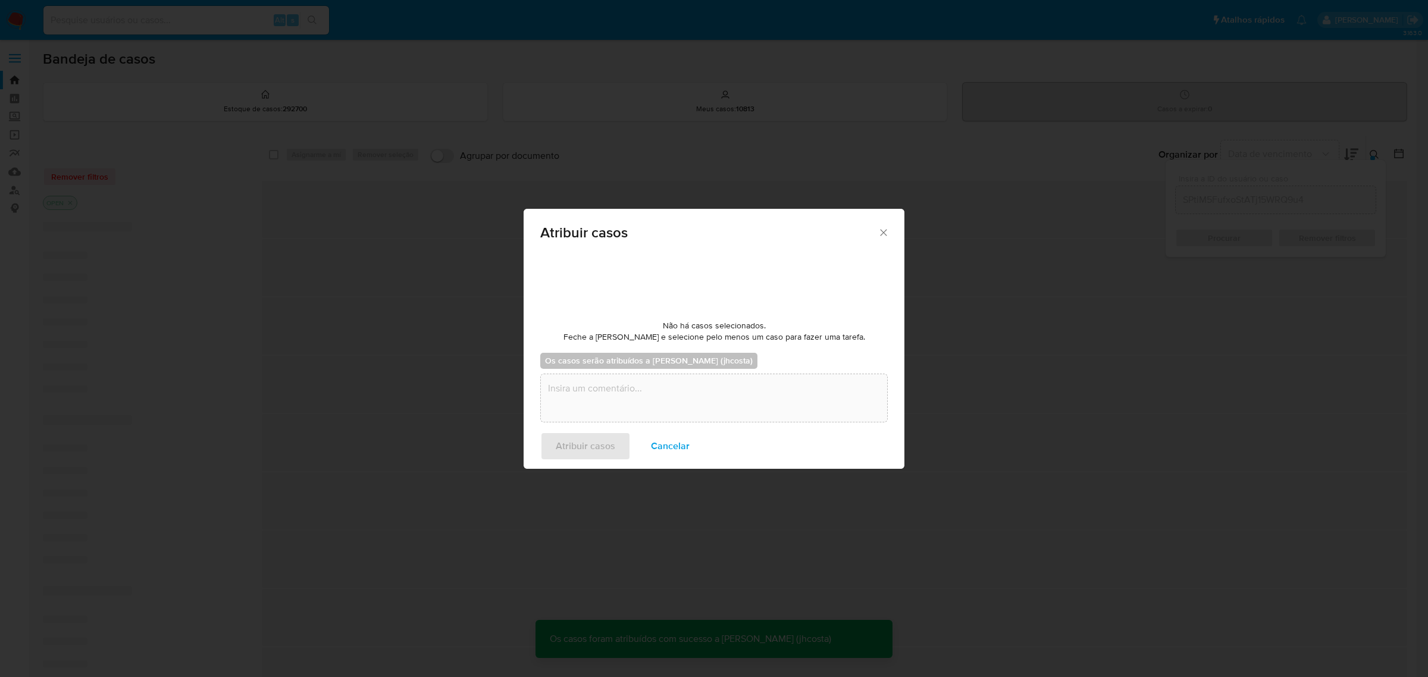
checkbox input "false"
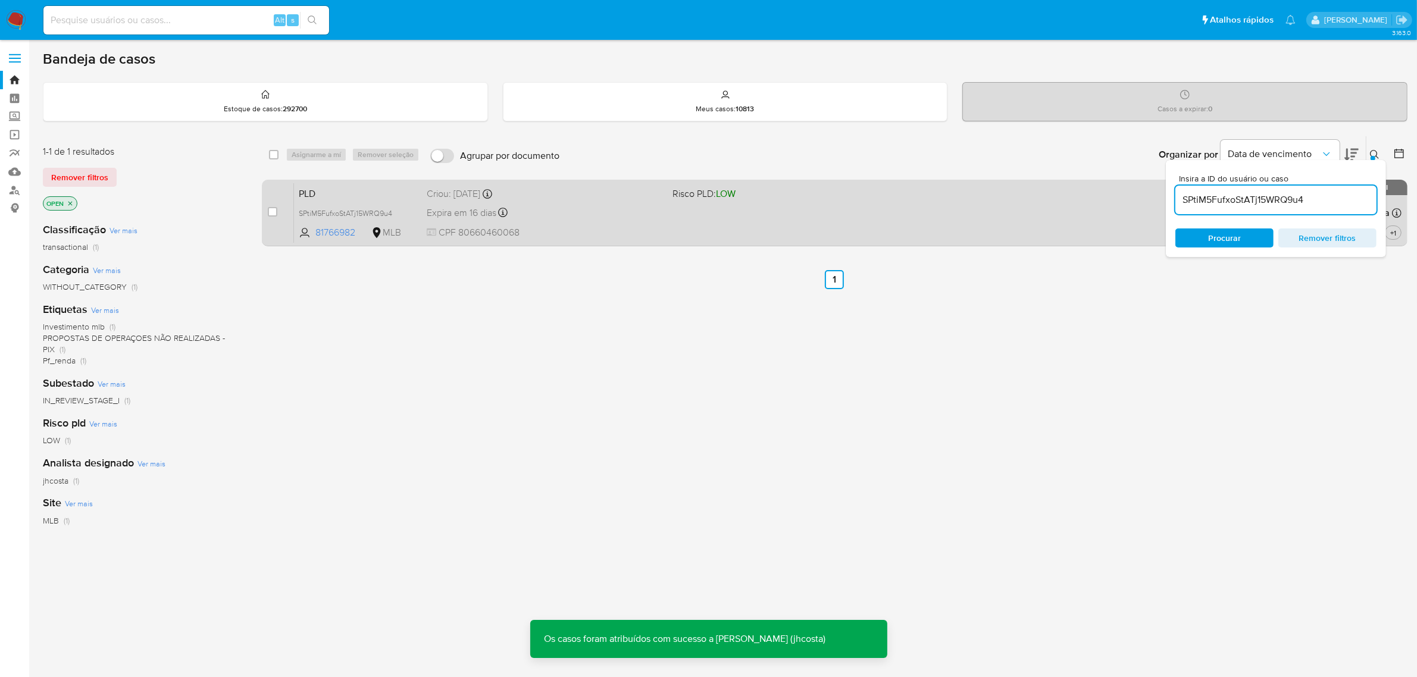
click at [544, 212] on div "Expira em 16 dias Expira em 27/10/2025 00:30:26" at bounding box center [545, 213] width 237 height 16
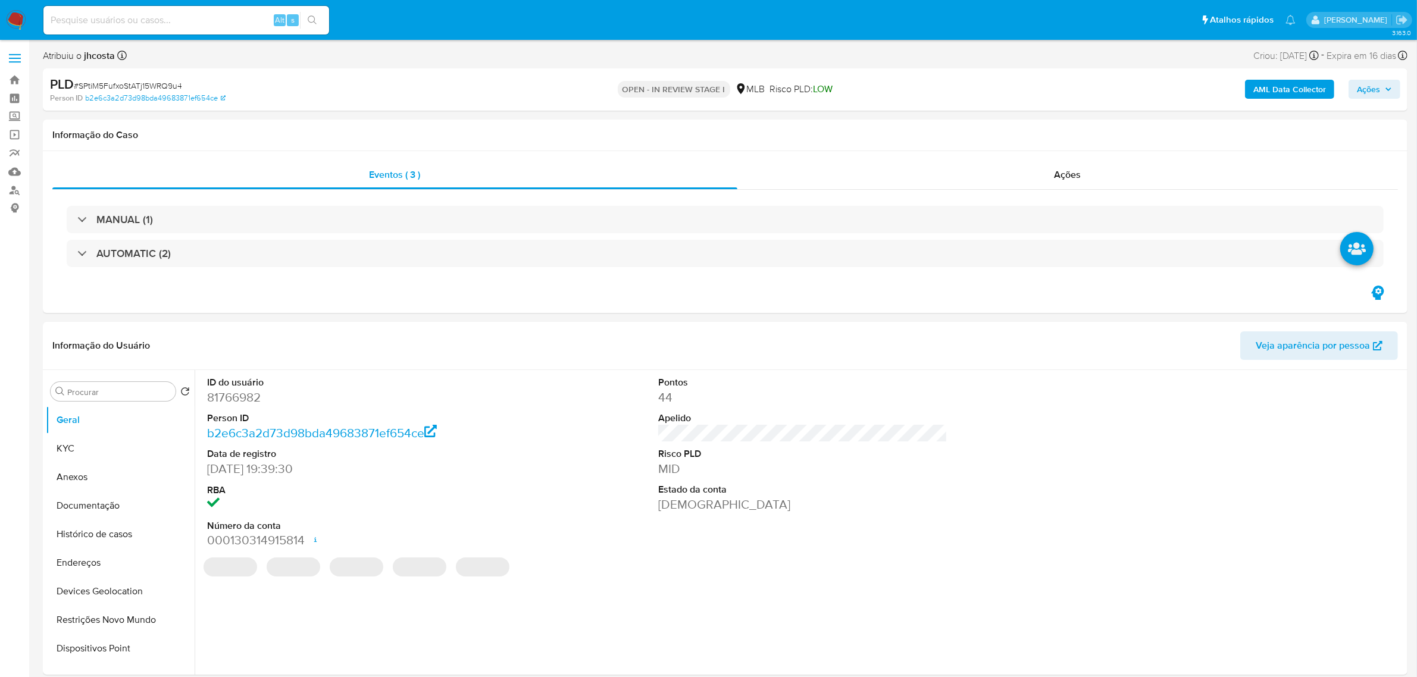
select select "10"
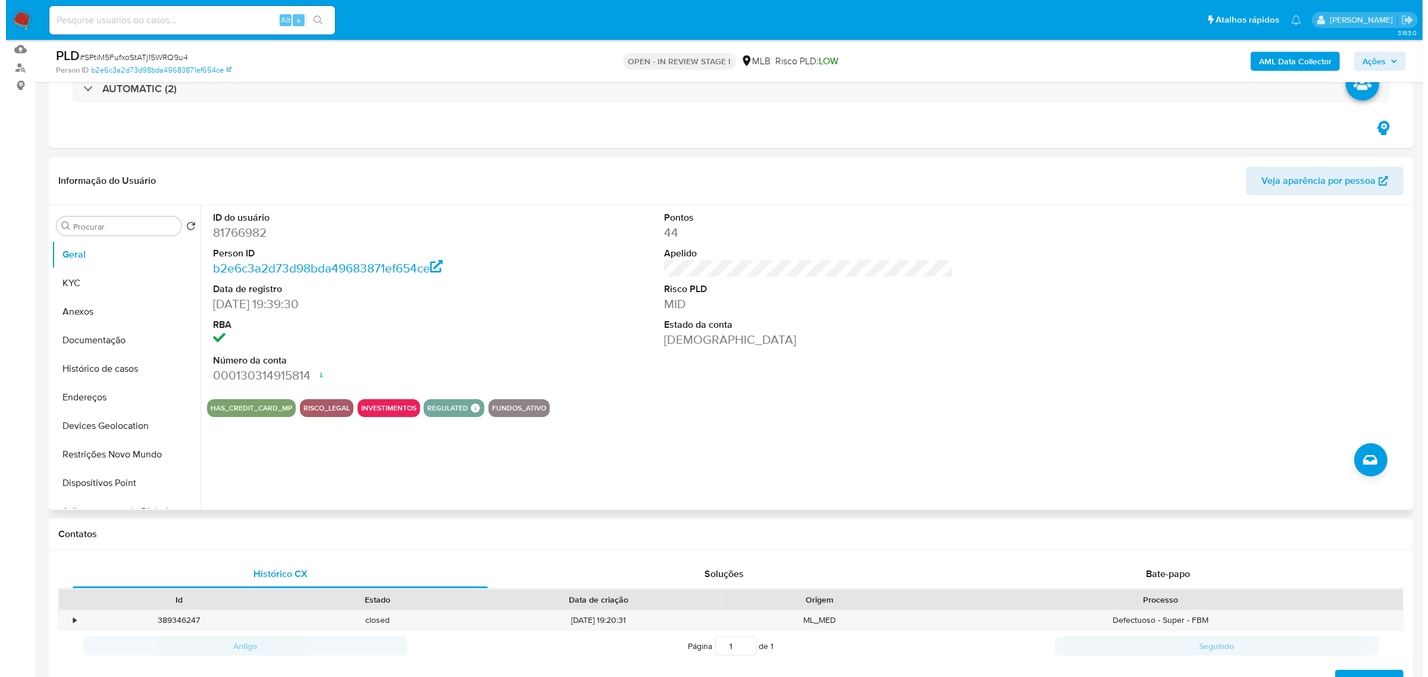
scroll to position [149, 0]
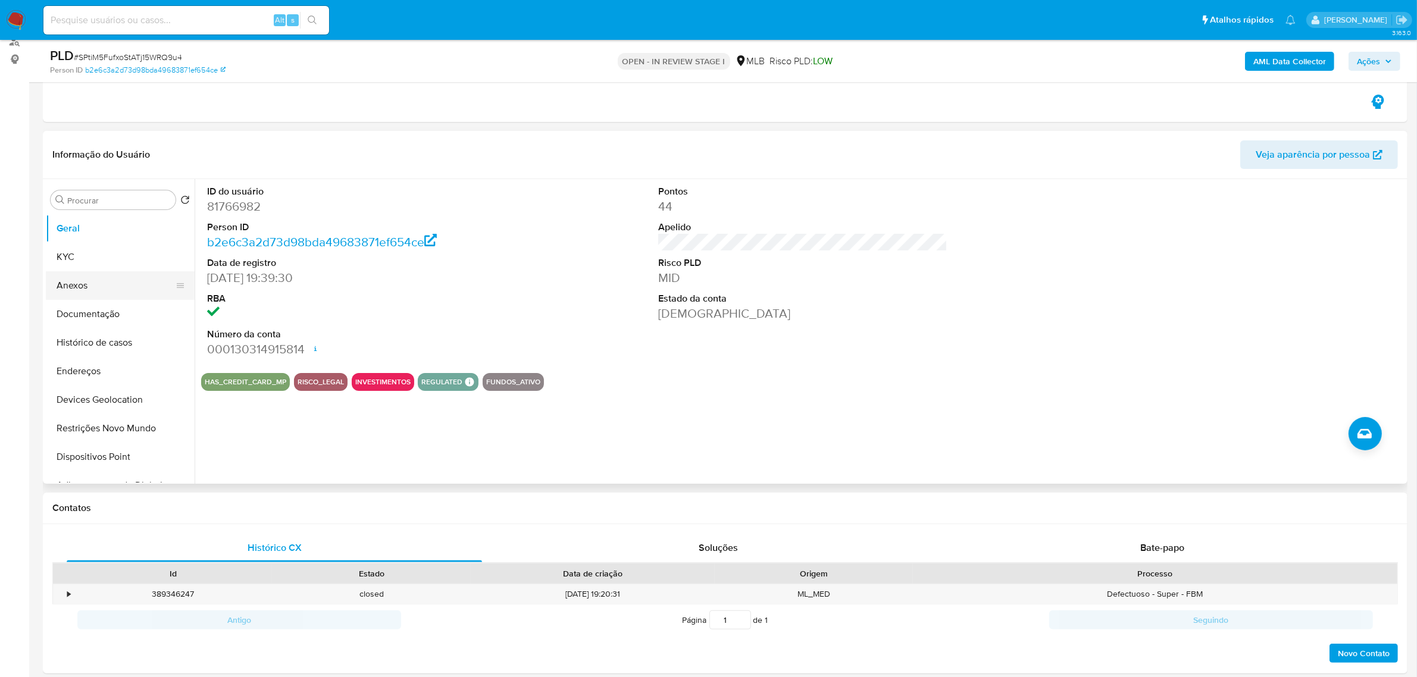
click at [76, 286] on button "Anexos" at bounding box center [115, 285] width 139 height 29
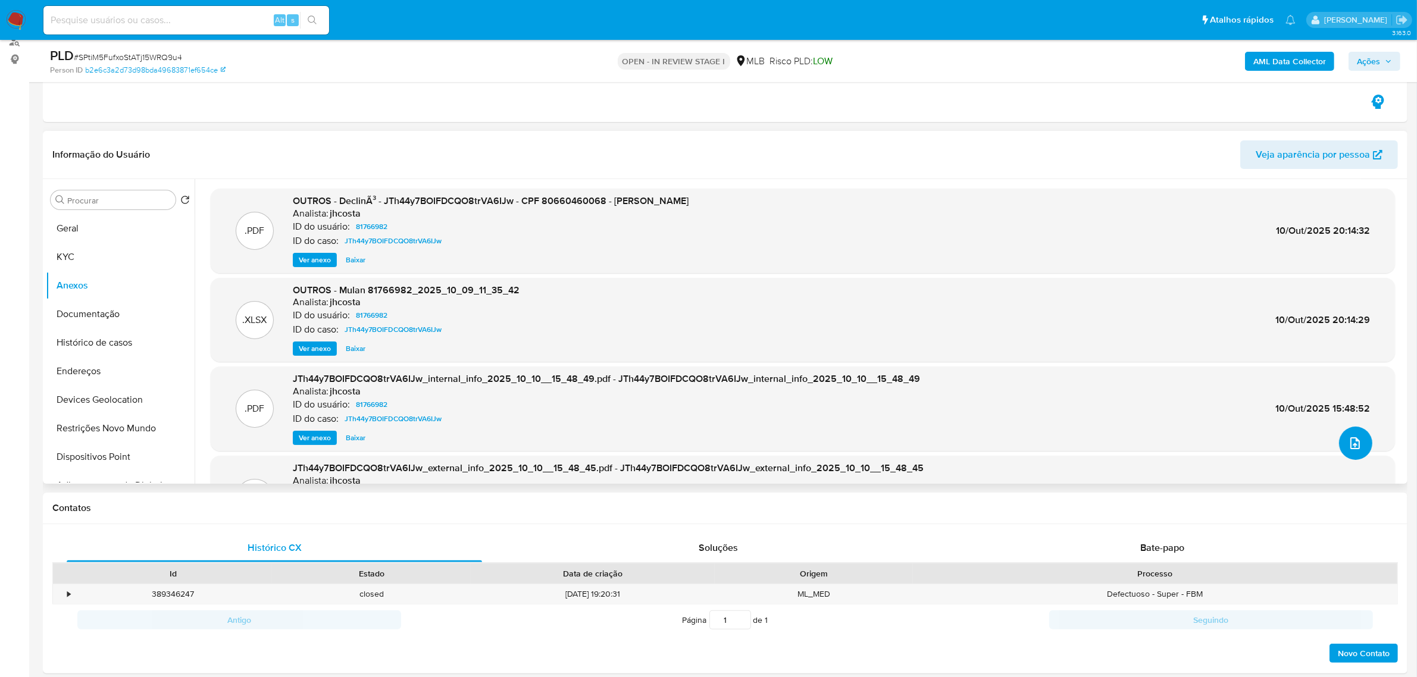
click at [1349, 440] on icon "upload-file" at bounding box center [1355, 443] width 14 height 14
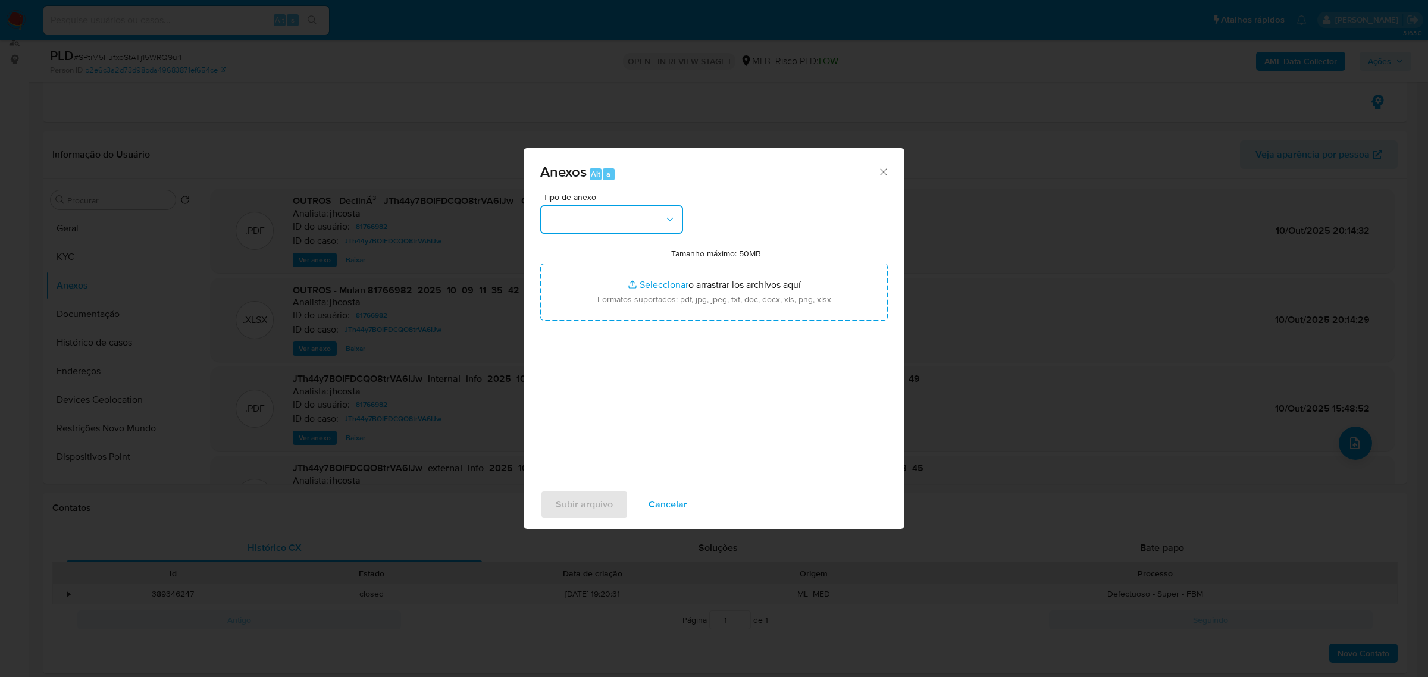
click at [626, 210] on button "button" at bounding box center [611, 219] width 143 height 29
click at [590, 317] on div "OUTROS" at bounding box center [607, 302] width 121 height 29
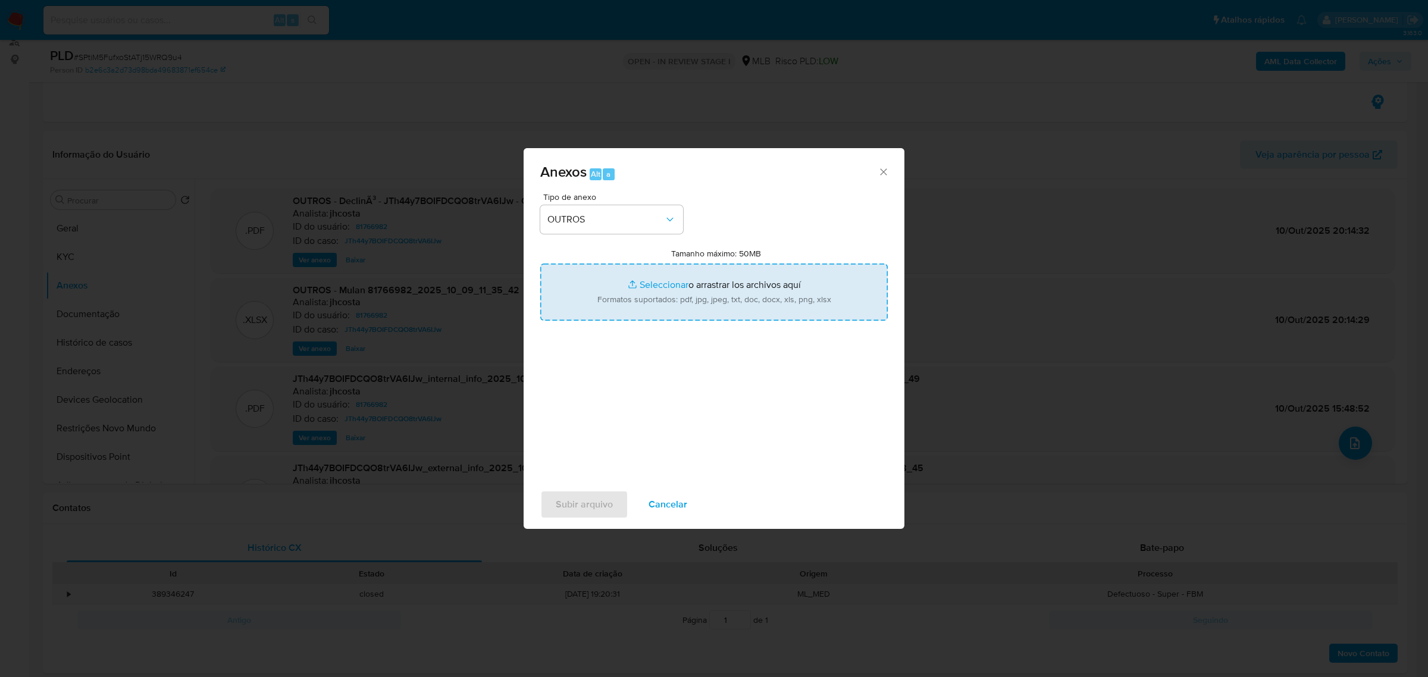
click at [696, 298] on input "Tamanho máximo: 50MB Seleccionar archivos" at bounding box center [713, 292] width 347 height 57
type input "C:\fakepath\Mulan 81766982_2025_10_09_11_35_42.xlsx"
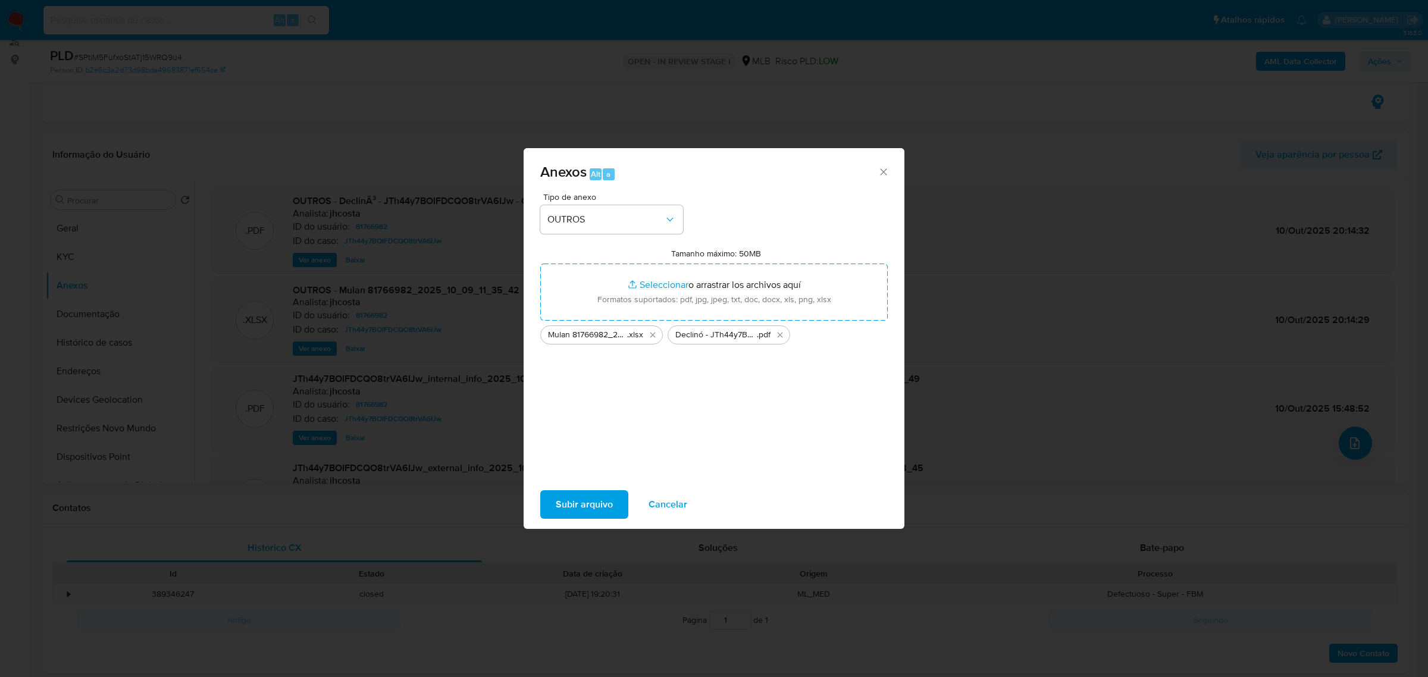
click at [593, 502] on span "Subir arquivo" at bounding box center [584, 504] width 57 height 26
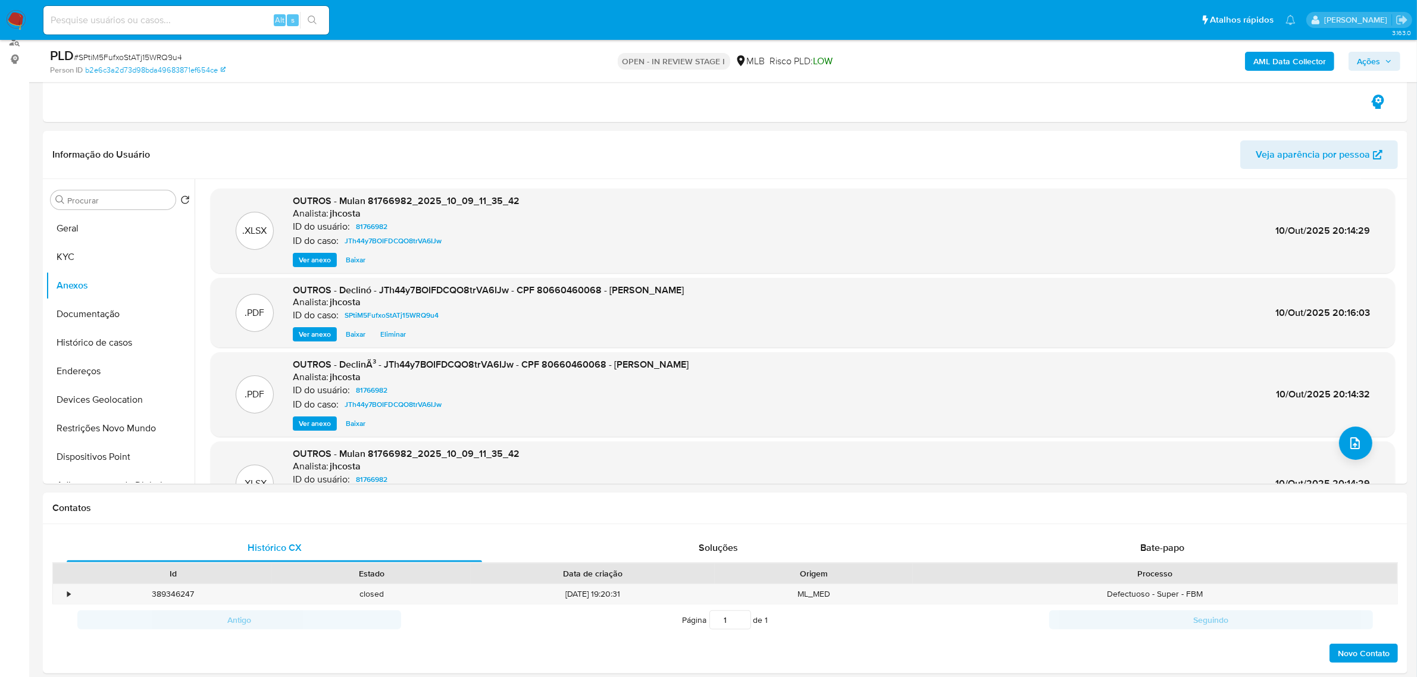
click at [1373, 64] on span "Ações" at bounding box center [1367, 61] width 23 height 19
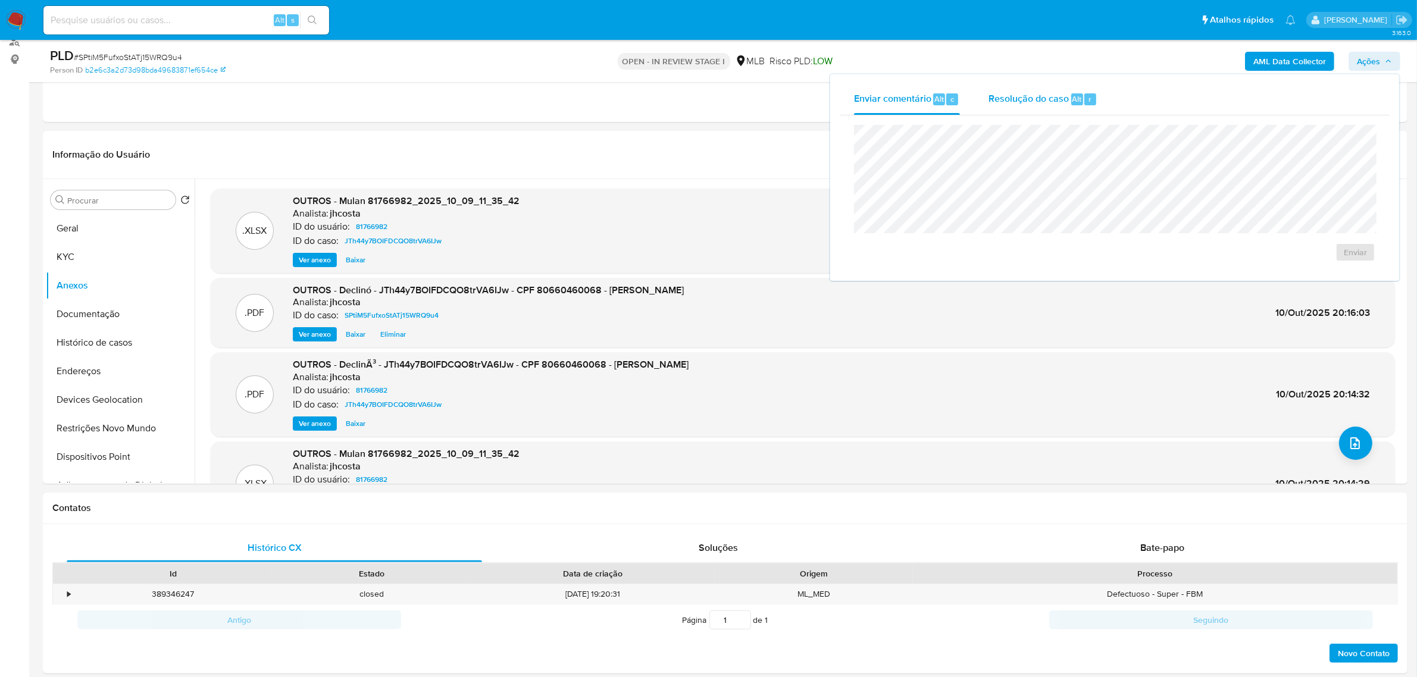
click at [1016, 92] on span "Resolução do caso" at bounding box center [1028, 99] width 80 height 14
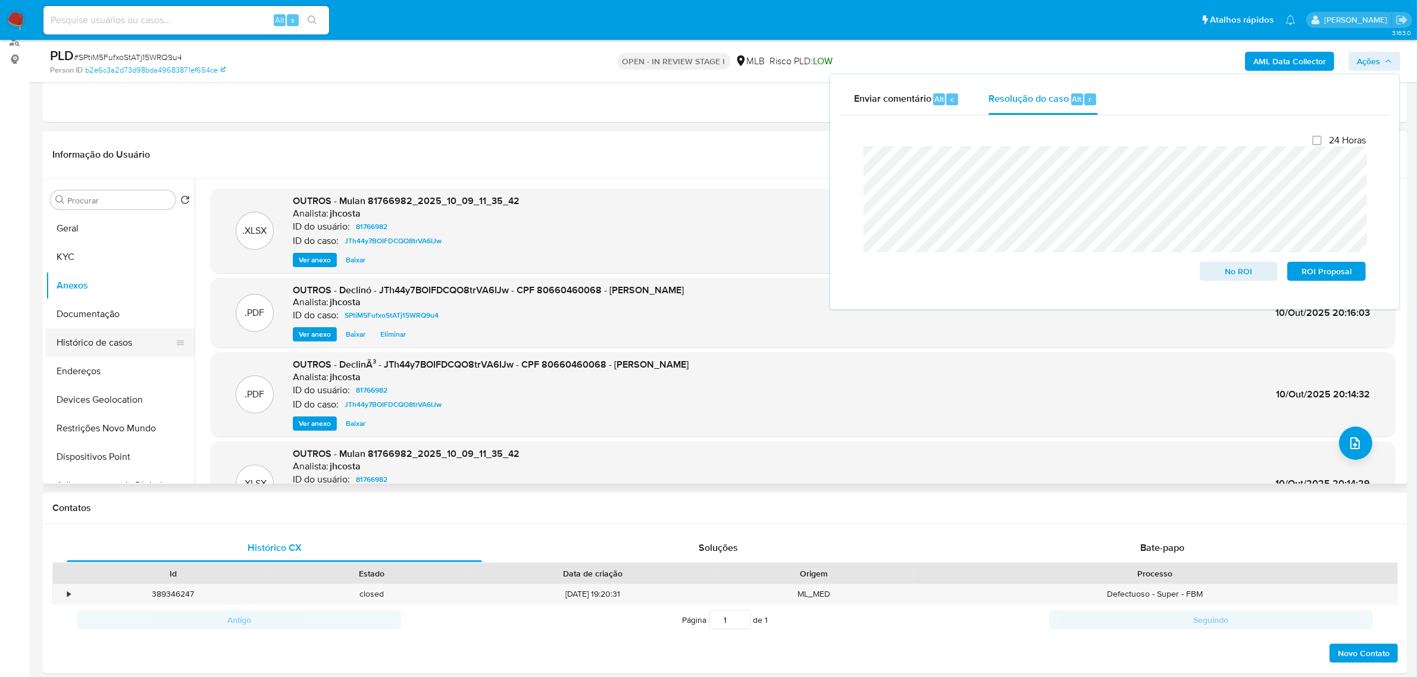
click at [108, 344] on button "Histórico de casos" at bounding box center [115, 342] width 139 height 29
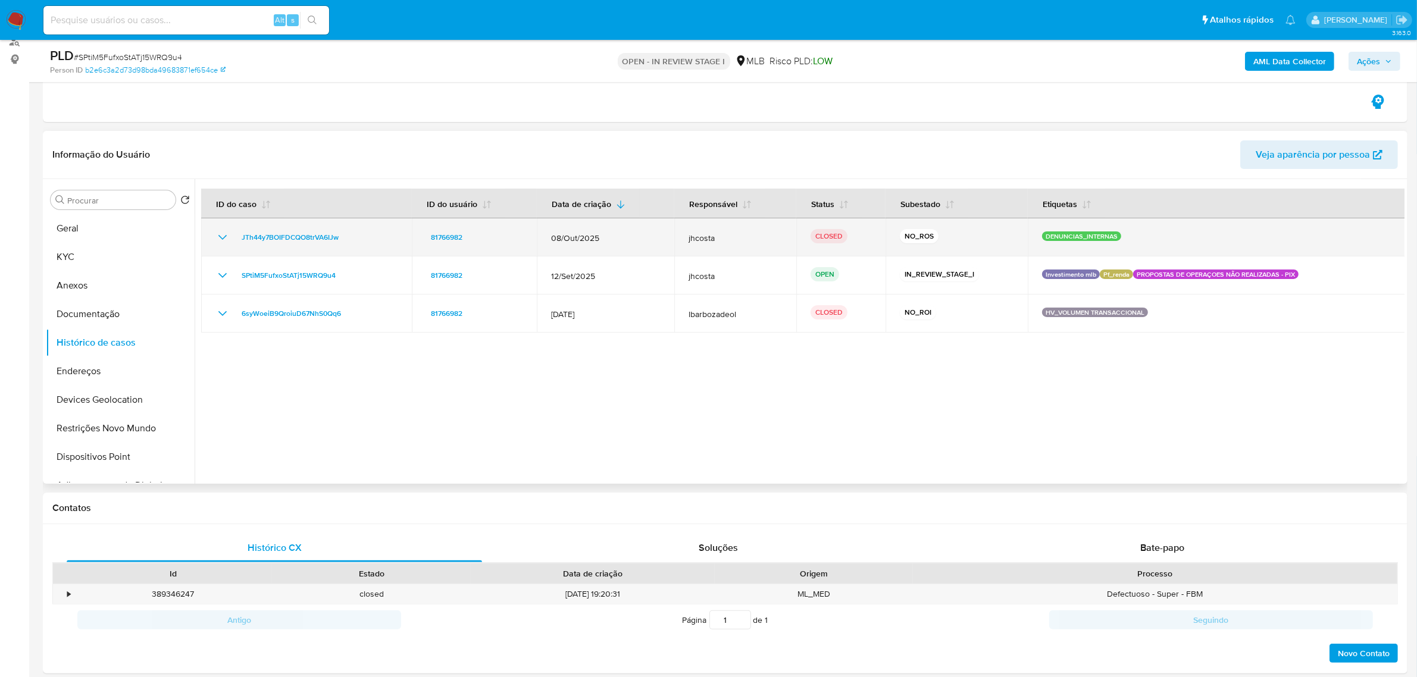
click at [358, 235] on div "JTh44y7BOIFDCQO8trVA6IJw" at bounding box center [306, 237] width 182 height 14
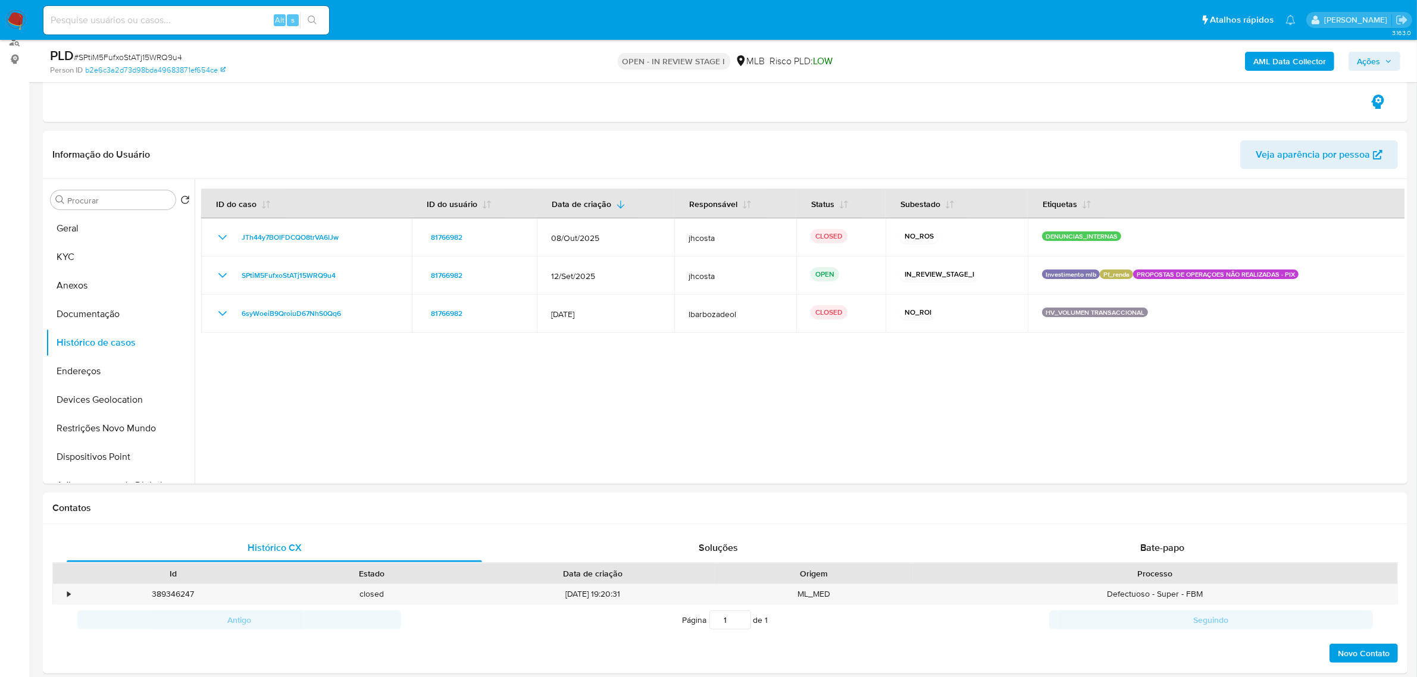
click at [1392, 58] on button "Ações" at bounding box center [1374, 61] width 52 height 19
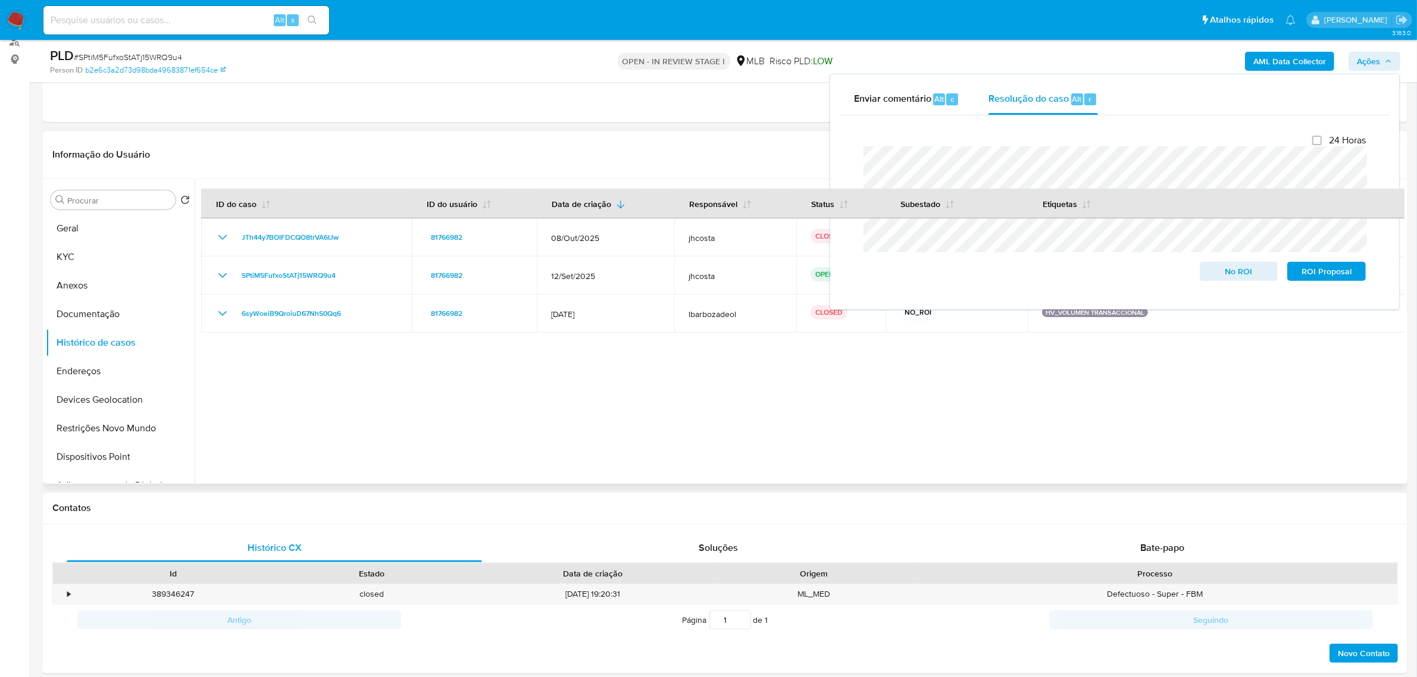
scroll to position [74, 0]
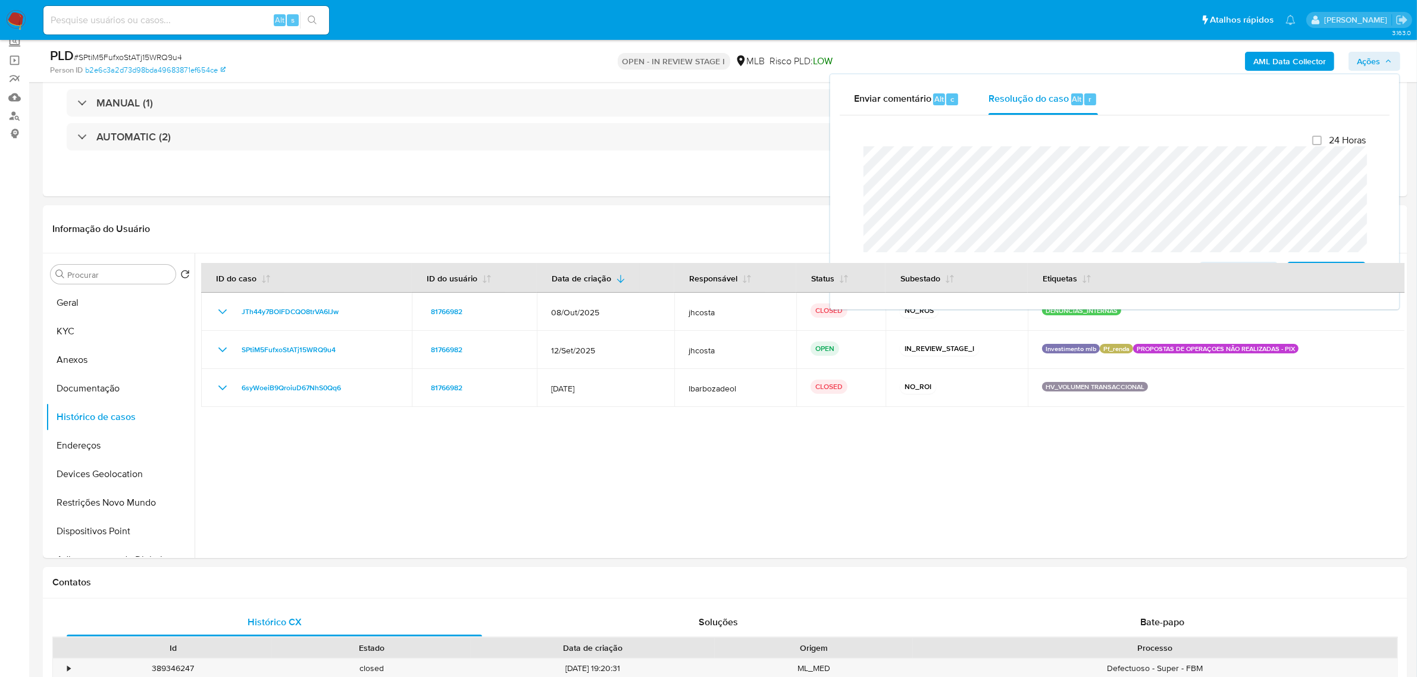
click at [0, 0] on lt-strong "ú" at bounding box center [0, 0] width 0 height 0
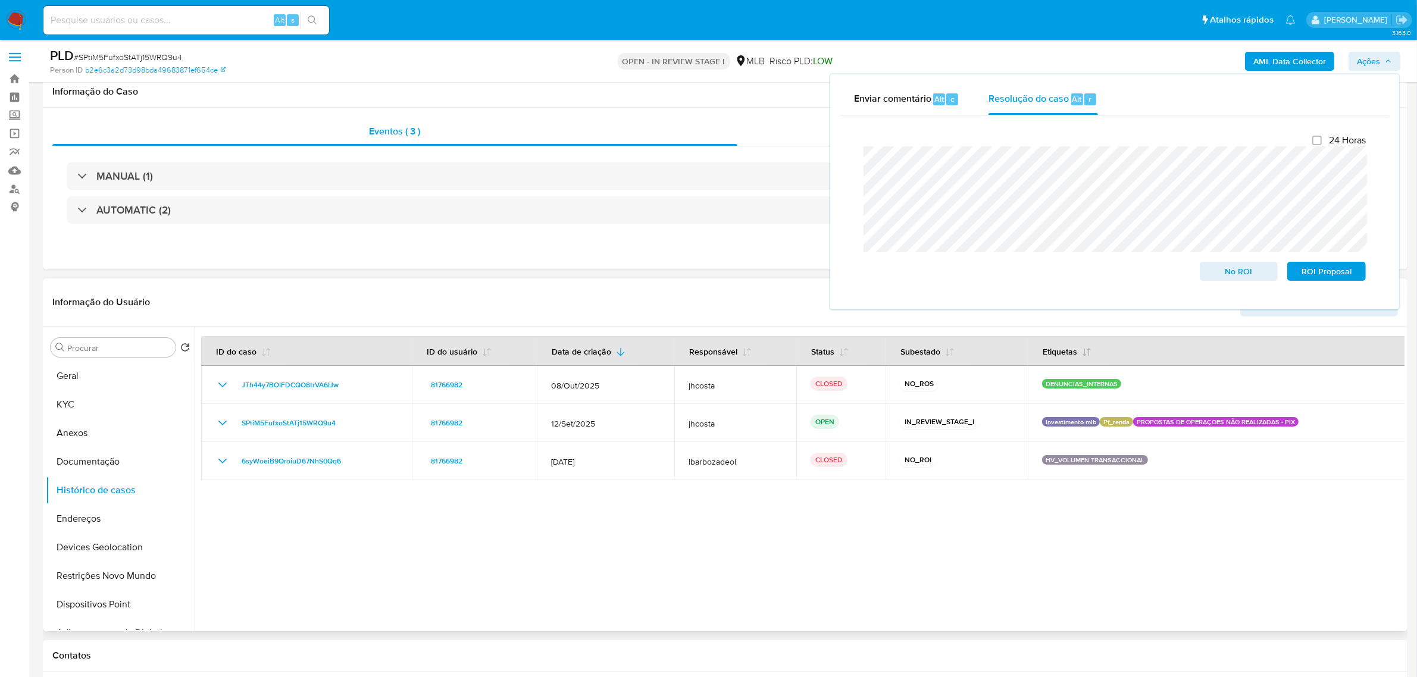
scroll to position [0, 0]
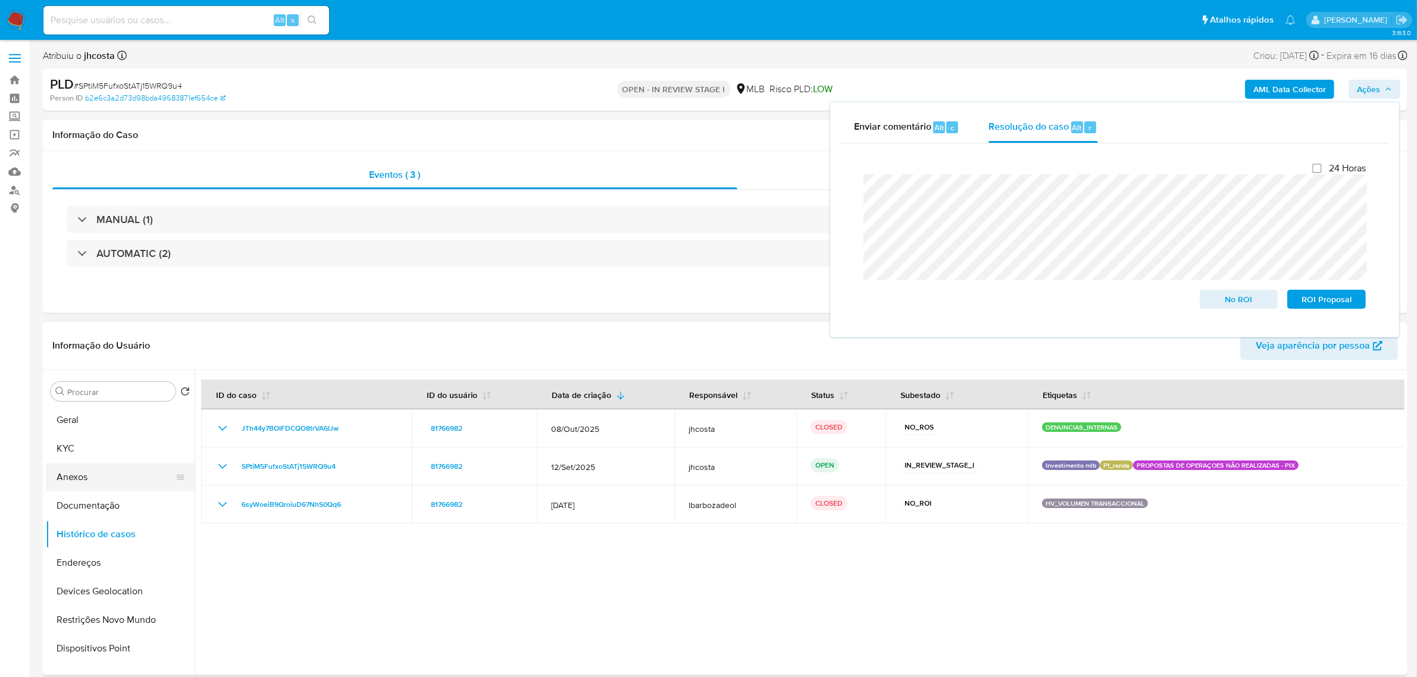
click at [100, 483] on button "Anexos" at bounding box center [115, 477] width 139 height 29
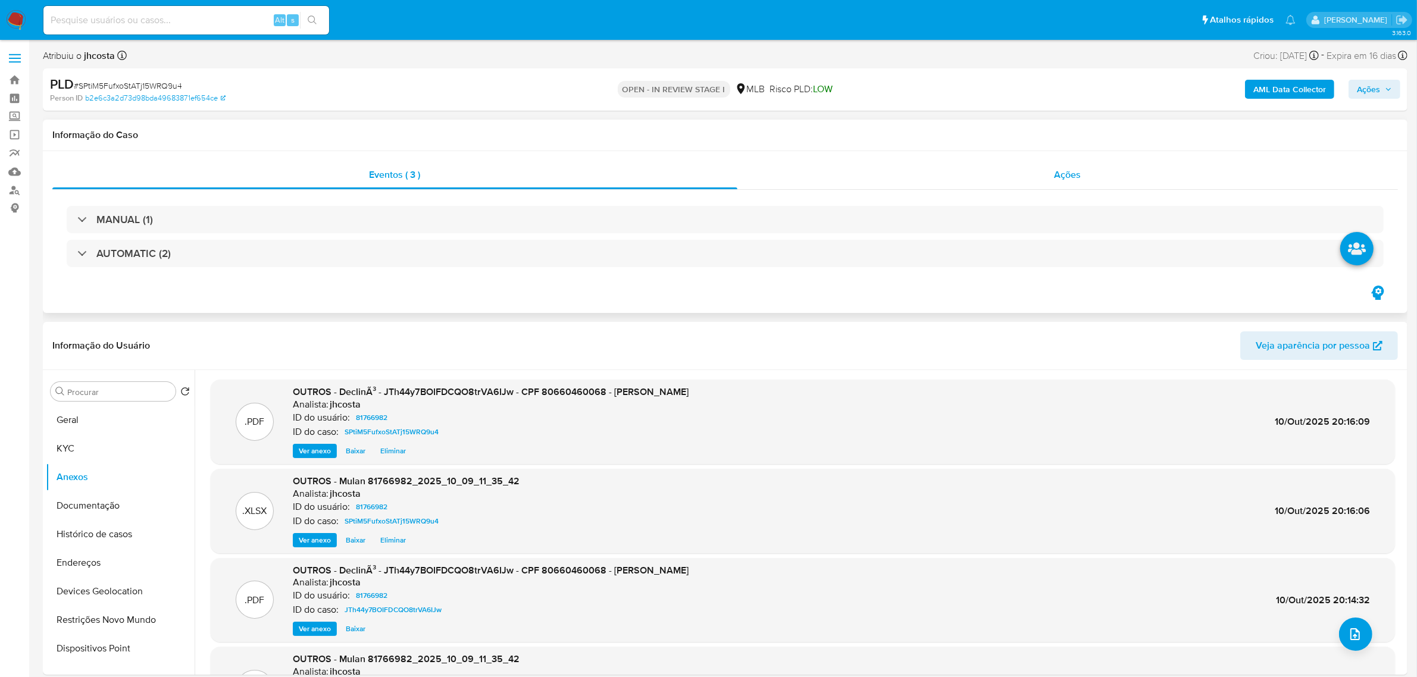
click at [1074, 164] on div "Ações" at bounding box center [1067, 175] width 660 height 29
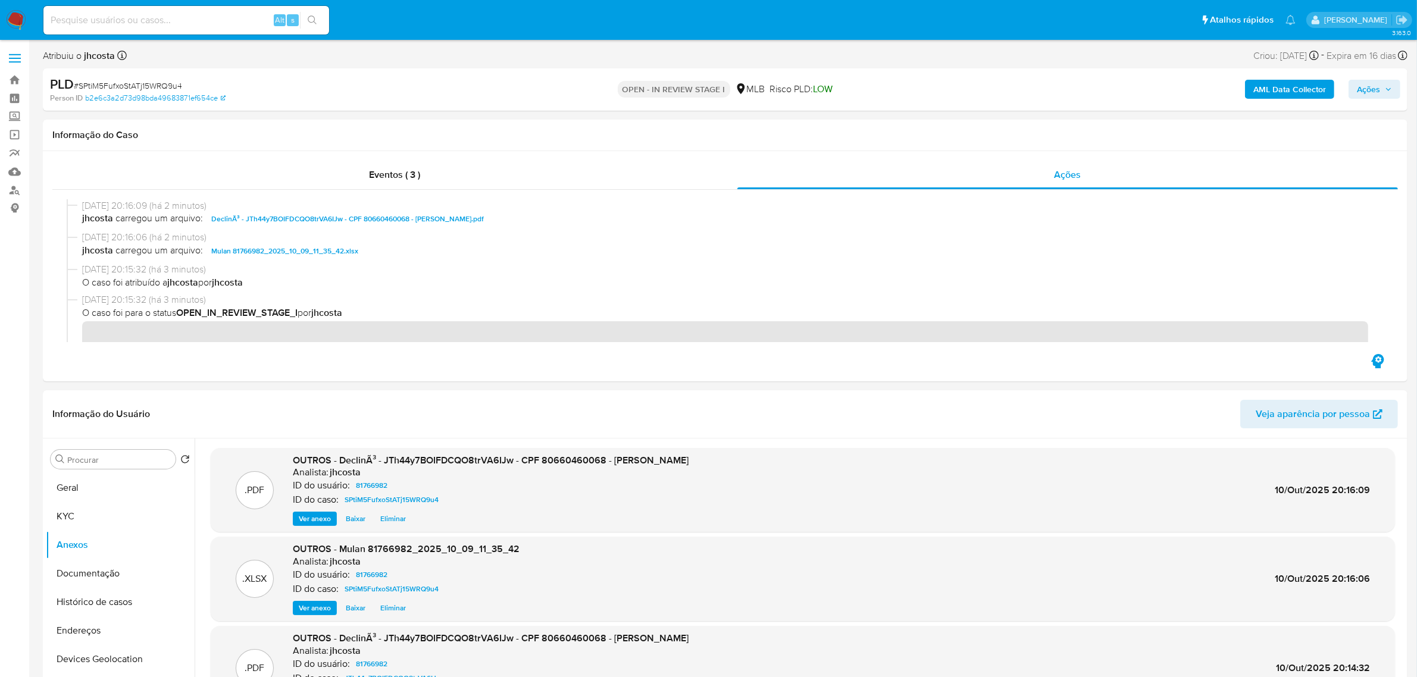
click at [1366, 84] on span "Ações" at bounding box center [1367, 89] width 23 height 19
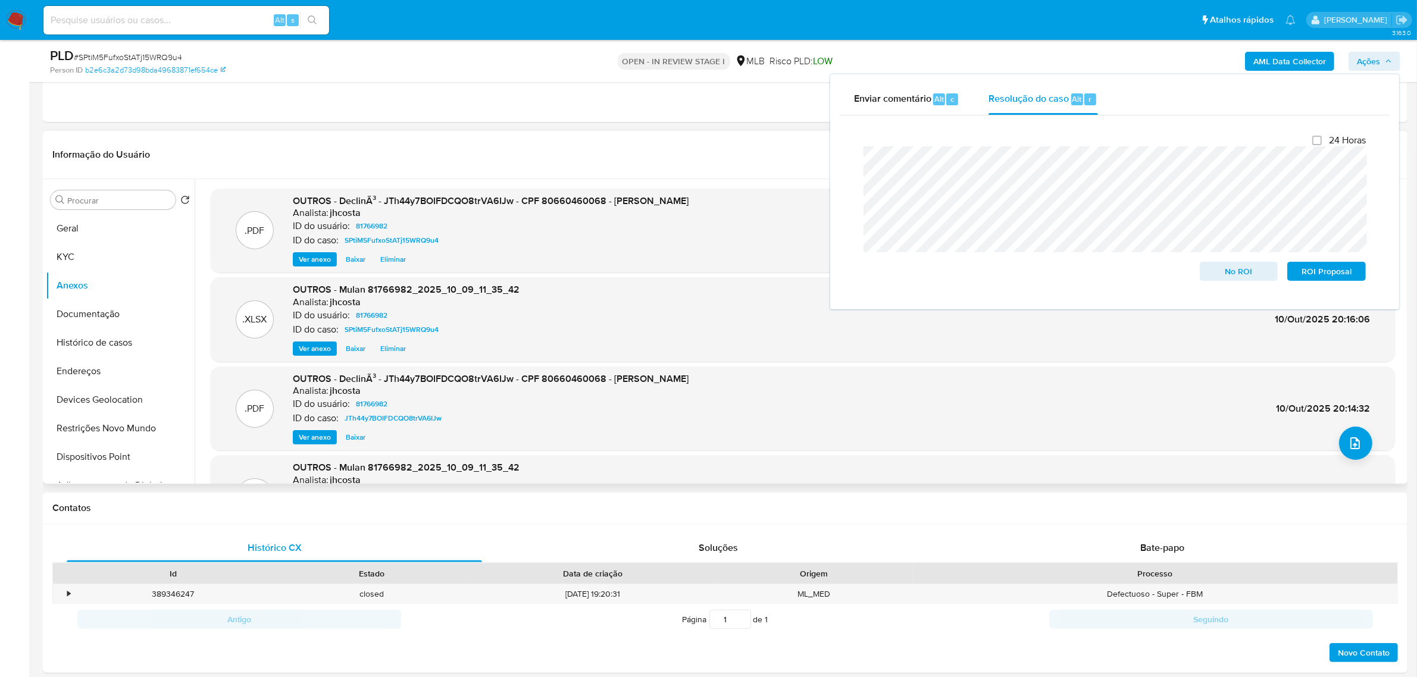
scroll to position [74, 0]
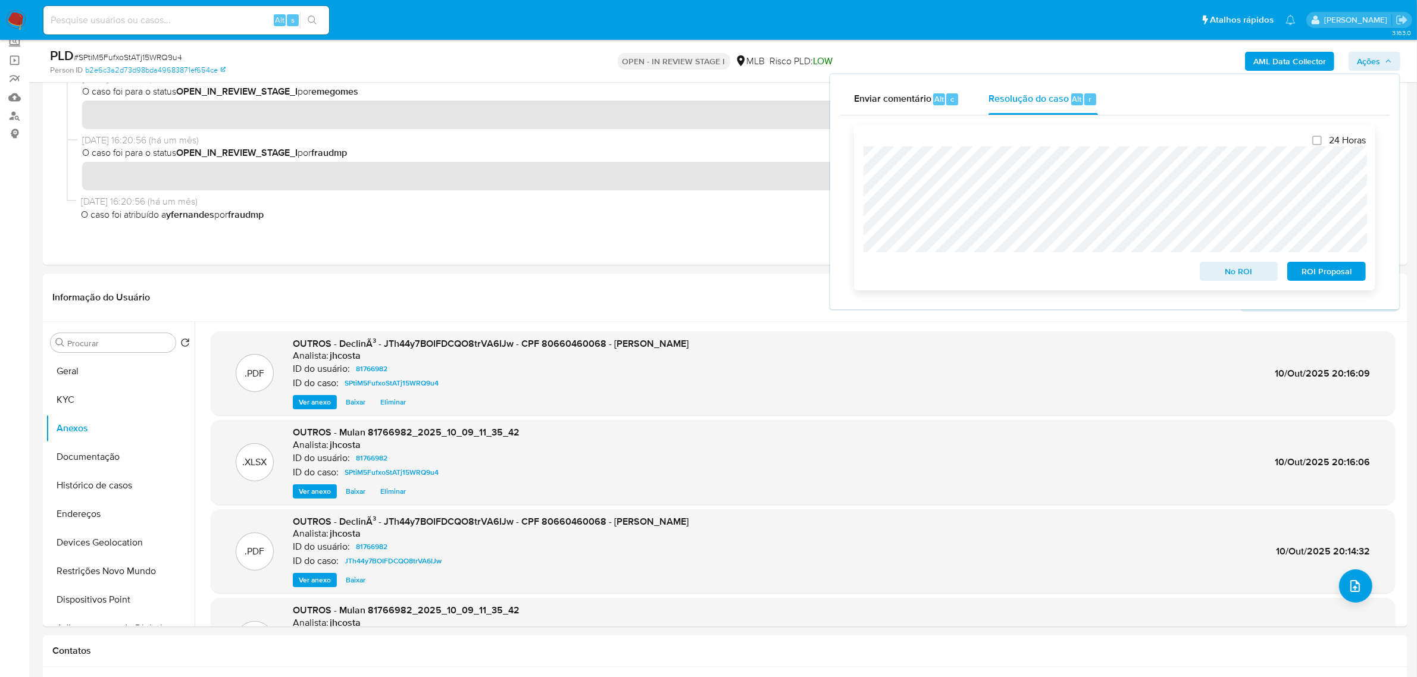
click at [1236, 271] on span "No ROI" at bounding box center [1239, 271] width 62 height 17
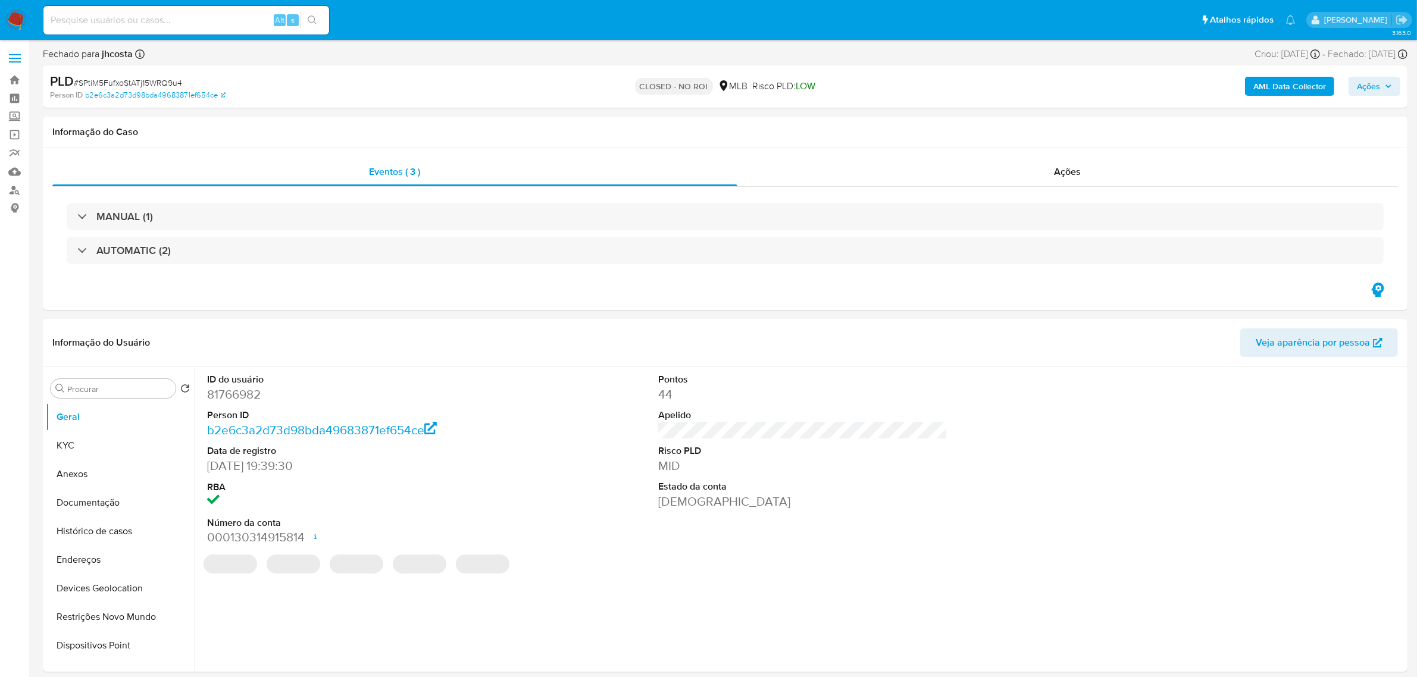
select select "10"
click at [190, 15] on input at bounding box center [186, 19] width 286 height 15
paste input "Ua77GQOwRKiGXI6JQjL61juE"
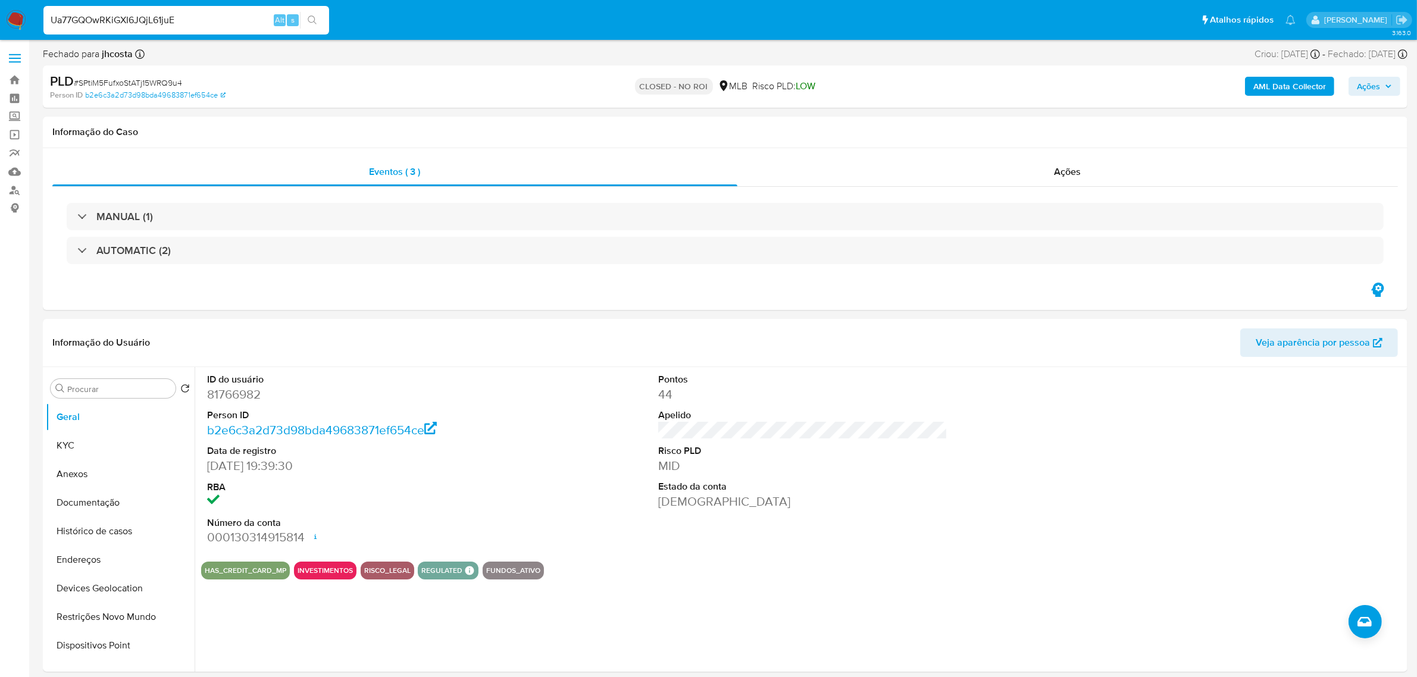
type input "Ua77GQOwRKiGXI6JQjL61juE"
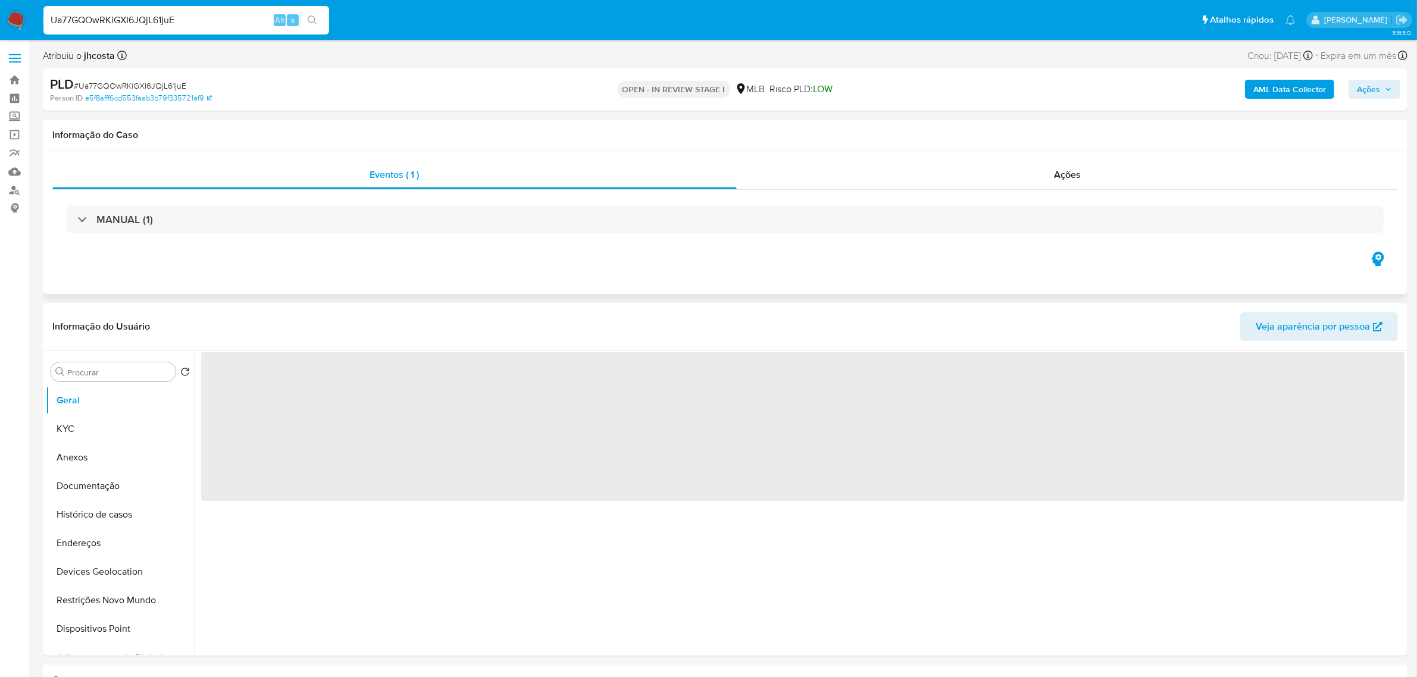
select select "10"
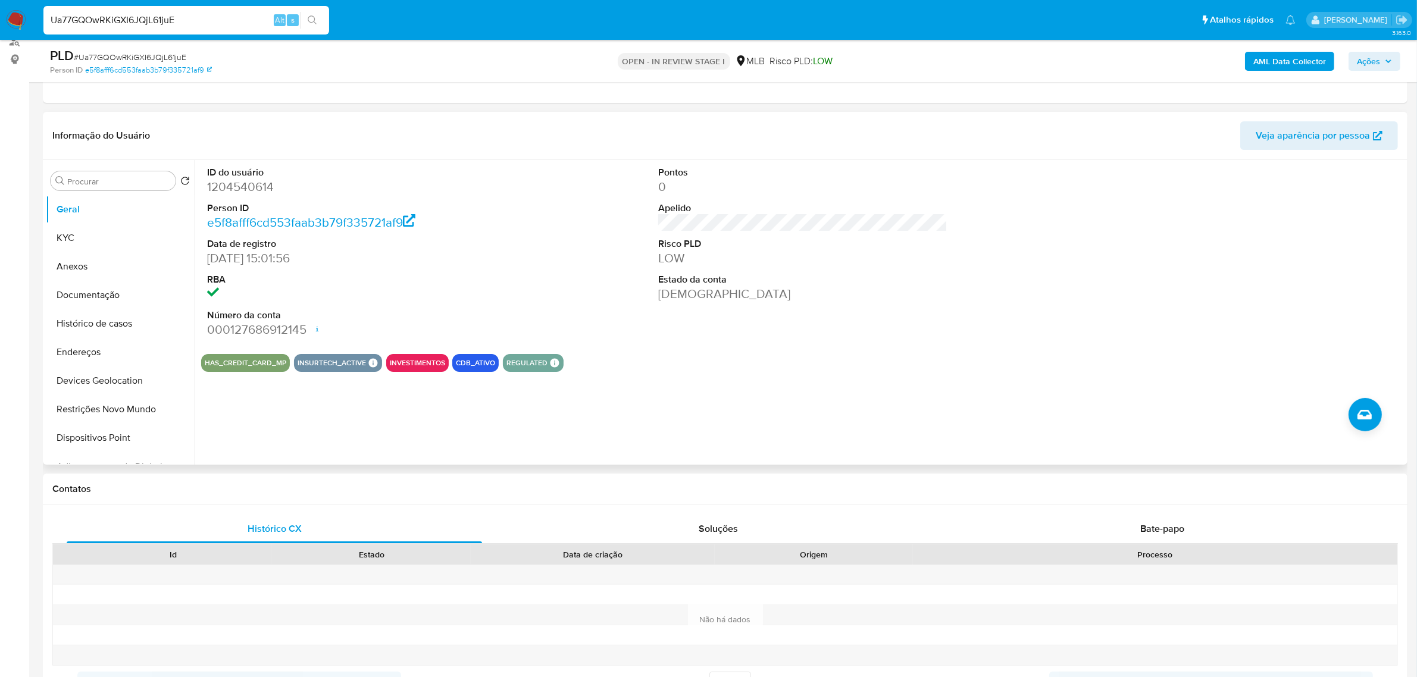
scroll to position [74, 0]
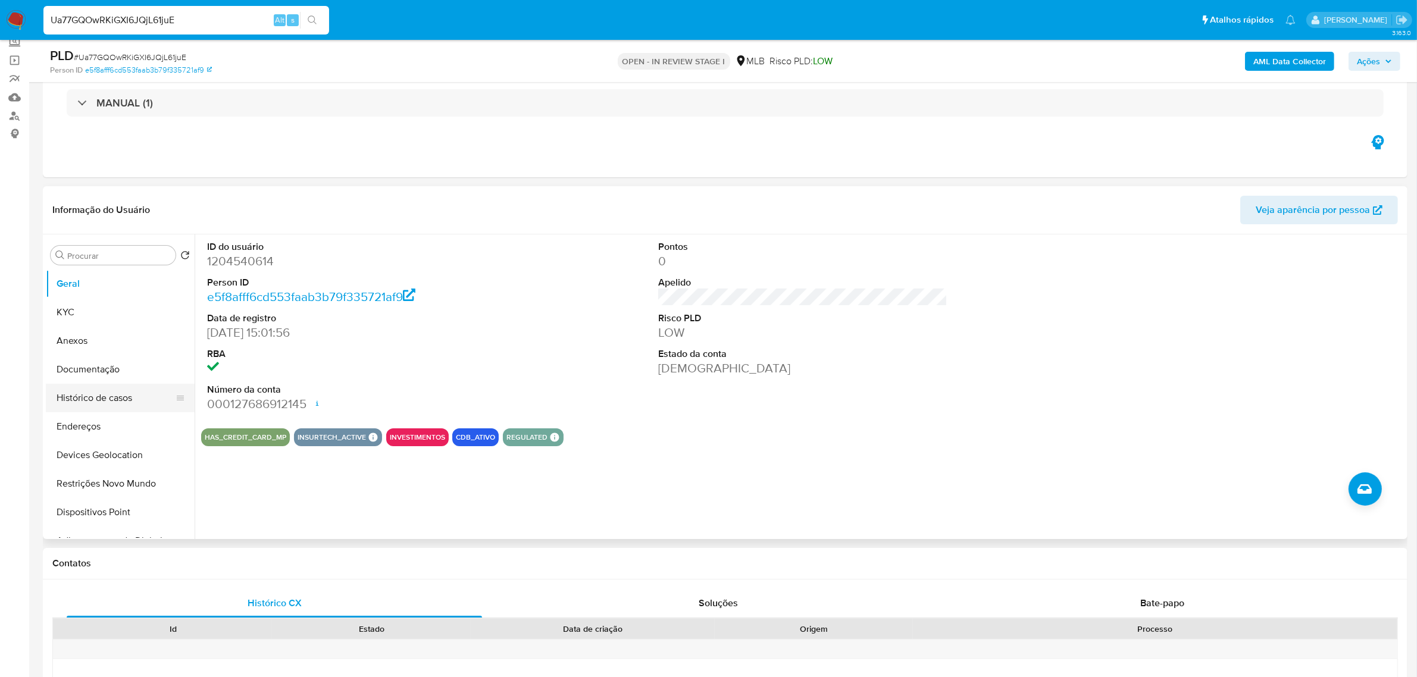
click at [96, 402] on button "Histórico de casos" at bounding box center [115, 398] width 139 height 29
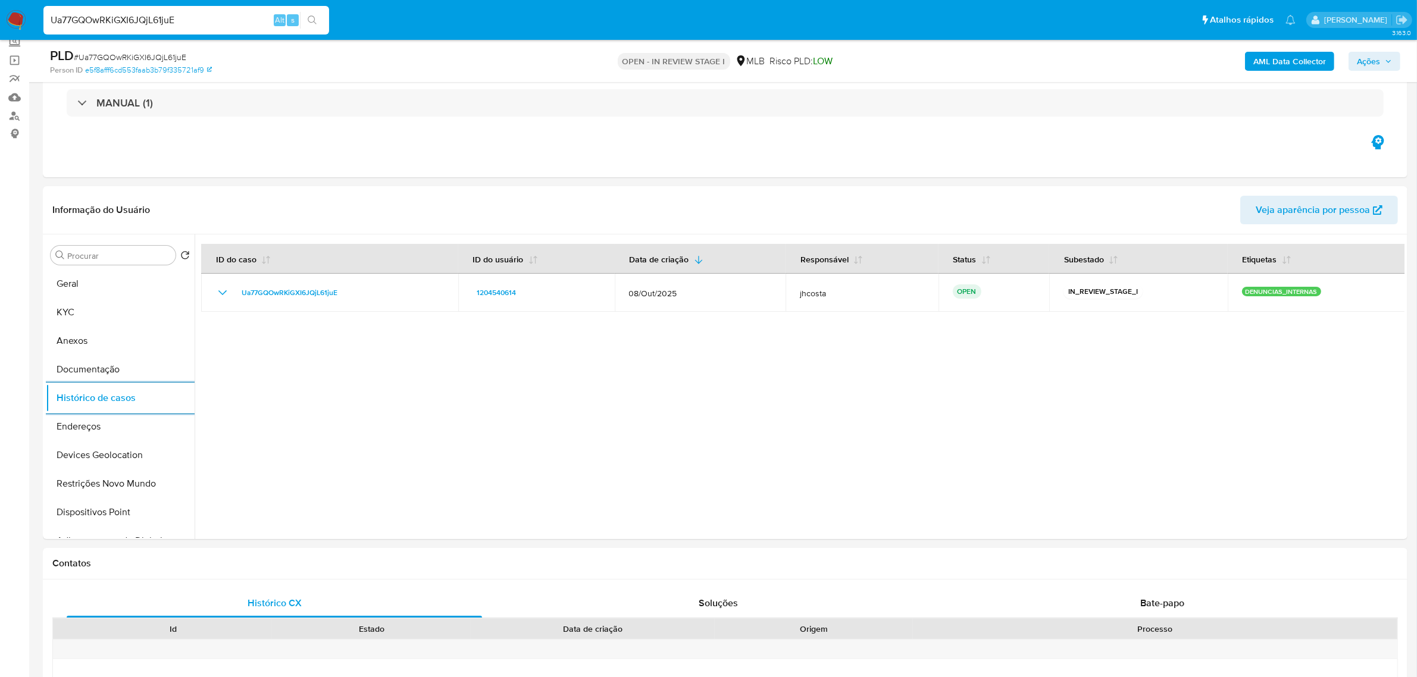
drag, startPoint x: 1382, startPoint y: 63, endPoint x: 1365, endPoint y: 72, distance: 18.9
click at [1381, 64] on span "Ações" at bounding box center [1373, 61] width 35 height 17
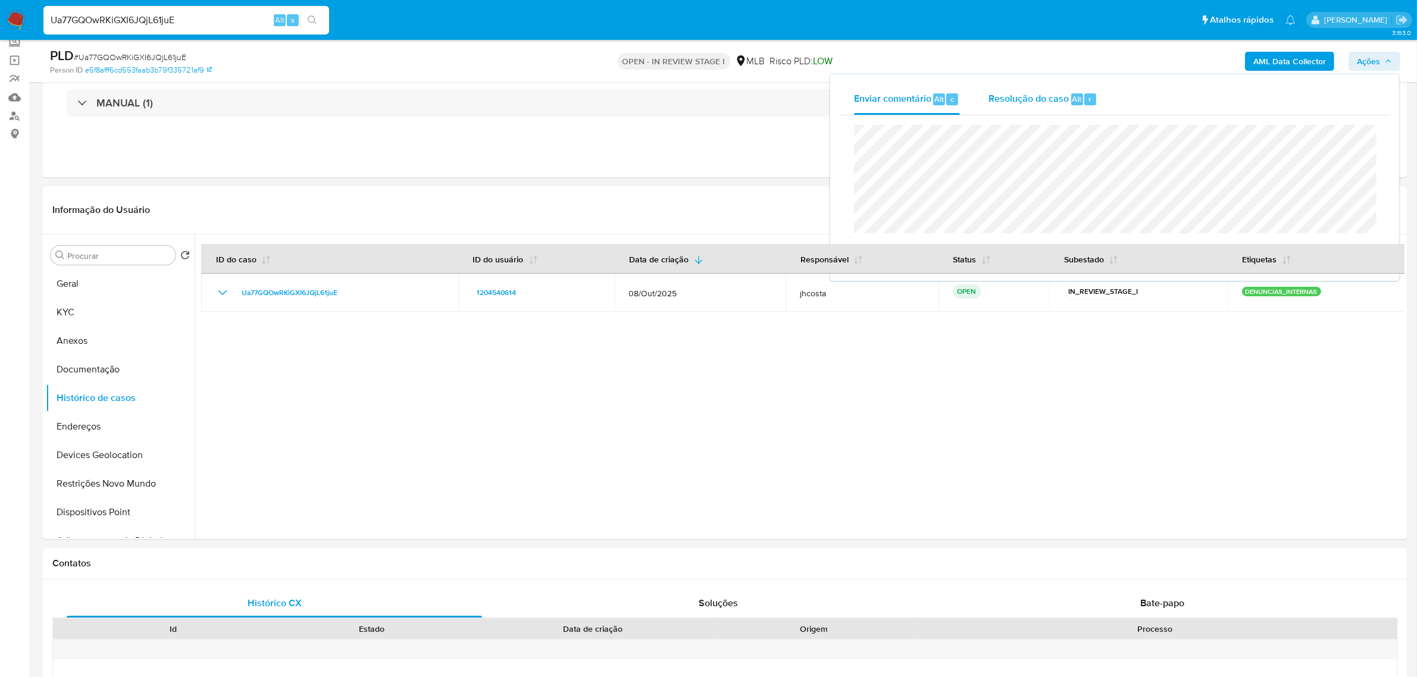
click at [1023, 104] on span "Resolução do caso" at bounding box center [1028, 99] width 80 height 14
paste textarea "Lorem ipsumdolor sitametcon adip elitsedd: E tempori ut labo et dolore magn ali…"
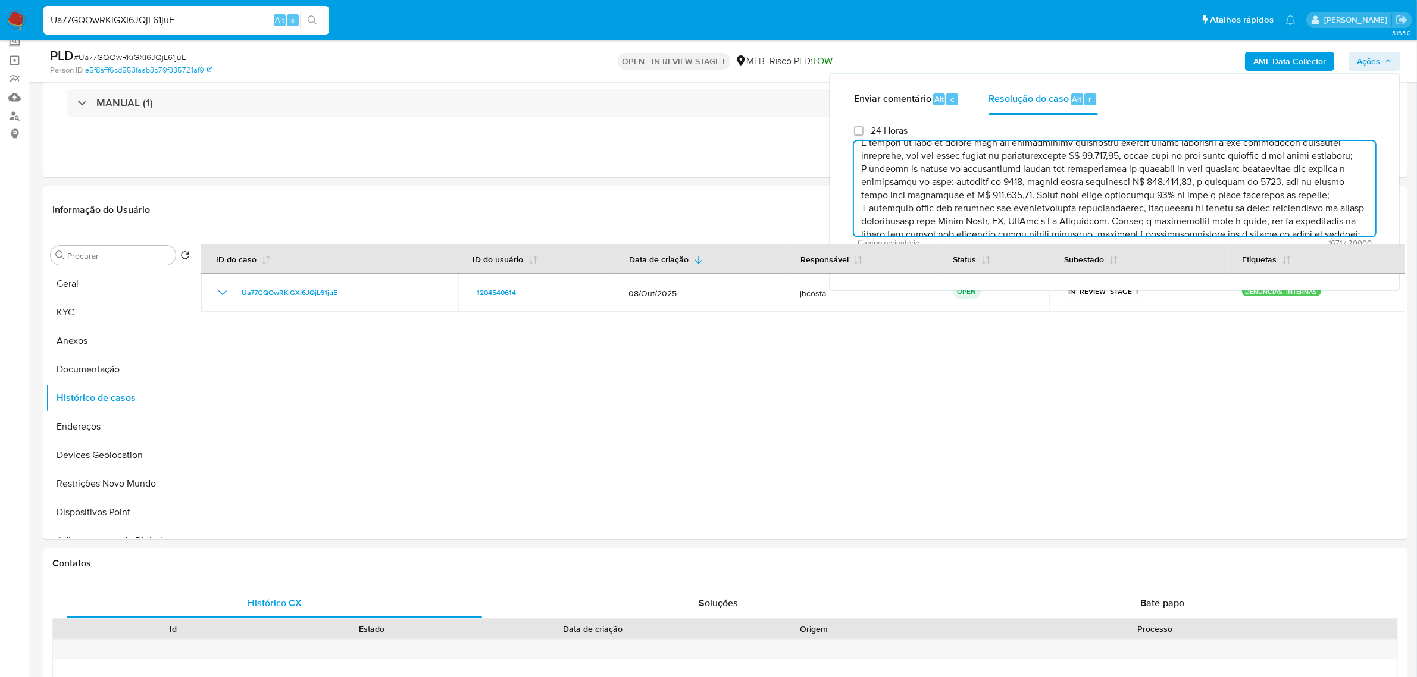
scroll to position [0, 0]
drag, startPoint x: 882, startPoint y: 204, endPoint x: 1141, endPoint y: 206, distance: 259.4
click at [1141, 206] on textarea at bounding box center [1114, 188] width 521 height 95
drag, startPoint x: 1254, startPoint y: 170, endPoint x: 1126, endPoint y: 188, distance: 128.6
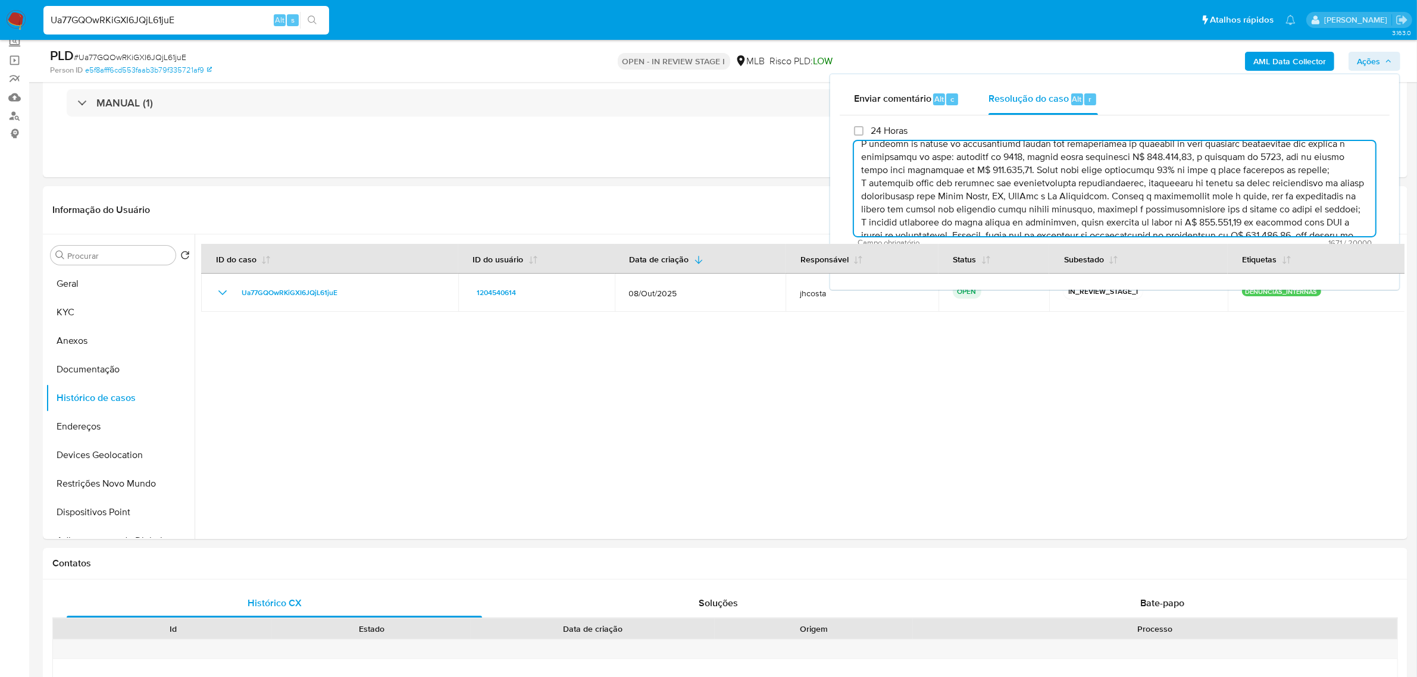
click at [1126, 188] on textarea at bounding box center [1114, 188] width 521 height 95
click at [1129, 192] on textarea at bounding box center [1114, 188] width 521 height 95
drag, startPoint x: 1072, startPoint y: 177, endPoint x: 1286, endPoint y: 191, distance: 214.6
click at [1286, 191] on textarea at bounding box center [1114, 188] width 521 height 95
click at [1205, 203] on textarea at bounding box center [1114, 188] width 521 height 95
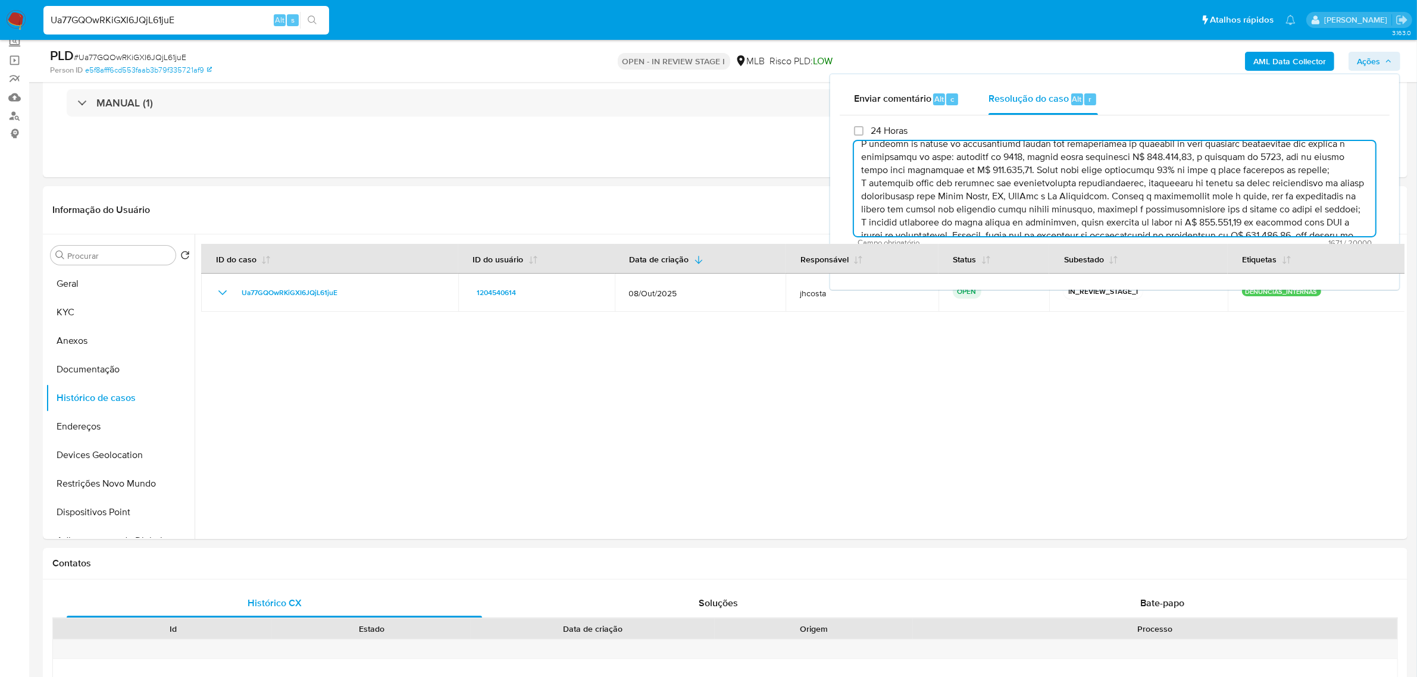
click at [1340, 186] on textarea at bounding box center [1114, 188] width 521 height 95
drag, startPoint x: 867, startPoint y: 209, endPoint x: 1349, endPoint y: 211, distance: 481.9
click at [1349, 211] on textarea at bounding box center [1114, 188] width 521 height 95
drag, startPoint x: 1111, startPoint y: 152, endPoint x: 1259, endPoint y: 181, distance: 151.7
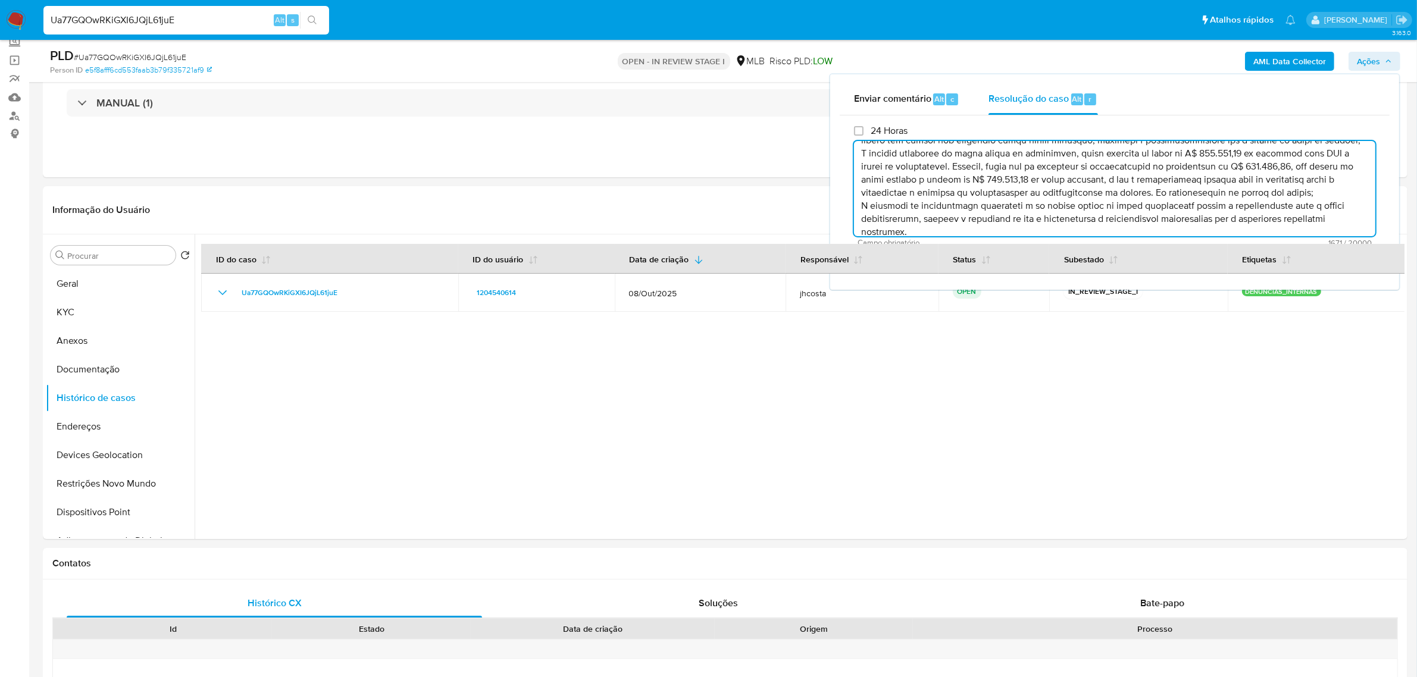
click at [1259, 181] on textarea at bounding box center [1114, 188] width 521 height 95
click at [1121, 181] on textarea at bounding box center [1114, 188] width 521 height 95
click at [1019, 177] on textarea at bounding box center [1114, 188] width 521 height 95
drag, startPoint x: 921, startPoint y: 165, endPoint x: 1237, endPoint y: 170, distance: 316.5
click at [1237, 168] on textarea at bounding box center [1114, 188] width 521 height 95
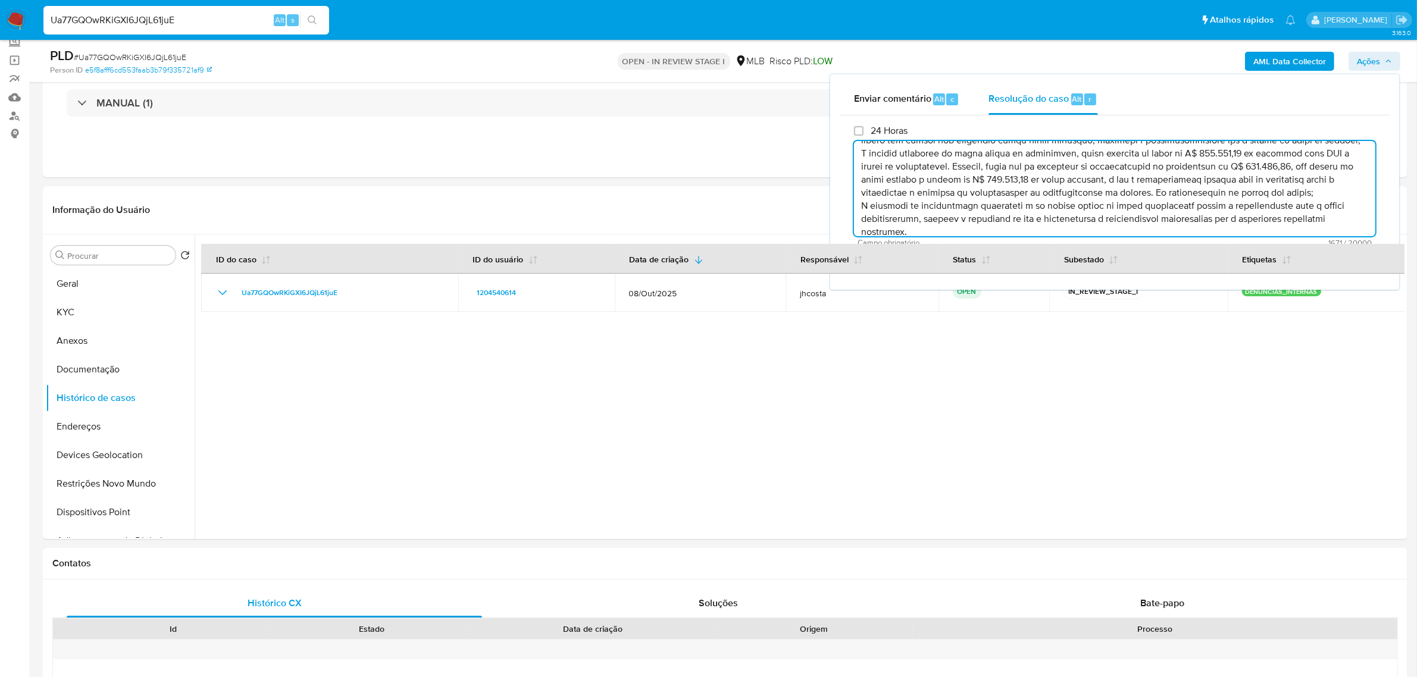
click at [1207, 188] on textarea at bounding box center [1114, 188] width 521 height 95
drag, startPoint x: 1126, startPoint y: 174, endPoint x: 1281, endPoint y: 181, distance: 155.4
click at [1281, 181] on textarea at bounding box center [1114, 188] width 521 height 95
drag, startPoint x: 1236, startPoint y: 165, endPoint x: 1303, endPoint y: 183, distance: 69.4
click at [1303, 183] on textarea at bounding box center [1114, 188] width 521 height 95
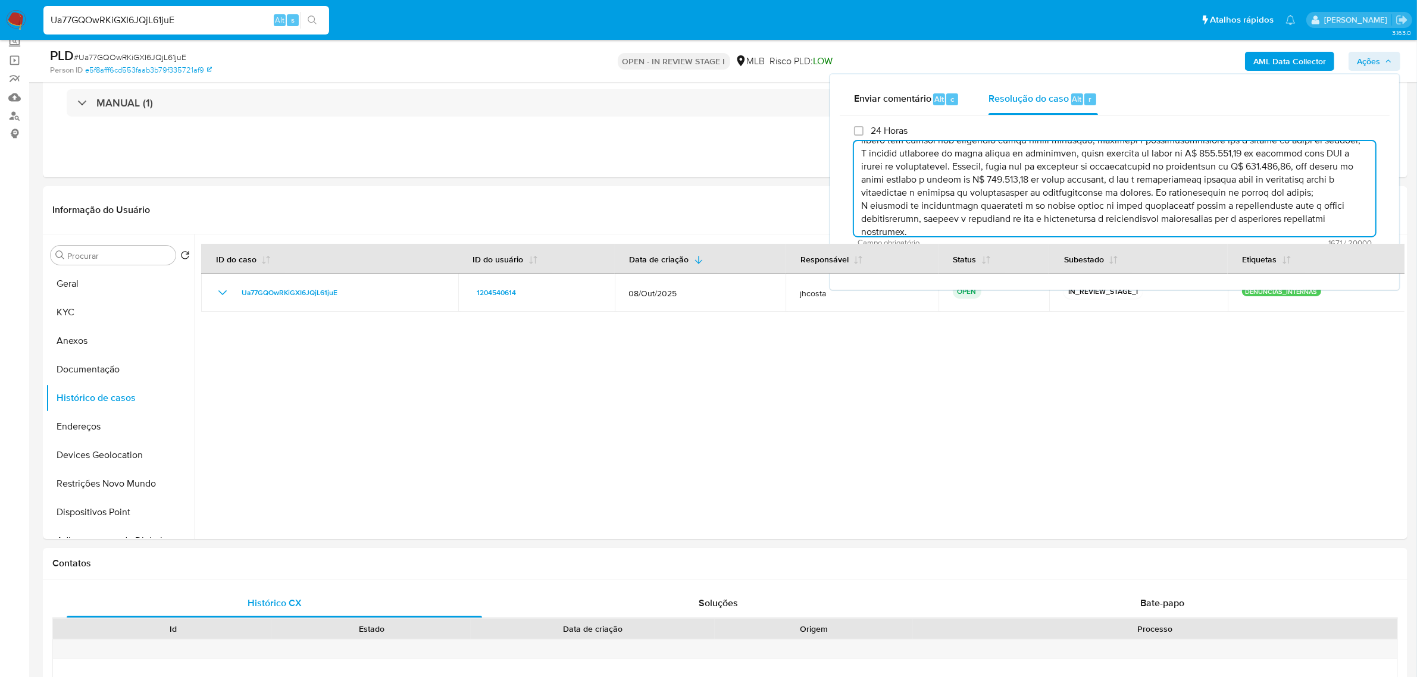
drag, startPoint x: 866, startPoint y: 193, endPoint x: 1160, endPoint y: 198, distance: 294.5
click at [1160, 198] on textarea at bounding box center [1114, 188] width 521 height 95
drag, startPoint x: 1248, startPoint y: 192, endPoint x: 1208, endPoint y: 207, distance: 42.5
click at [1208, 207] on textarea at bounding box center [1114, 188] width 521 height 95
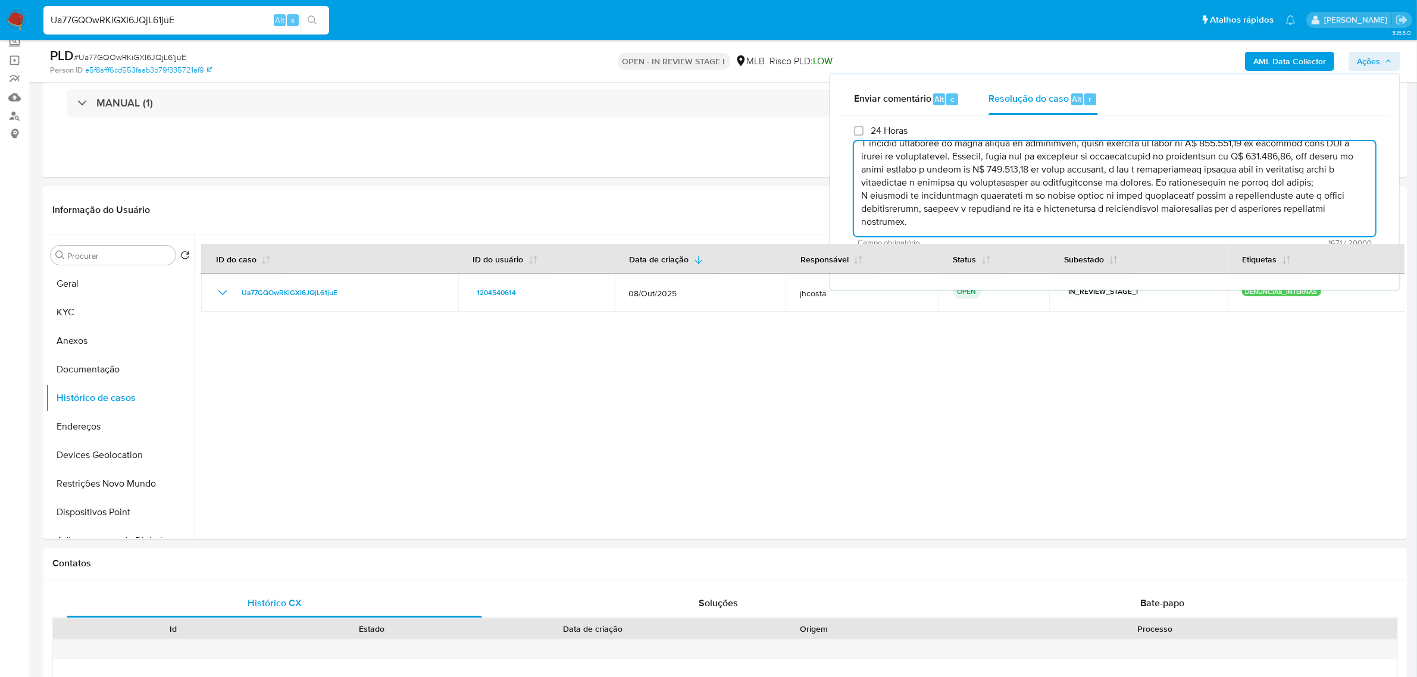
drag, startPoint x: 1093, startPoint y: 159, endPoint x: 1309, endPoint y: 161, distance: 216.6
click at [1309, 161] on textarea at bounding box center [1114, 188] width 521 height 95
drag, startPoint x: 1277, startPoint y: 188, endPoint x: 1246, endPoint y: 182, distance: 31.5
click at [1277, 188] on textarea at bounding box center [1114, 188] width 521 height 95
drag, startPoint x: 1278, startPoint y: 156, endPoint x: 1337, endPoint y: 170, distance: 61.0
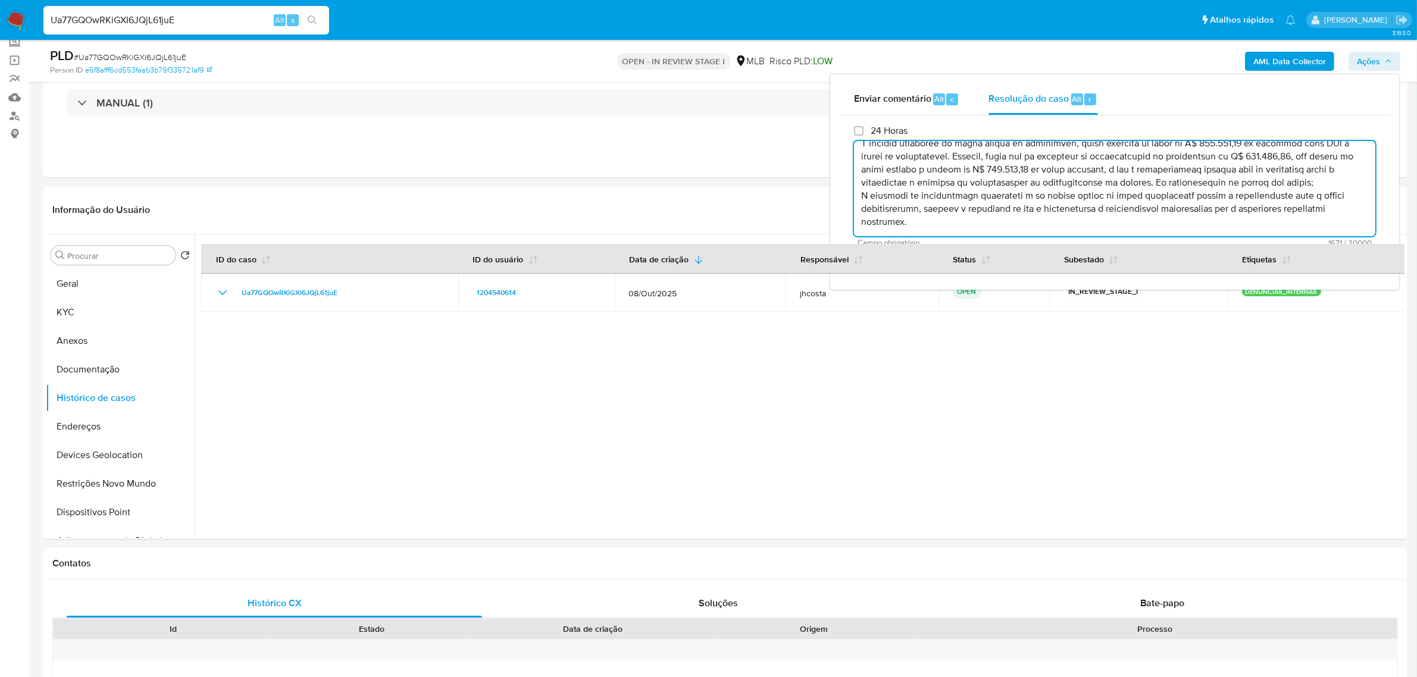
click at [1337, 170] on textarea at bounding box center [1114, 188] width 521 height 95
click at [907, 183] on textarea at bounding box center [1114, 188] width 521 height 95
drag, startPoint x: 863, startPoint y: 171, endPoint x: 977, endPoint y: 176, distance: 114.3
click at [977, 176] on textarea at bounding box center [1114, 188] width 521 height 95
click at [977, 187] on textarea at bounding box center [1114, 188] width 521 height 95
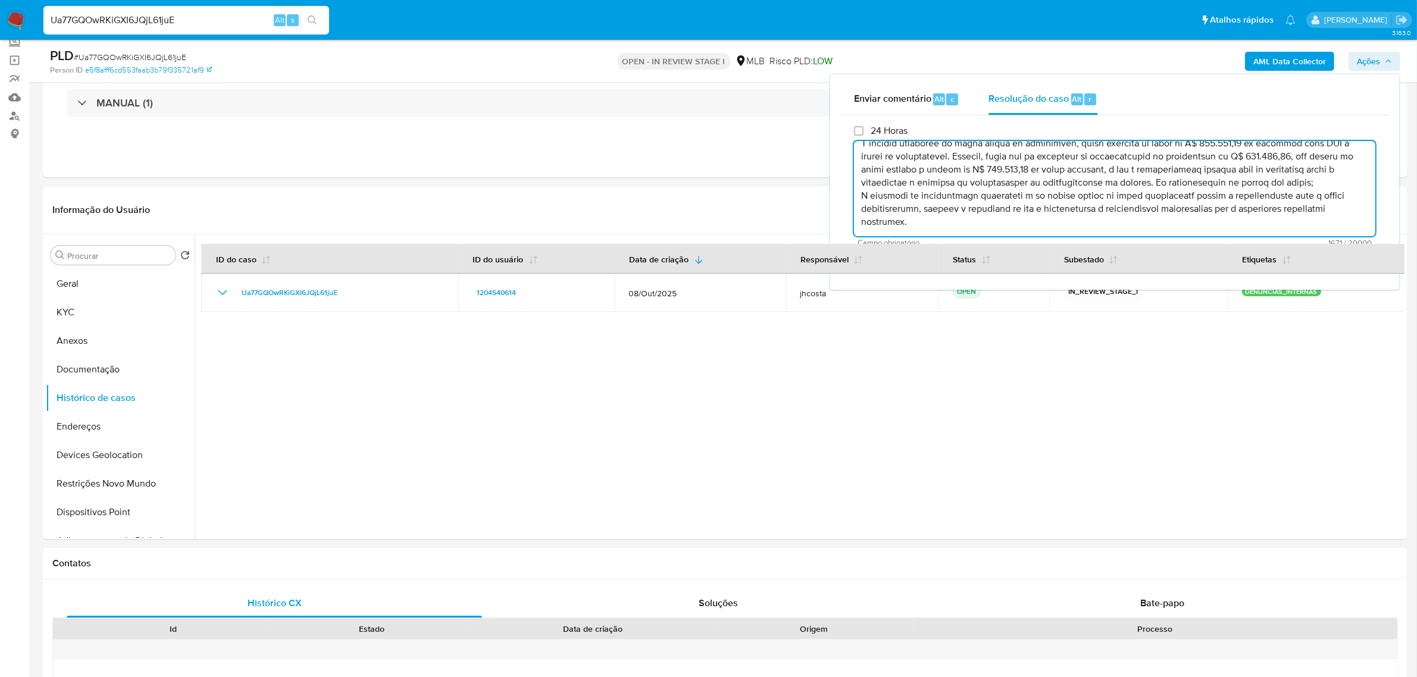
drag, startPoint x: 1001, startPoint y: 181, endPoint x: 1108, endPoint y: 183, distance: 106.5
click at [1108, 183] on textarea at bounding box center [1114, 188] width 521 height 95
click at [1190, 196] on textarea at bounding box center [1114, 188] width 521 height 95
drag, startPoint x: 1181, startPoint y: 173, endPoint x: 1257, endPoint y: 192, distance: 78.5
click at [1257, 186] on textarea at bounding box center [1114, 188] width 521 height 95
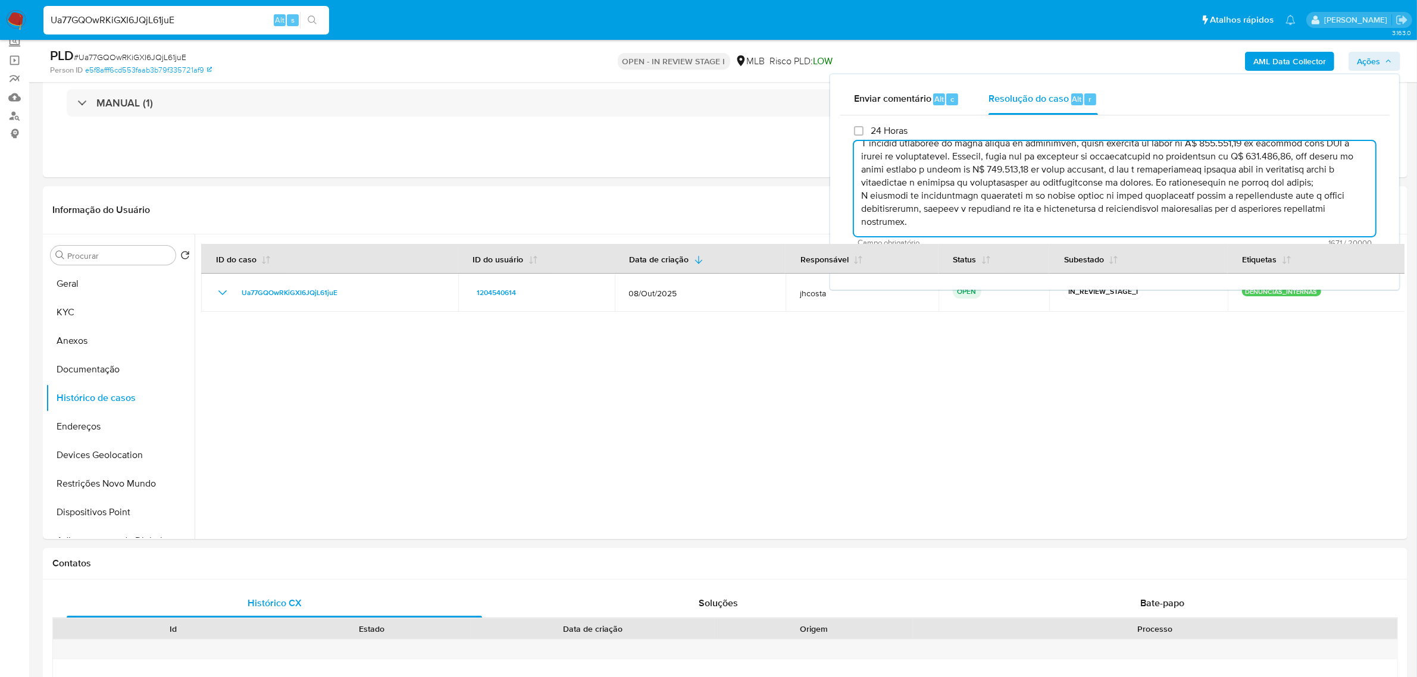
scroll to position [195, 0]
drag, startPoint x: 857, startPoint y: 180, endPoint x: 1048, endPoint y: 203, distance: 191.8
click at [1048, 203] on textarea at bounding box center [1114, 188] width 521 height 95
click at [1010, 197] on textarea at bounding box center [1114, 188] width 521 height 95
drag, startPoint x: 1181, startPoint y: 199, endPoint x: 1246, endPoint y: 204, distance: 65.6
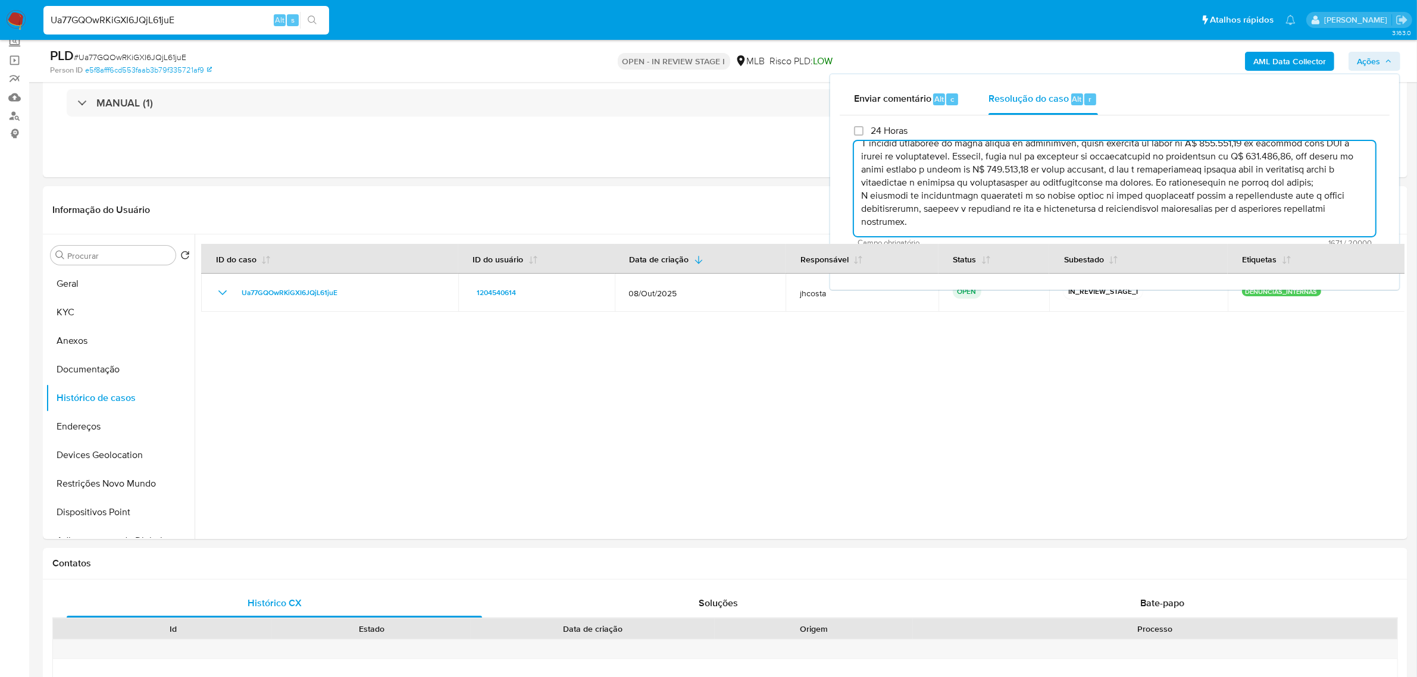
click at [1244, 199] on textarea at bounding box center [1114, 188] width 521 height 95
click at [1236, 215] on textarea at bounding box center [1114, 188] width 521 height 95
drag, startPoint x: 1221, startPoint y: 184, endPoint x: 1339, endPoint y: 206, distance: 119.7
click at [1339, 206] on textarea at bounding box center [1114, 188] width 521 height 95
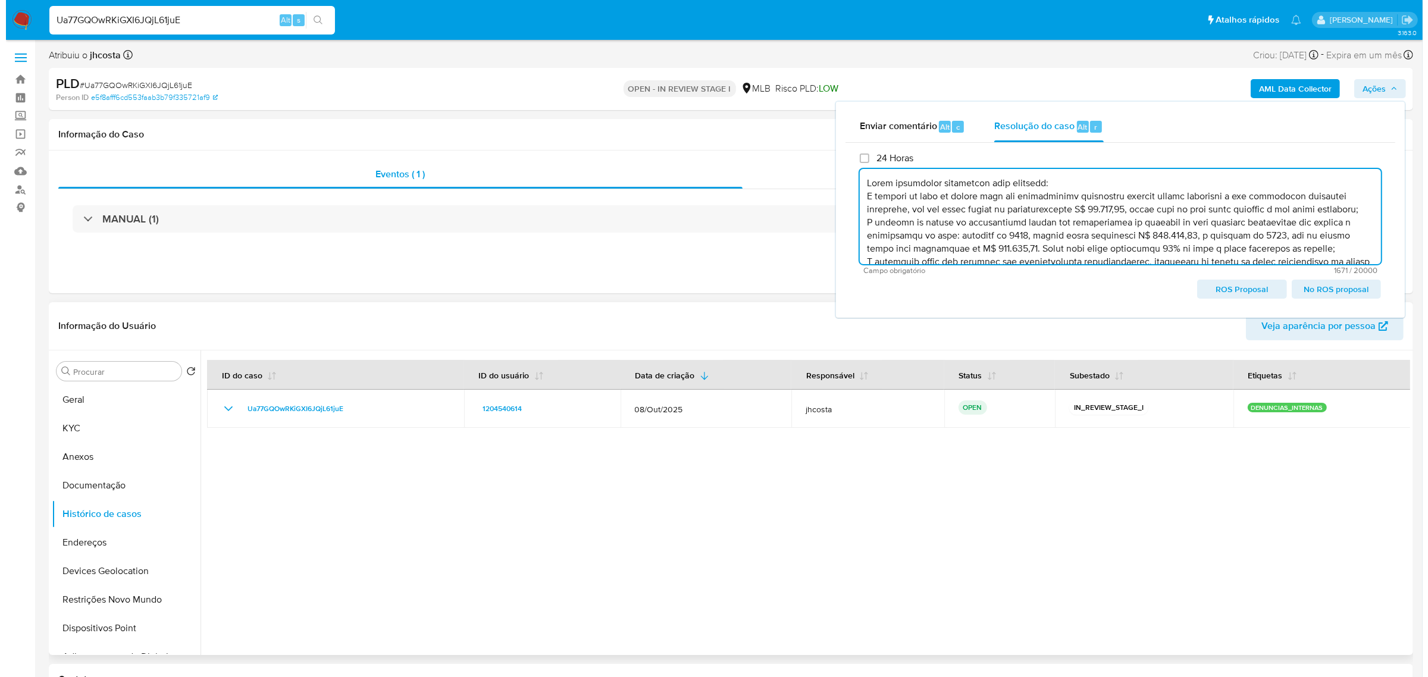
scroll to position [0, 0]
type textarea "Fatos relevantes concluídos pelo analista: A análise do caso de aponta para uma…"
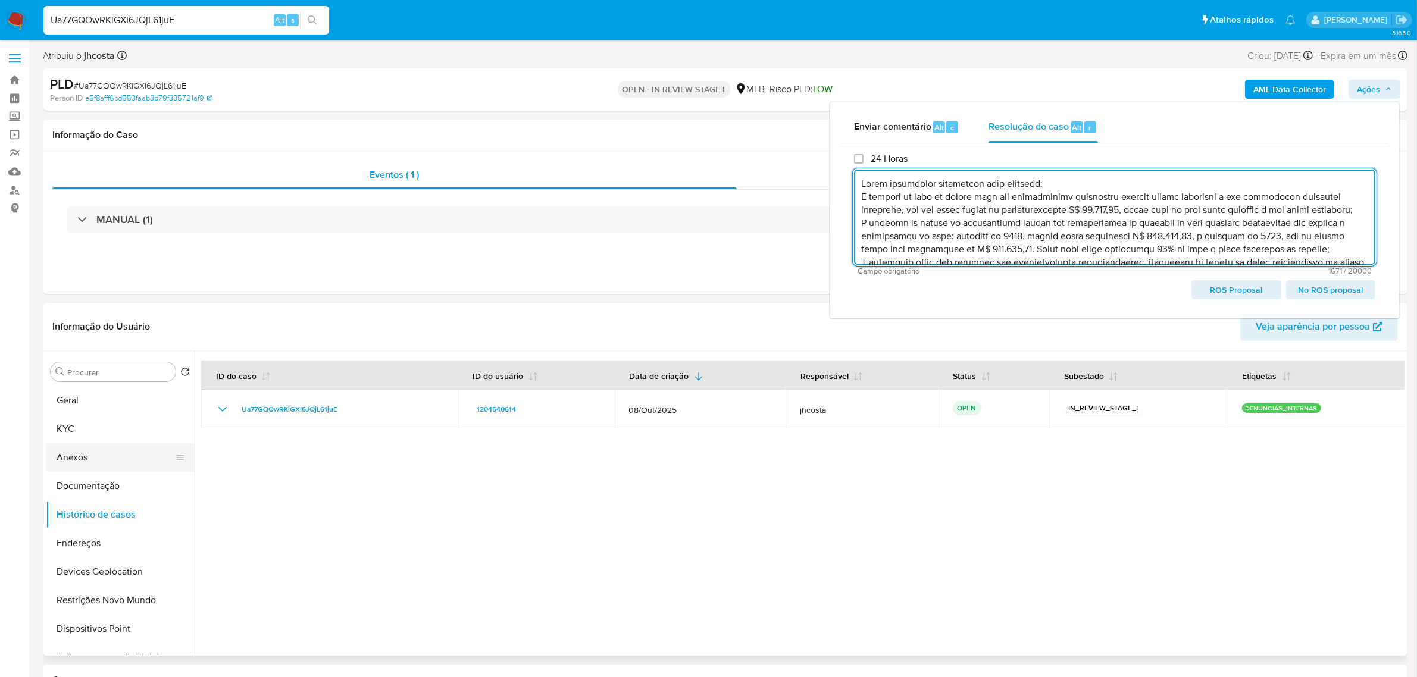
click at [117, 458] on button "Anexos" at bounding box center [115, 457] width 139 height 29
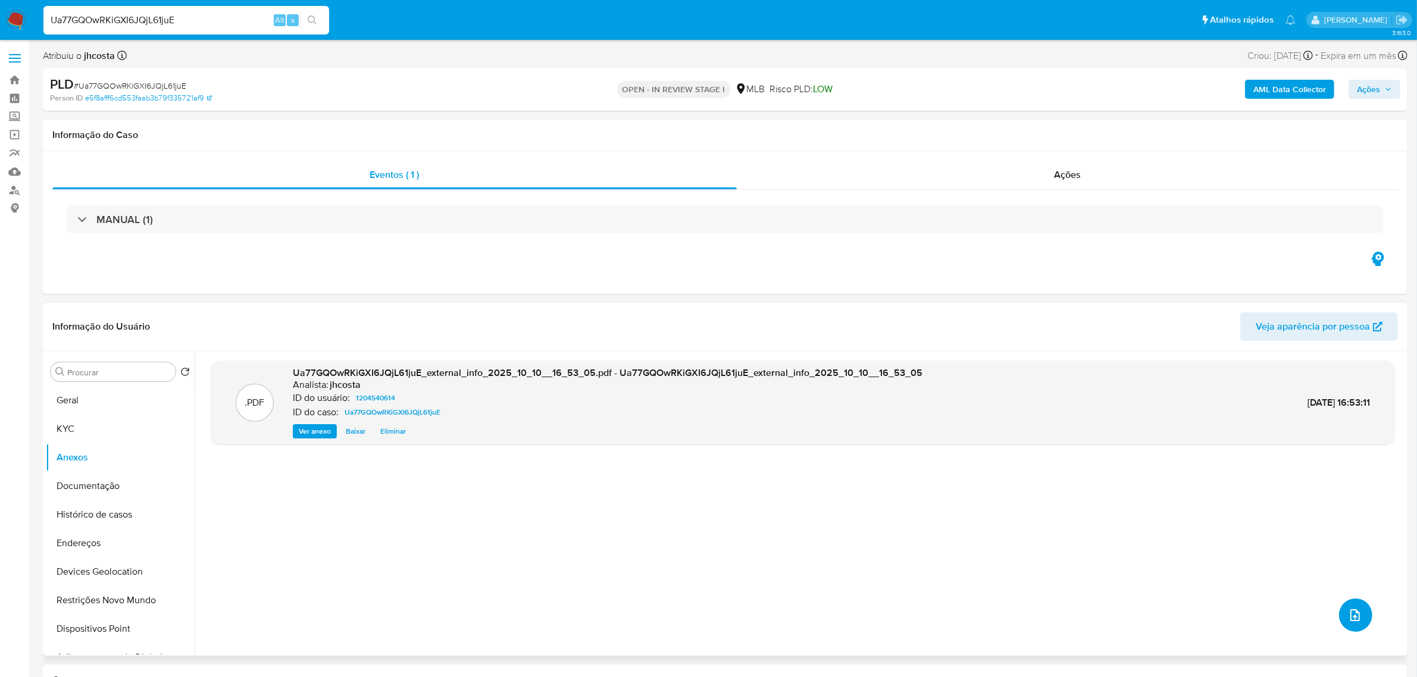
click at [1350, 614] on icon "upload-file" at bounding box center [1355, 615] width 14 height 14
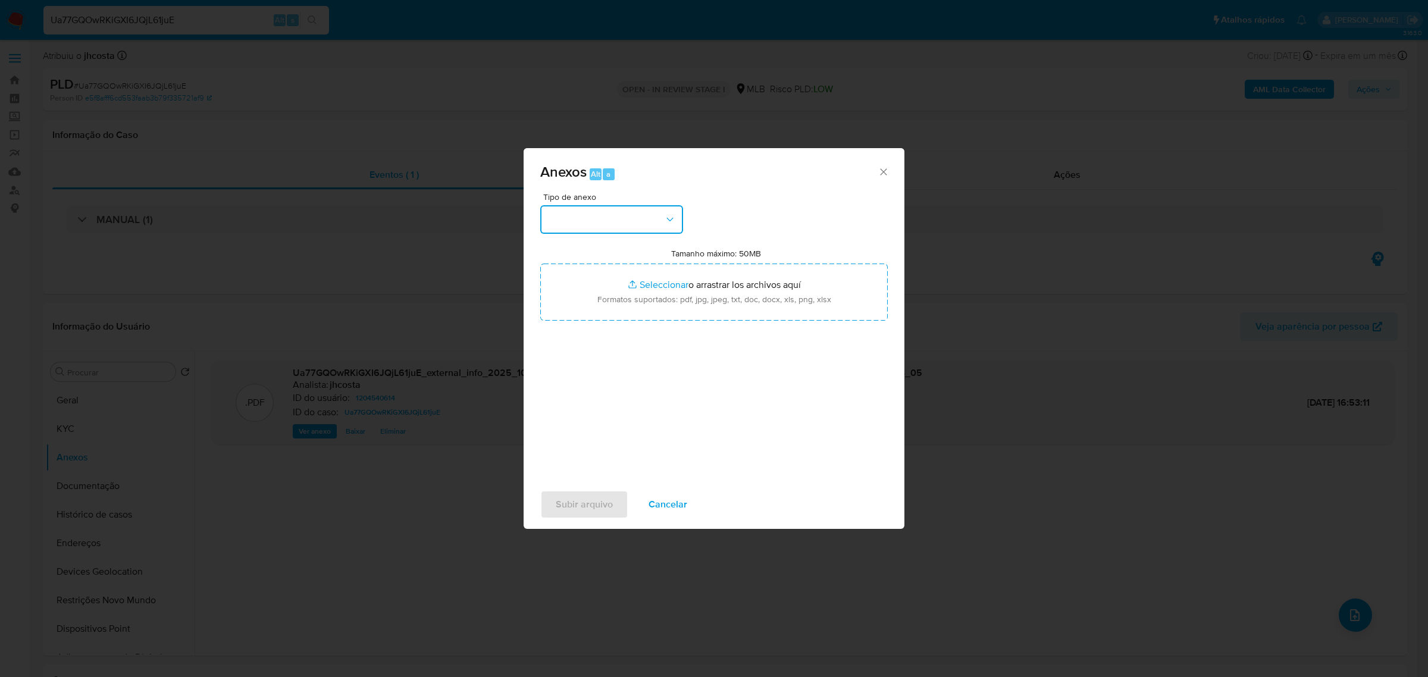
click at [614, 223] on button "button" at bounding box center [611, 219] width 143 height 29
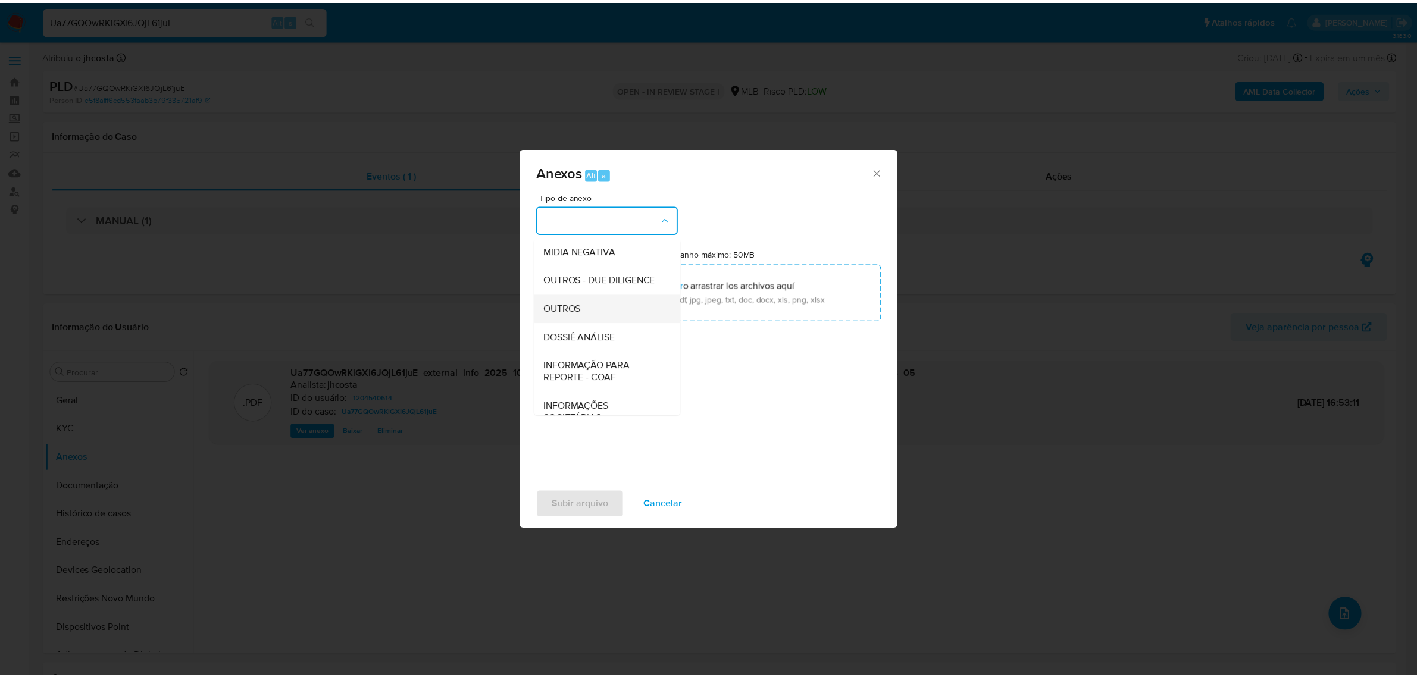
scroll to position [149, 0]
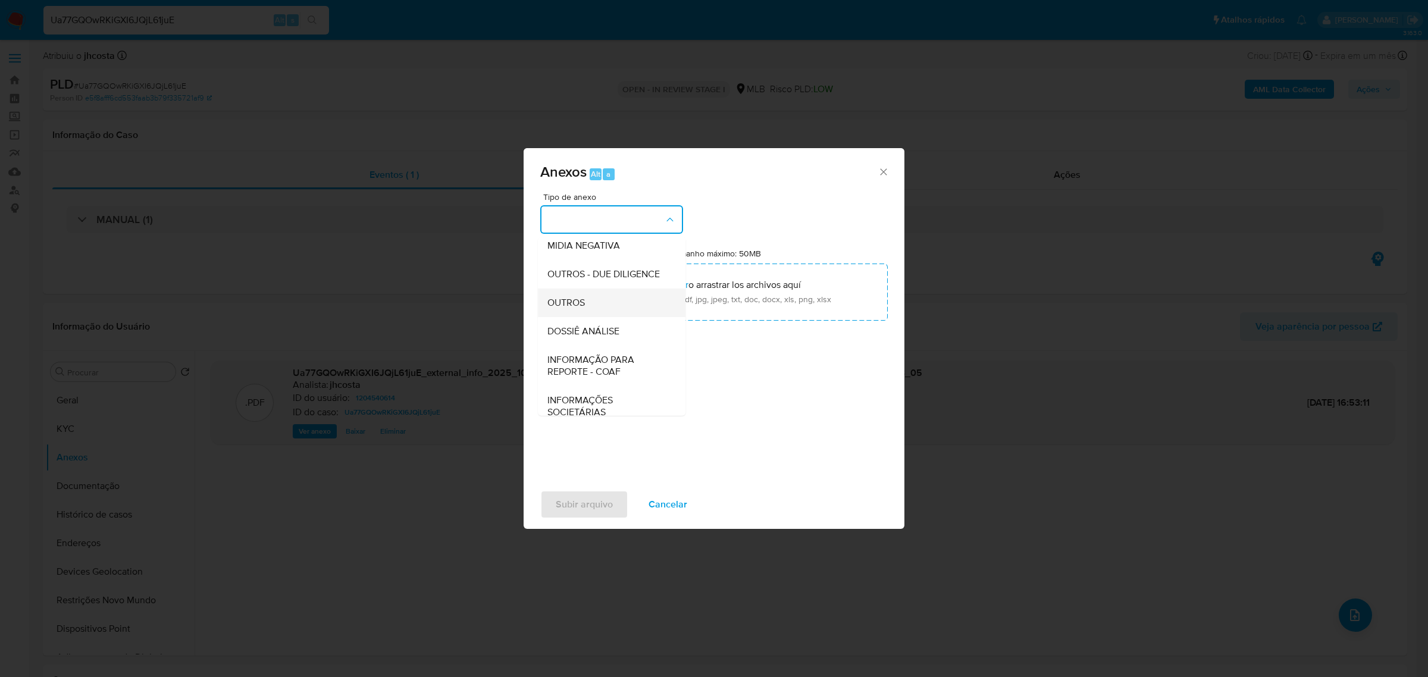
click at [585, 308] on span "OUTROS" at bounding box center [565, 302] width 37 height 12
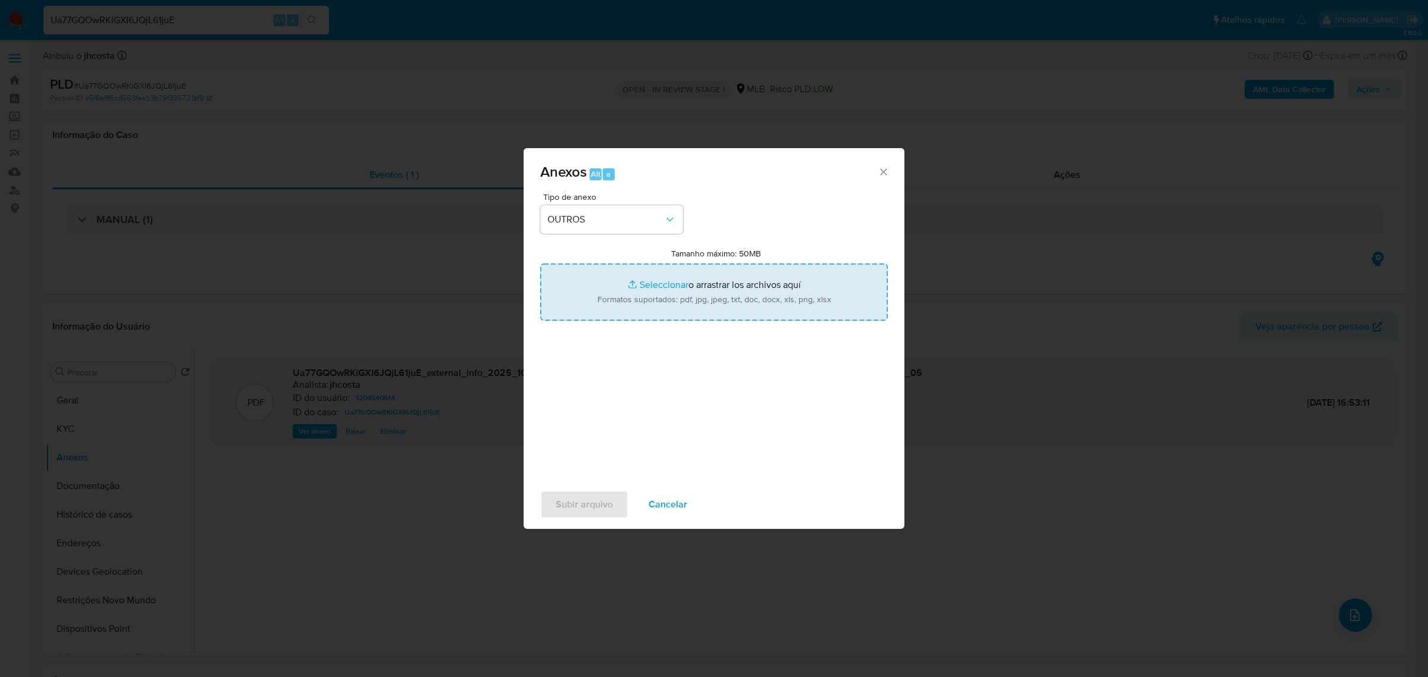
click at [714, 287] on input "Tamanho máximo: 50MB Seleccionar archivos" at bounding box center [713, 292] width 347 height 57
type input "C:\fakepath\Mulan 1204540614_2025_10_10_14_46_04.xlsx"
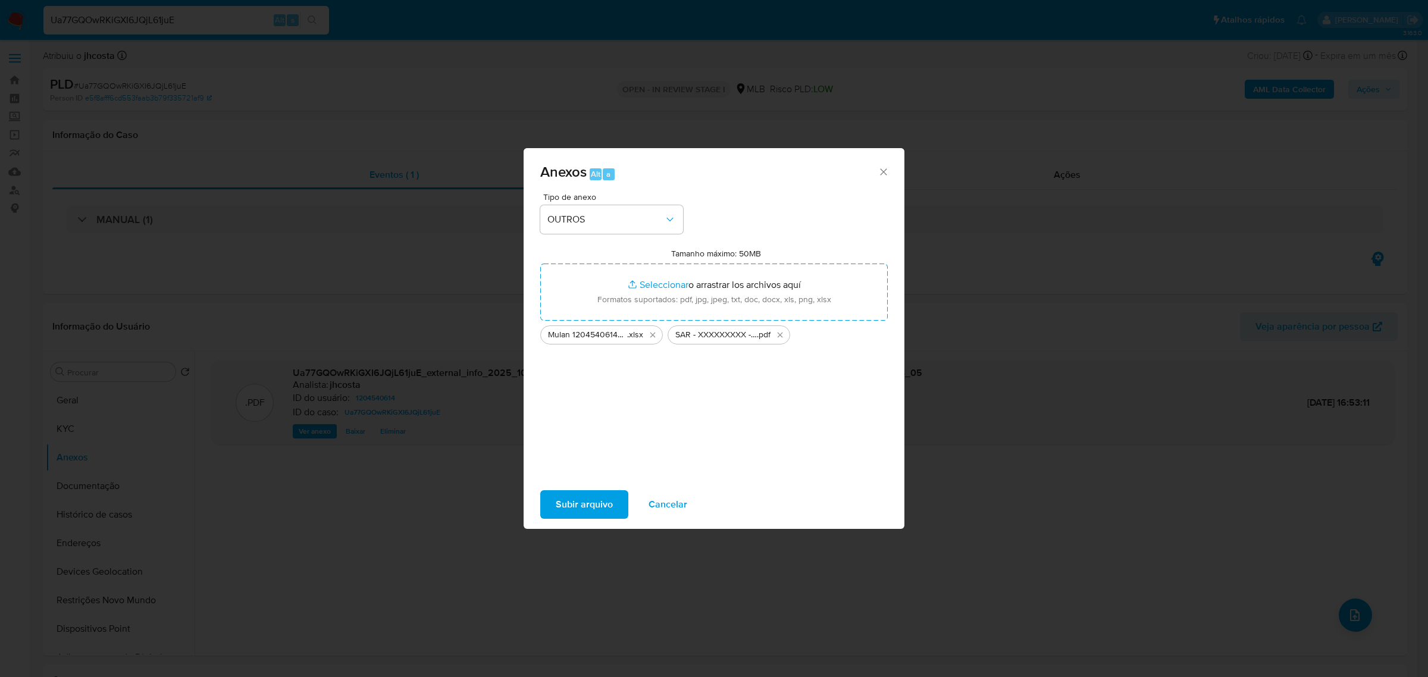
click at [591, 503] on span "Subir arquivo" at bounding box center [584, 504] width 57 height 26
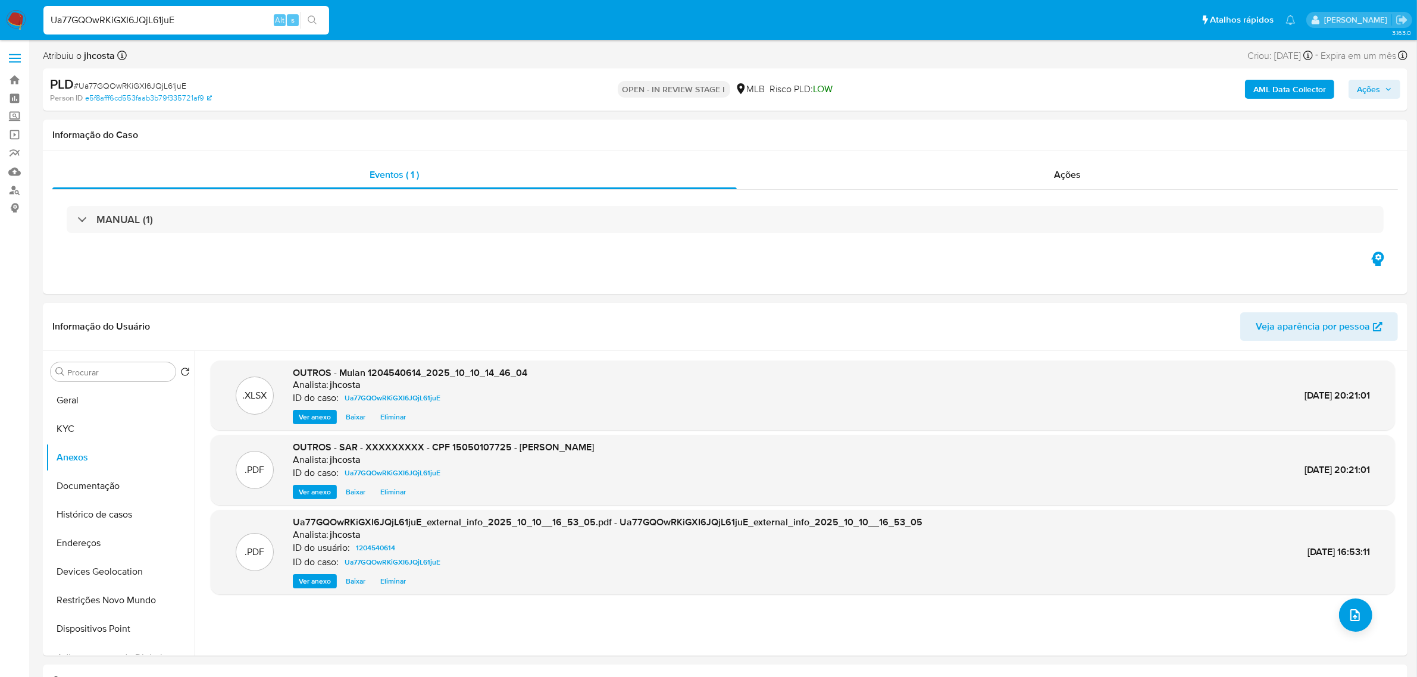
click at [1390, 81] on span "Ações" at bounding box center [1373, 89] width 35 height 17
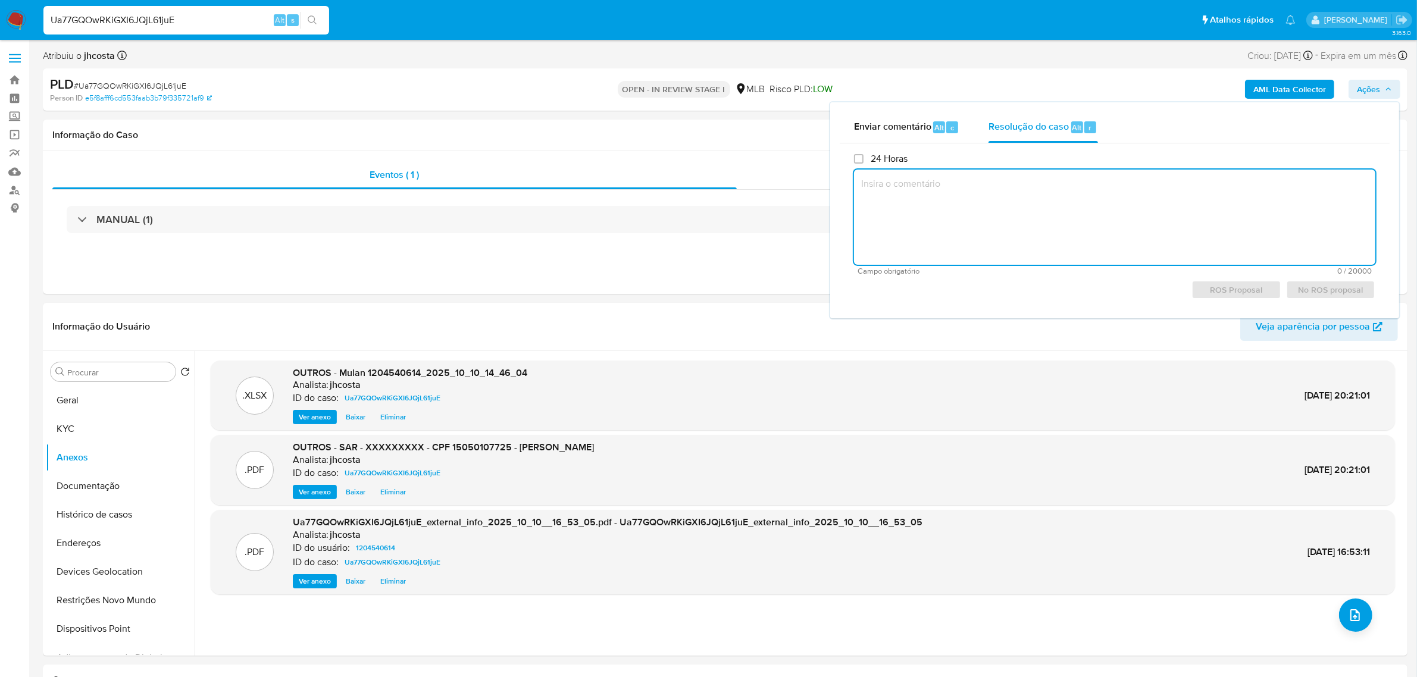
click at [1018, 209] on textarea at bounding box center [1114, 217] width 521 height 95
paste textarea "Fatos relevantes concluídos pelo analista: A análise do caso de aponta para uma…"
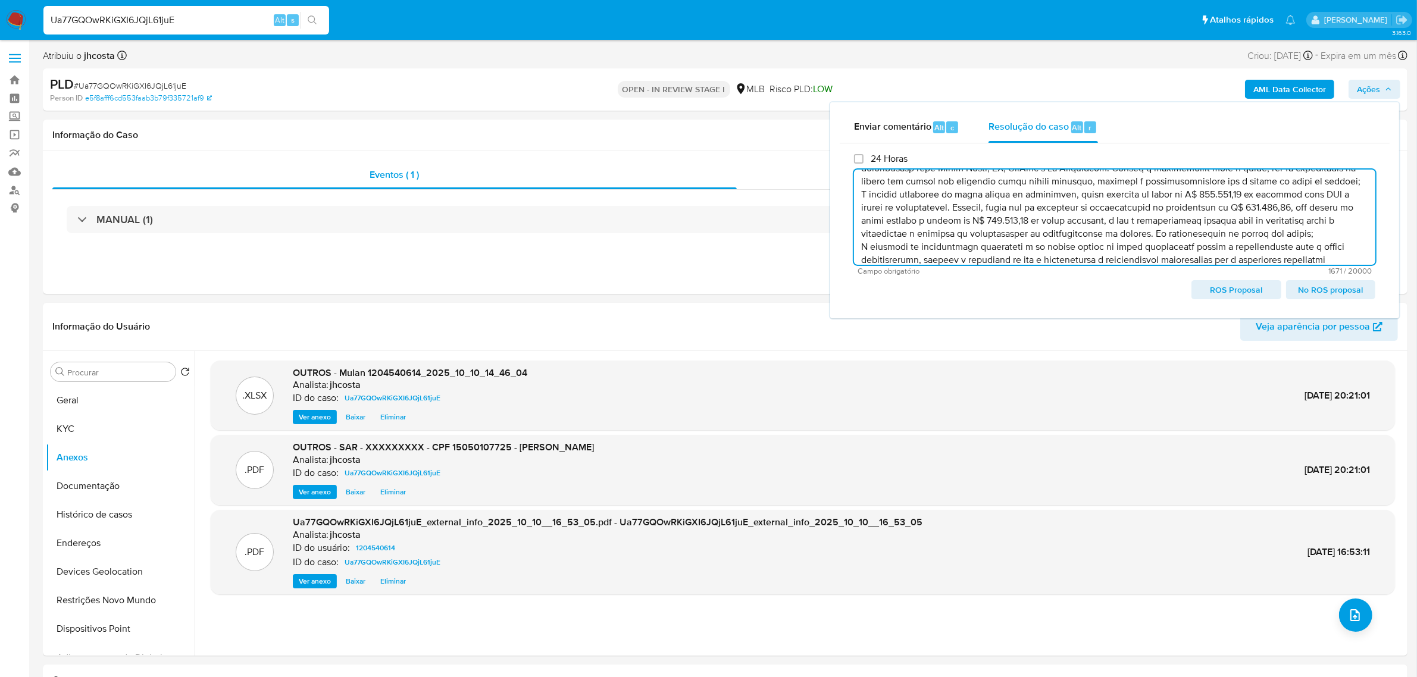
scroll to position [0, 0]
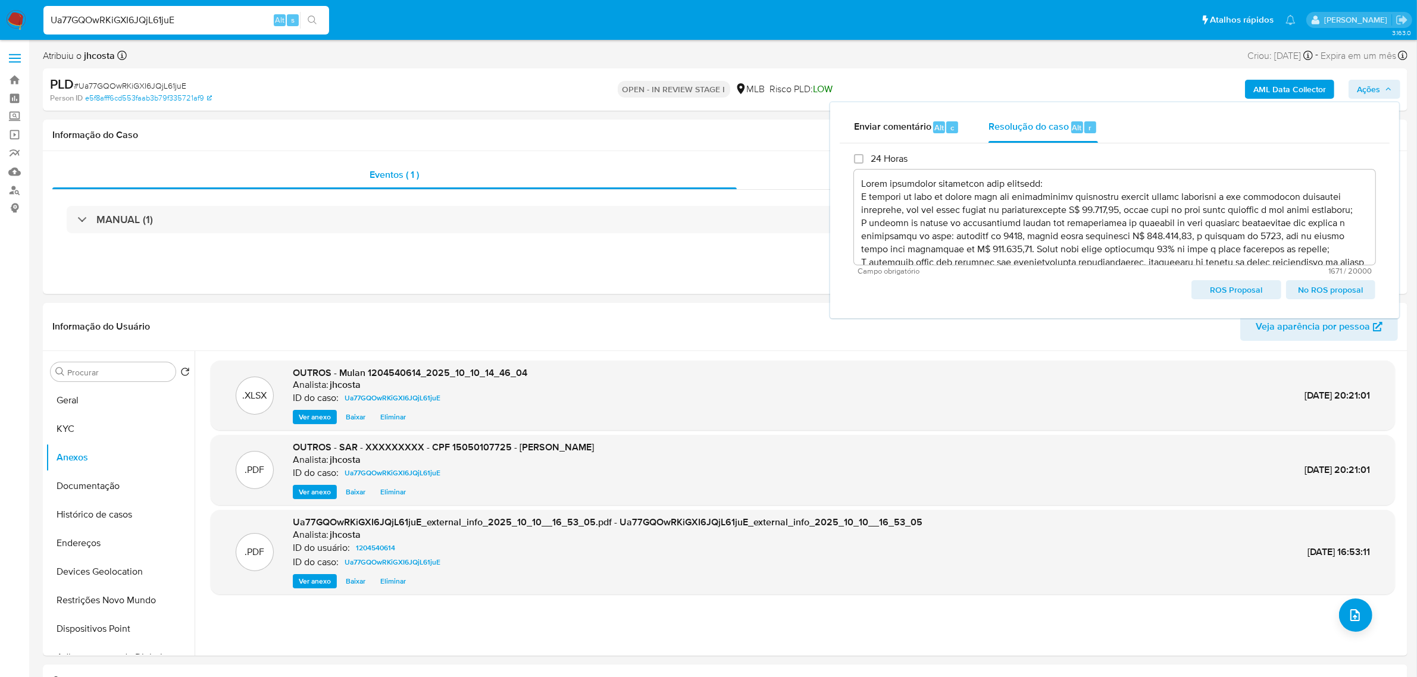
click at [1229, 289] on span "ROS Proposal" at bounding box center [1235, 289] width 73 height 17
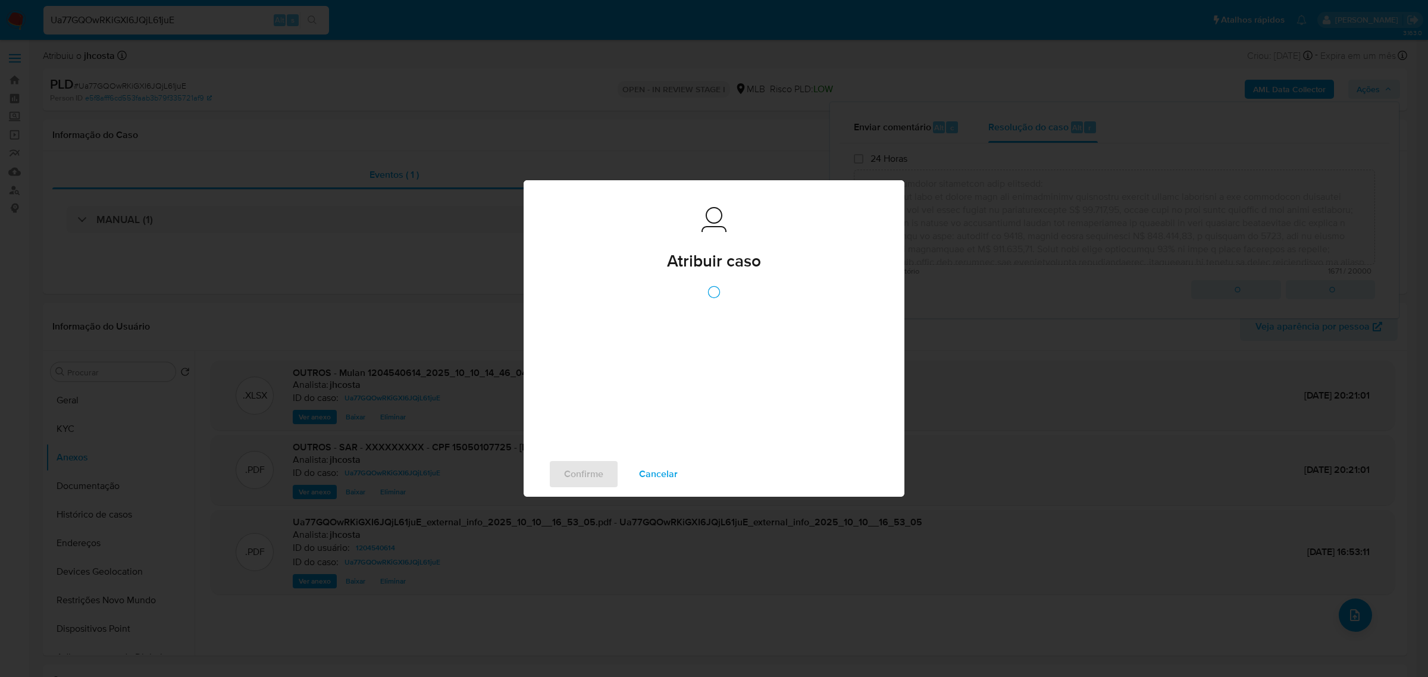
click at [131, 87] on div "Atribuir caso Atribuir caso Confirme Cancelar" at bounding box center [714, 338] width 1428 height 677
click at [131, 87] on div "Atribuir caso Atribuir caso Usuário Confirme Cancelar" at bounding box center [714, 338] width 1428 height 677
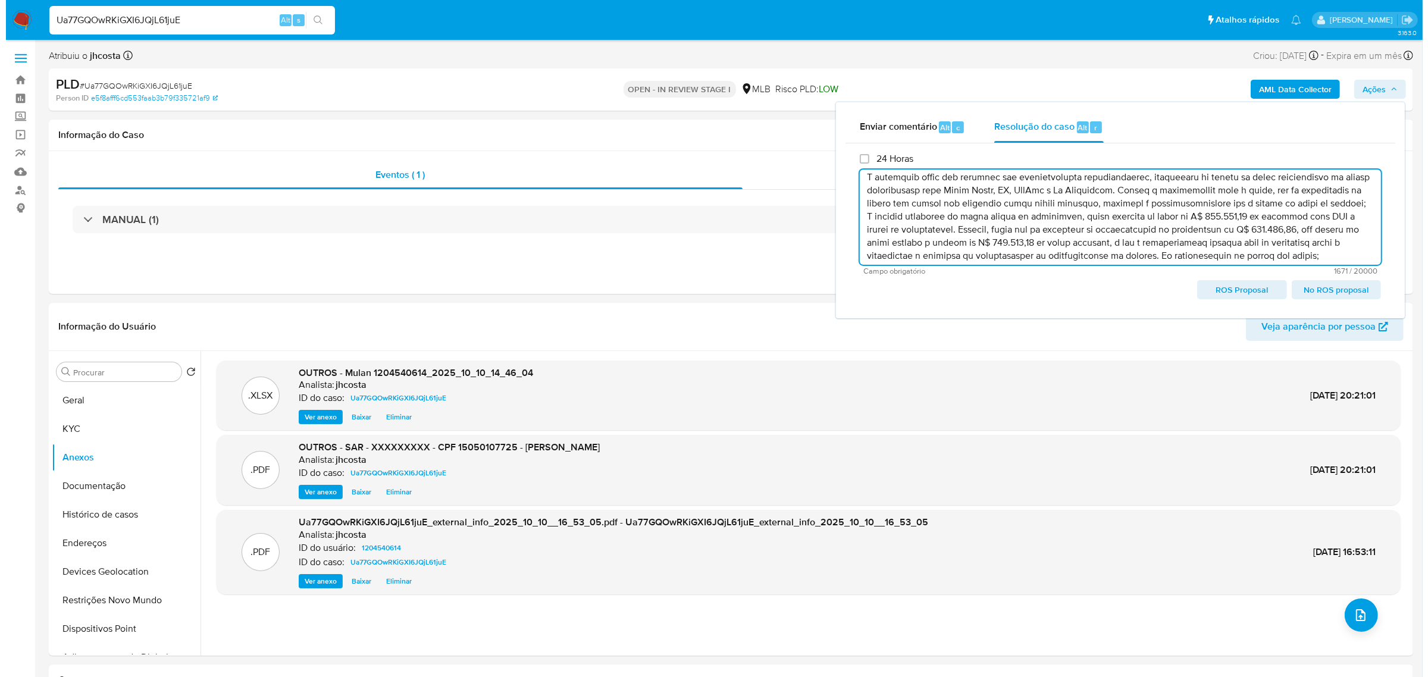
scroll to position [46, 0]
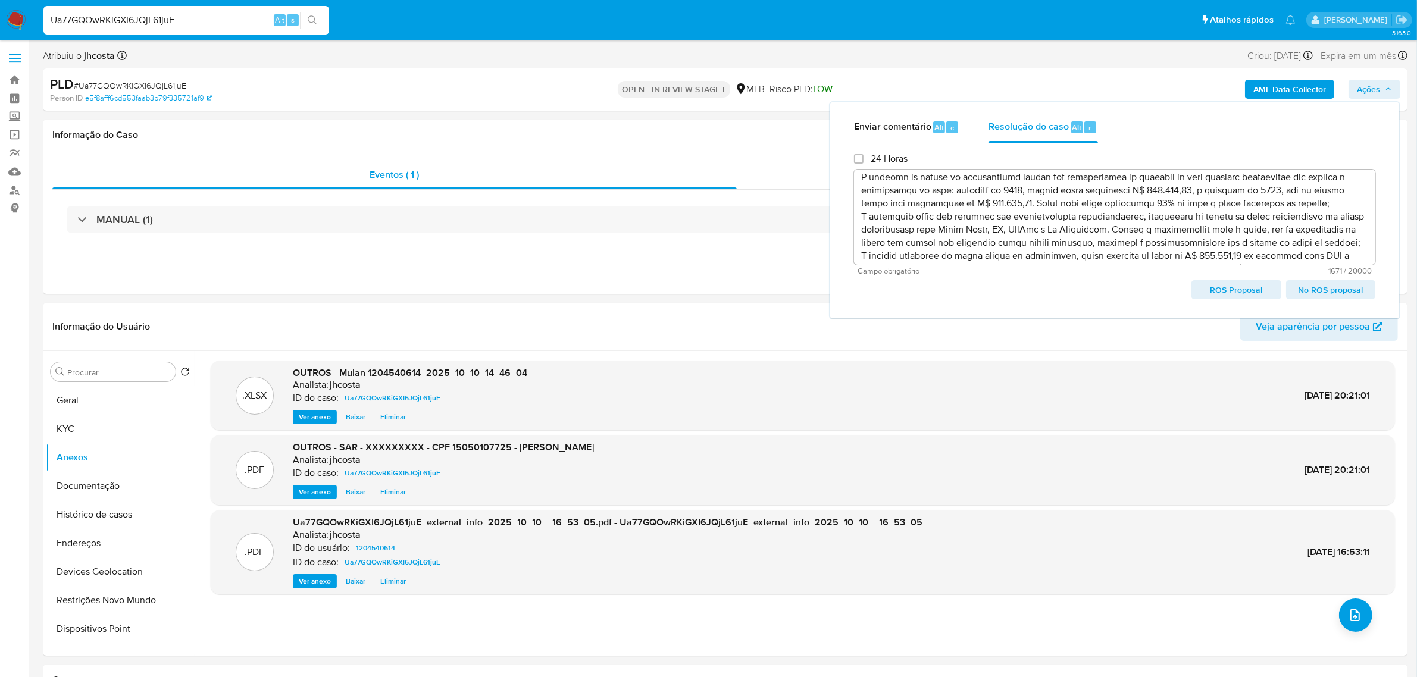
click at [1229, 293] on span "ROS Proposal" at bounding box center [1235, 289] width 73 height 17
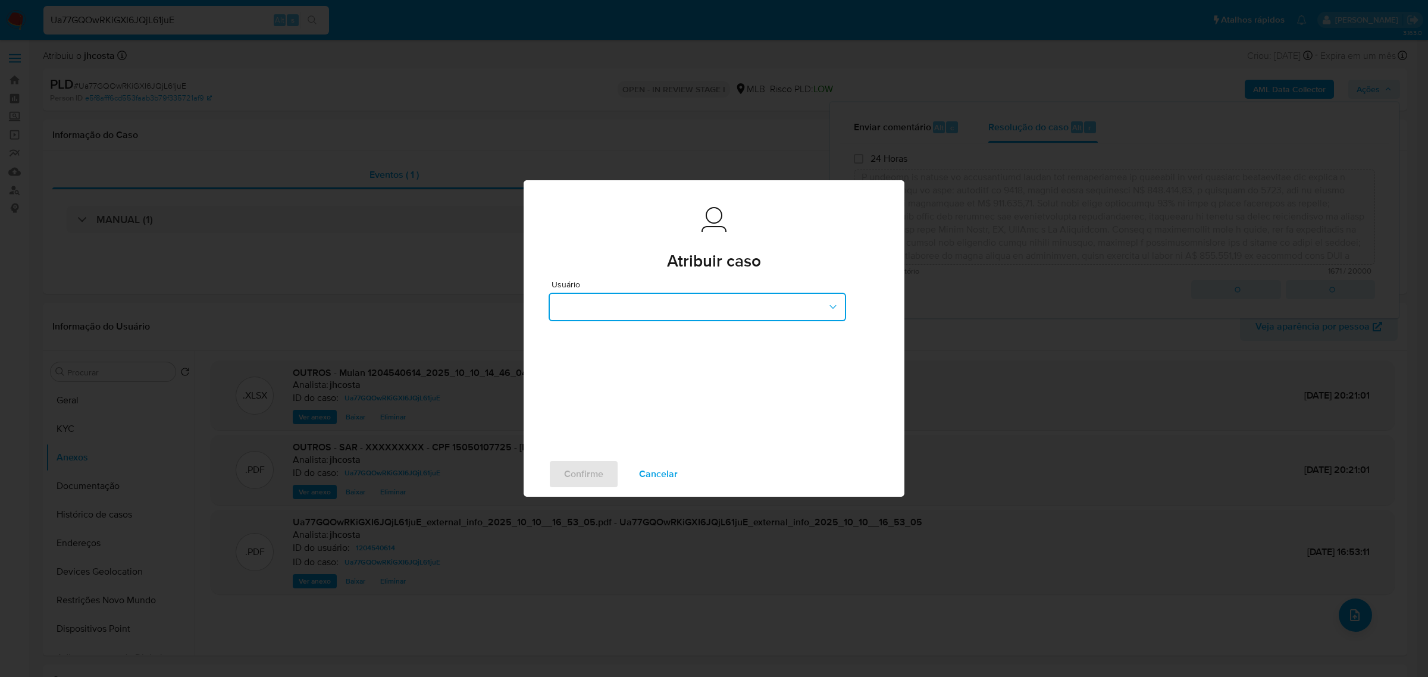
click at [693, 302] on button "button" at bounding box center [697, 307] width 297 height 29
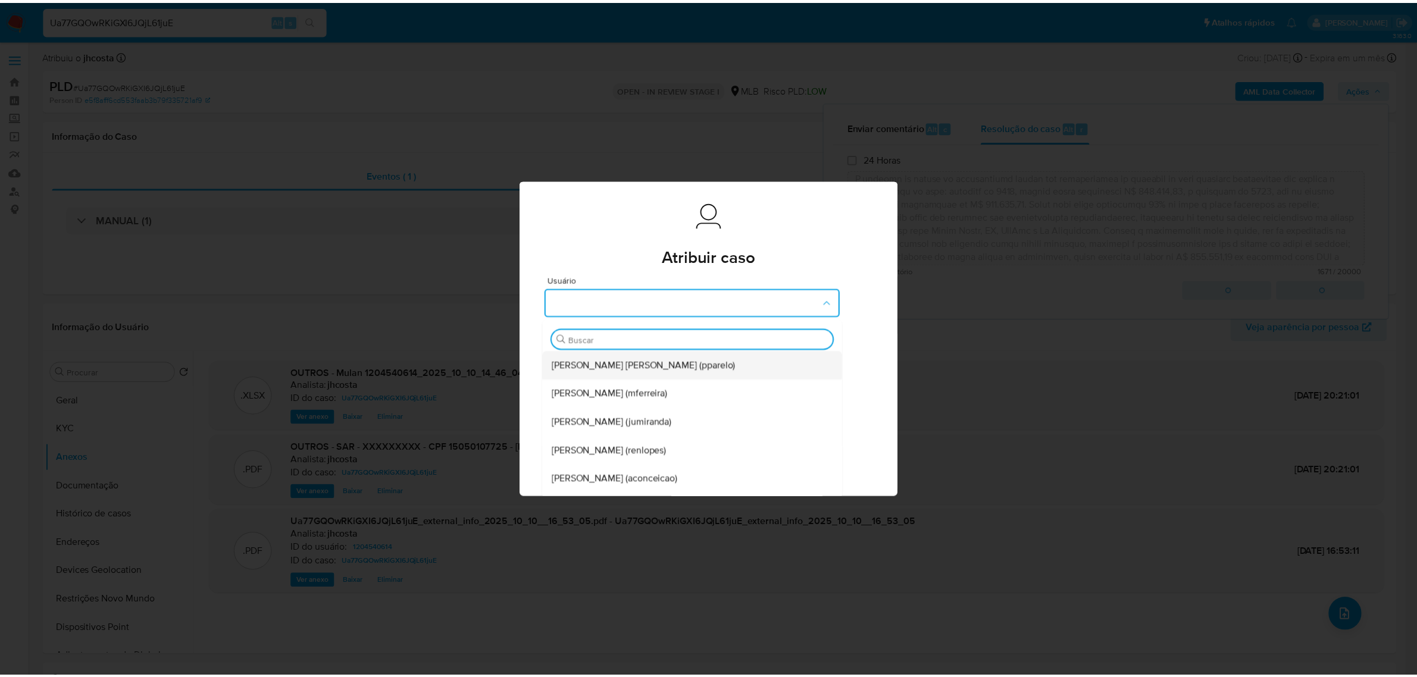
scroll to position [0, 0]
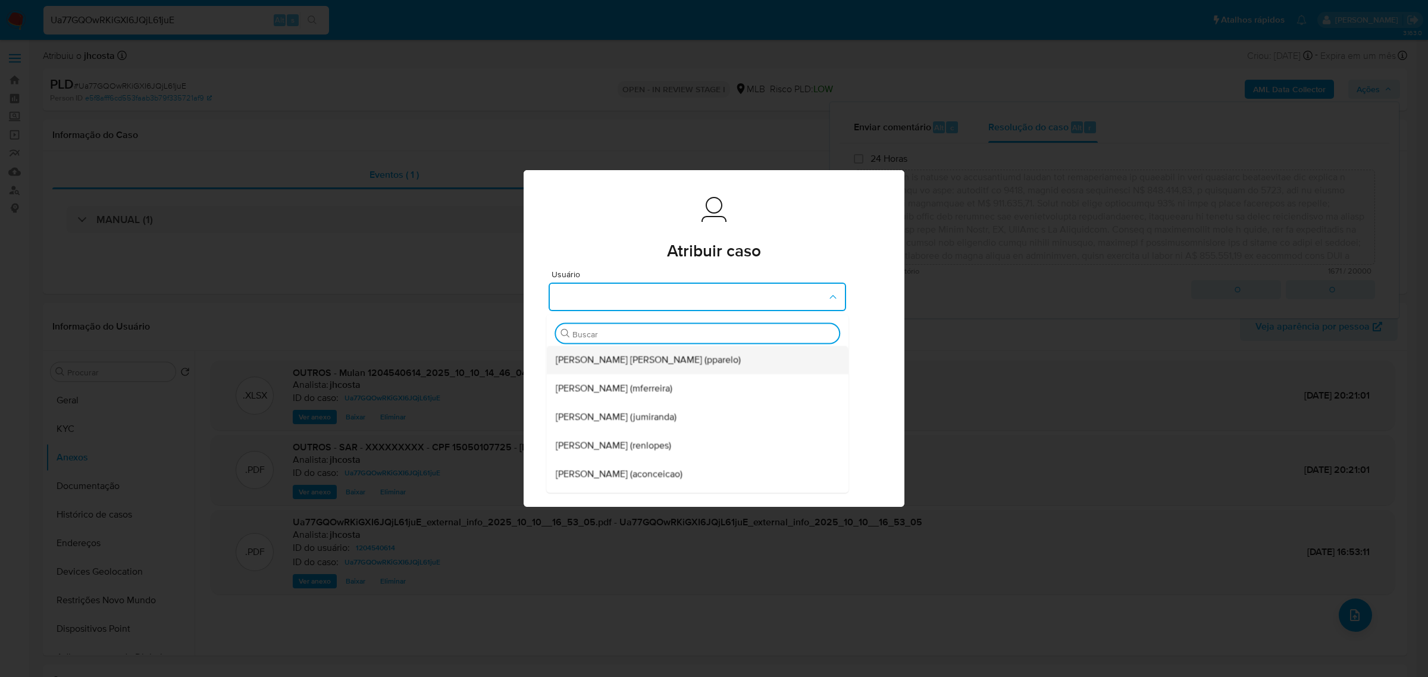
click at [668, 353] on span "Patricia Aparecida Da Paz Varelo (pparelo)" at bounding box center [648, 359] width 185 height 12
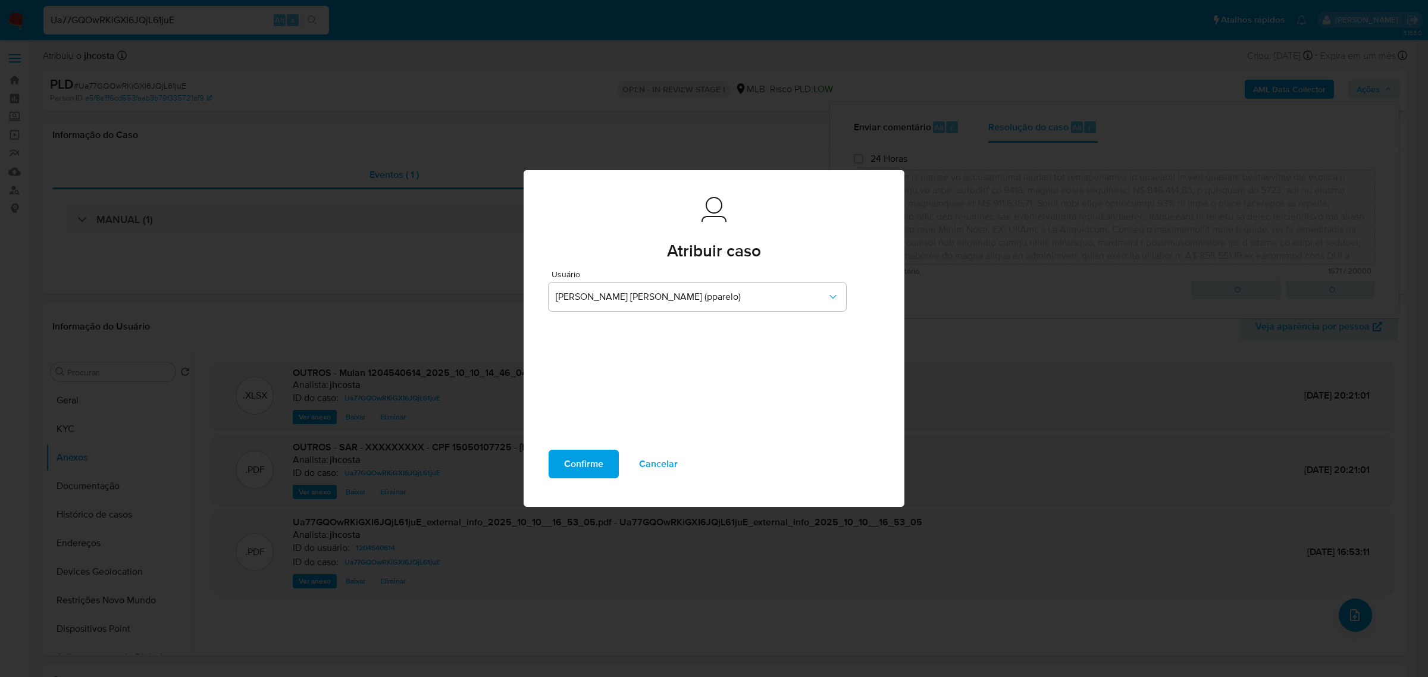
click at [584, 465] on span "Confirme" at bounding box center [583, 464] width 39 height 26
type textarea "Fatos relevantes concluídos pelo analista: A análise do caso de aponta para uma…"
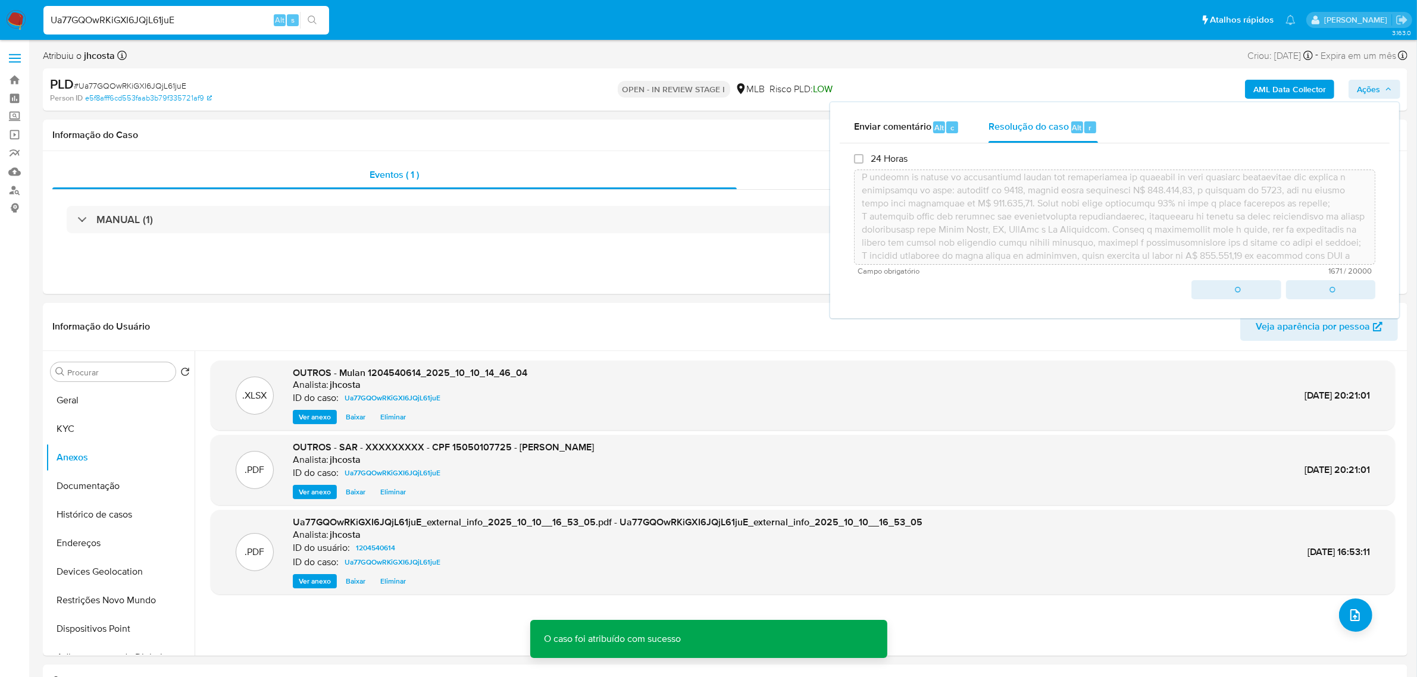
click at [155, 82] on span "# Ua77GQOwRKiGXI6JQjL61juE" at bounding box center [130, 86] width 112 height 12
click at [152, 82] on span "# Ua77GQOwRKiGXI6JQjL61juE" at bounding box center [130, 86] width 112 height 12
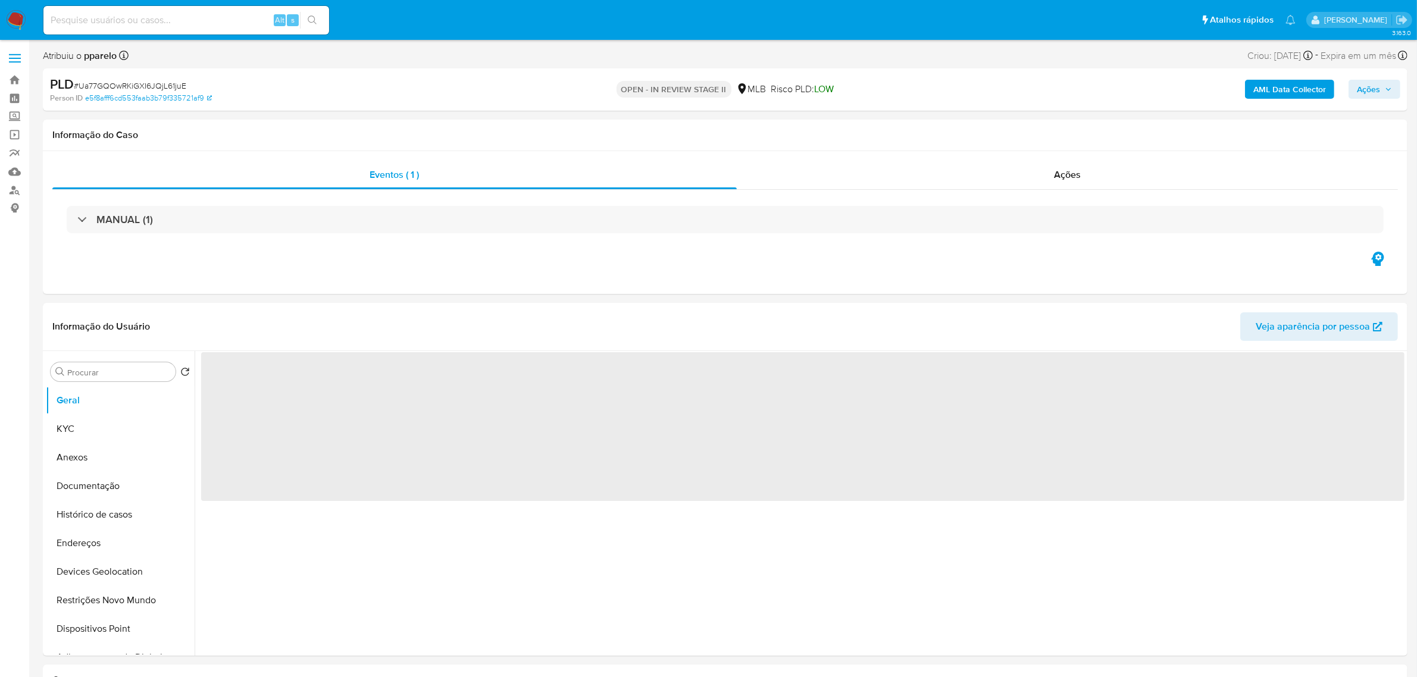
click at [152, 84] on span "# Ua77GQOwRKiGXI6JQjL61juE" at bounding box center [130, 86] width 112 height 12
copy span "Ua77GQOwRKiGXI6JQjL61juE"
select select "10"
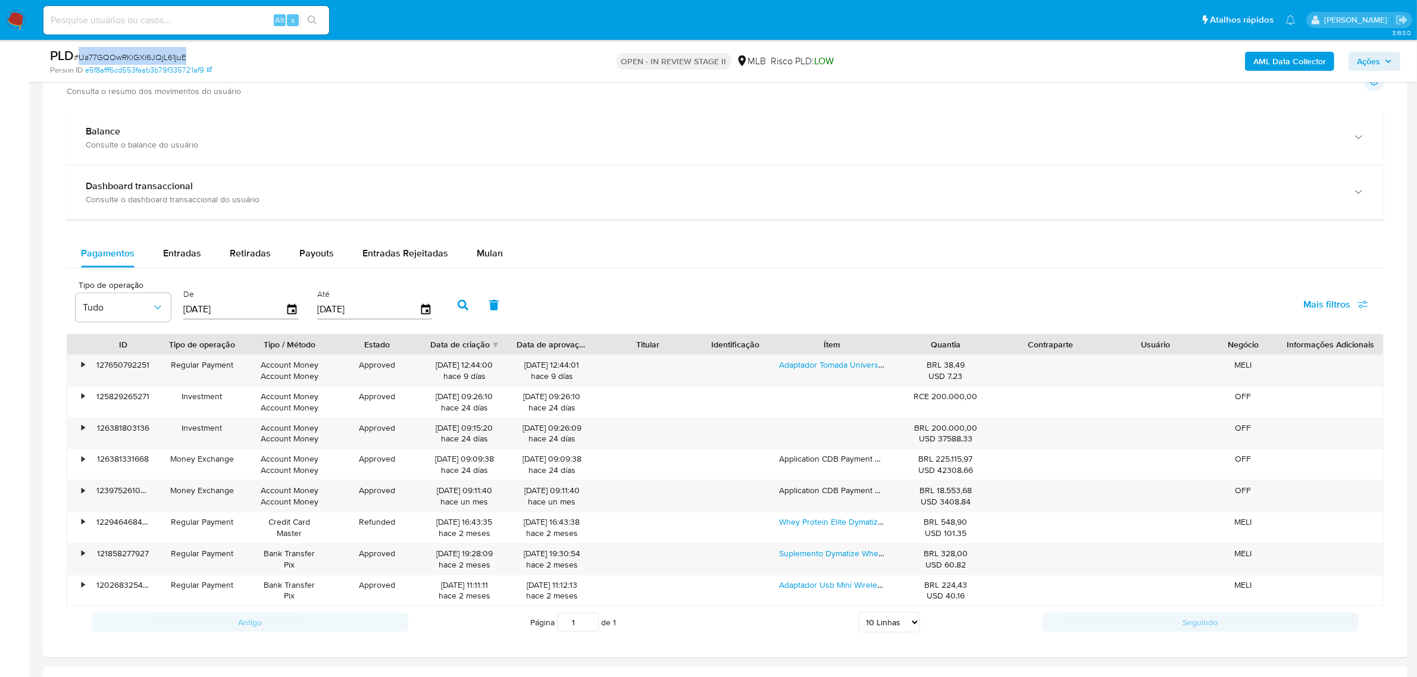
scroll to position [818, 0]
click at [184, 24] on input at bounding box center [186, 19] width 286 height 15
paste input "2UYCGA2As3cYL8cAg1i6OUfm"
type input "2UYCGA2As3cYL8cAg1i6OUfm"
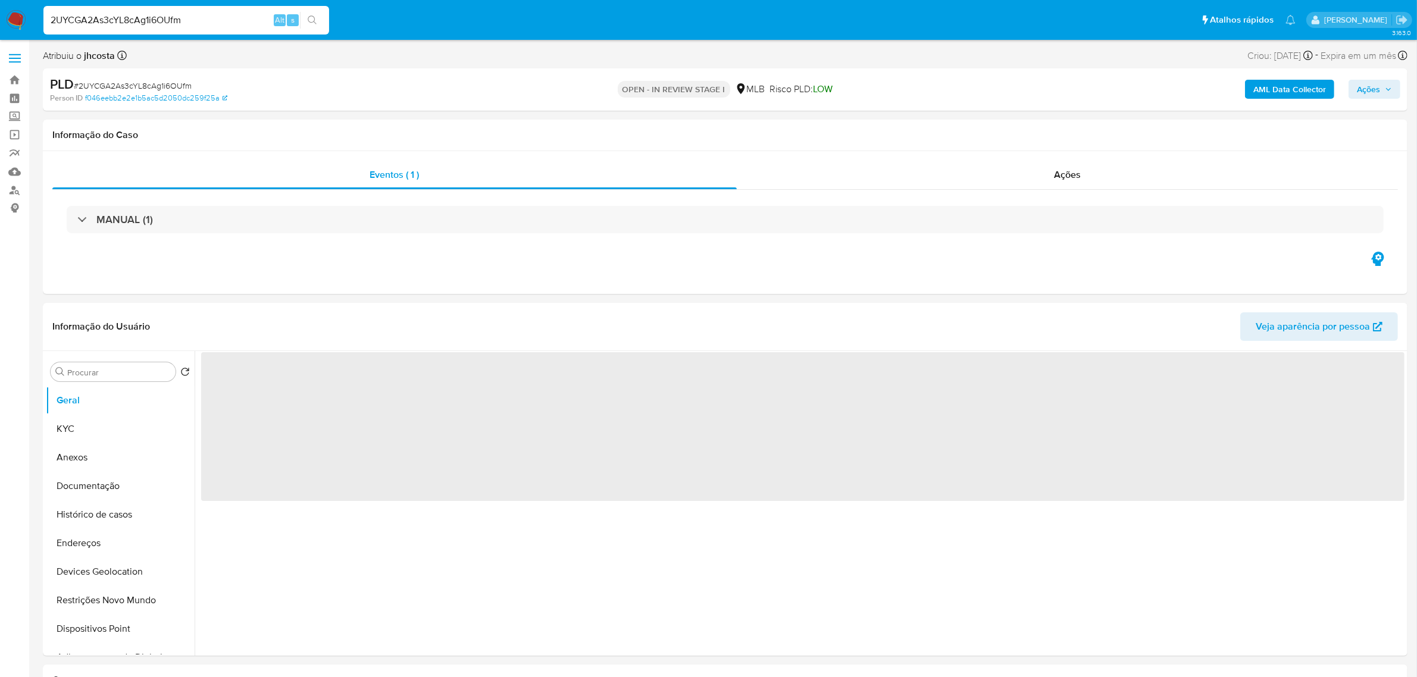
select select "10"
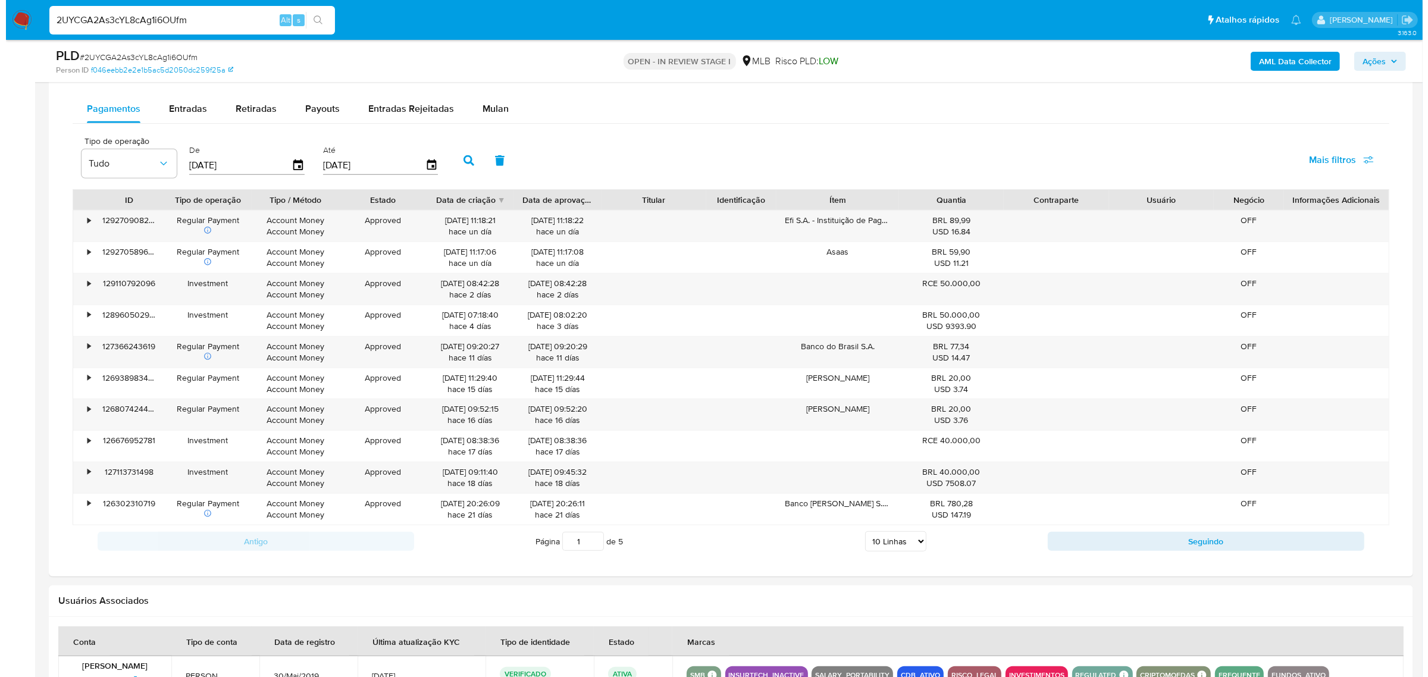
scroll to position [744, 0]
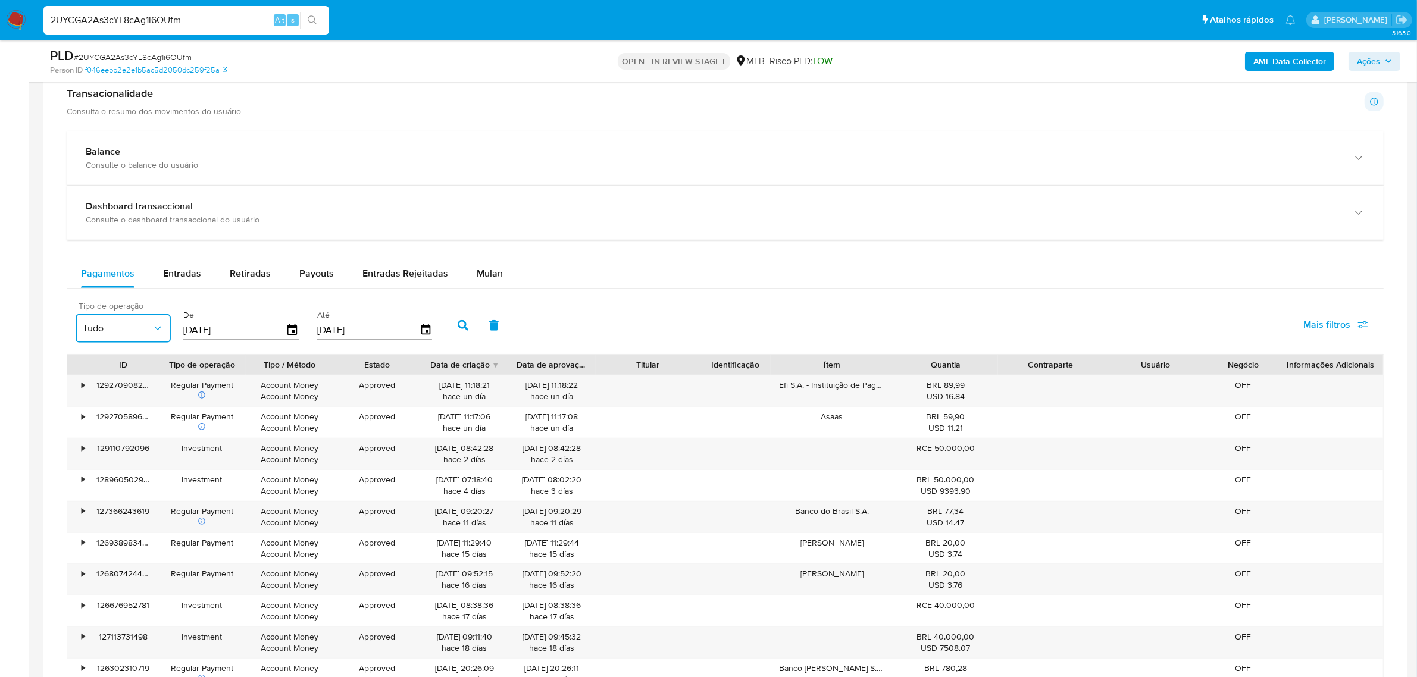
click at [147, 334] on span "Tudo" at bounding box center [117, 328] width 69 height 12
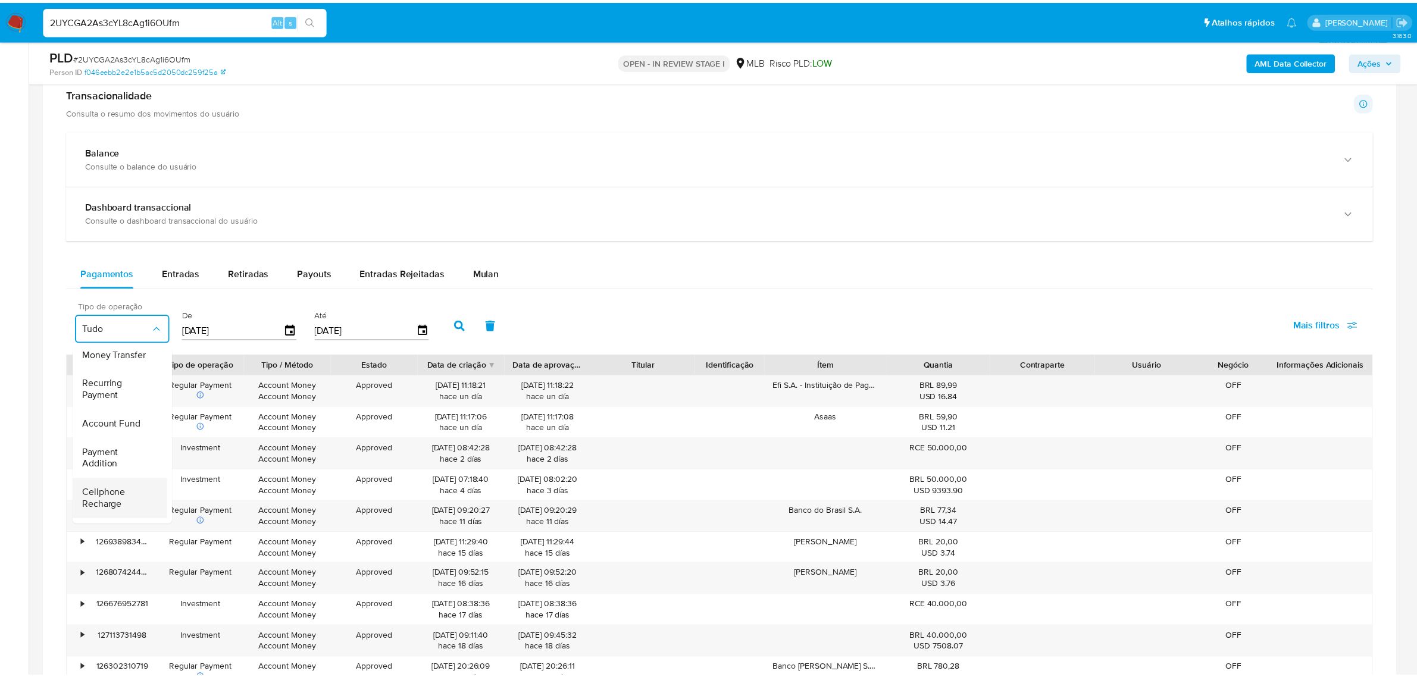
scroll to position [149, 0]
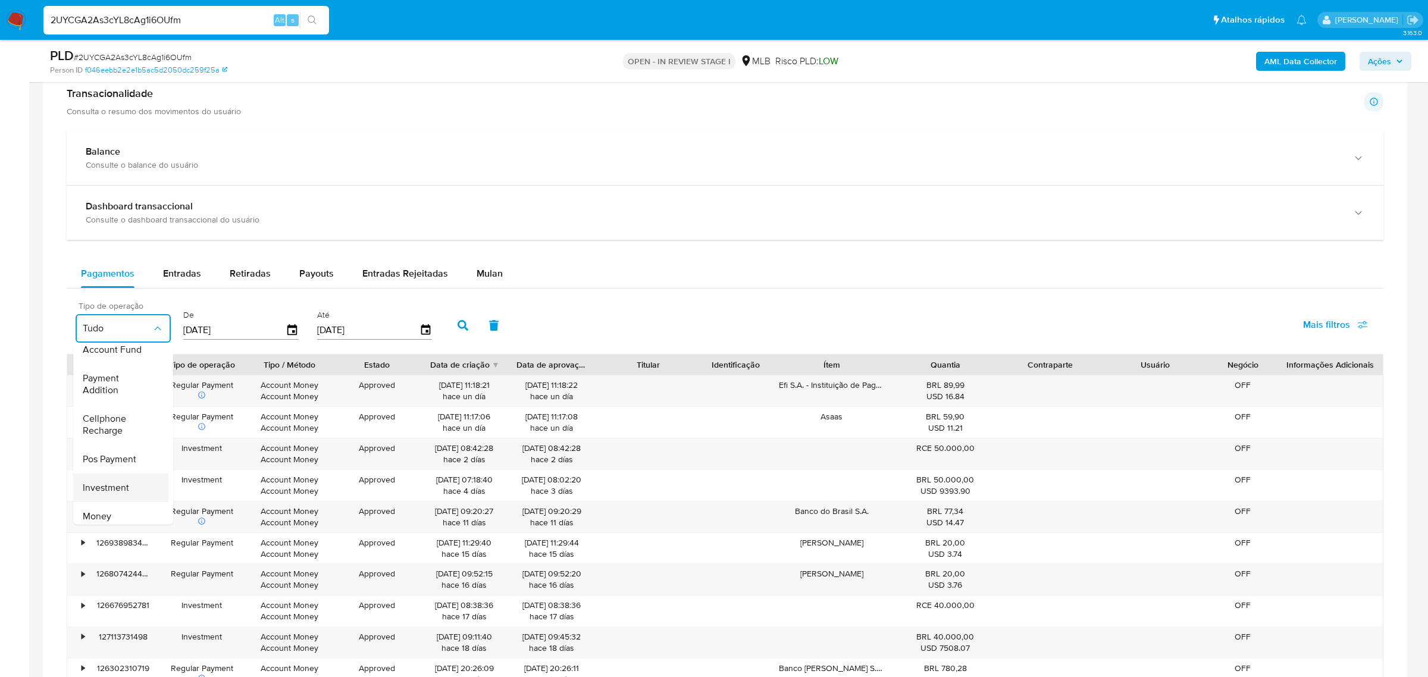
click at [118, 486] on span "Investment" at bounding box center [106, 487] width 46 height 12
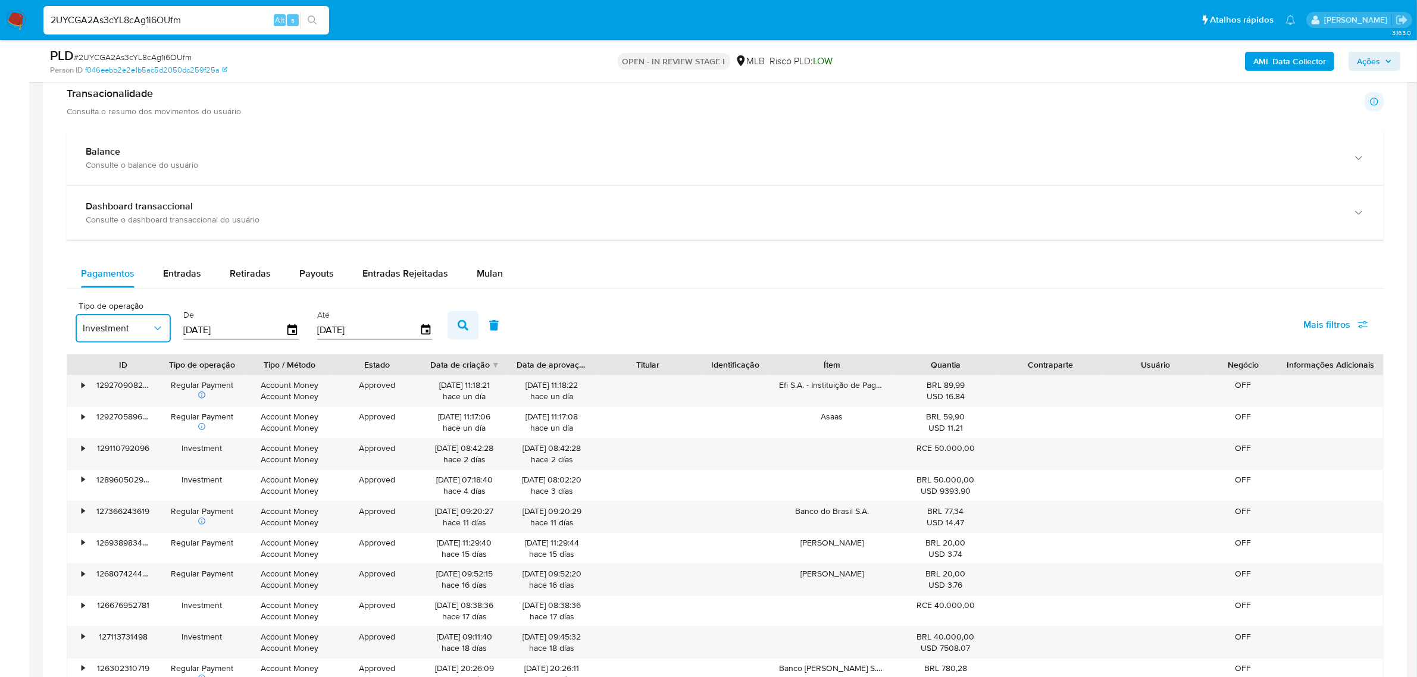
click at [458, 329] on icon "button" at bounding box center [463, 325] width 11 height 11
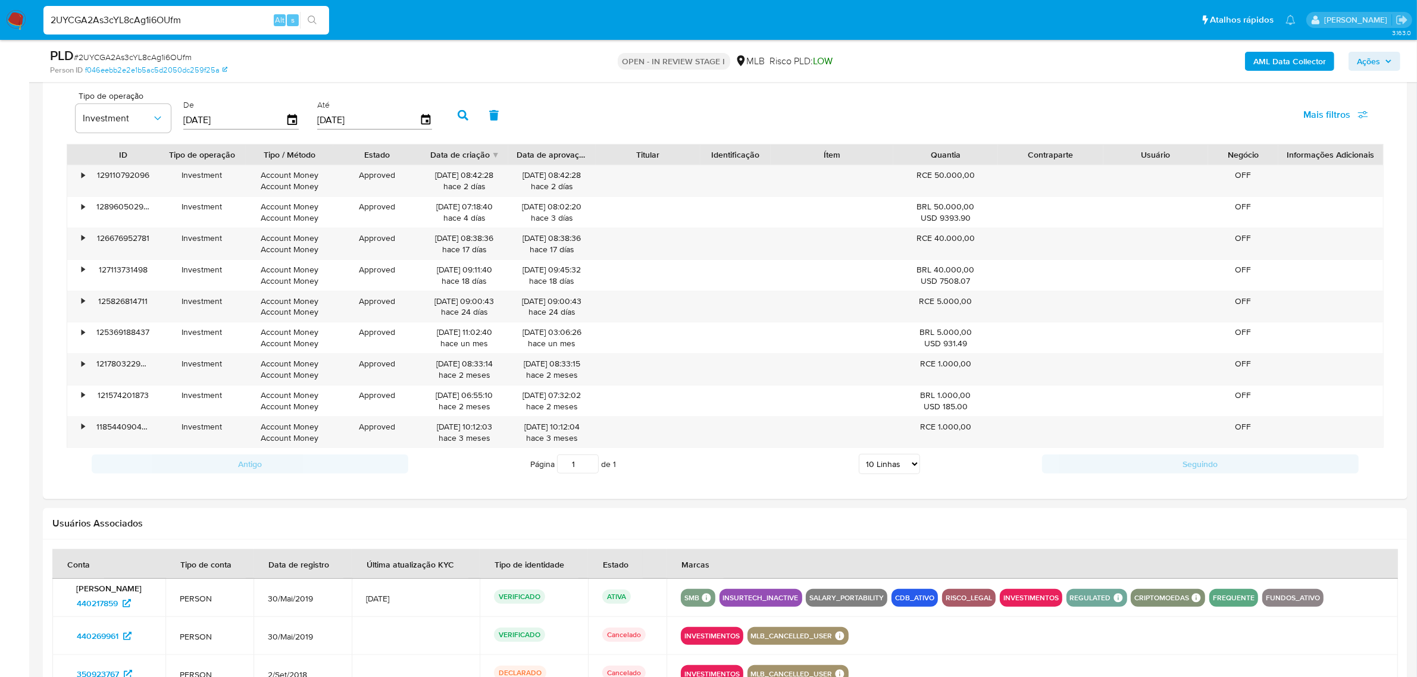
scroll to position [967, 0]
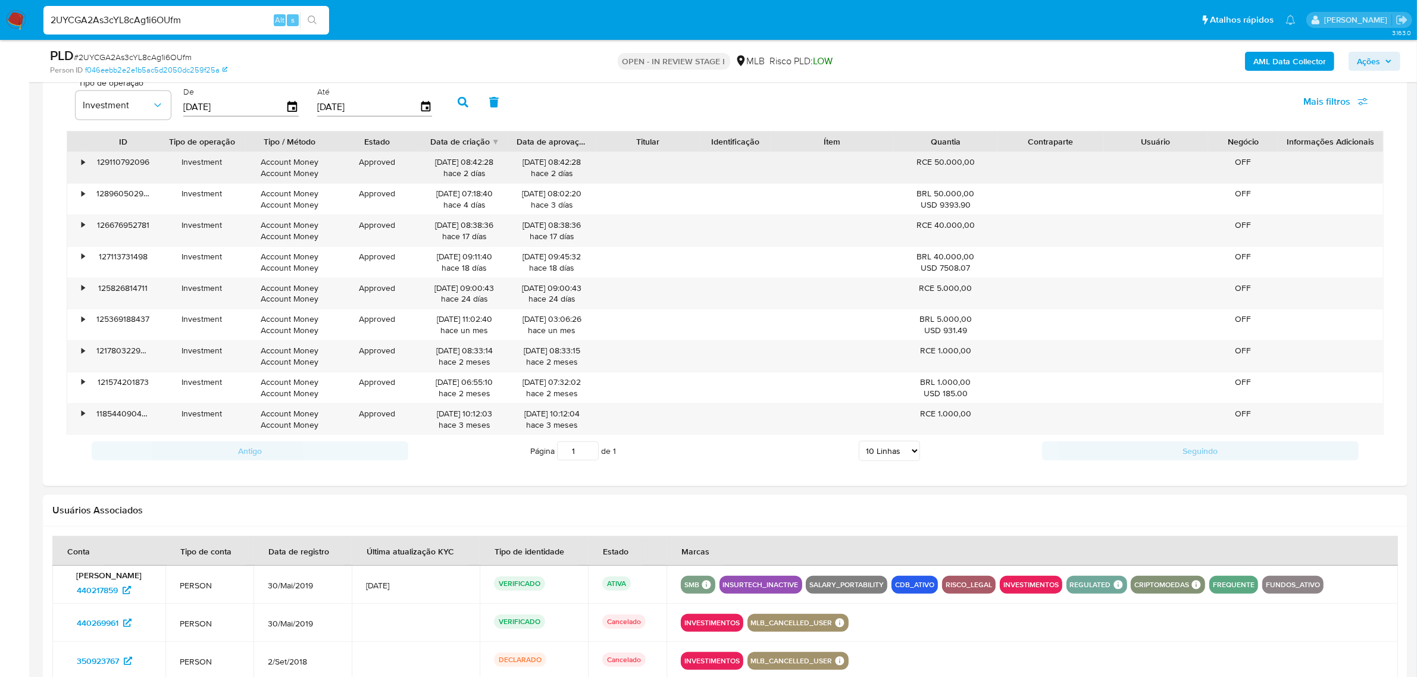
drag, startPoint x: 930, startPoint y: 162, endPoint x: 976, endPoint y: 162, distance: 46.4
click at [976, 162] on div "RCE 50.000,00" at bounding box center [945, 161] width 88 height 11
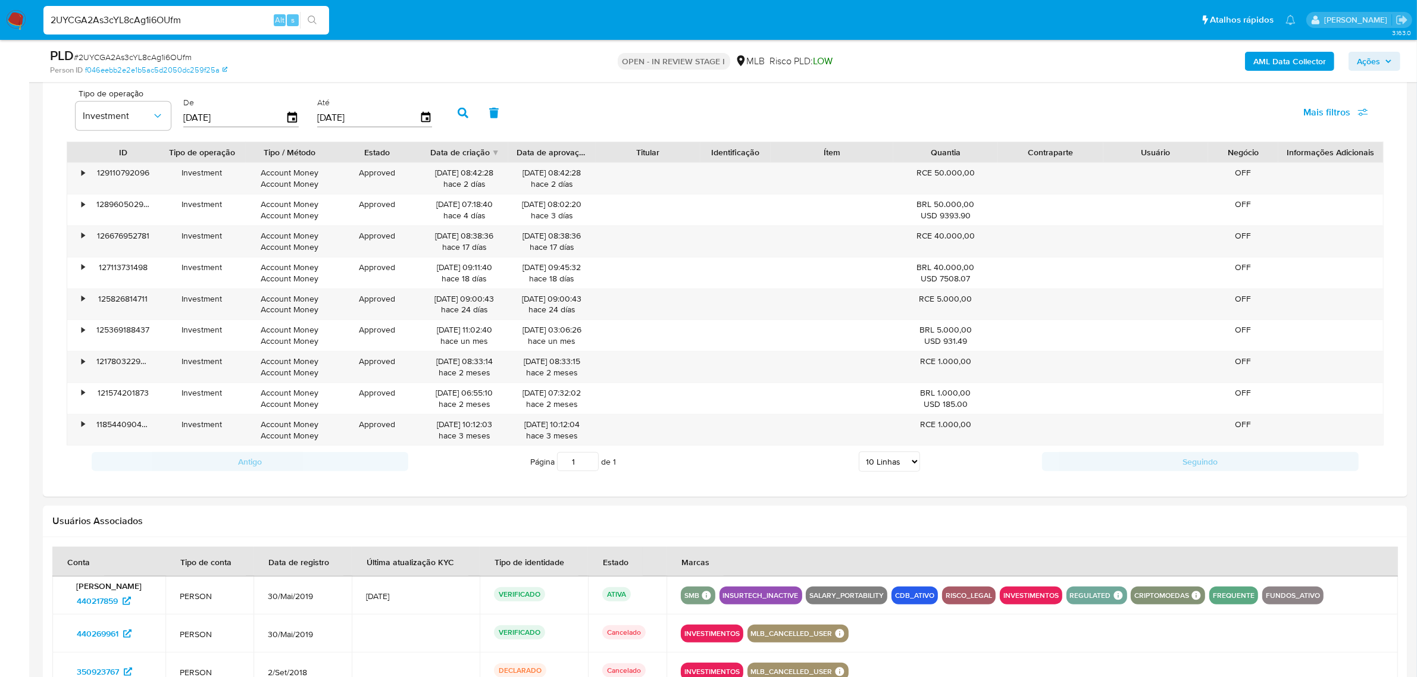
scroll to position [818, 0]
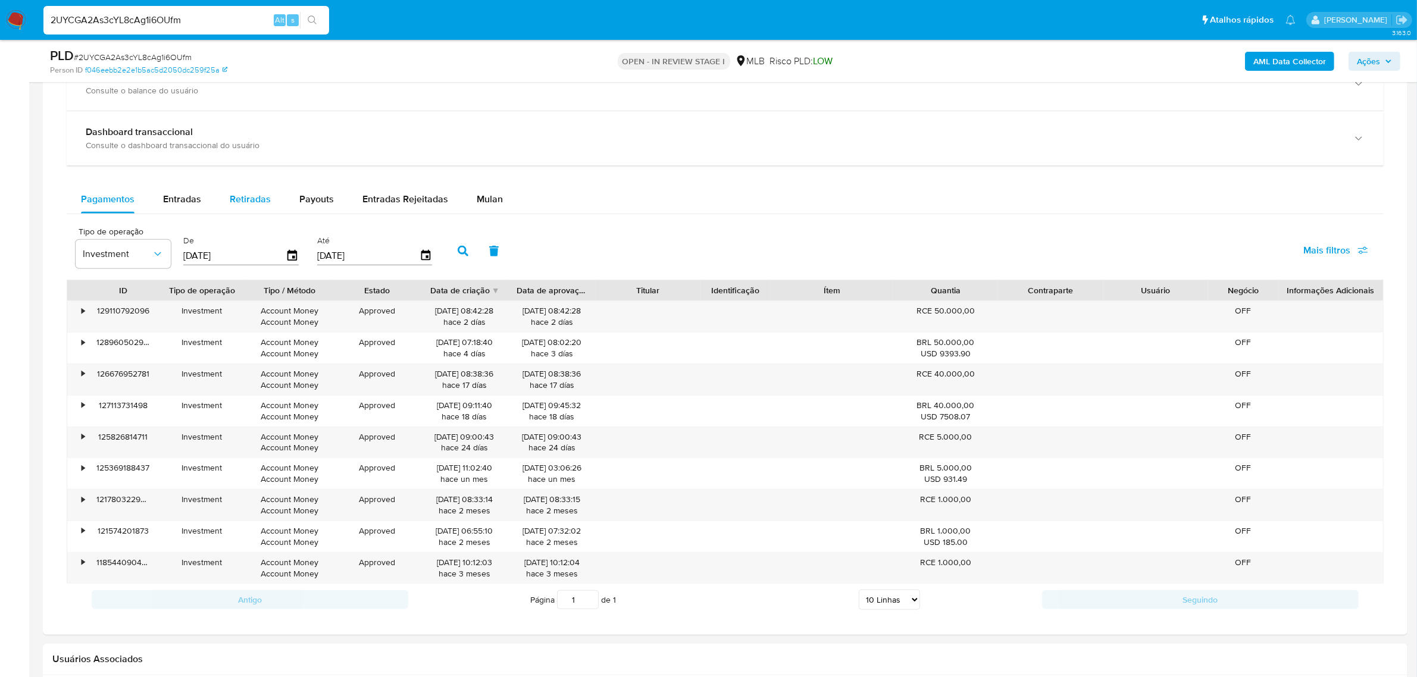
click at [251, 201] on span "Retiradas" at bounding box center [250, 199] width 41 height 14
select select "10"
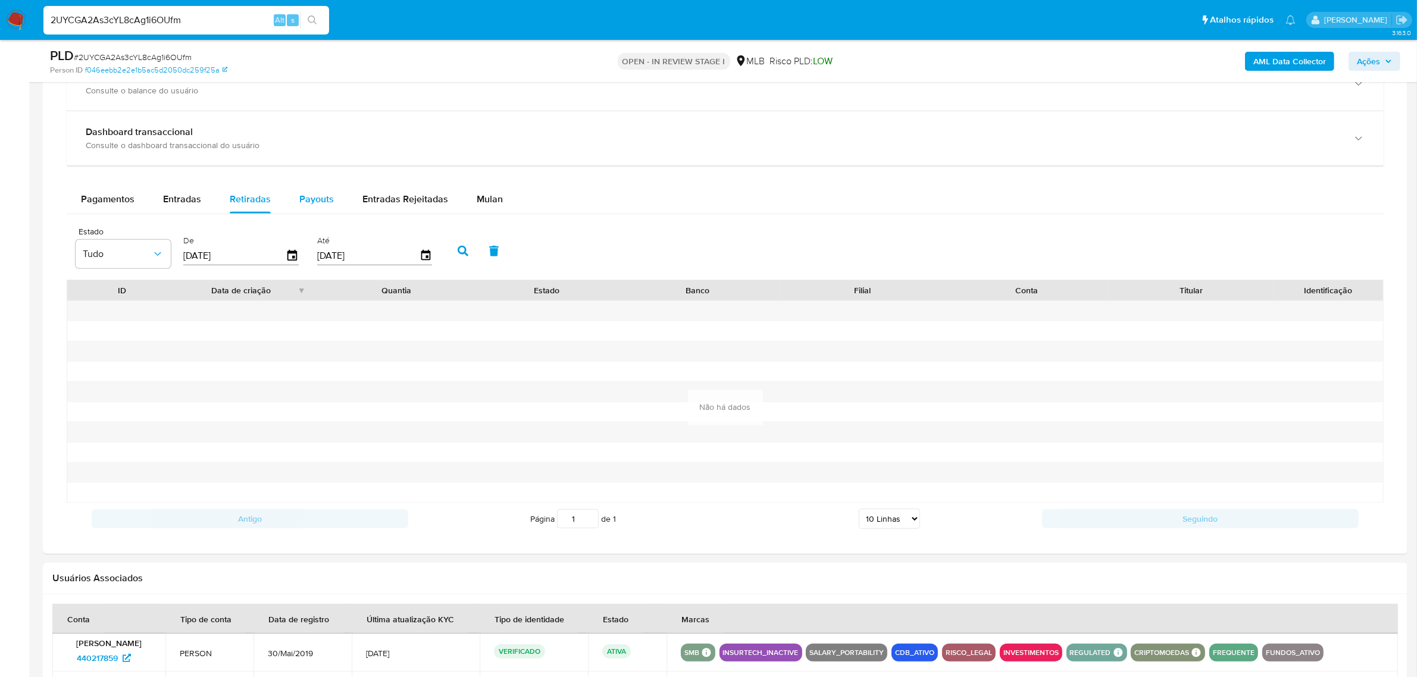
click at [316, 210] on div "Payouts" at bounding box center [316, 199] width 35 height 29
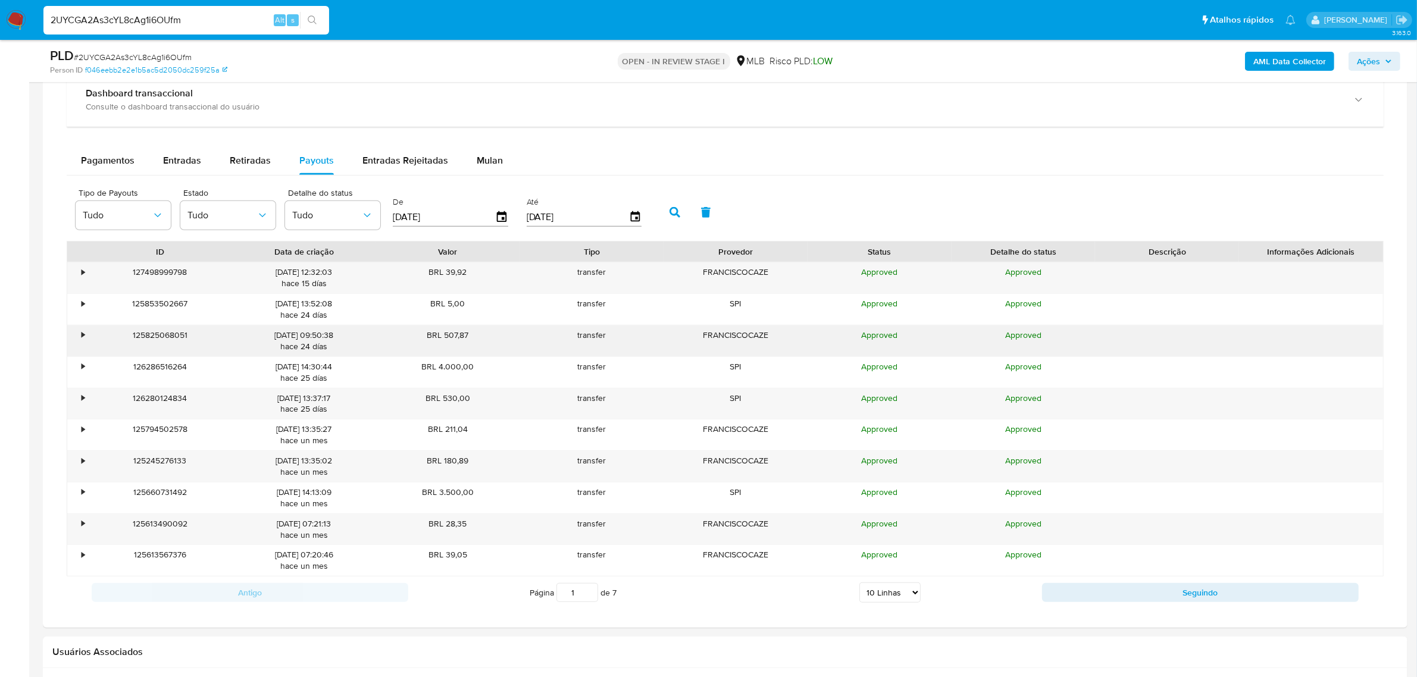
scroll to position [892, 0]
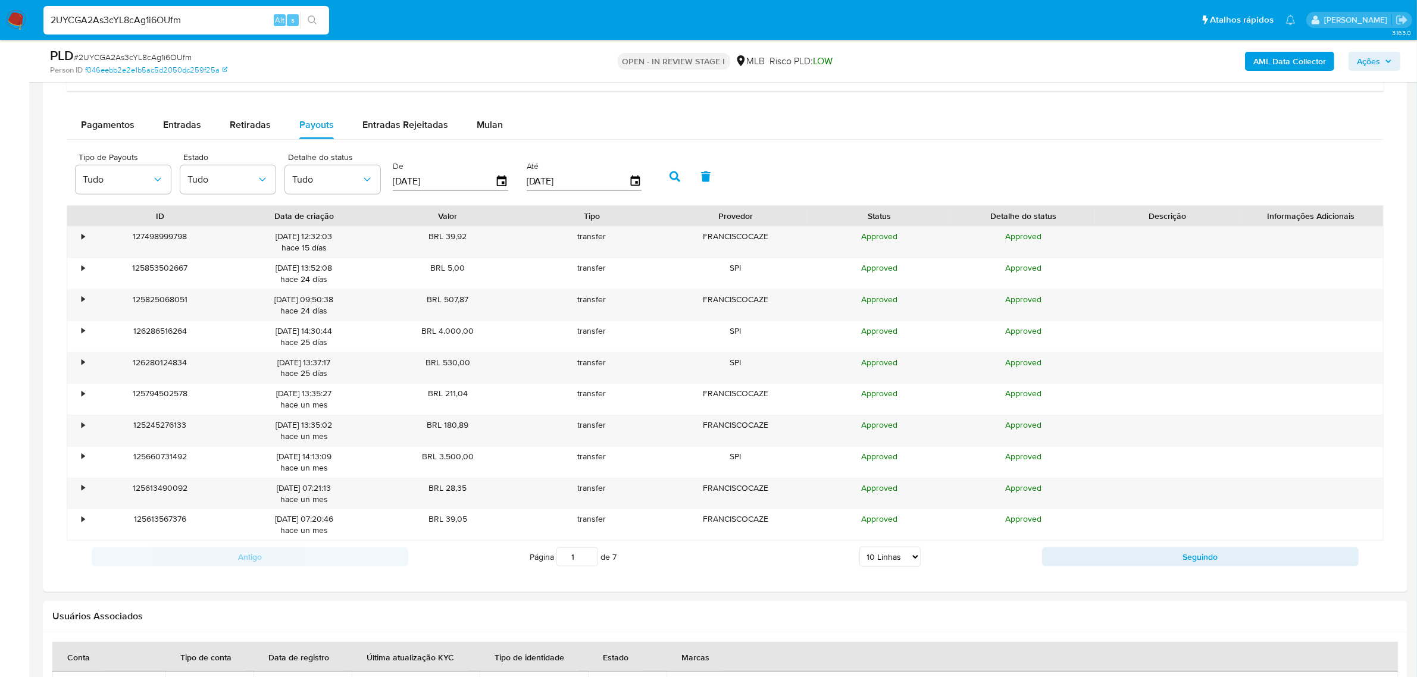
drag, startPoint x: 906, startPoint y: 559, endPoint x: 906, endPoint y: 568, distance: 8.9
click at [906, 559] on select "5 Linhas 10 Linhas 20 Linhas 25 Linhas 50 Linhas 100 Linhas" at bounding box center [889, 557] width 61 height 20
select select "100"
click at [859, 550] on select "5 Linhas 10 Linhas 20 Linhas 25 Linhas 50 Linhas 100 Linhas" at bounding box center [889, 557] width 61 height 20
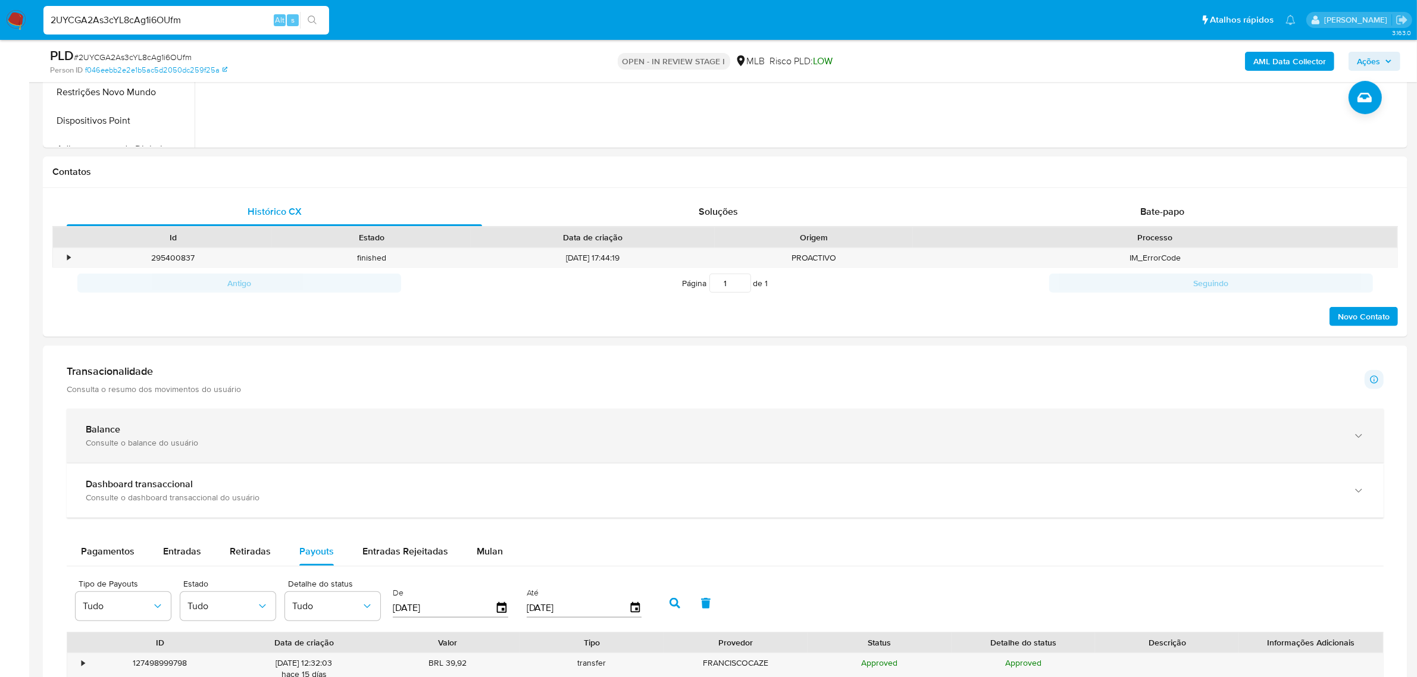
scroll to position [446, 0]
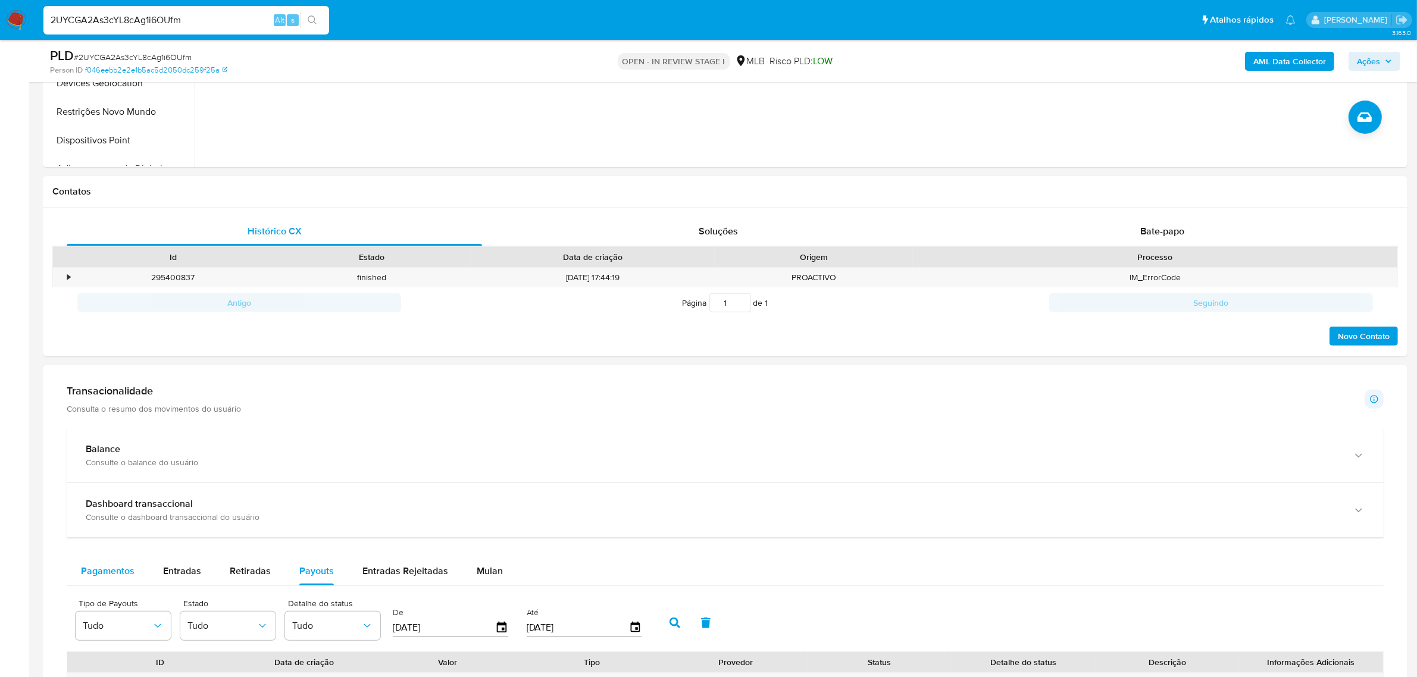
click at [114, 577] on span "Pagamentos" at bounding box center [108, 571] width 54 height 14
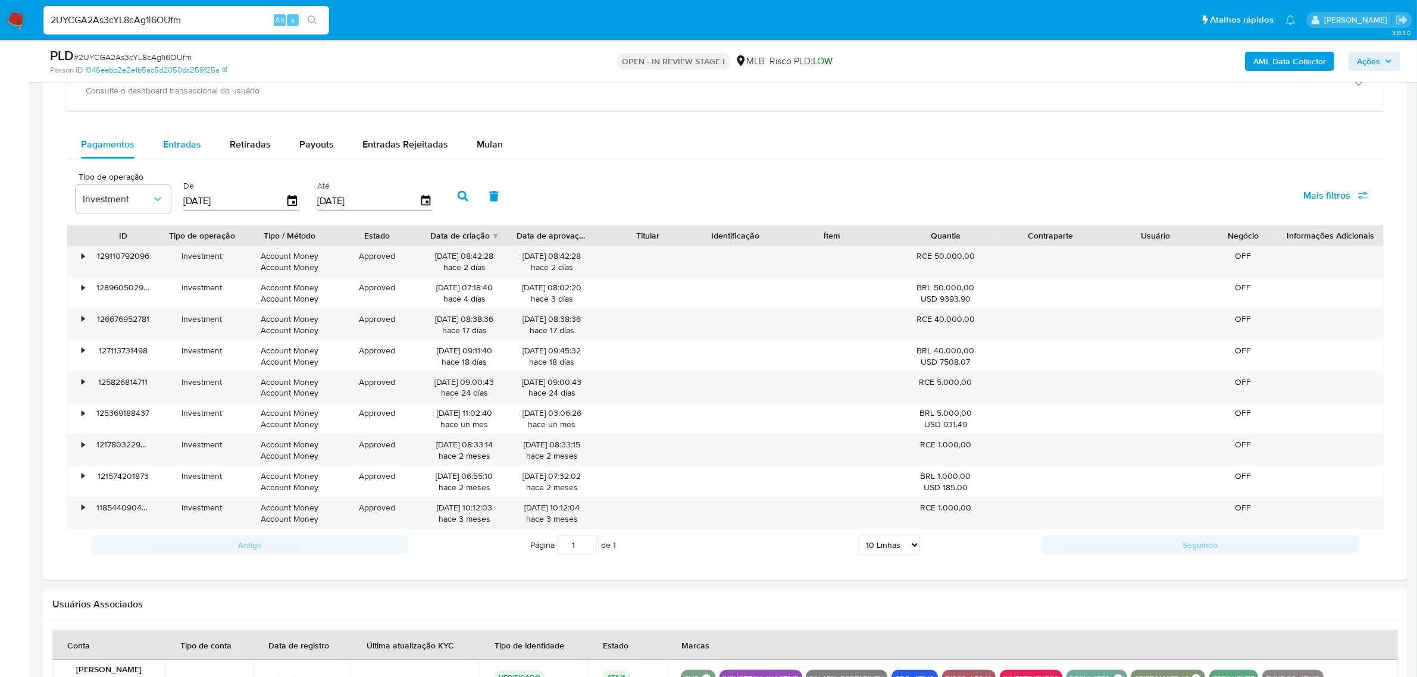
scroll to position [744, 0]
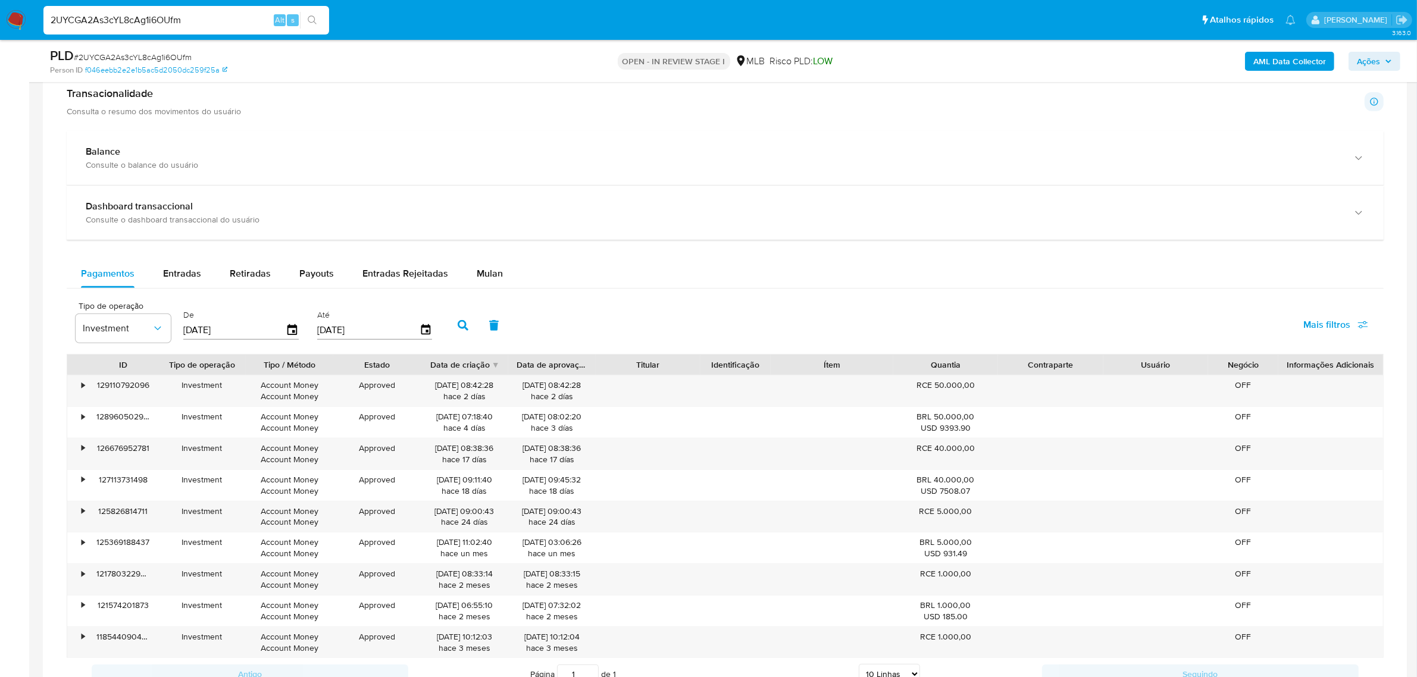
drag, startPoint x: 244, startPoint y: 335, endPoint x: 173, endPoint y: 335, distance: 71.4
click at [173, 335] on div "Tipo de operação Investment De [DATE] Até [DATE]" at bounding box center [257, 324] width 374 height 48
click at [290, 336] on icon "button" at bounding box center [292, 330] width 21 height 21
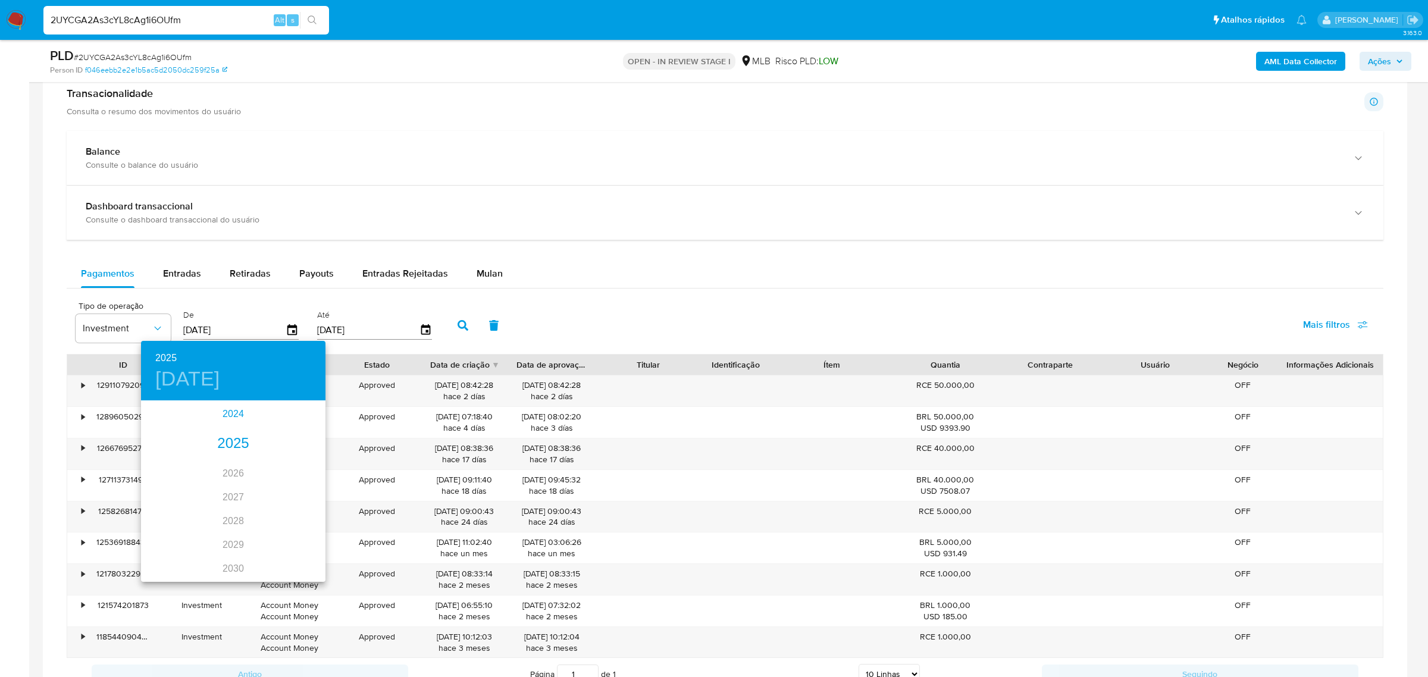
click at [228, 412] on div "2024" at bounding box center [233, 414] width 184 height 24
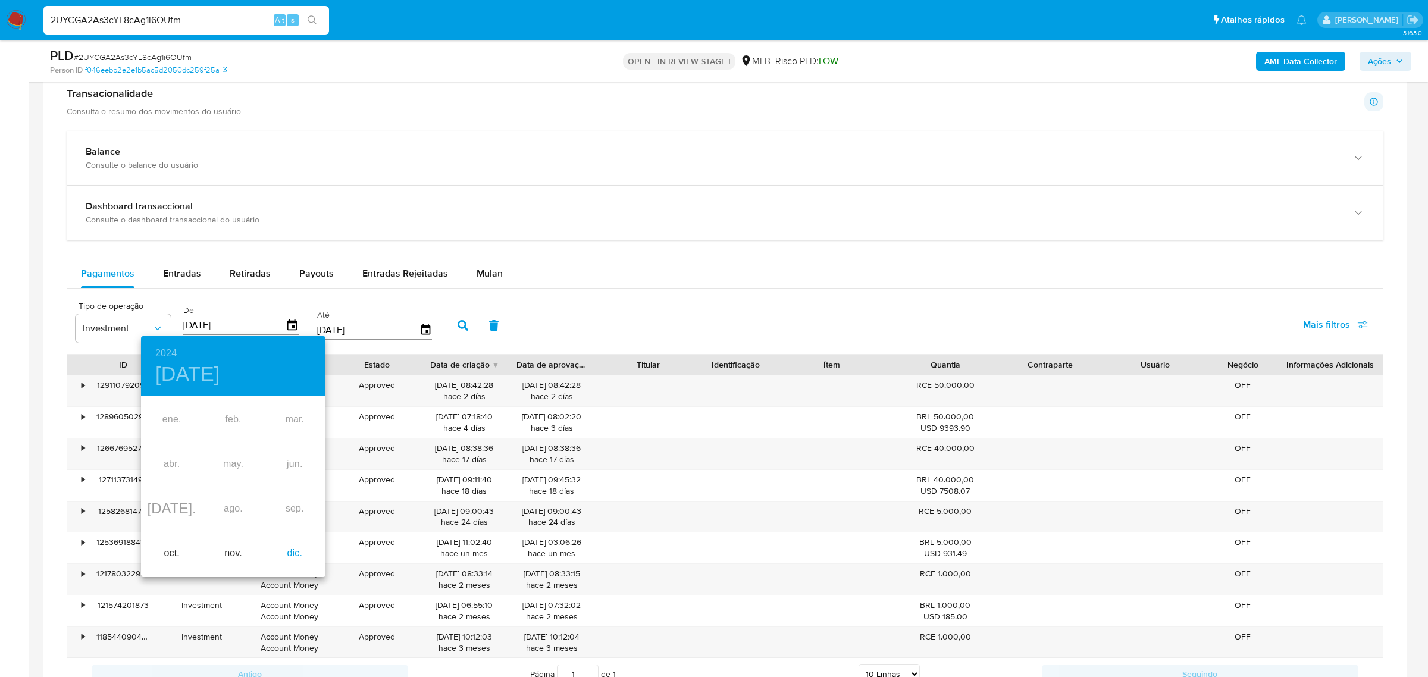
click at [293, 553] on div "dic." at bounding box center [294, 553] width 61 height 45
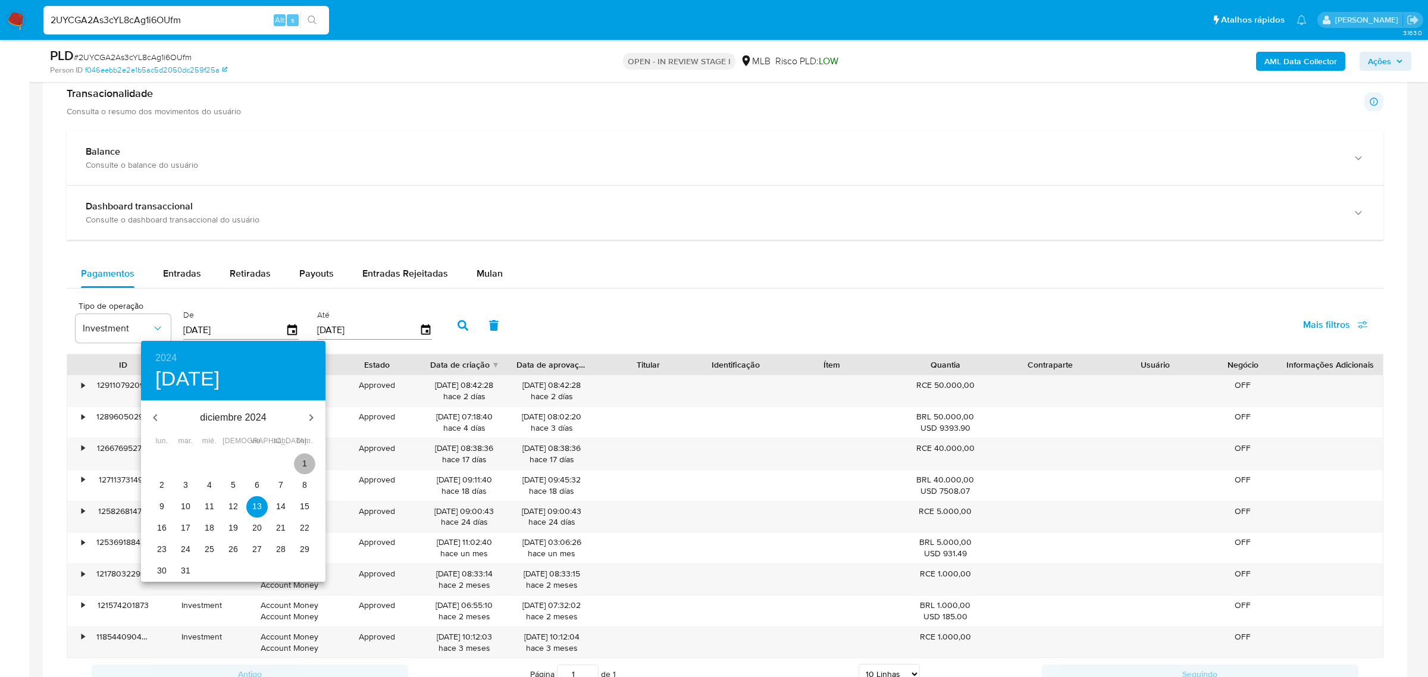
click at [308, 456] on button "1" at bounding box center [304, 463] width 21 height 21
type input "[DATE]"
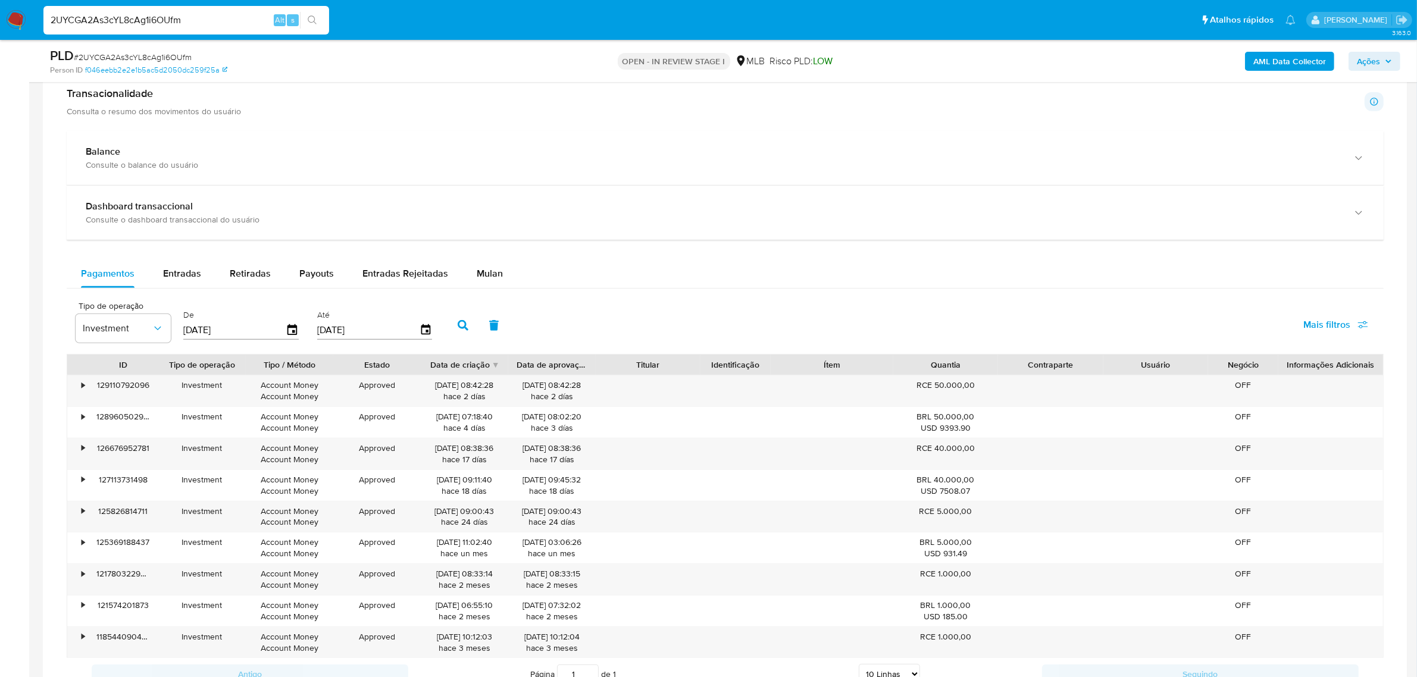
click at [461, 331] on icon "button" at bounding box center [463, 325] width 11 height 11
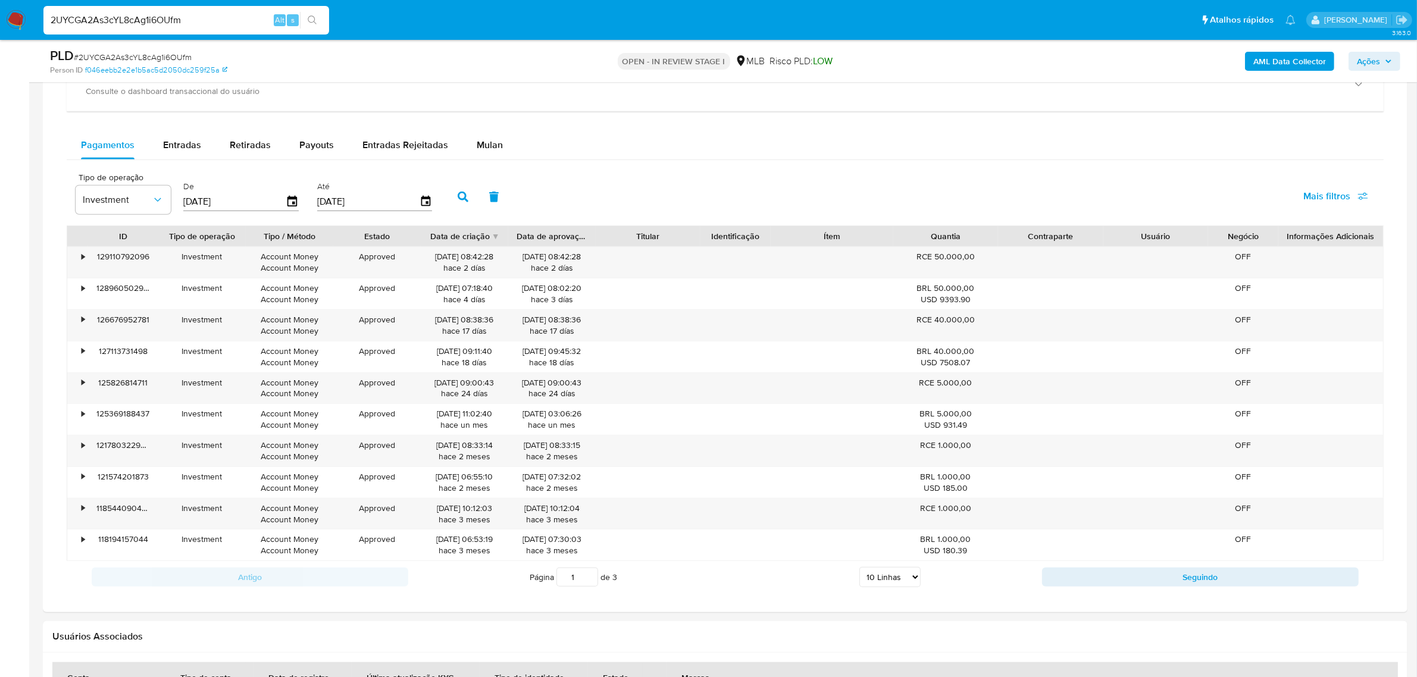
scroll to position [892, 0]
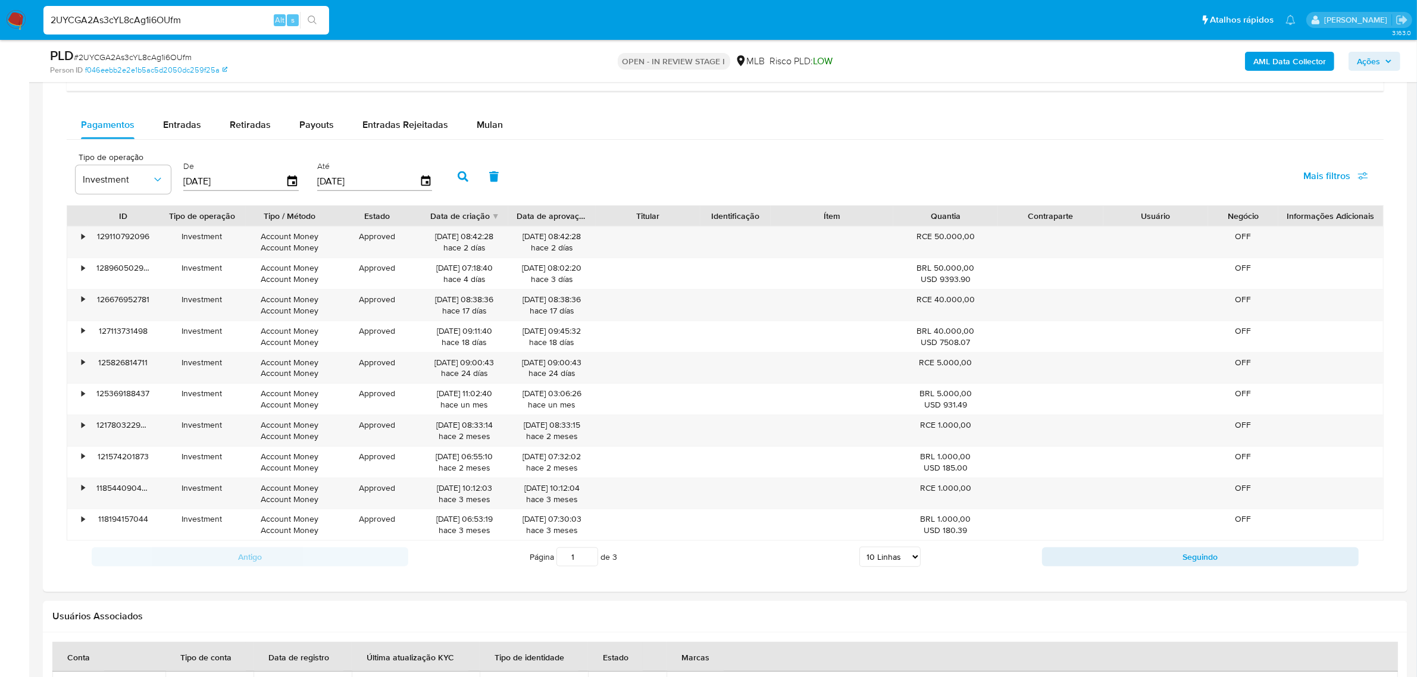
click at [908, 559] on select "5 Linhas 10 Linhas 20 Linhas 25 Linhas 50 Linhas 100 Linhas" at bounding box center [889, 557] width 61 height 20
select select "100"
click at [859, 550] on select "5 Linhas 10 Linhas 20 Linhas 25 Linhas 50 Linhas 100 Linhas" at bounding box center [889, 557] width 61 height 20
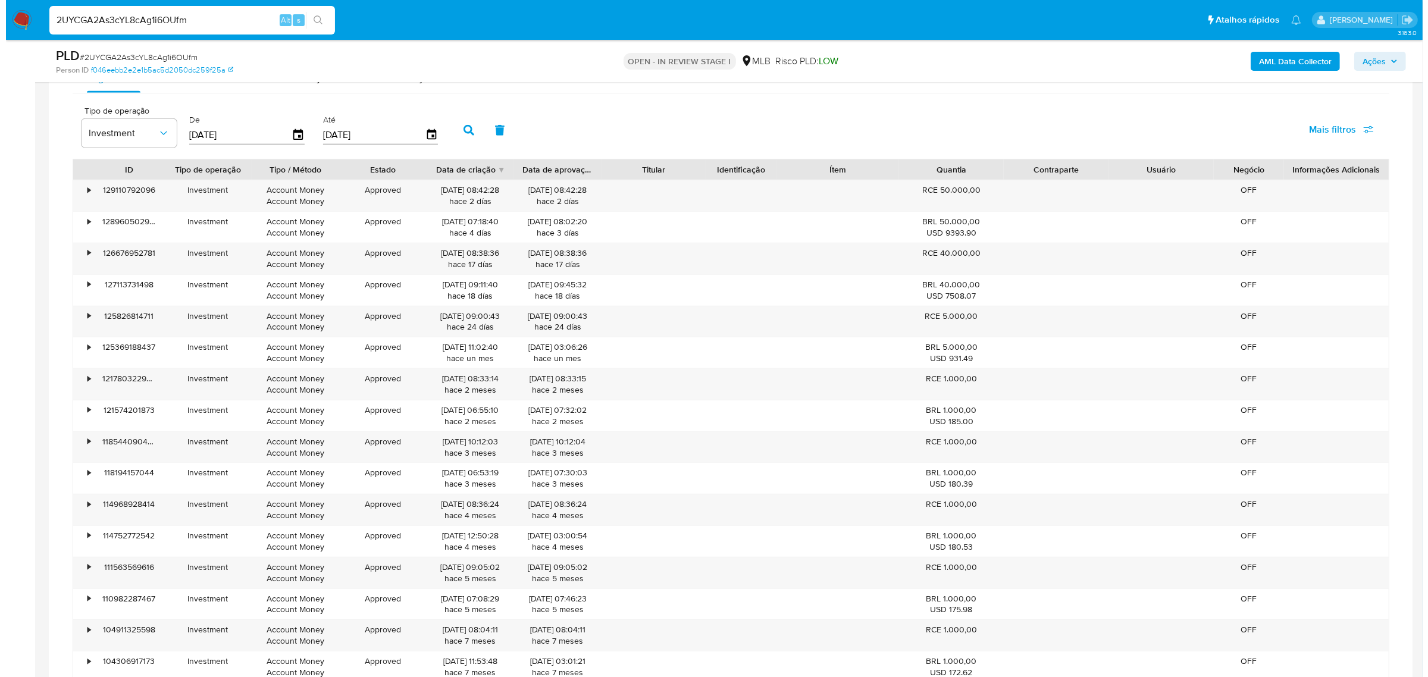
scroll to position [913, 0]
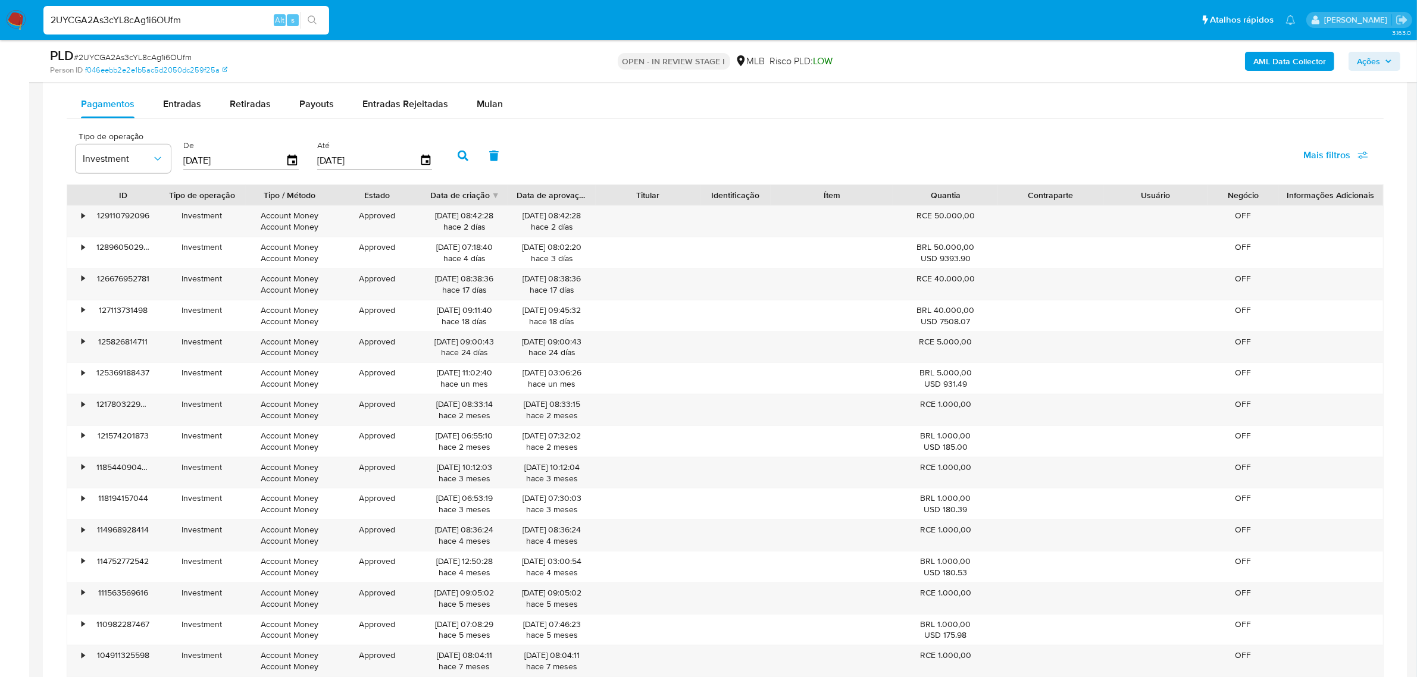
drag, startPoint x: 316, startPoint y: 105, endPoint x: 320, endPoint y: 135, distance: 30.6
click at [316, 105] on span "Payouts" at bounding box center [316, 104] width 35 height 14
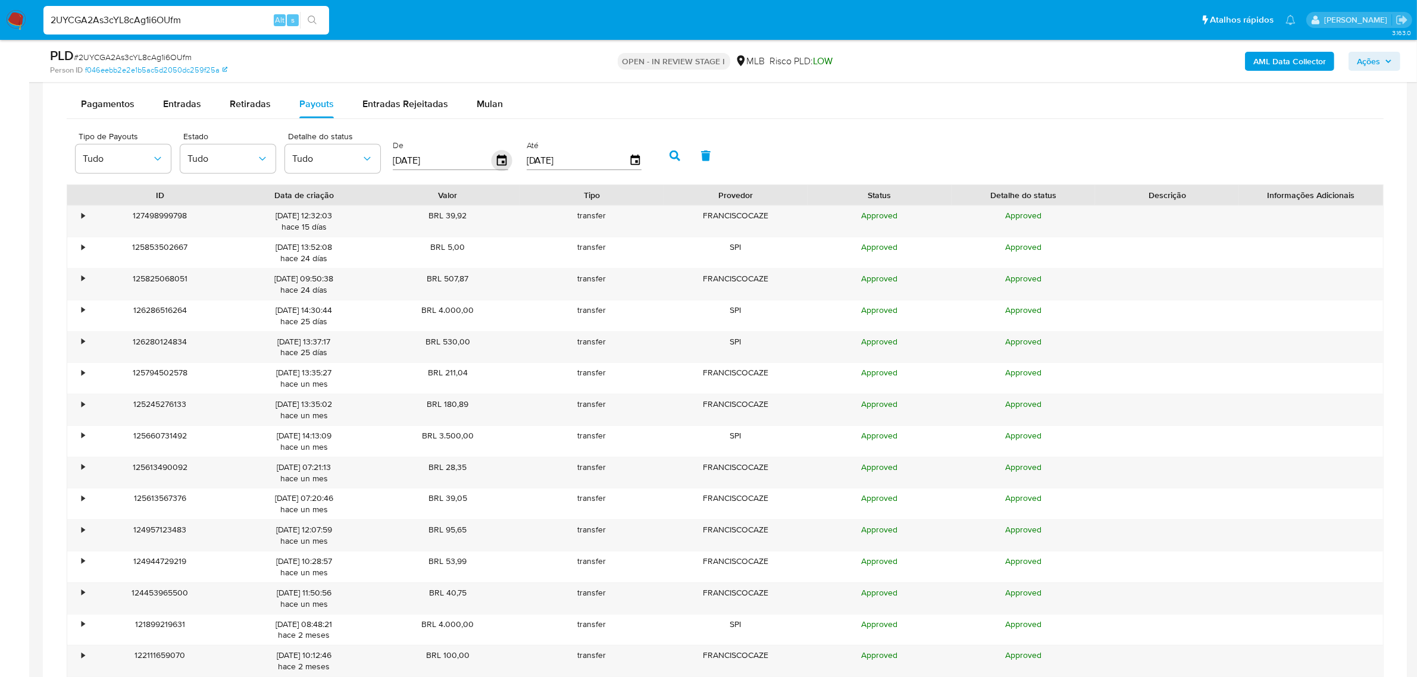
click at [500, 164] on icon "button" at bounding box center [502, 160] width 10 height 11
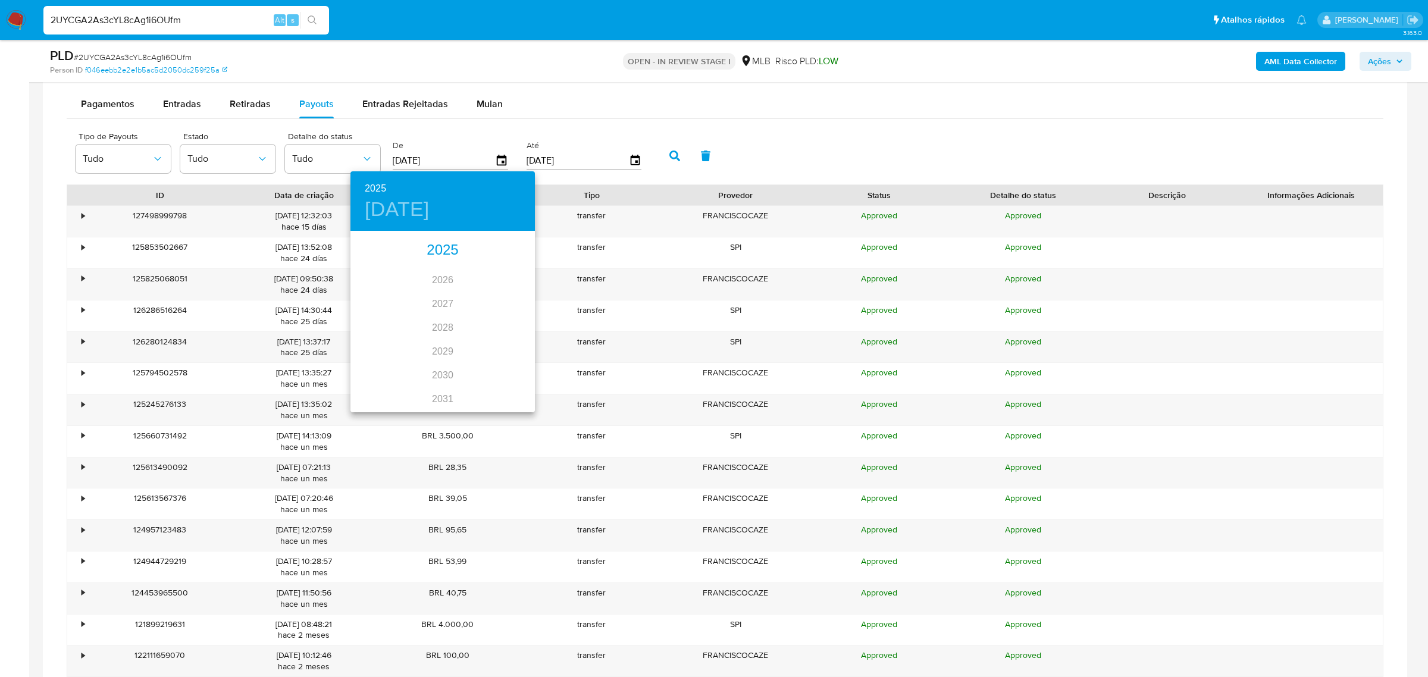
click at [440, 247] on div "2025" at bounding box center [442, 251] width 184 height 24
click at [366, 251] on div "ene. feb. mar. abr. may. jun. [DATE]. ago. sep. oct. nov. dic." at bounding box center [442, 322] width 184 height 178
click at [506, 158] on div at bounding box center [714, 338] width 1428 height 677
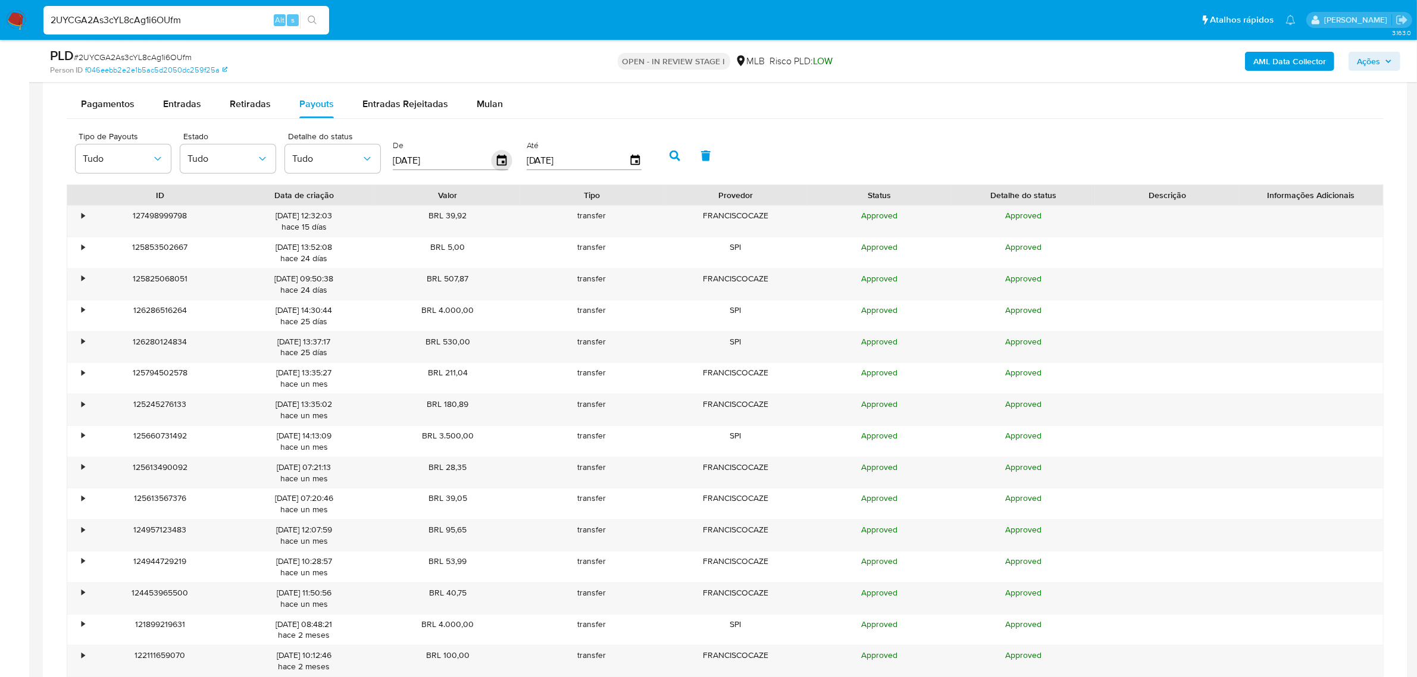
click at [496, 167] on icon "button" at bounding box center [501, 161] width 21 height 21
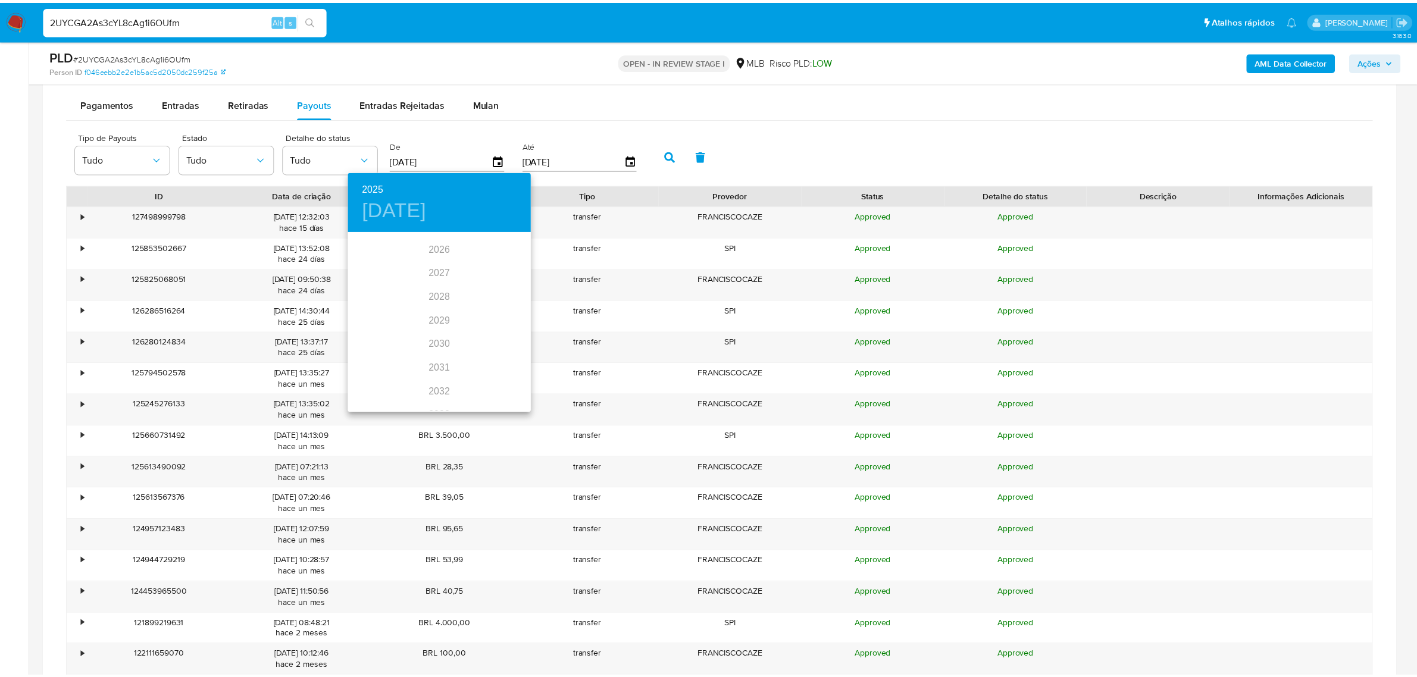
scroll to position [0, 0]
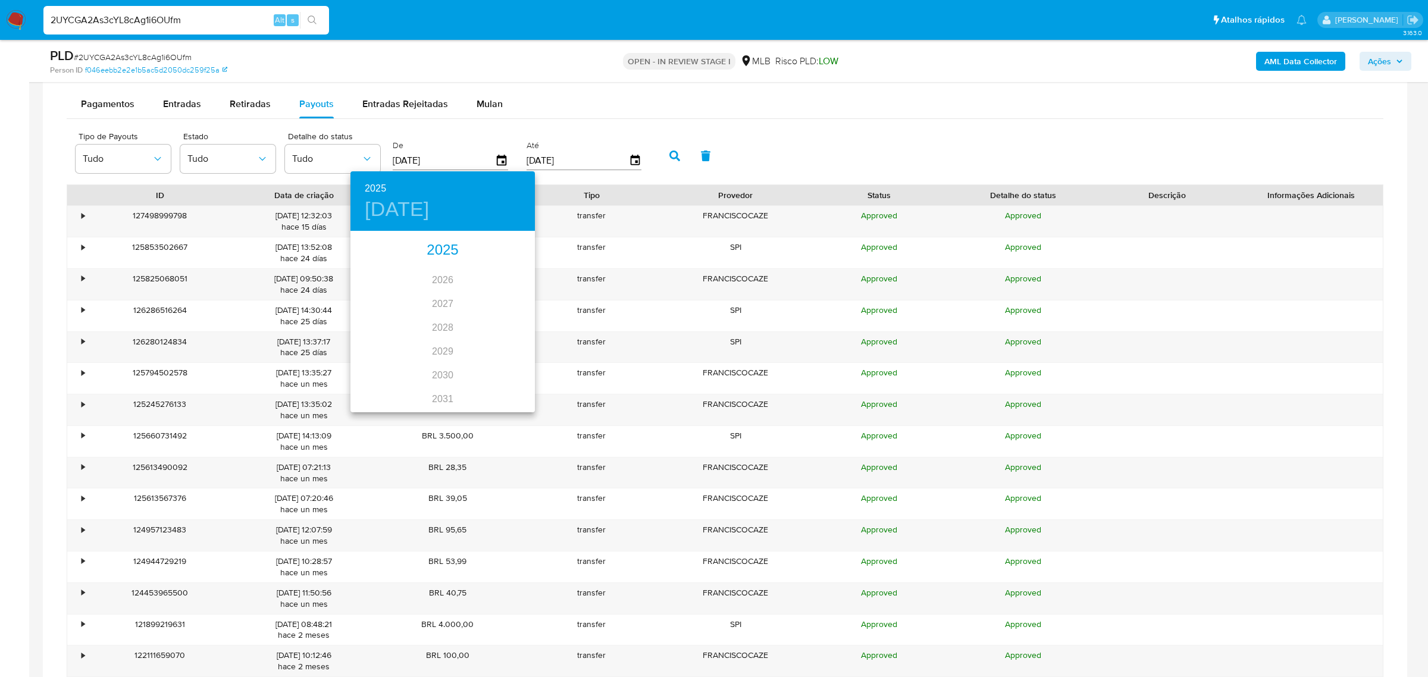
click at [445, 249] on div "2025" at bounding box center [442, 251] width 184 height 24
click at [361, 251] on div "ene. feb. mar. abr. may. jun. [DATE]. ago. sep. oct. nov. dic." at bounding box center [442, 322] width 184 height 178
click at [367, 252] on div "ene. feb. mar. abr. may. jun. [DATE]. ago. sep. oct. nov. dic." at bounding box center [442, 322] width 184 height 178
click at [1272, 287] on div at bounding box center [714, 338] width 1428 height 677
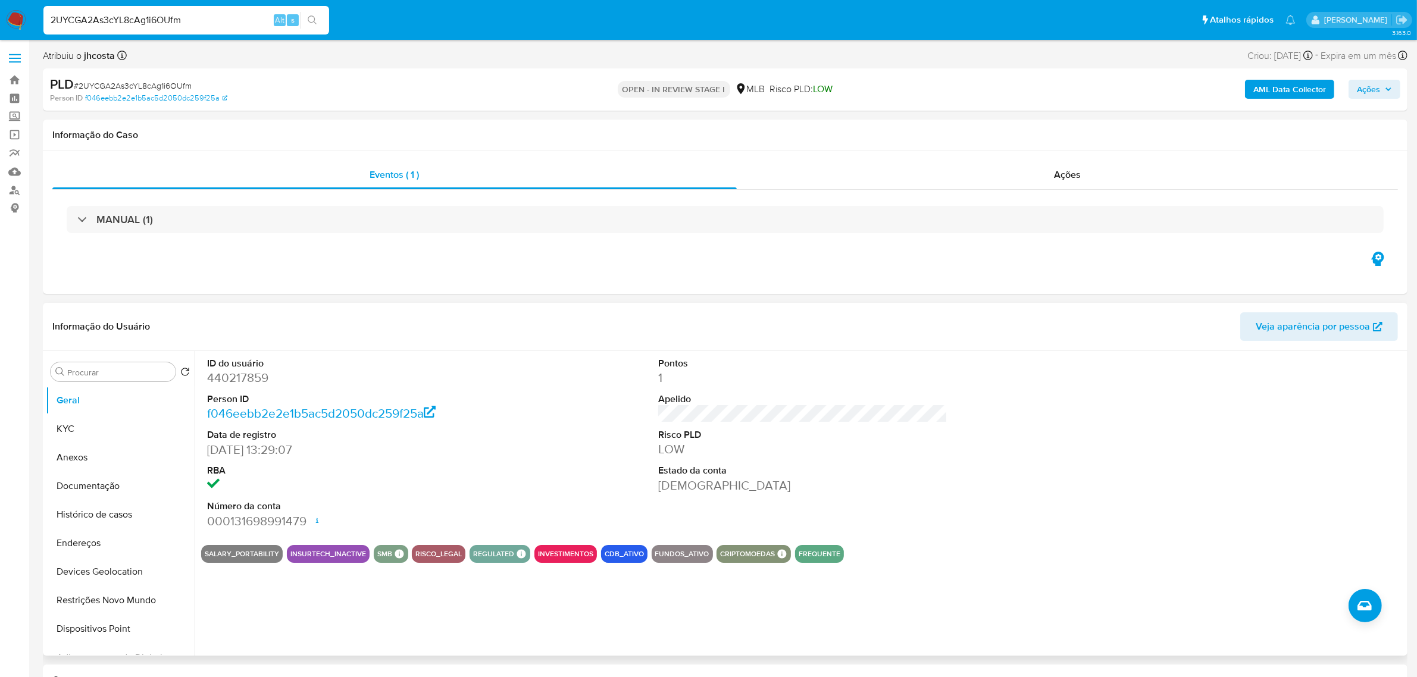
click at [262, 378] on dd "440217859" at bounding box center [351, 377] width 289 height 17
copy dd "440217859"
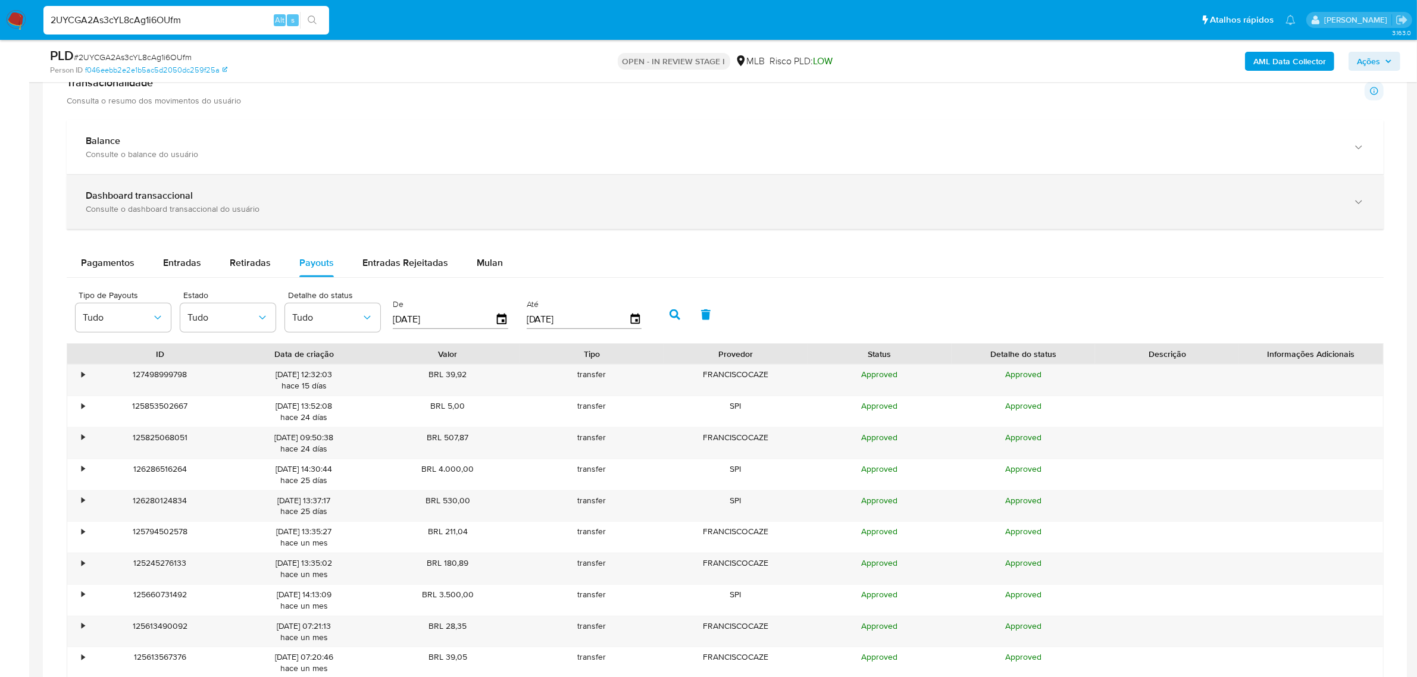
scroll to position [669, 0]
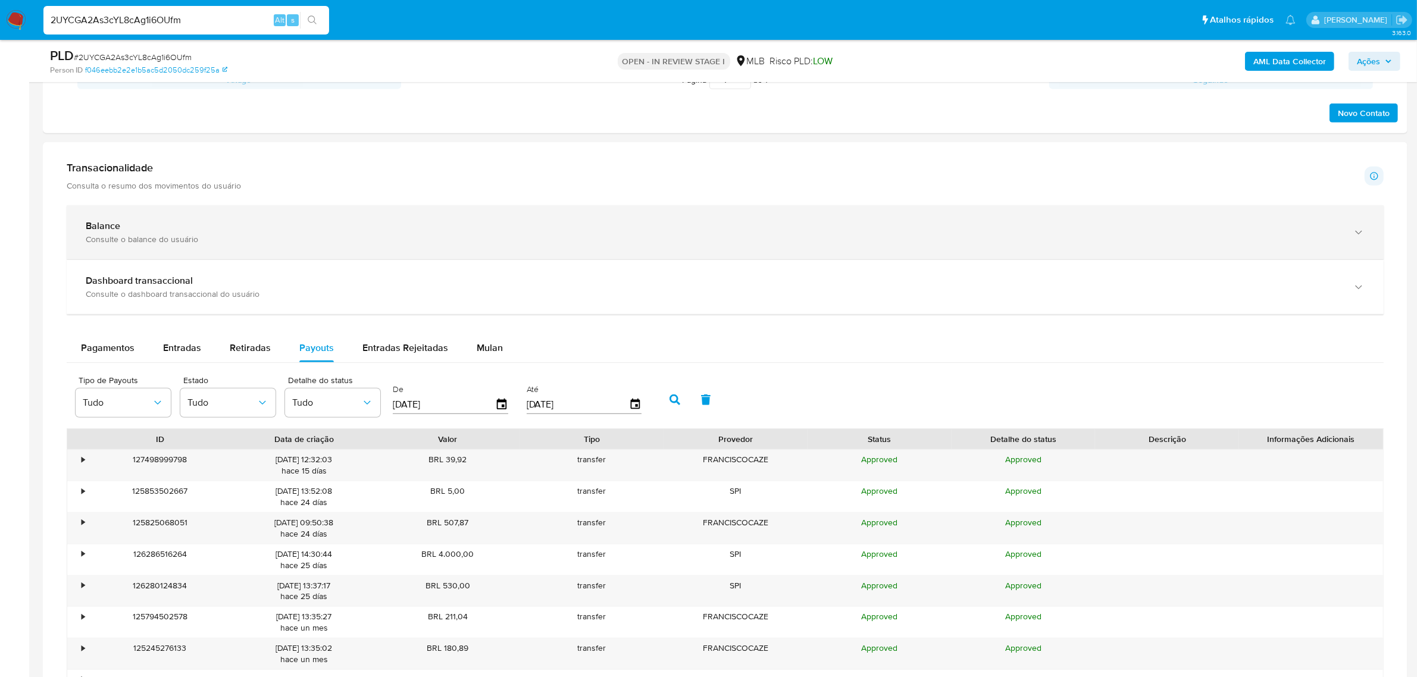
click at [173, 231] on div "Balance" at bounding box center [713, 226] width 1255 height 12
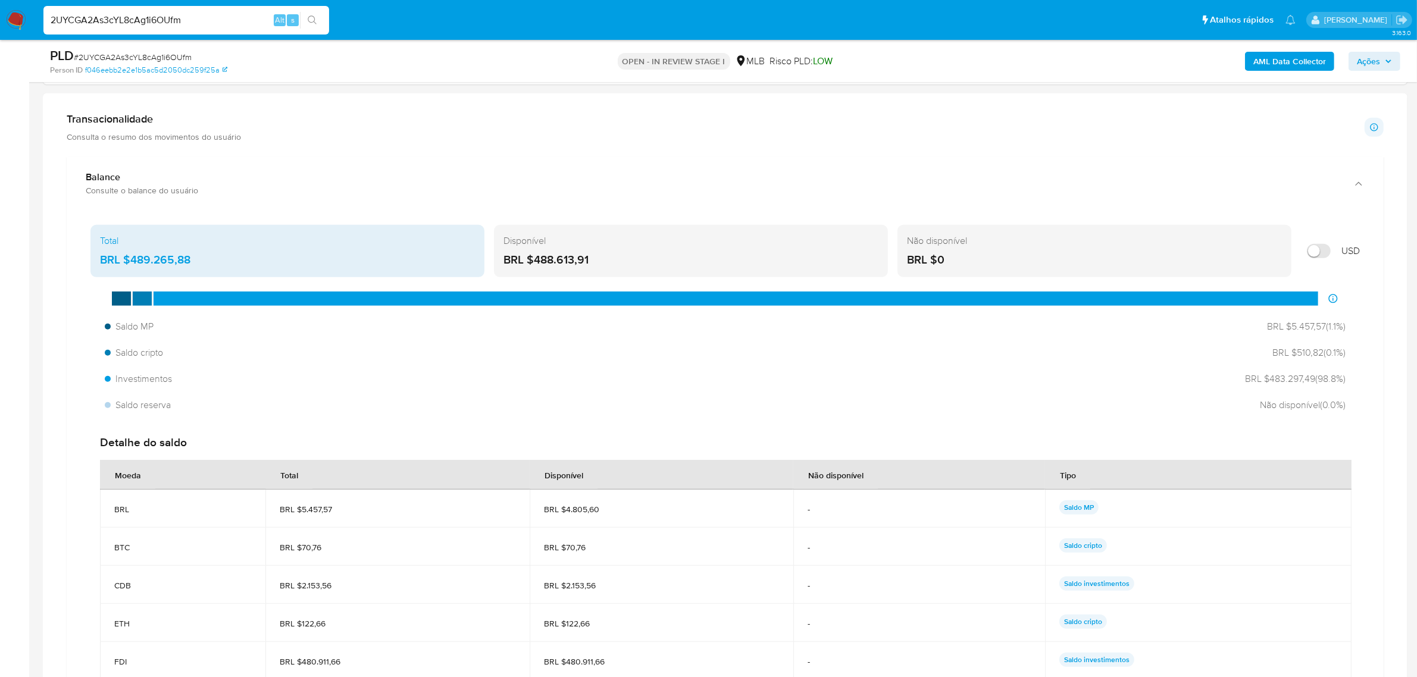
scroll to position [735, 0]
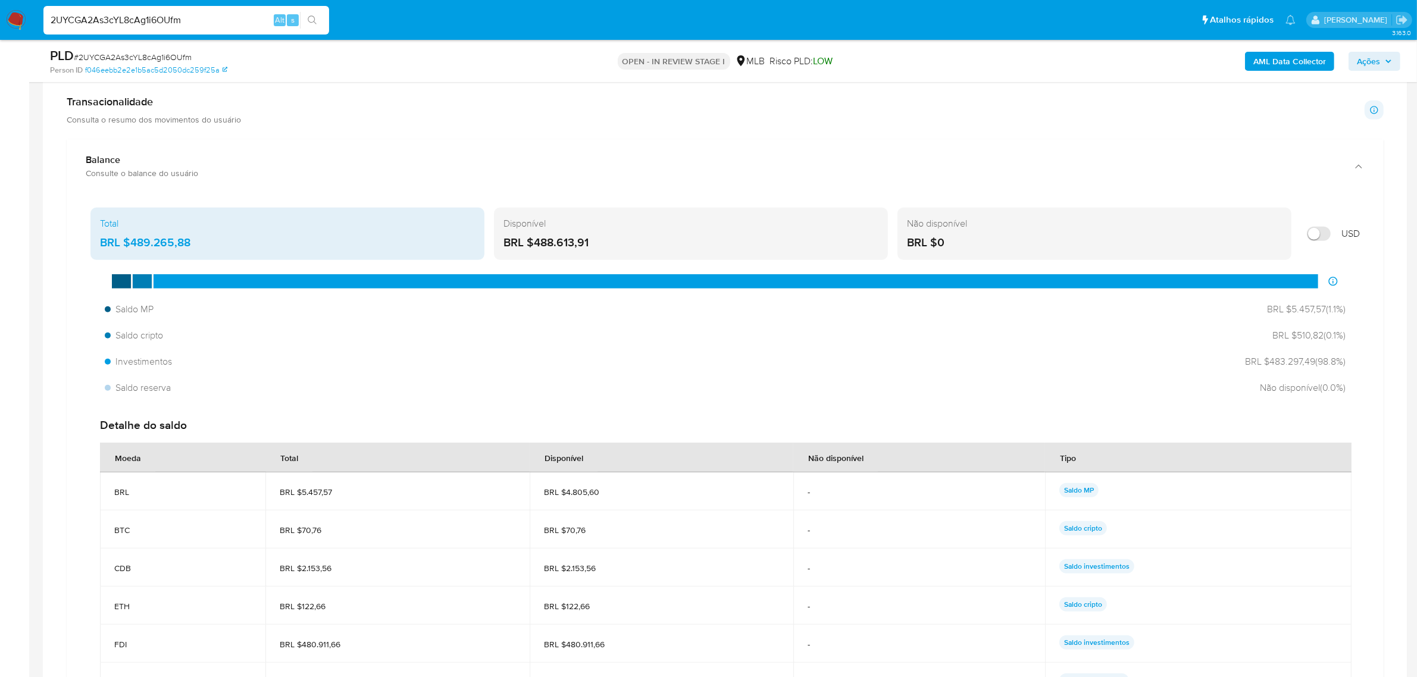
drag, startPoint x: 131, startPoint y: 243, endPoint x: 209, endPoint y: 250, distance: 78.3
click at [205, 246] on div "BRL $489.265,88" at bounding box center [287, 242] width 375 height 15
